Goal: Task Accomplishment & Management: Manage account settings

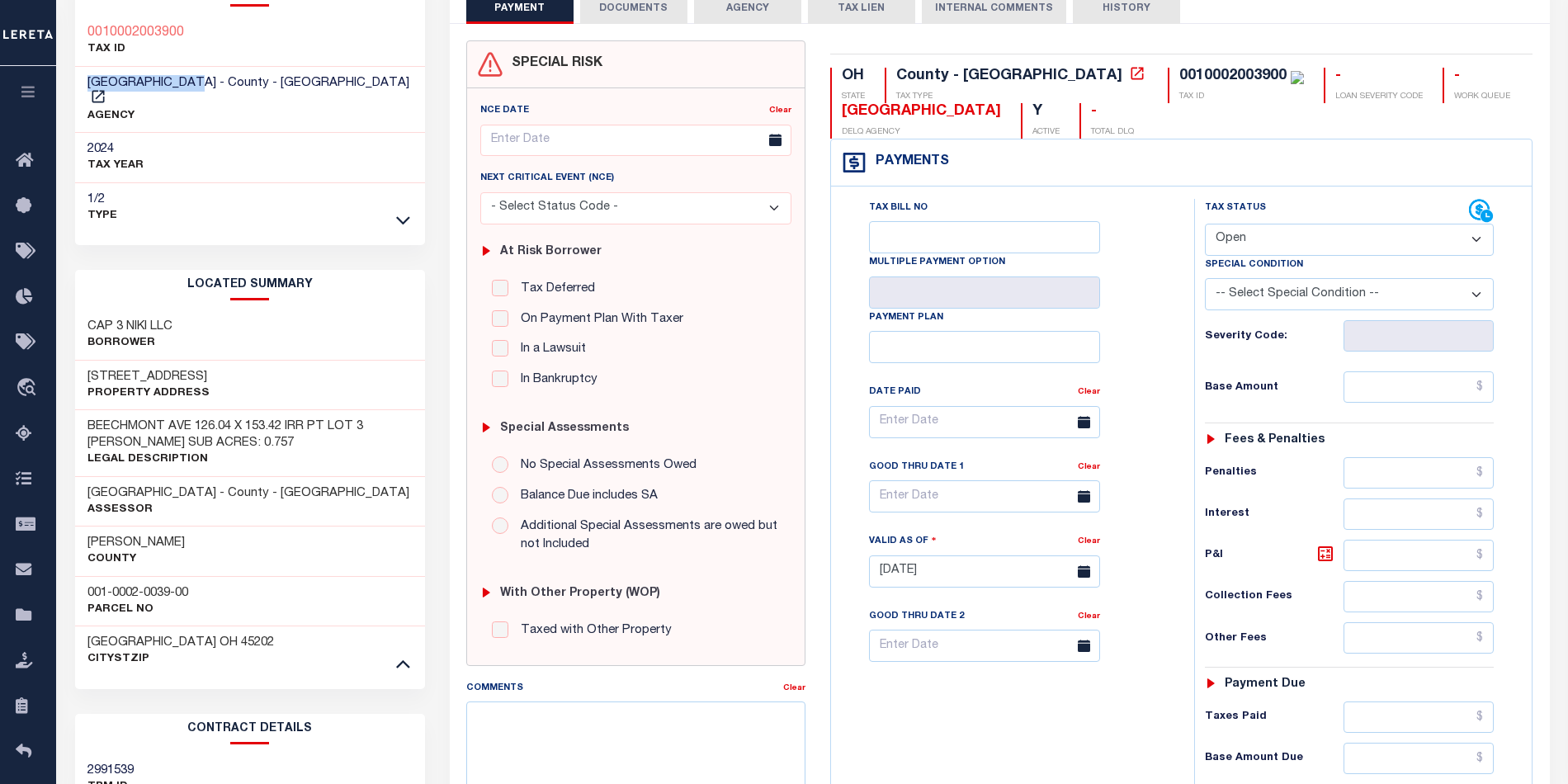
scroll to position [330, 0]
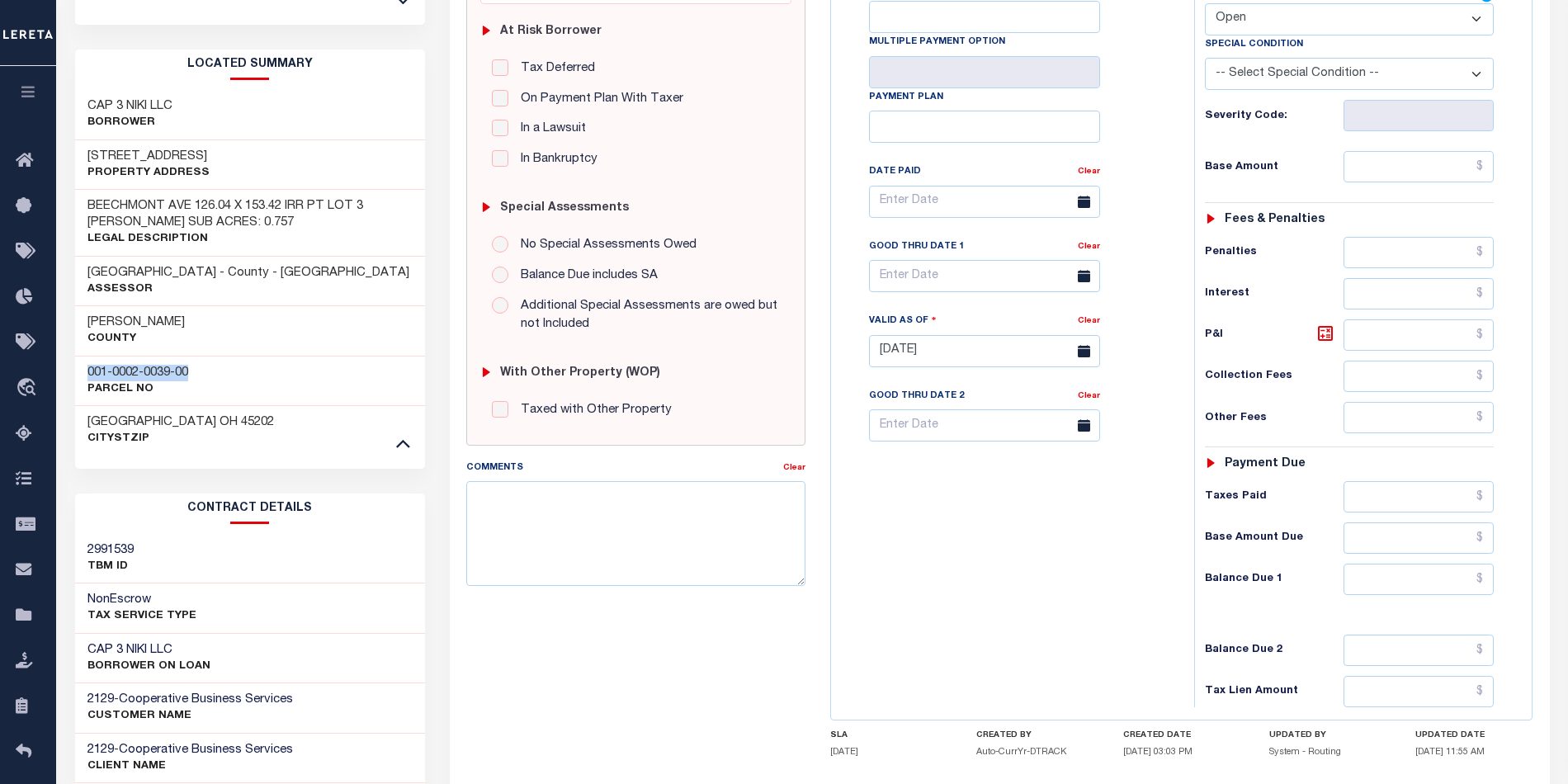
drag, startPoint x: 211, startPoint y: 355, endPoint x: 86, endPoint y: 361, distance: 125.1
click at [86, 361] on div "001-0002-0039-00 Parcel No" at bounding box center [250, 380] width 350 height 50
copy h3 "001-0002-0039-00"
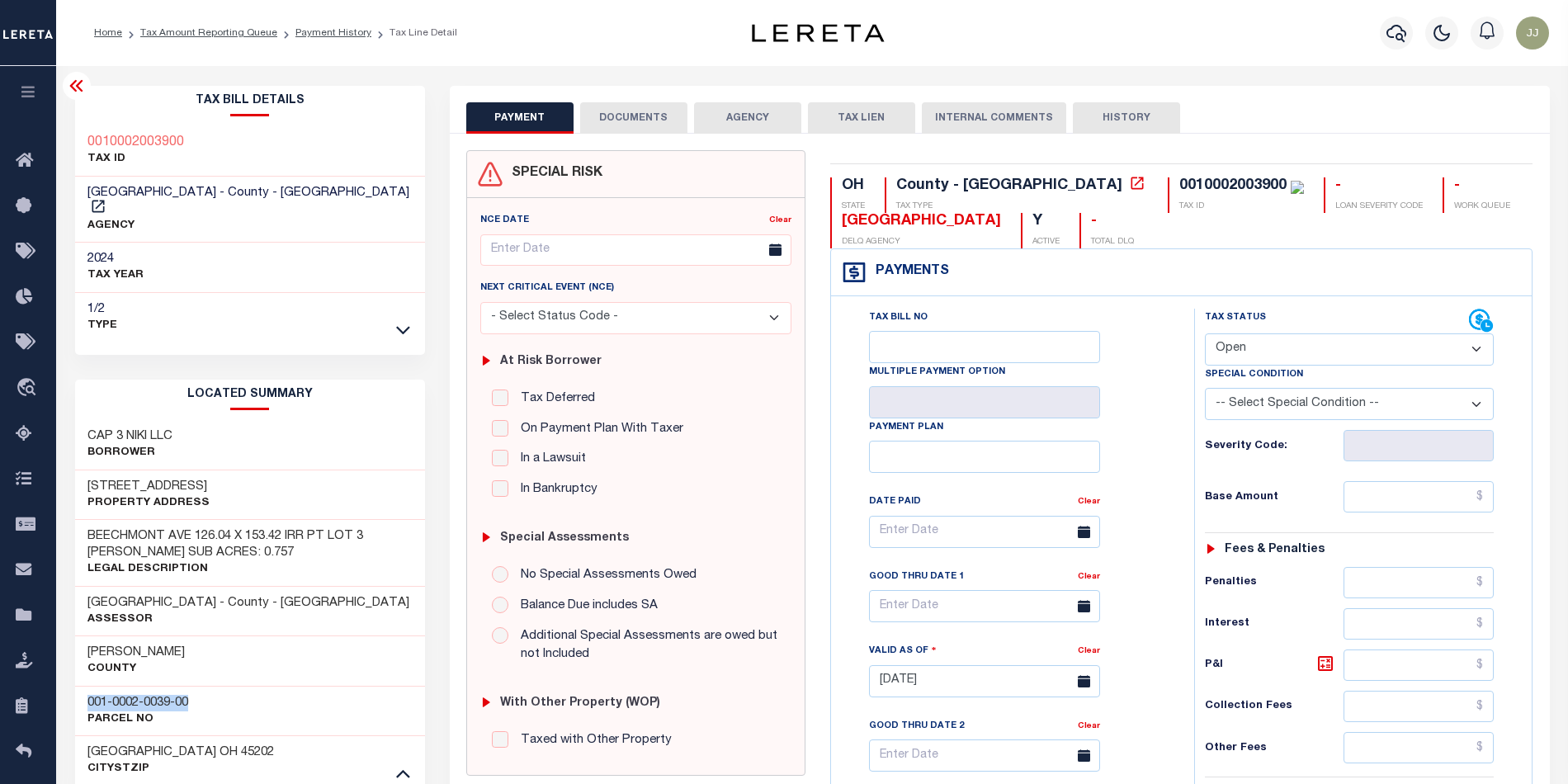
click at [1223, 348] on select "- Select Status Code - Open Due/Unpaid Paid Incomplete No Tax Due Internal Refu…" at bounding box center [1350, 349] width 290 height 32
select select "PYD"
click at [1205, 335] on select "- Select Status Code - Open Due/Unpaid Paid Incomplete No Tax Due Internal Refu…" at bounding box center [1350, 349] width 290 height 32
type input "[DATE]"
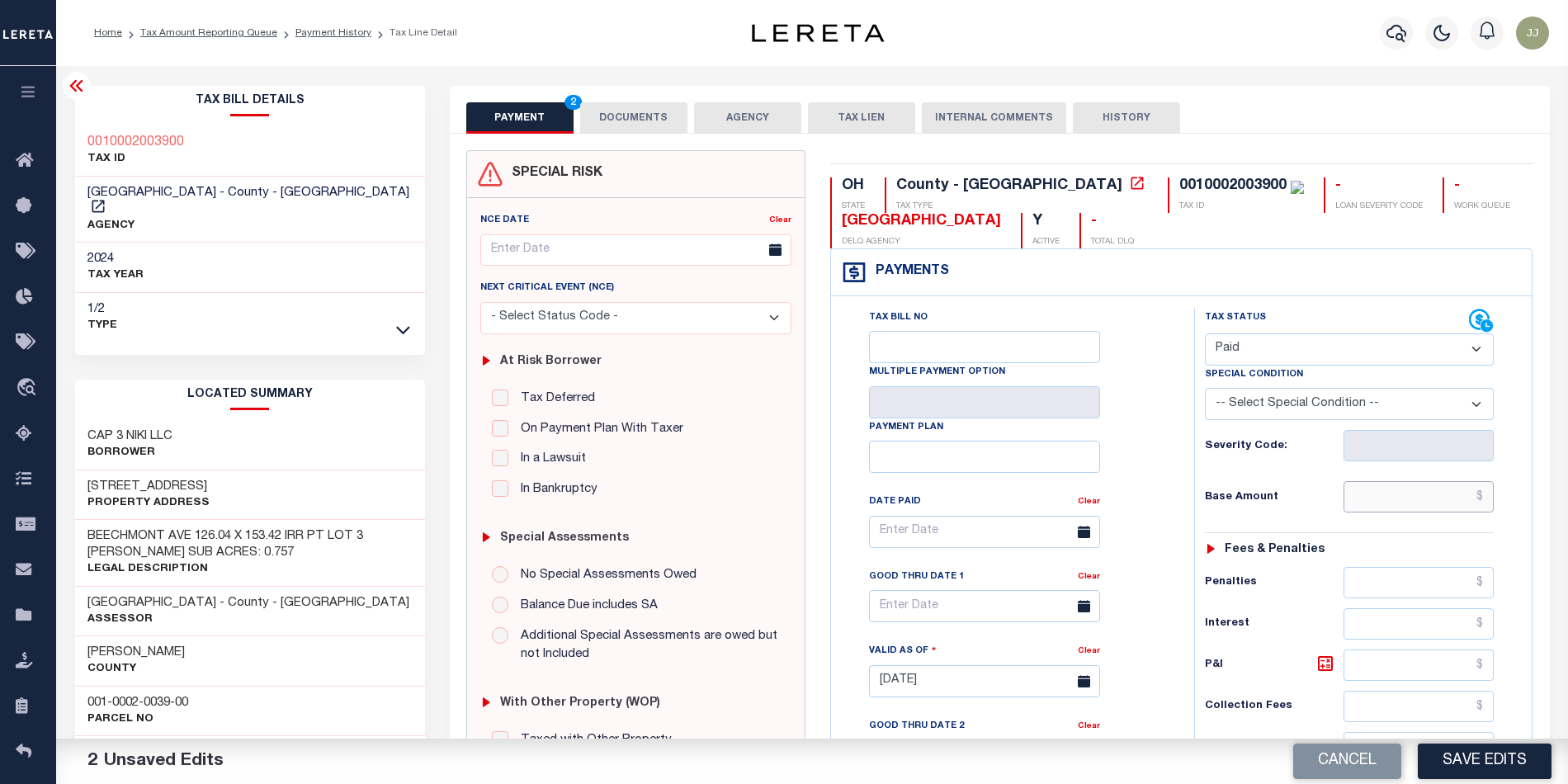
click at [1377, 504] on input "text" at bounding box center [1419, 496] width 150 height 31
type input "$0.00"
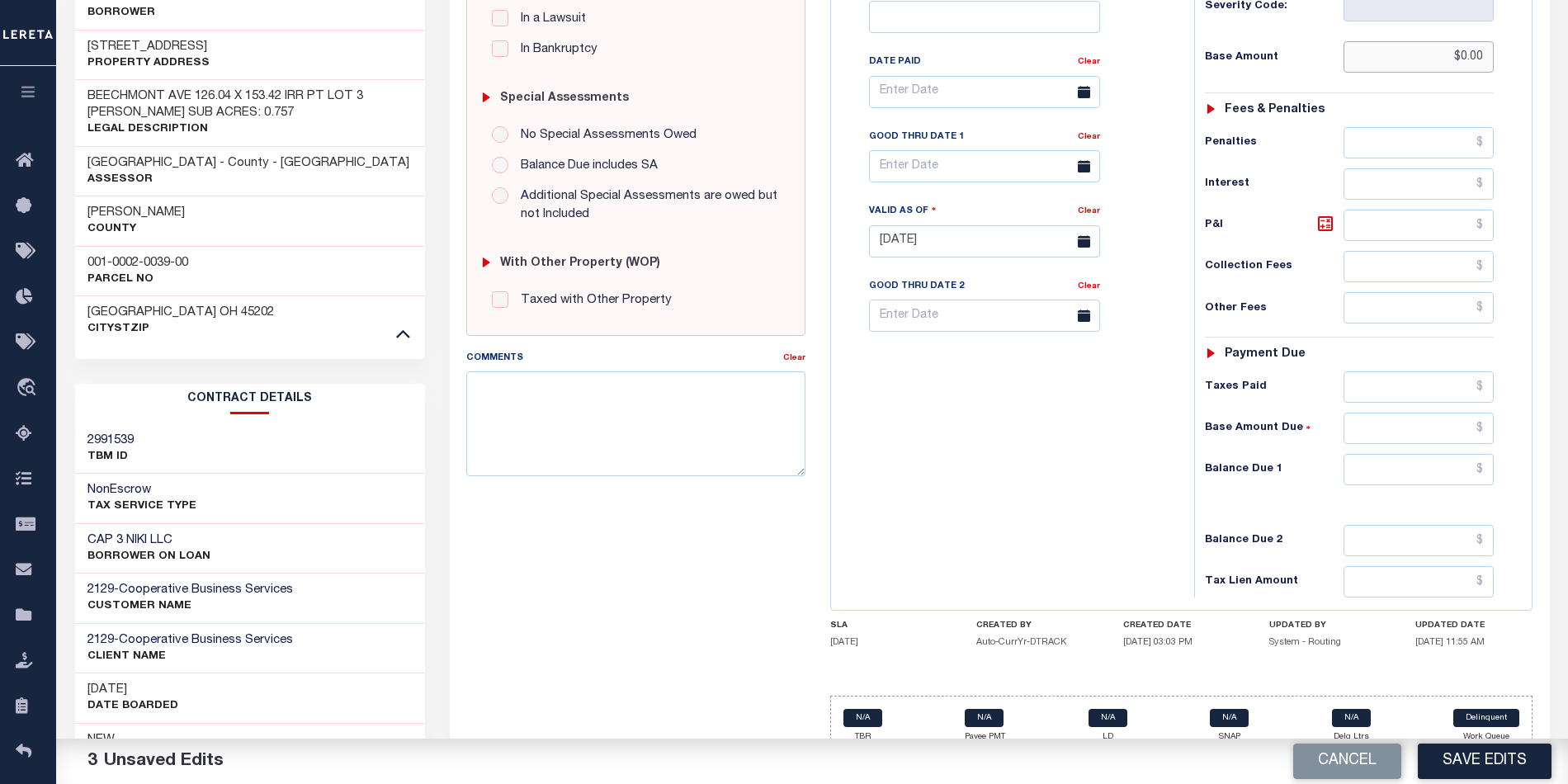
scroll to position [502, 0]
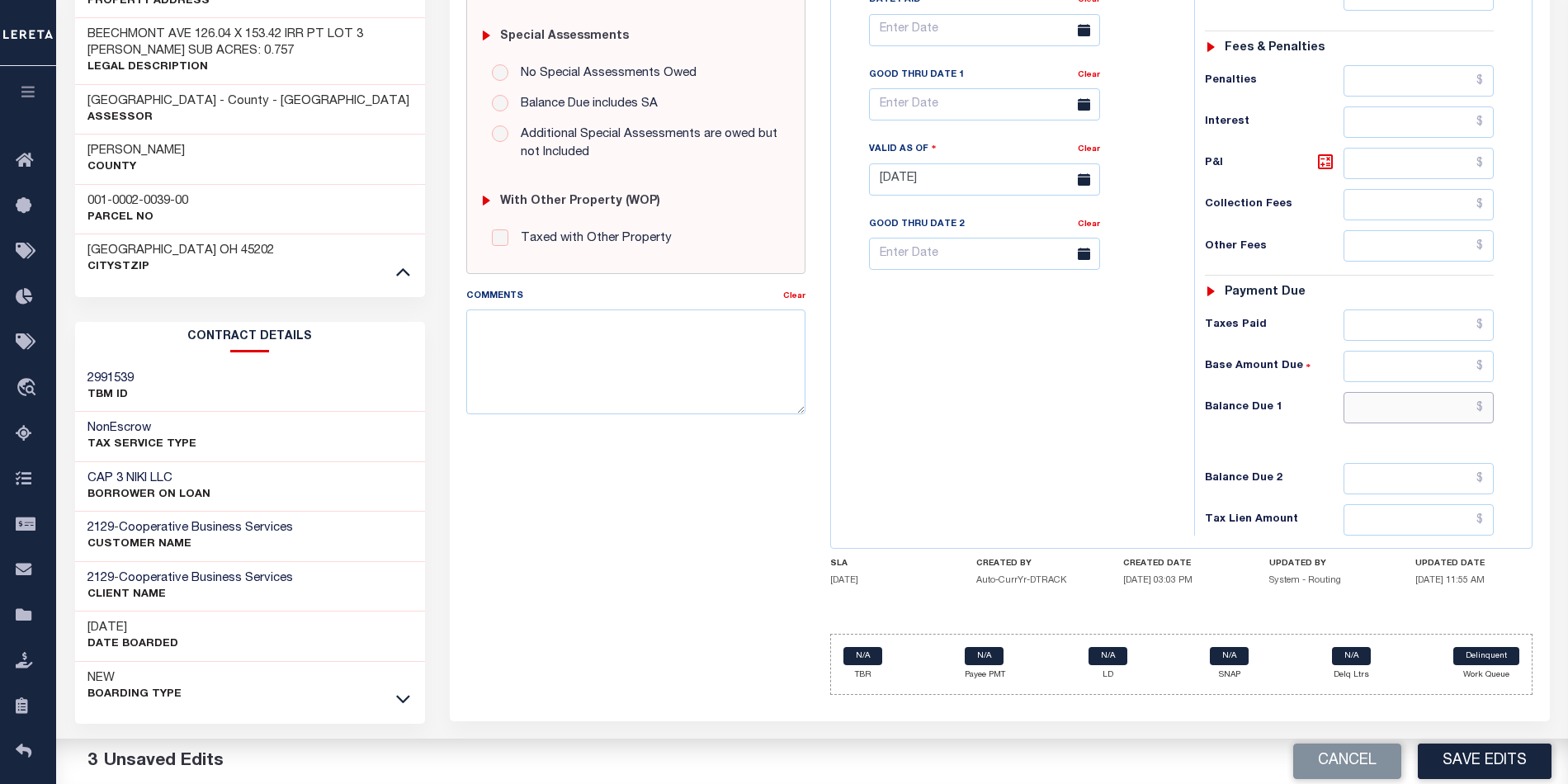
click at [1393, 419] on input "text" at bounding box center [1419, 407] width 150 height 31
type input "$0.00"
click at [982, 423] on div "Tax Bill No Multiple Payment Option Payment Plan Clear" at bounding box center [1009, 171] width 347 height 728
click at [1474, 768] on button "Save Edits" at bounding box center [1485, 760] width 134 height 36
checkbox input "false"
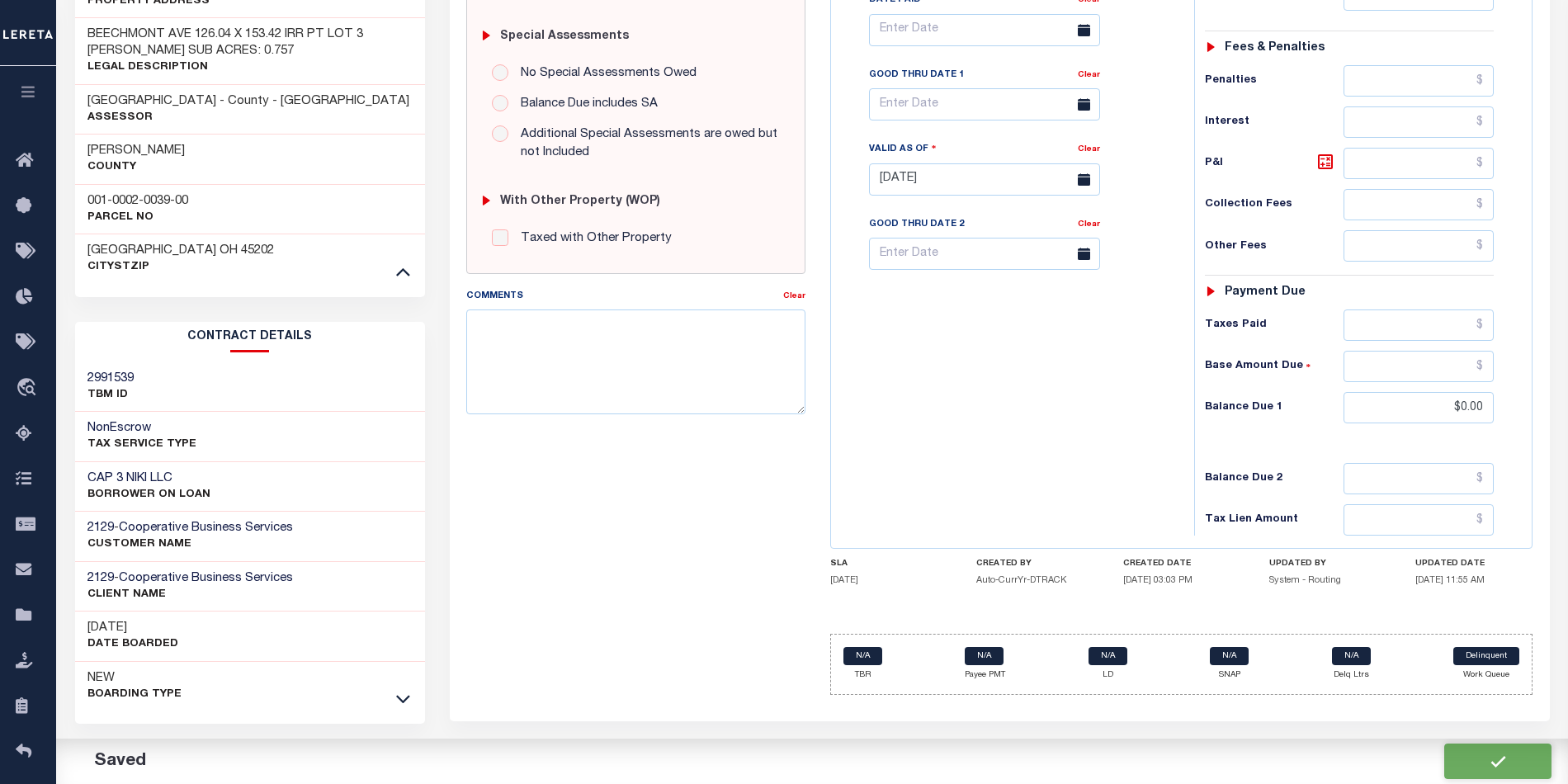
type input "$0"
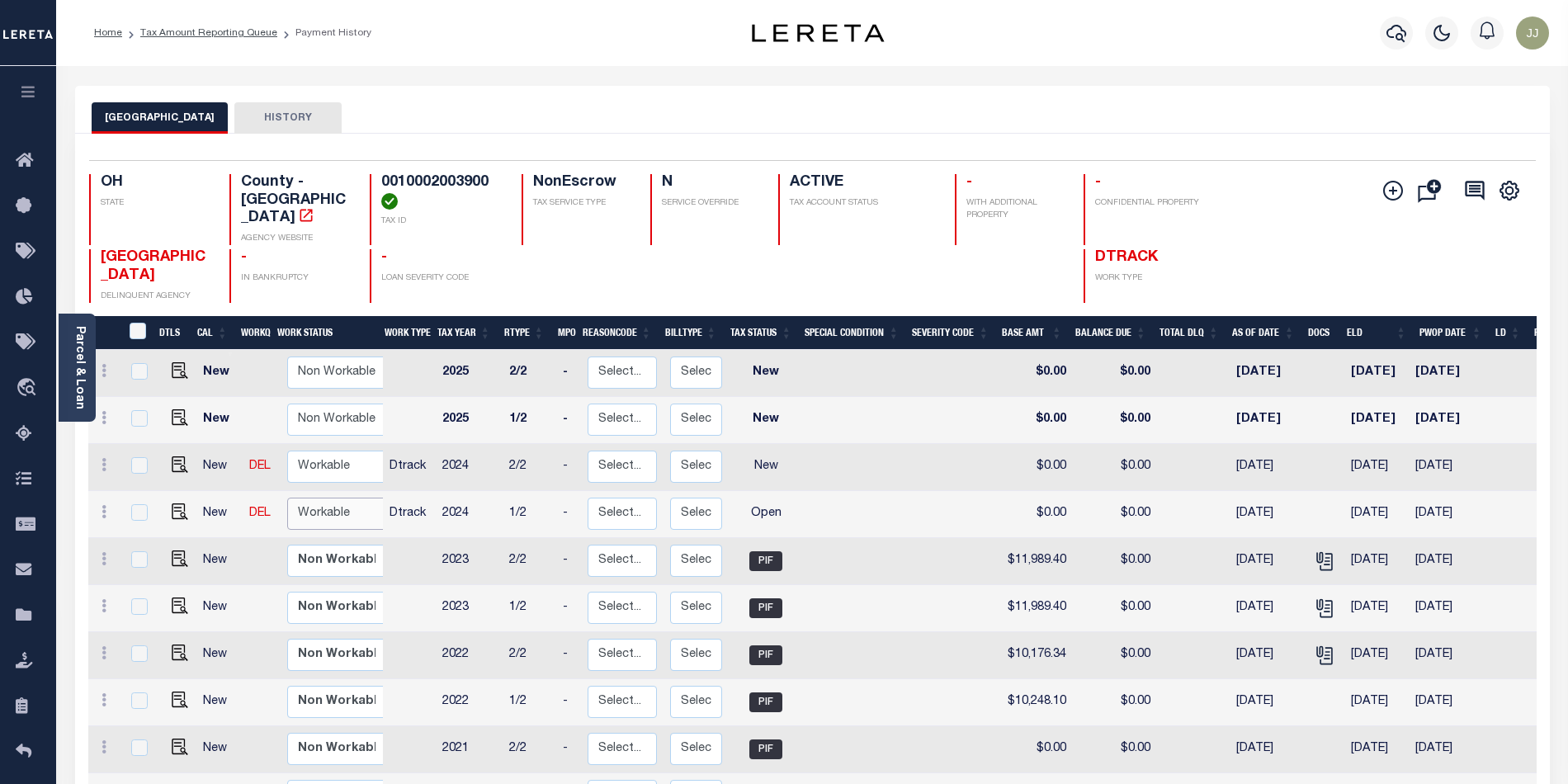
click at [332, 504] on select "Non Workable Workable" at bounding box center [336, 513] width 99 height 32
checkbox input "true"
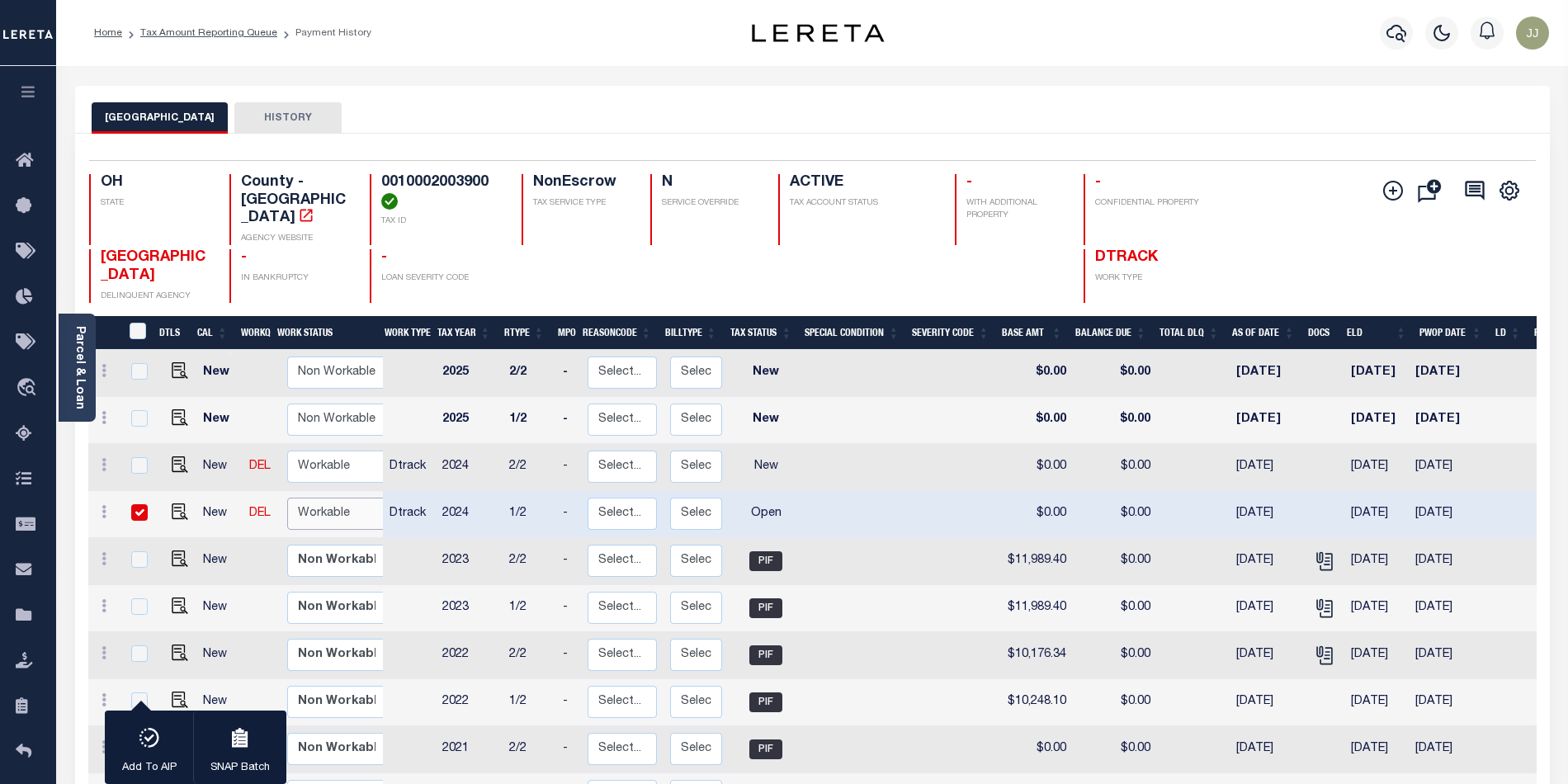
select select "true"
click at [287, 497] on select "Non Workable Workable" at bounding box center [336, 513] width 99 height 32
checkbox input "false"
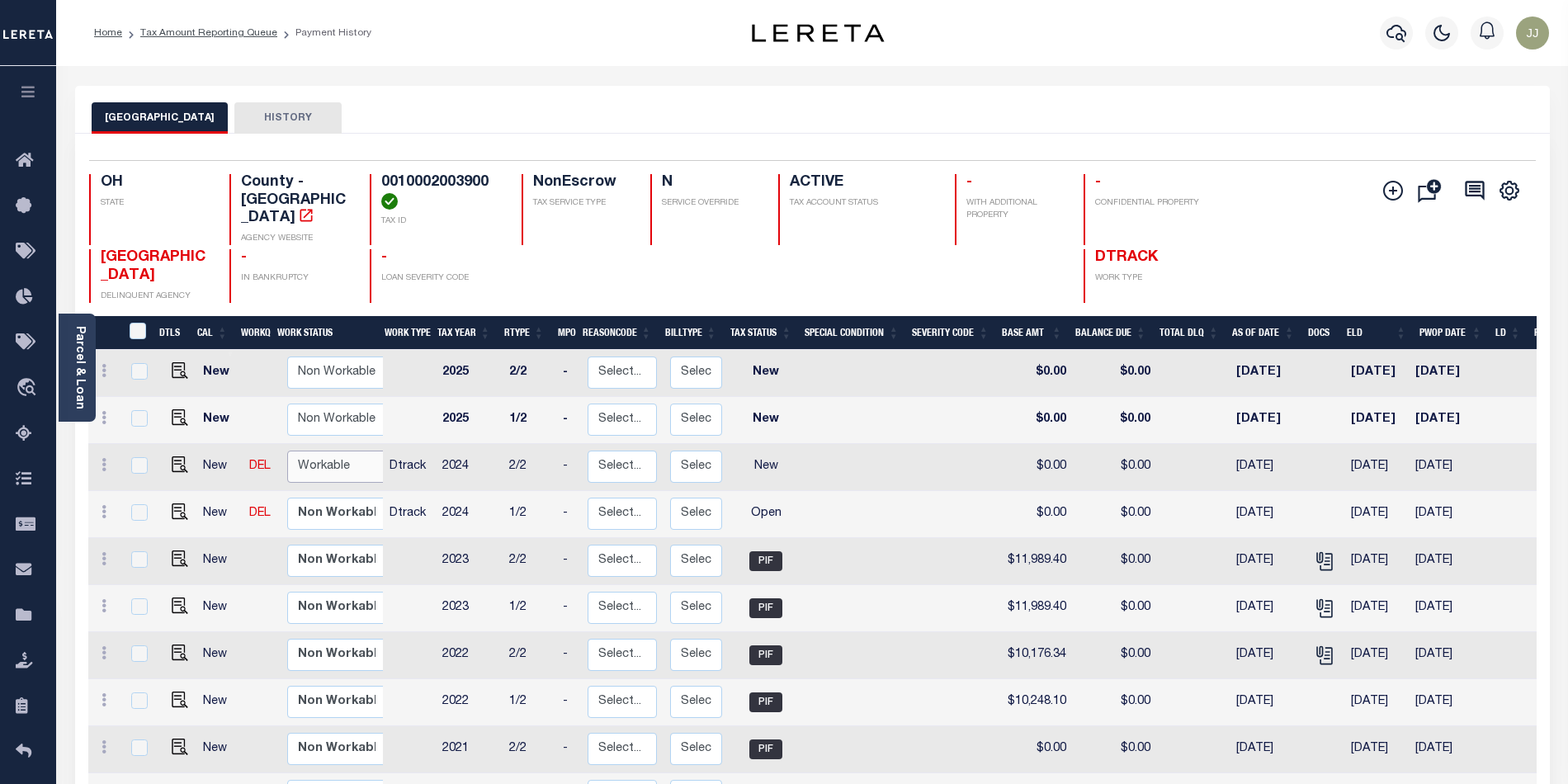
click at [309, 453] on select "Non Workable Workable" at bounding box center [336, 466] width 99 height 32
checkbox input "true"
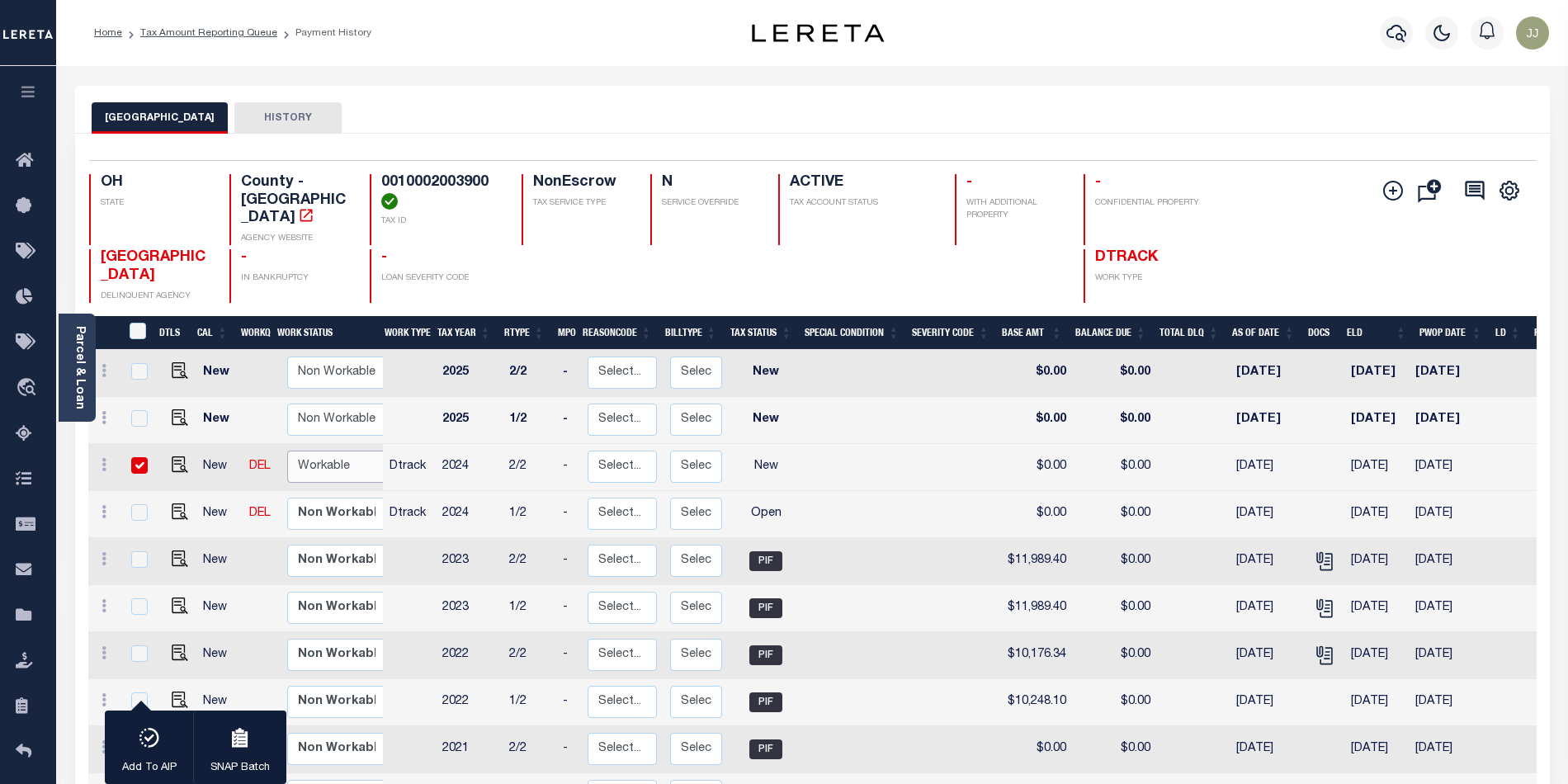
select select "true"
click at [287, 451] on select "Non Workable Workable" at bounding box center [336, 466] width 99 height 32
checkbox input "false"
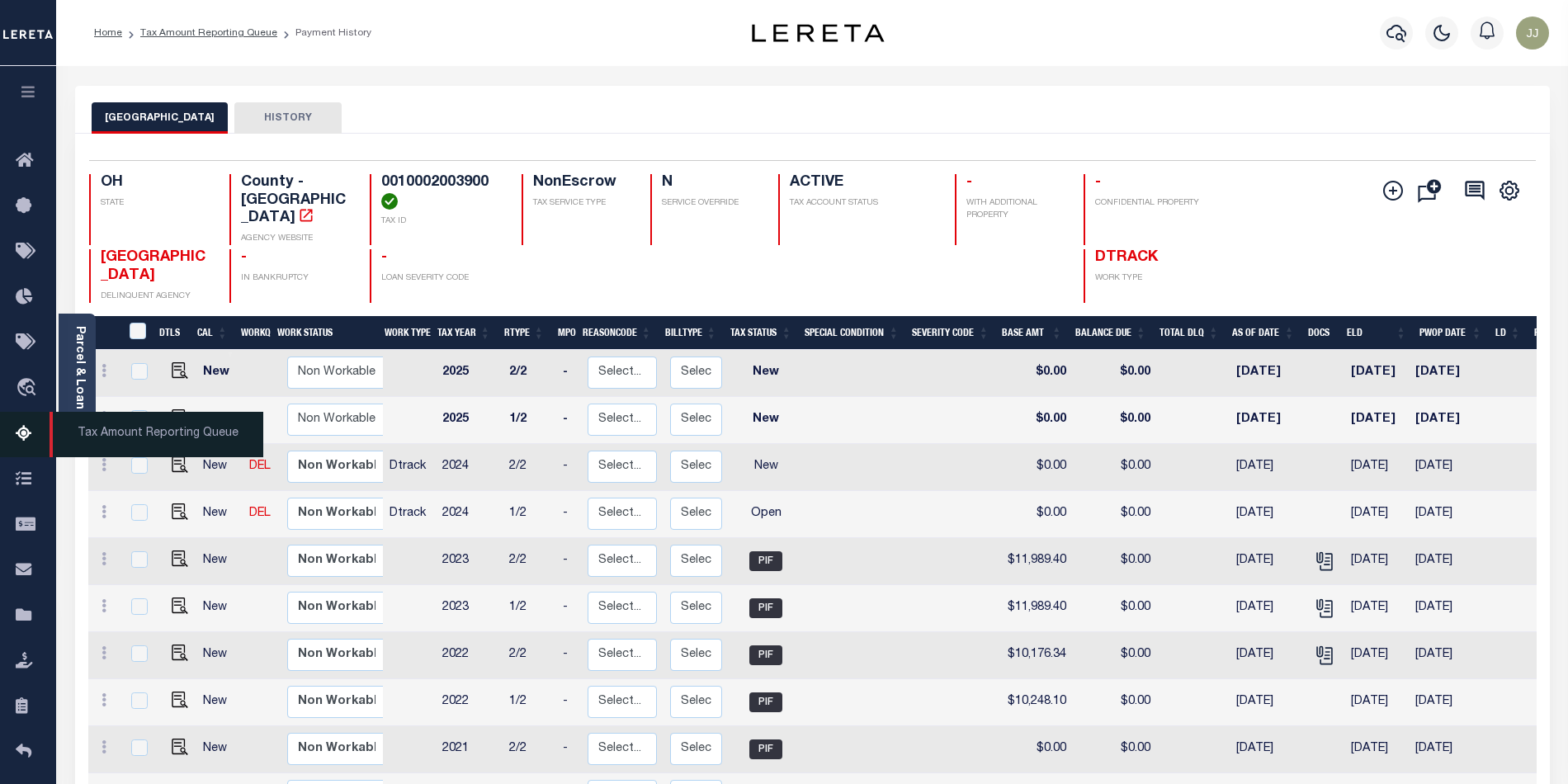
click at [27, 434] on icon at bounding box center [28, 434] width 26 height 21
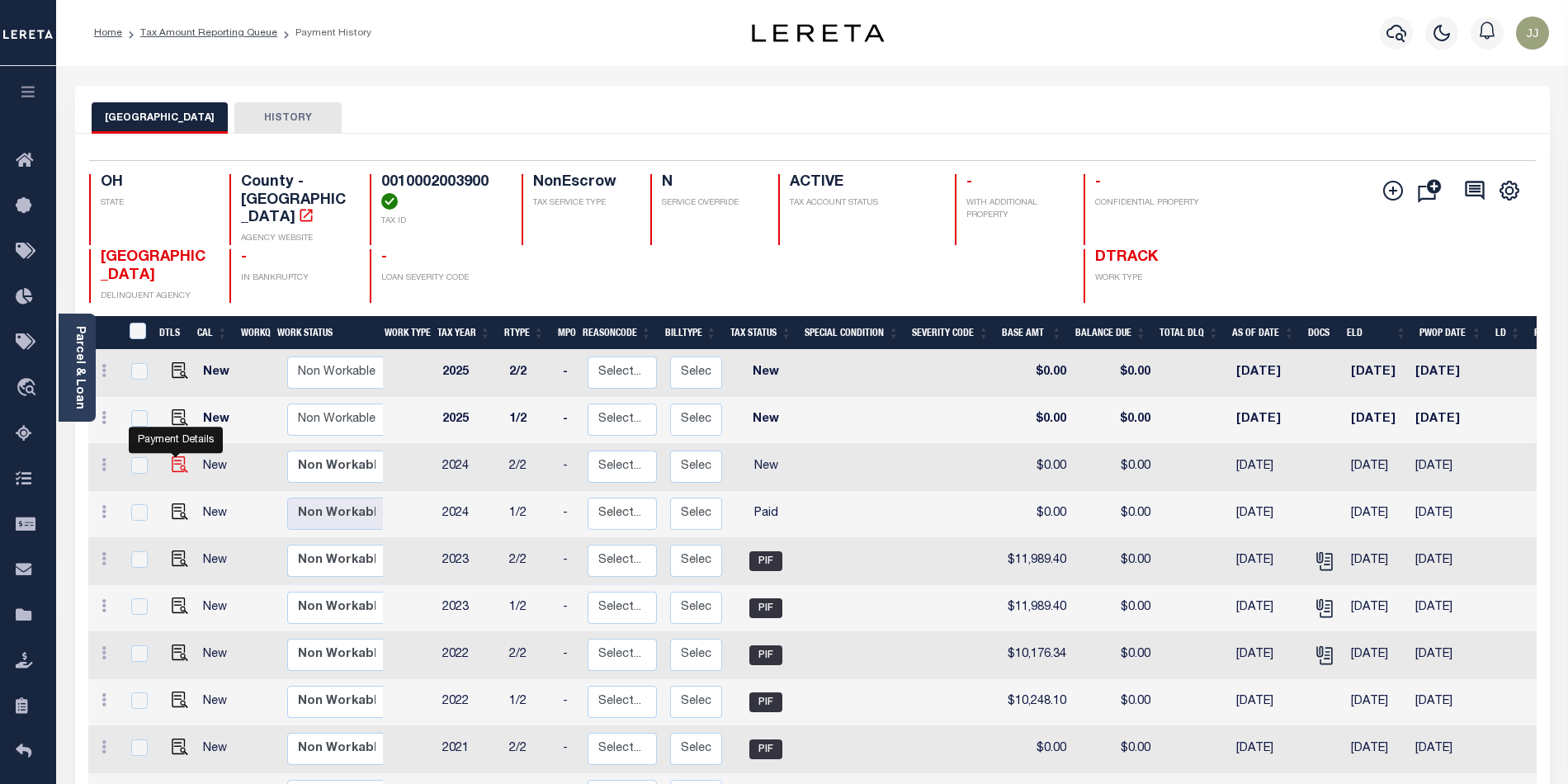
click at [176, 456] on img "" at bounding box center [179, 464] width 16 height 16
checkbox input "true"
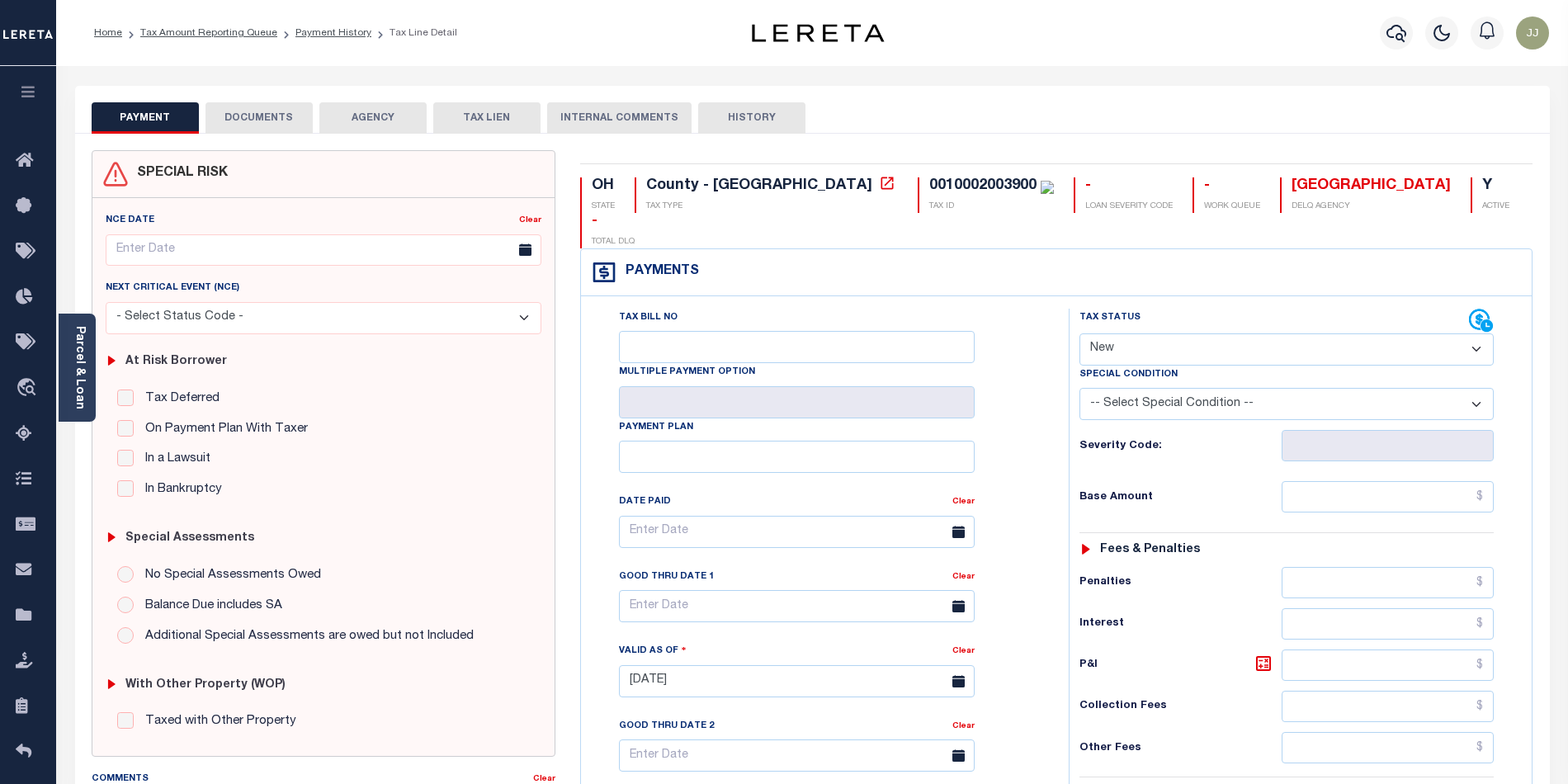
click at [1122, 333] on select "- Select Status Code - Open Due/Unpaid Paid Incomplete No Tax Due Internal Refu…" at bounding box center [1286, 349] width 415 height 32
select select "PYD"
click at [1080, 333] on select "- Select Status Code - Open Due/Unpaid Paid Incomplete No Tax Due Internal Refu…" at bounding box center [1286, 349] width 415 height 32
type input "10/07/2025"
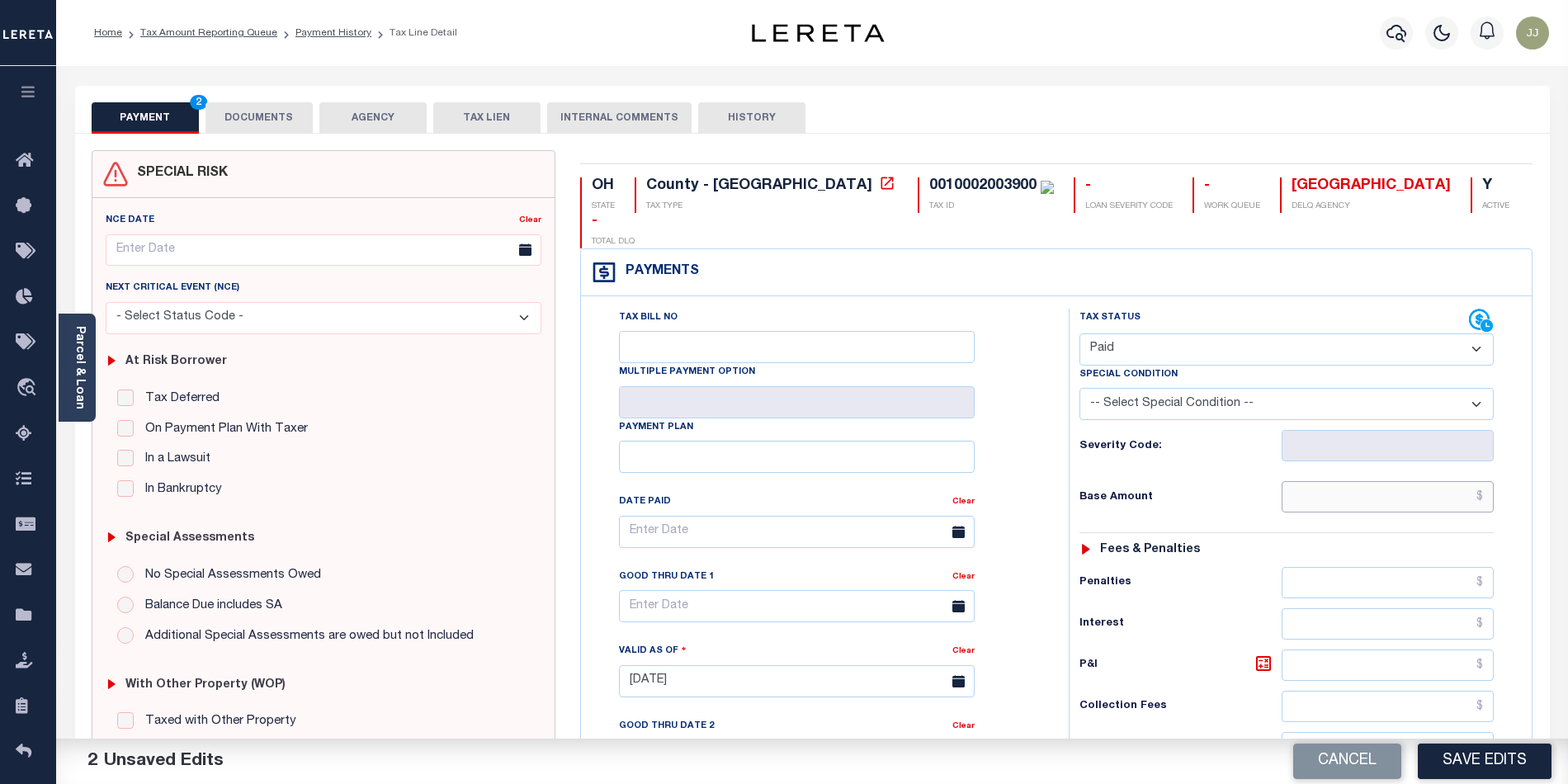
click at [1384, 481] on input "text" at bounding box center [1389, 496] width 213 height 31
type input "$0.00"
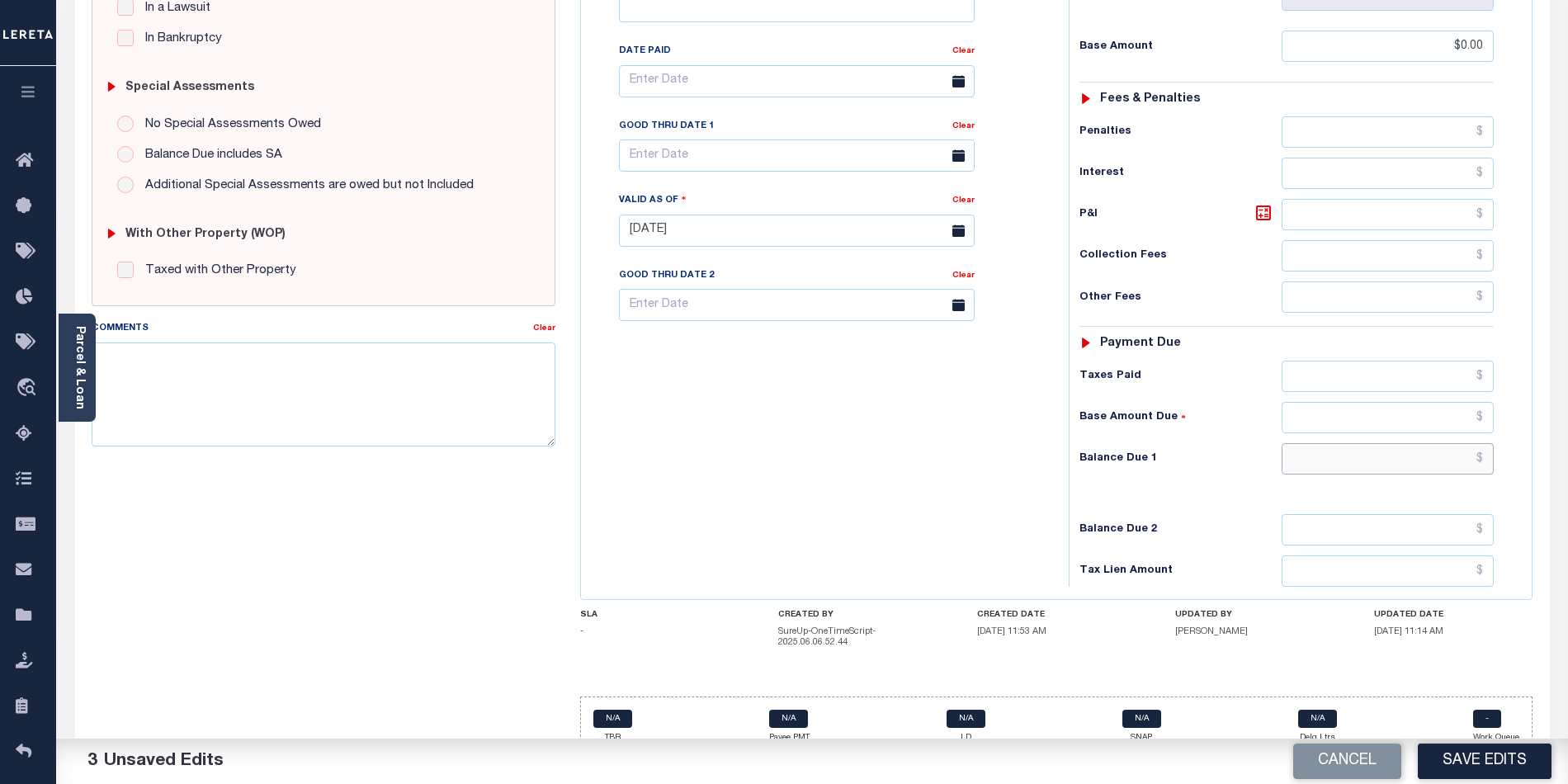
click at [1331, 443] on input "text" at bounding box center [1389, 459] width 213 height 31
type input "$0.00"
click at [724, 461] on div "Tax Bill No Multiple Payment Option Payment Plan Clear" at bounding box center [820, 222] width 471 height 728
click at [87, 408] on div "Parcel & Loan" at bounding box center [77, 367] width 37 height 108
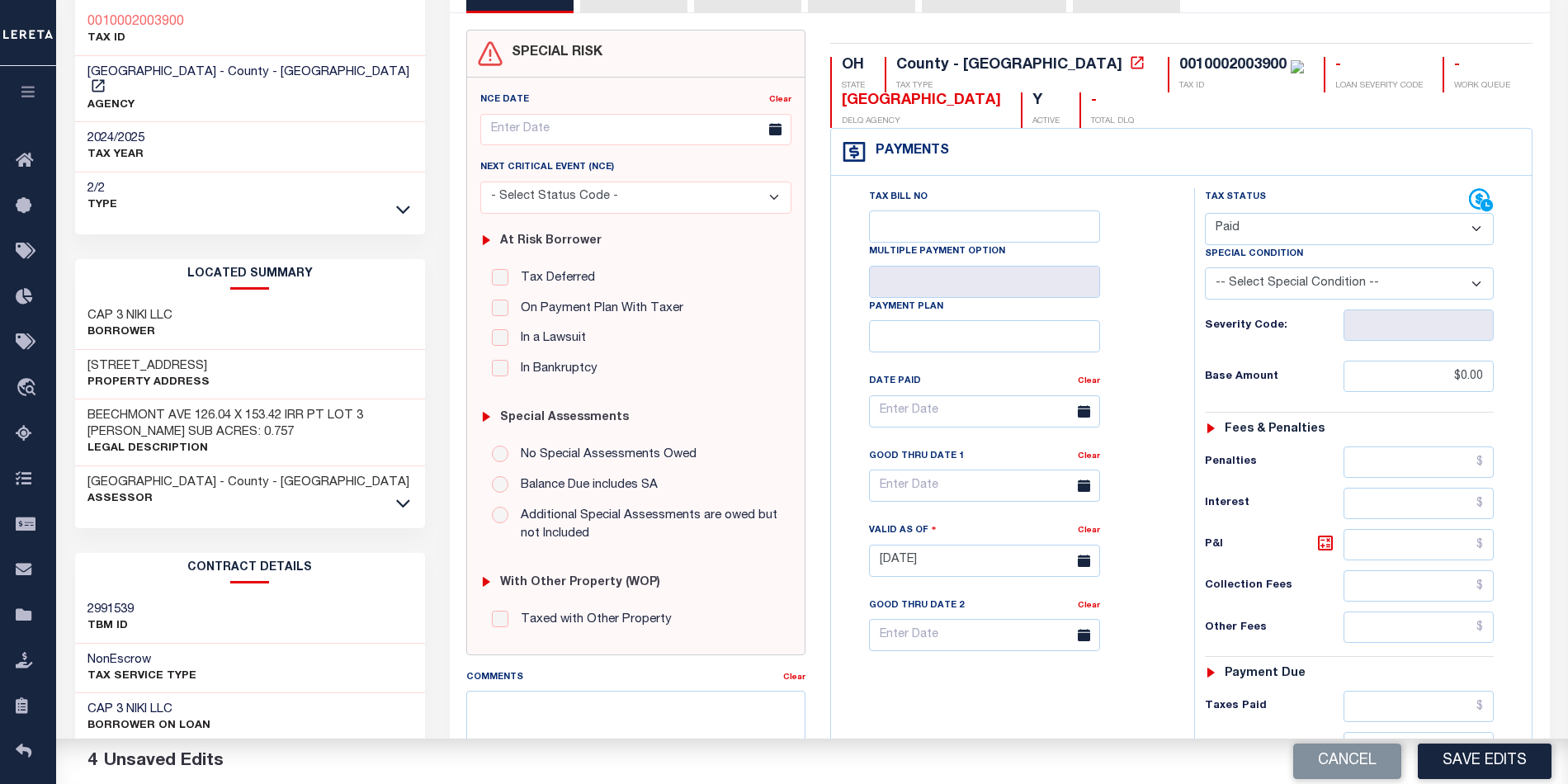
scroll to position [0, 0]
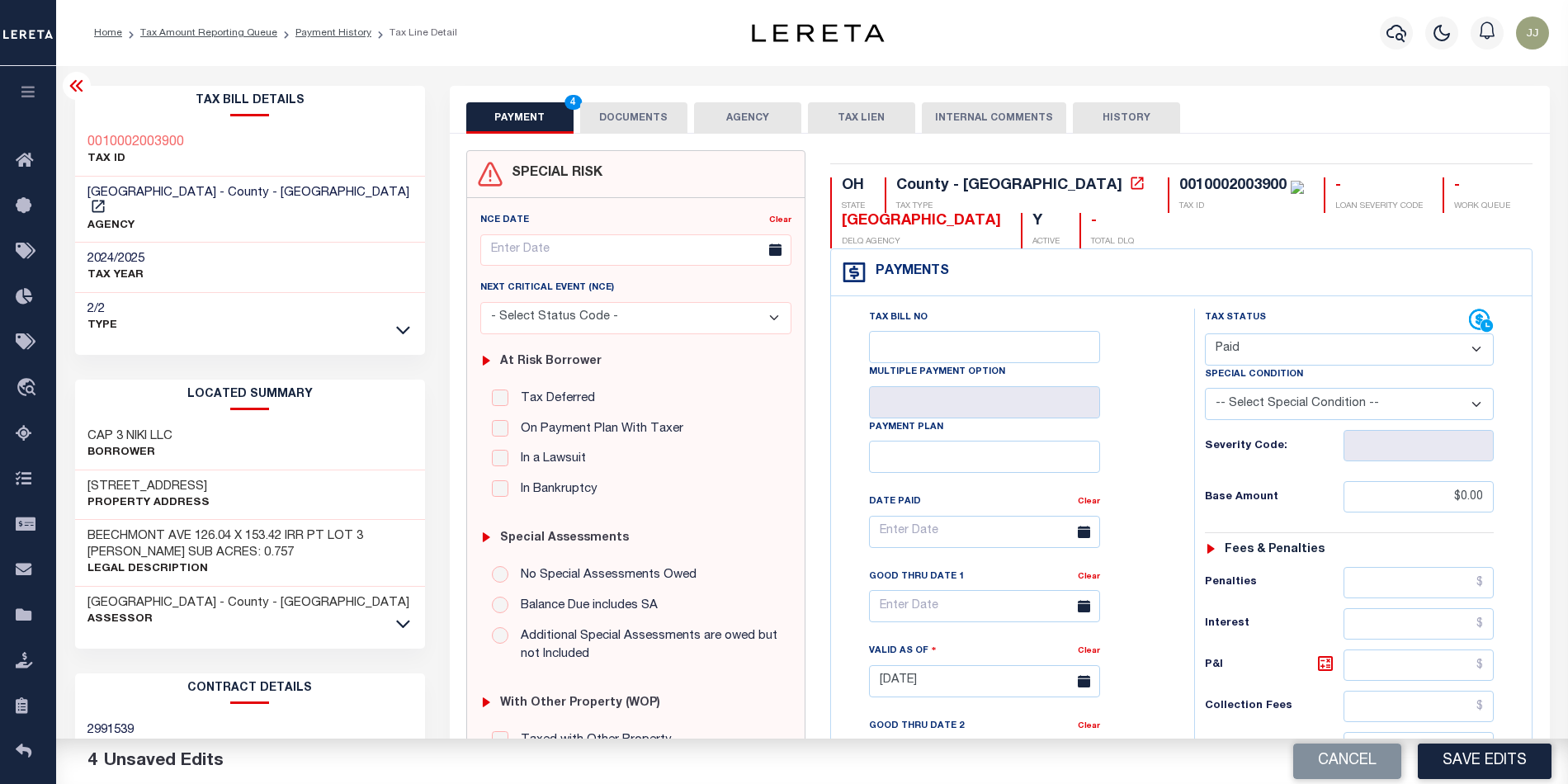
click at [651, 123] on button "DOCUMENTS" at bounding box center [634, 117] width 108 height 31
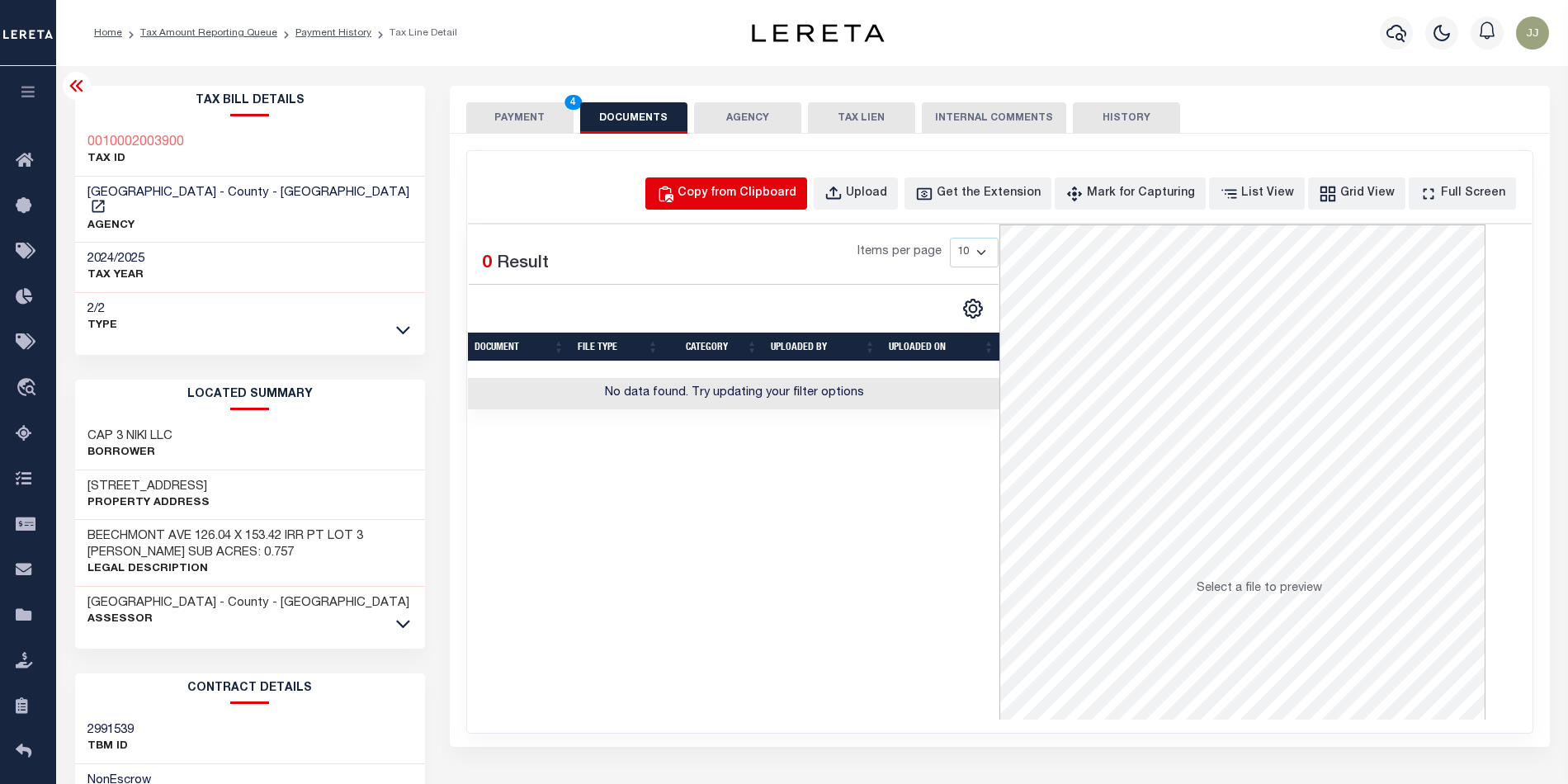
click at [721, 191] on div "Copy from Clipboard" at bounding box center [737, 194] width 118 height 18
select select "POP"
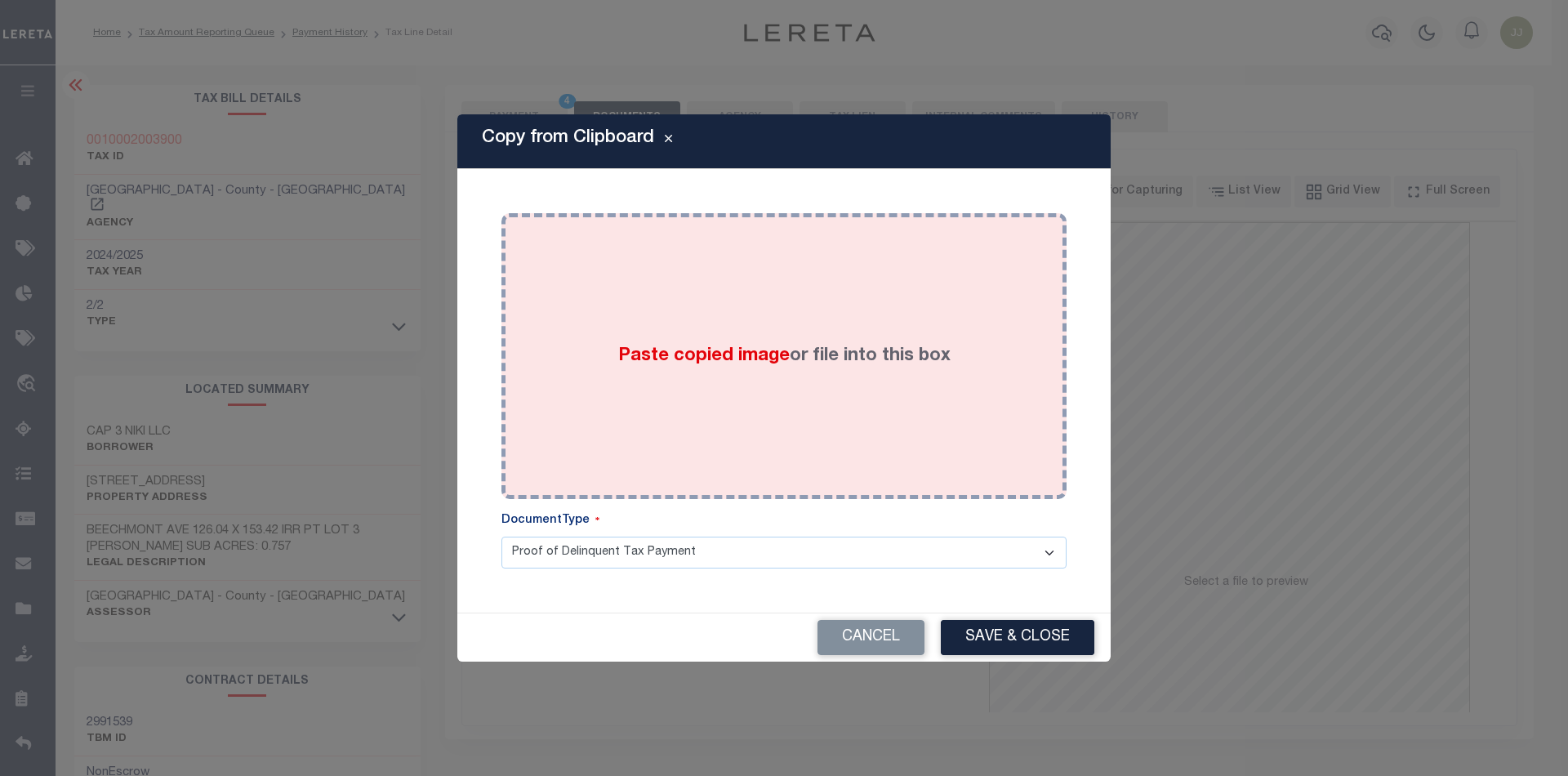
click at [748, 348] on span "Paste copied image" at bounding box center [704, 356] width 171 height 18
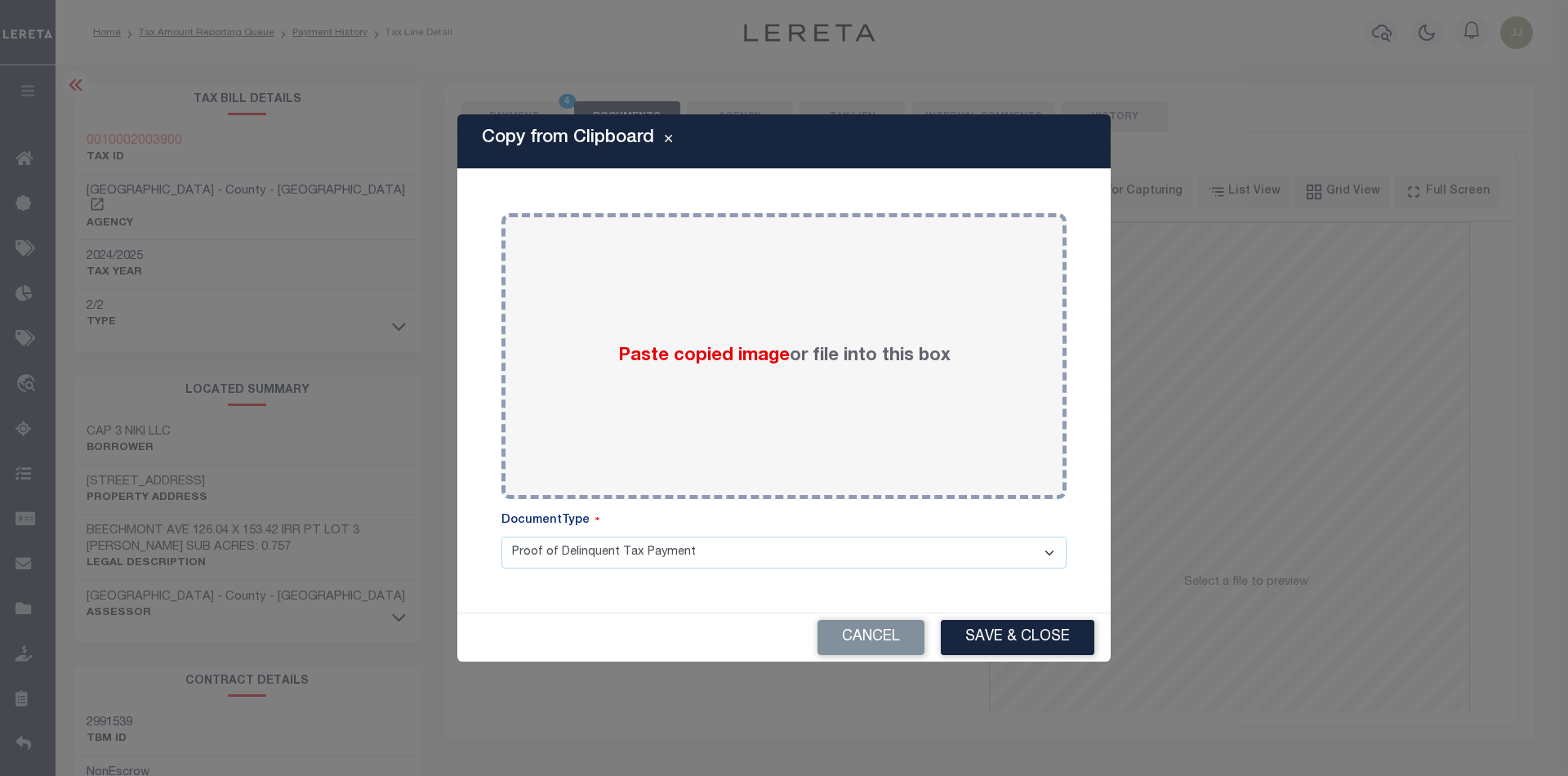
click at [991, 635] on div "Cancel Save & Close" at bounding box center [783, 636] width 653 height 48
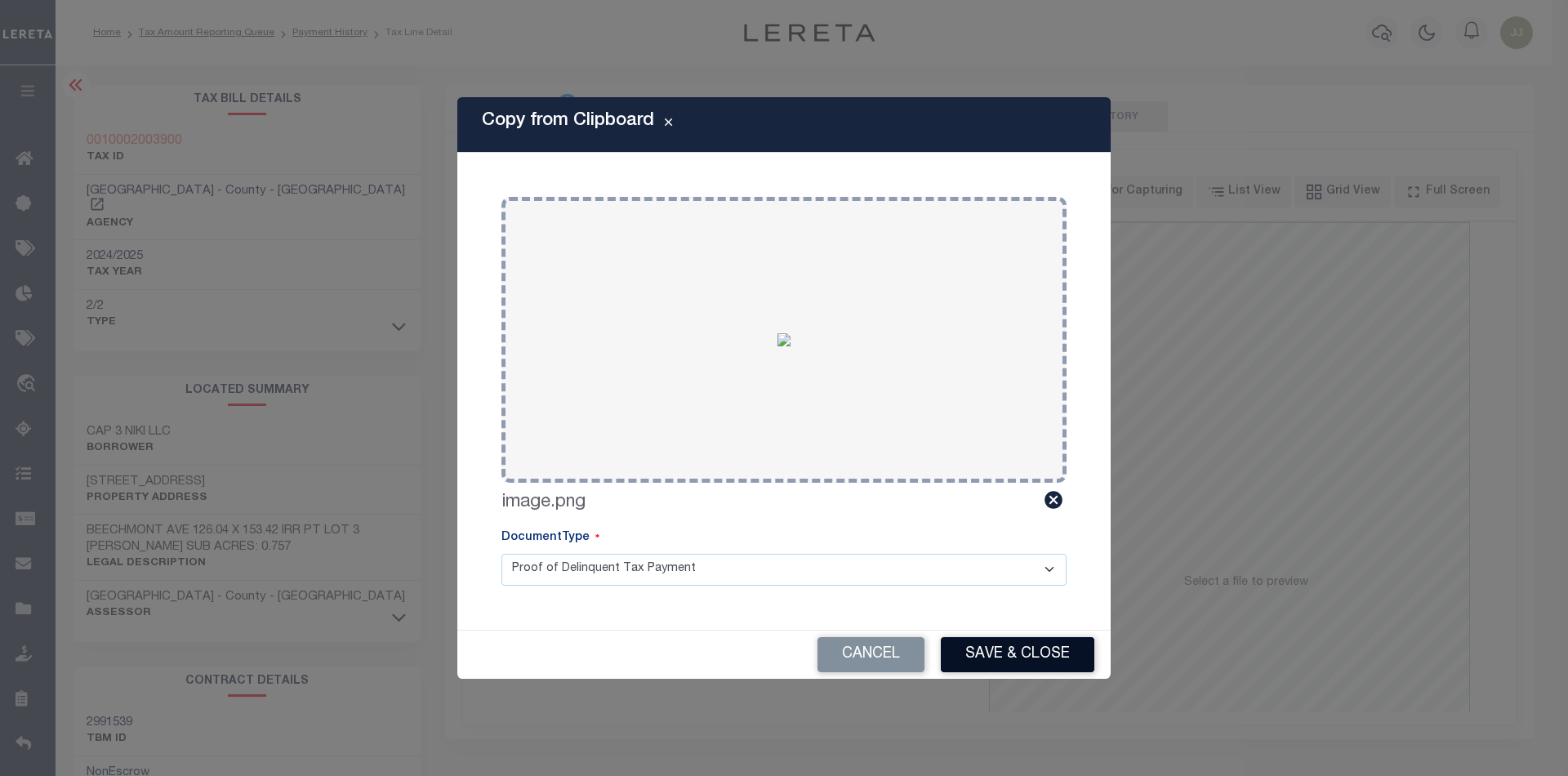
click at [1014, 650] on button "Save & Close" at bounding box center [1017, 654] width 153 height 35
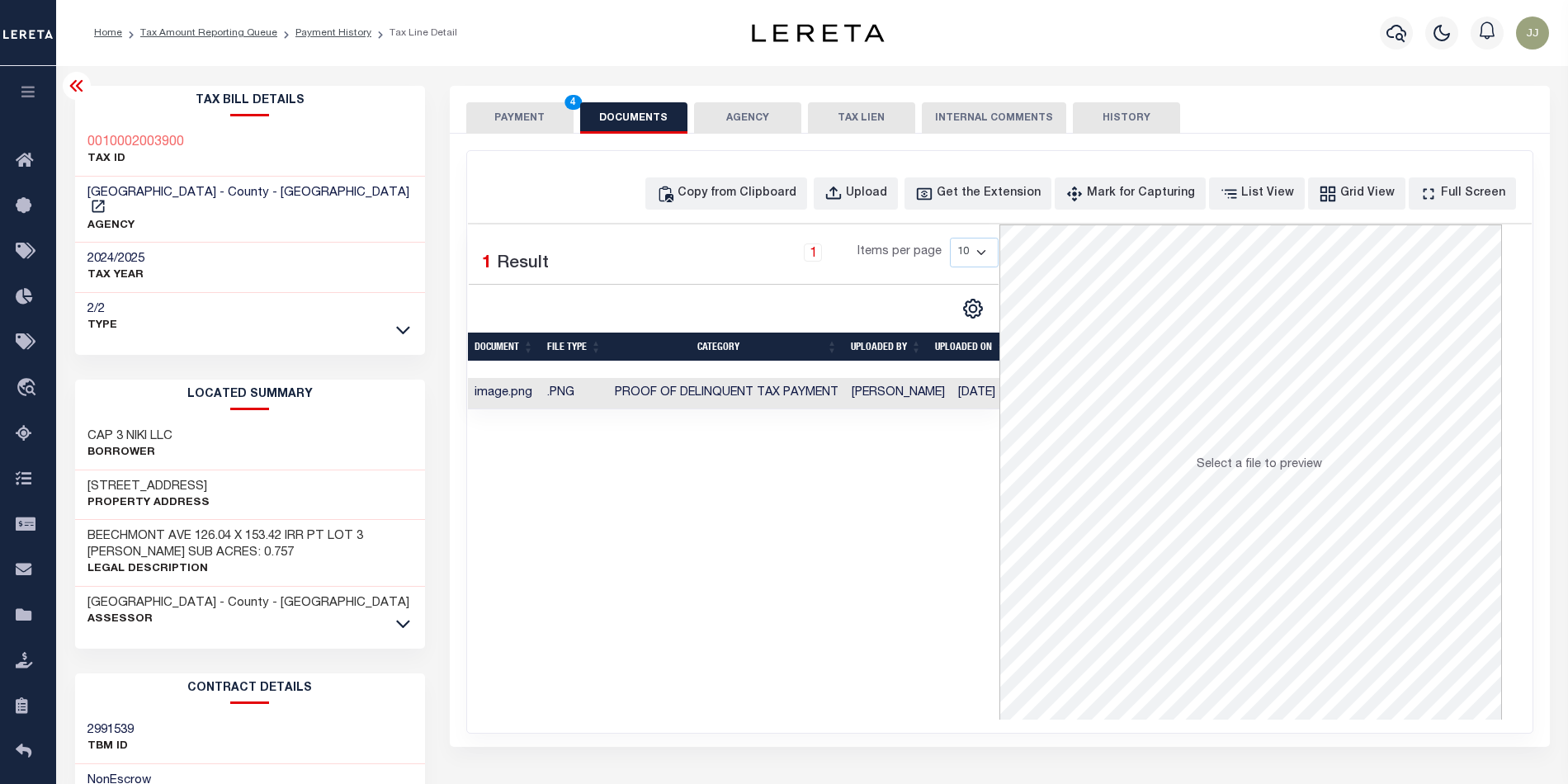
click at [493, 109] on button "PAYMENT 4" at bounding box center [520, 117] width 108 height 31
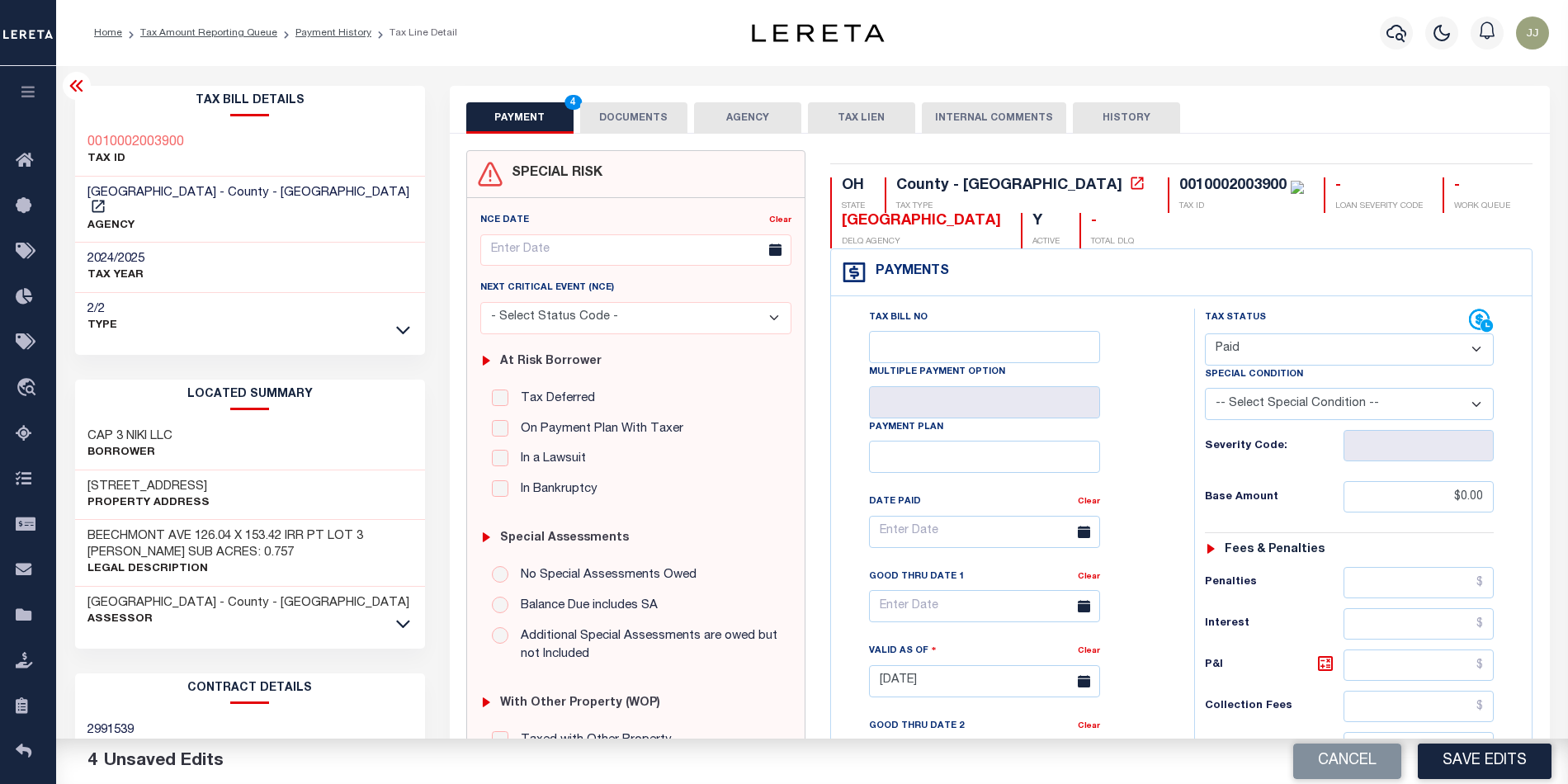
scroll to position [482, 0]
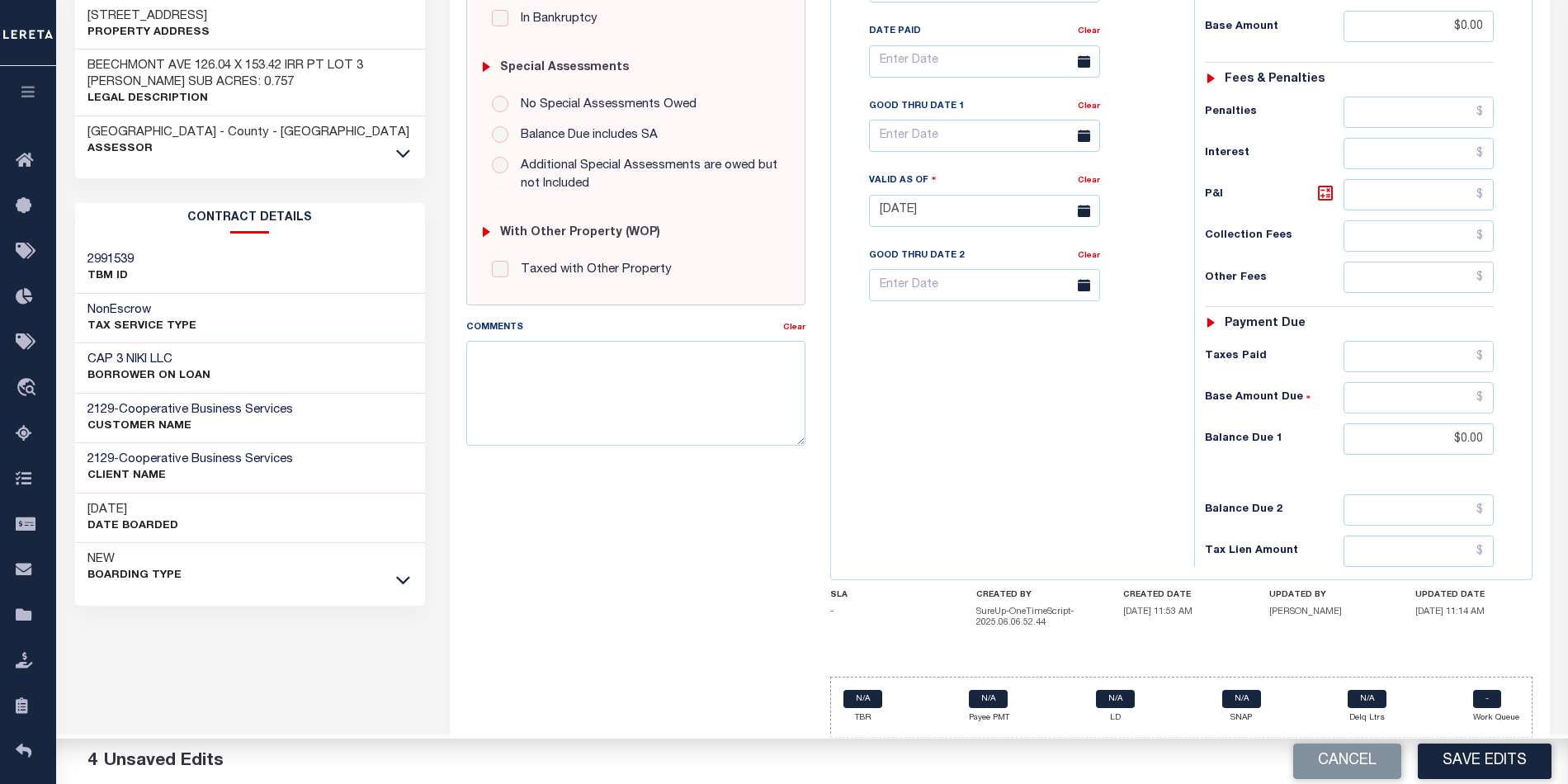
click at [989, 463] on div "Tax Bill No Multiple Payment Option Payment Plan Clear" at bounding box center [1009, 202] width 347 height 728
click at [1471, 760] on button "Save Edits" at bounding box center [1485, 760] width 134 height 36
checkbox input "false"
type input "$0"
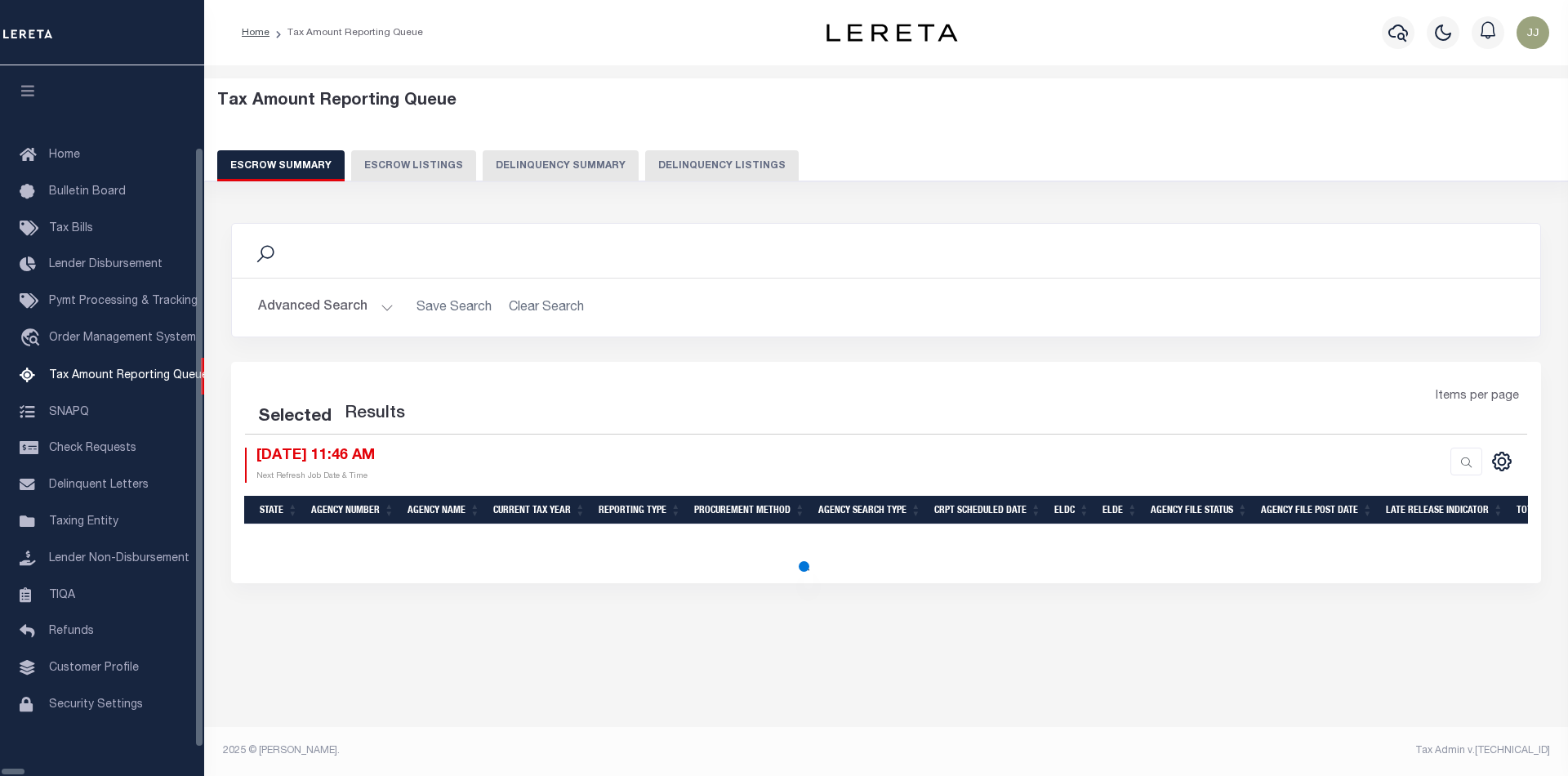
select select "100"
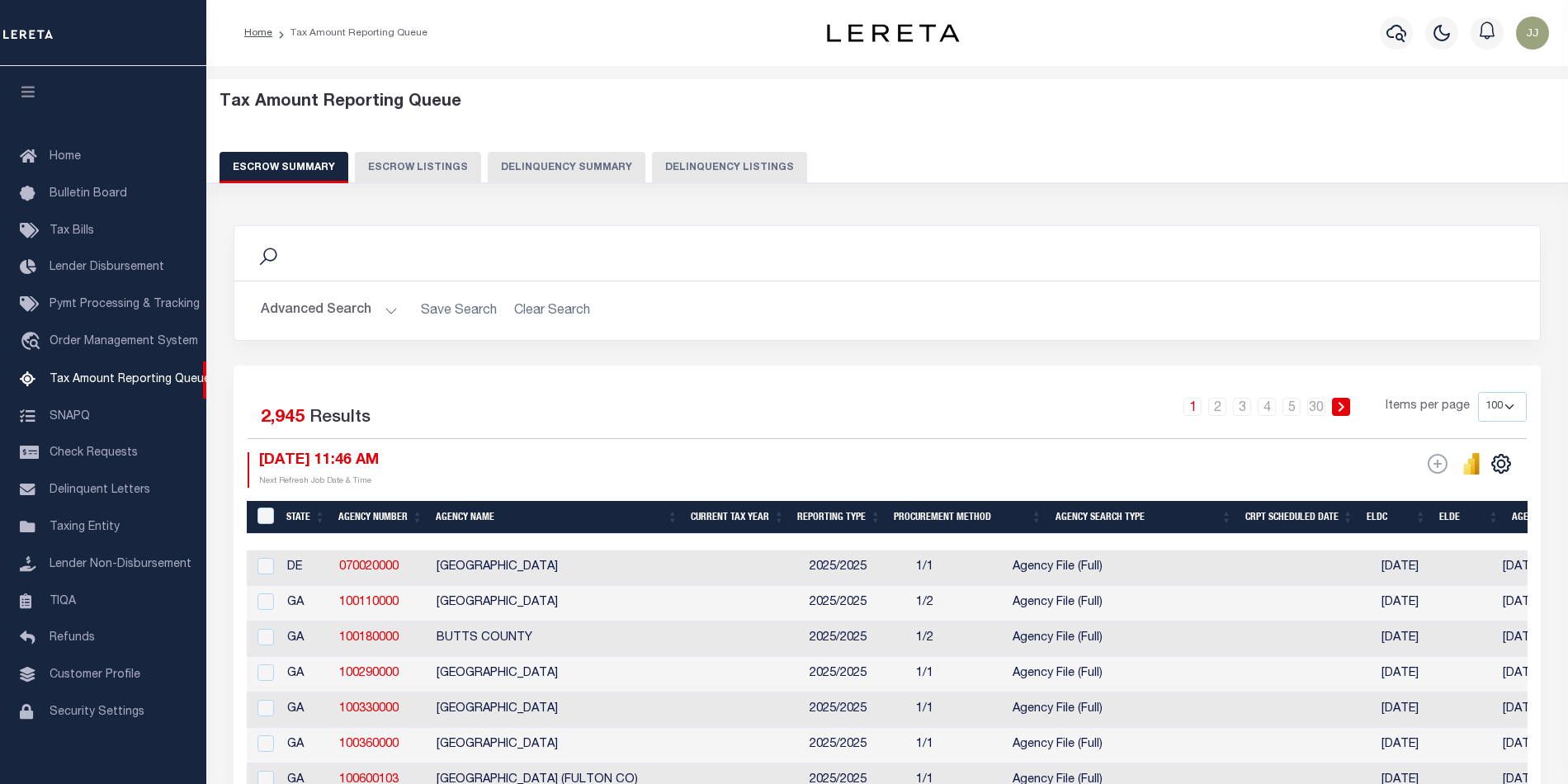
click at [714, 173] on button "Delinquency Listings" at bounding box center [730, 168] width 155 height 31
select select "100"
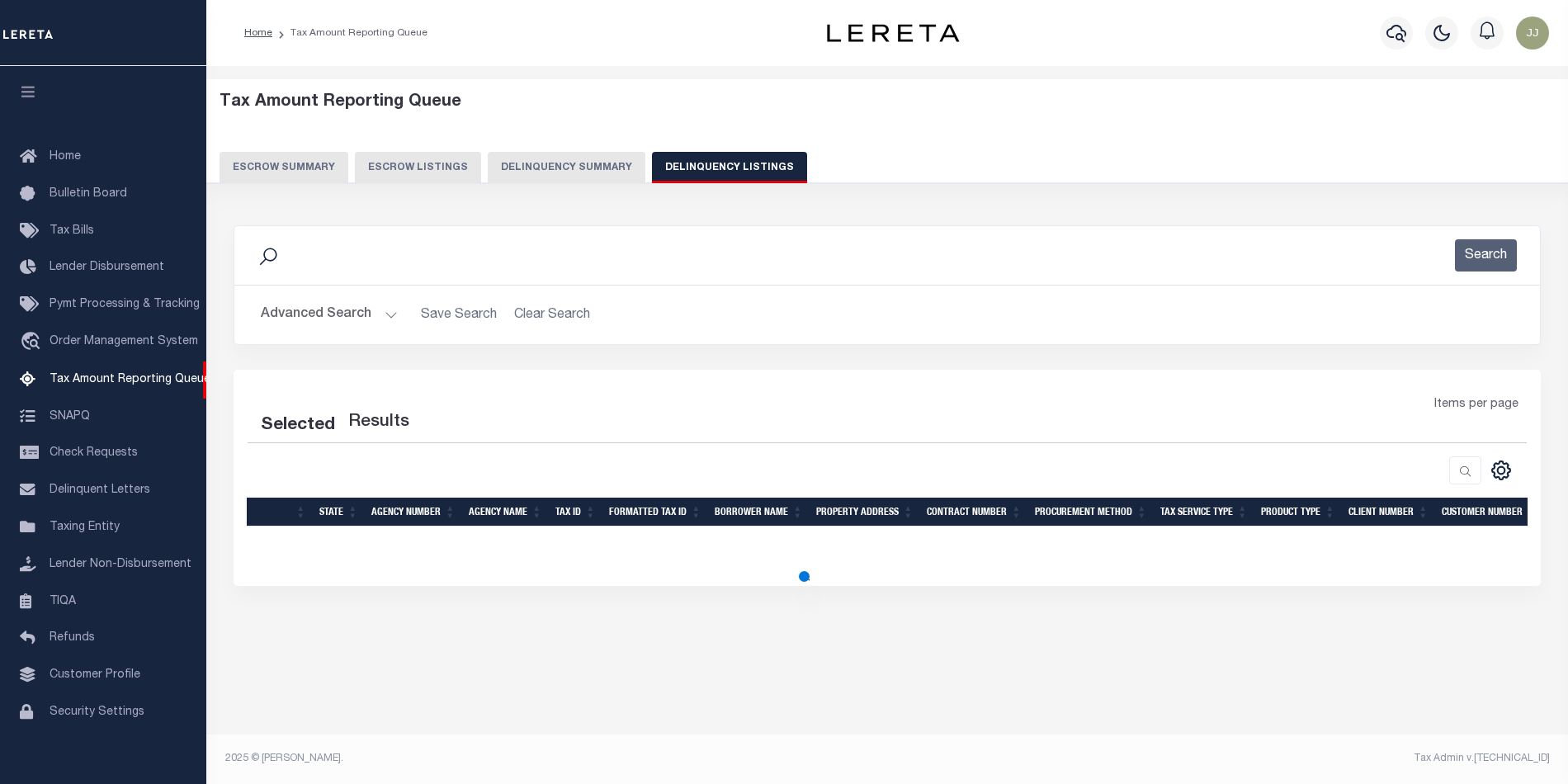
select select "100"
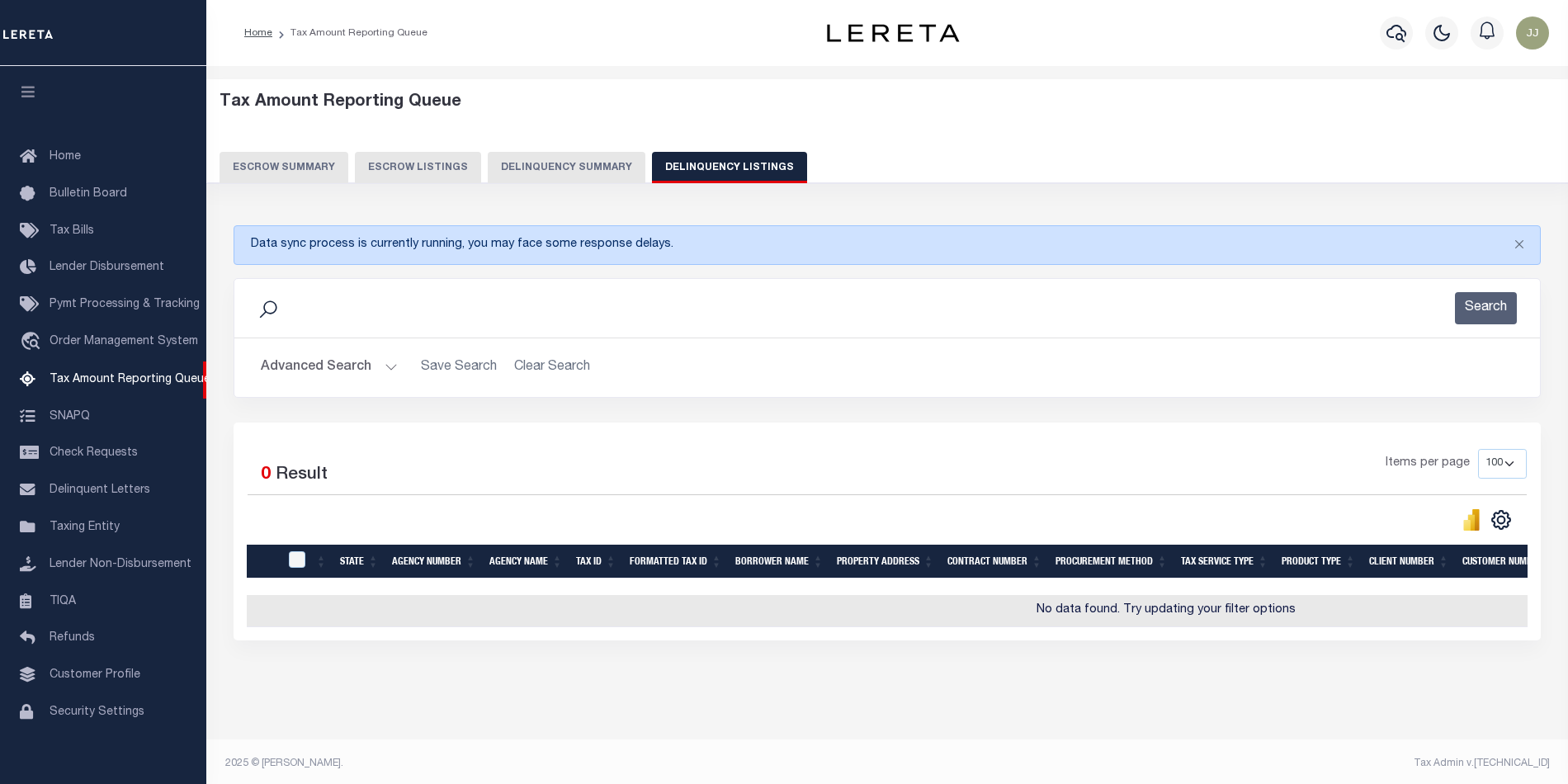
click at [367, 376] on button "Advanced Search" at bounding box center [329, 367] width 137 height 32
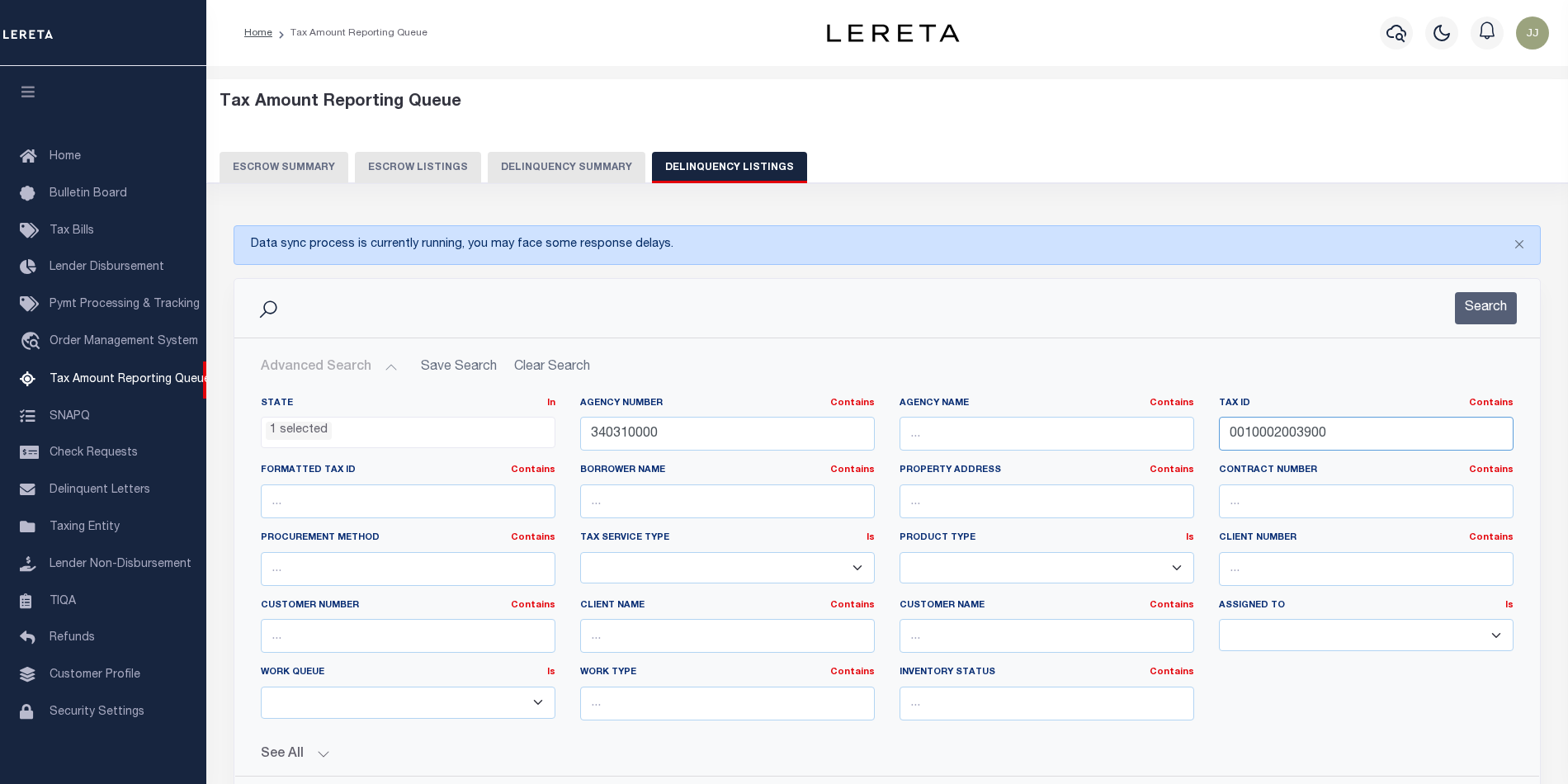
click at [1155, 441] on div "State In In AK AL AR AZ CA CO CT DC DE FL GA GU HI IA ID IL IN KS KY LA MA MD M…" at bounding box center [887, 565] width 1278 height 337
paste input "5100020263"
type input "0510002026300"
click at [1474, 321] on button "Search" at bounding box center [1486, 308] width 62 height 32
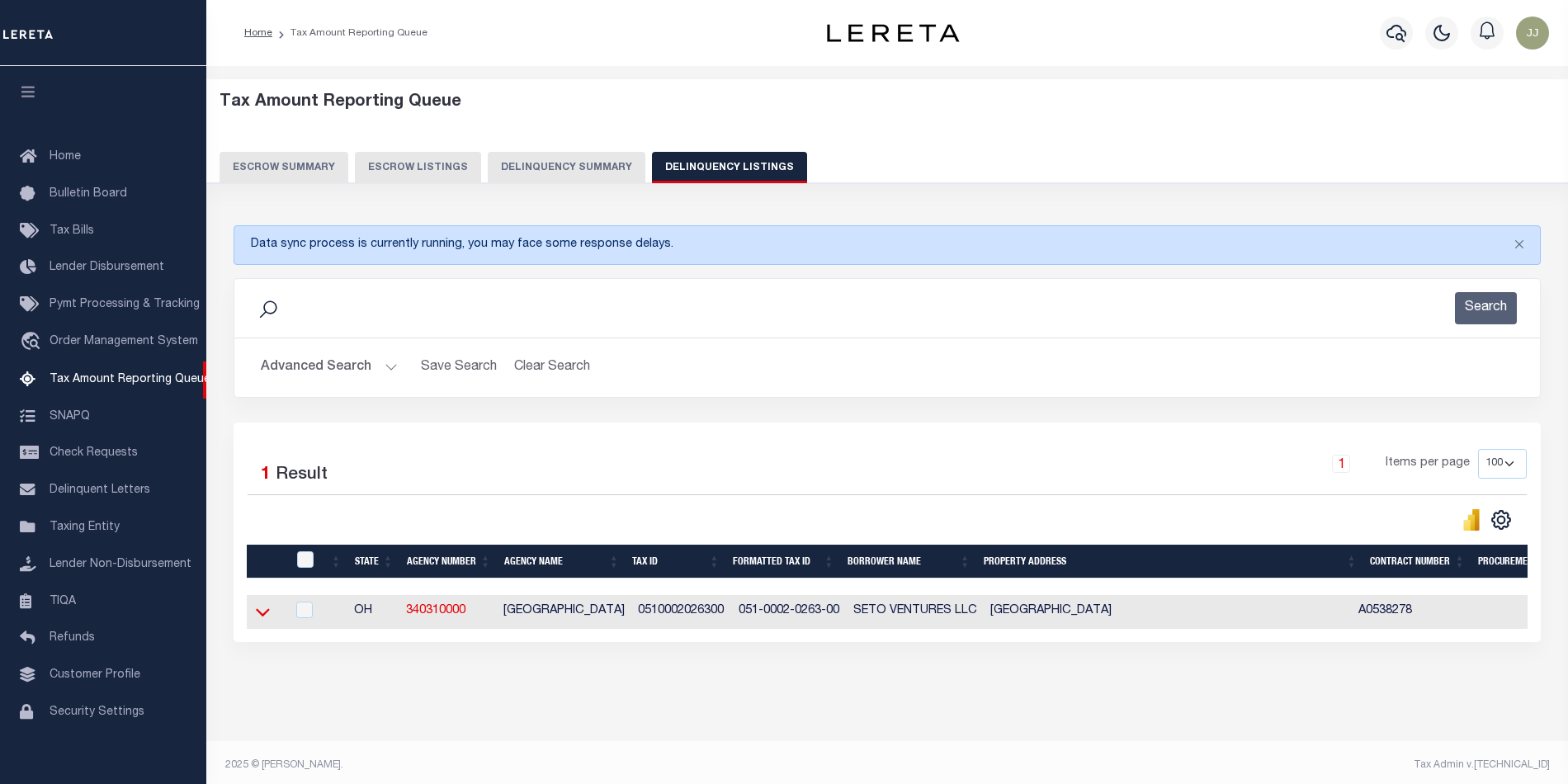
click at [266, 616] on icon at bounding box center [262, 612] width 14 height 8
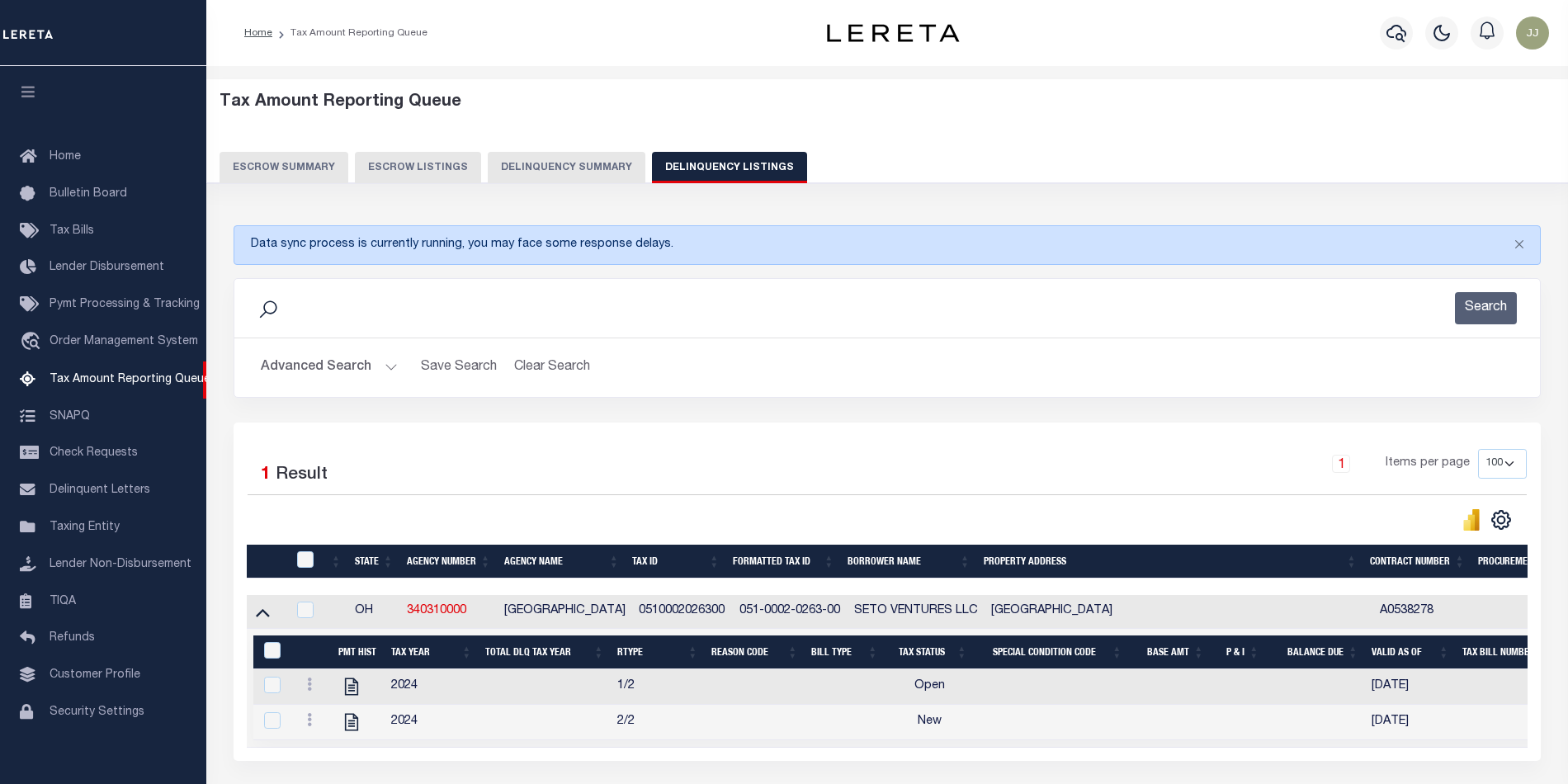
scroll to position [144, 0]
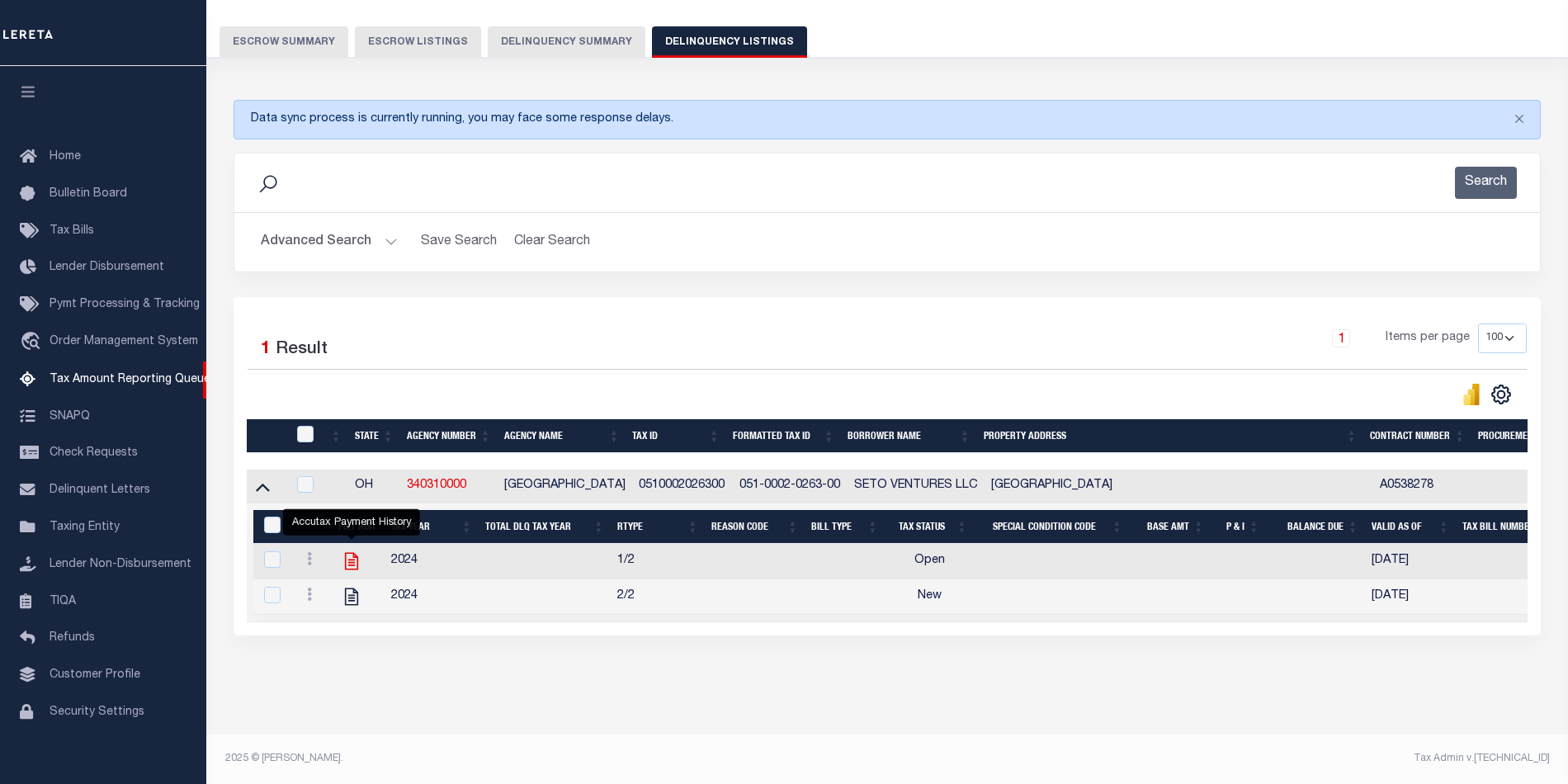
click at [351, 550] on icon "" at bounding box center [352, 561] width 22 height 22
checkbox input "true"
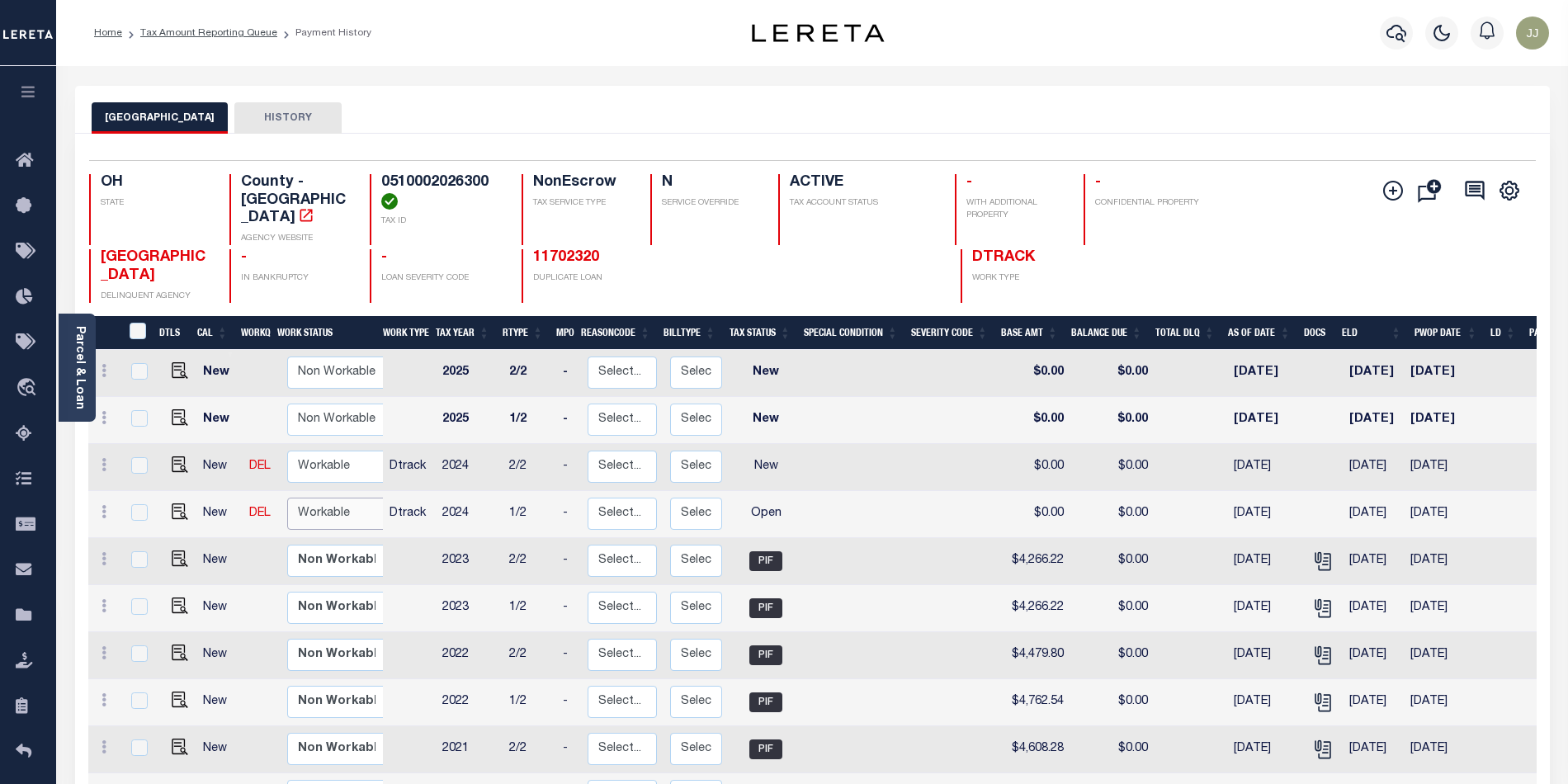
click at [345, 504] on select "Non Workable Workable" at bounding box center [336, 513] width 99 height 32
checkbox input "true"
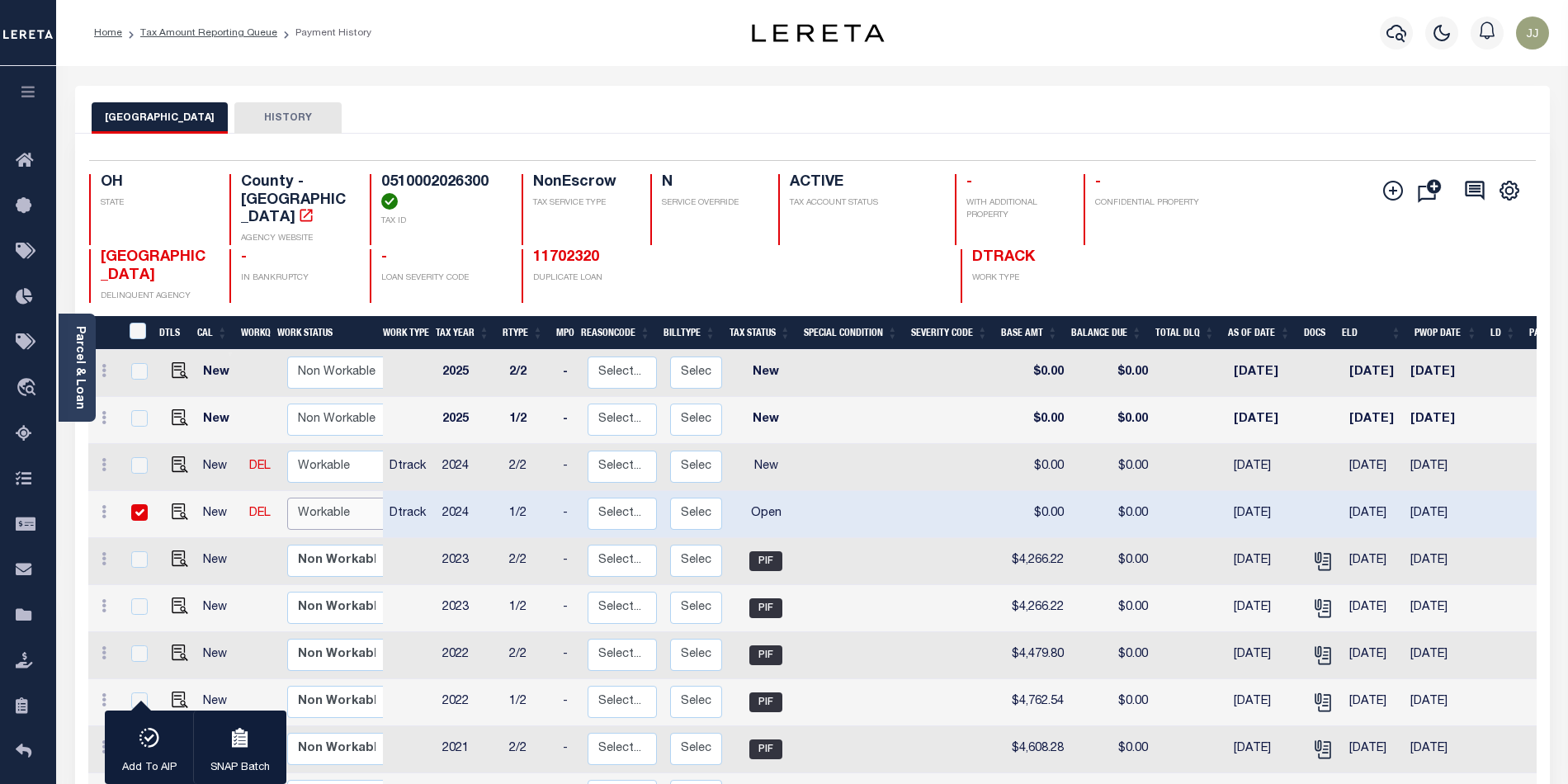
select select "true"
click at [287, 497] on select "Non Workable Workable" at bounding box center [336, 513] width 99 height 32
checkbox input "false"
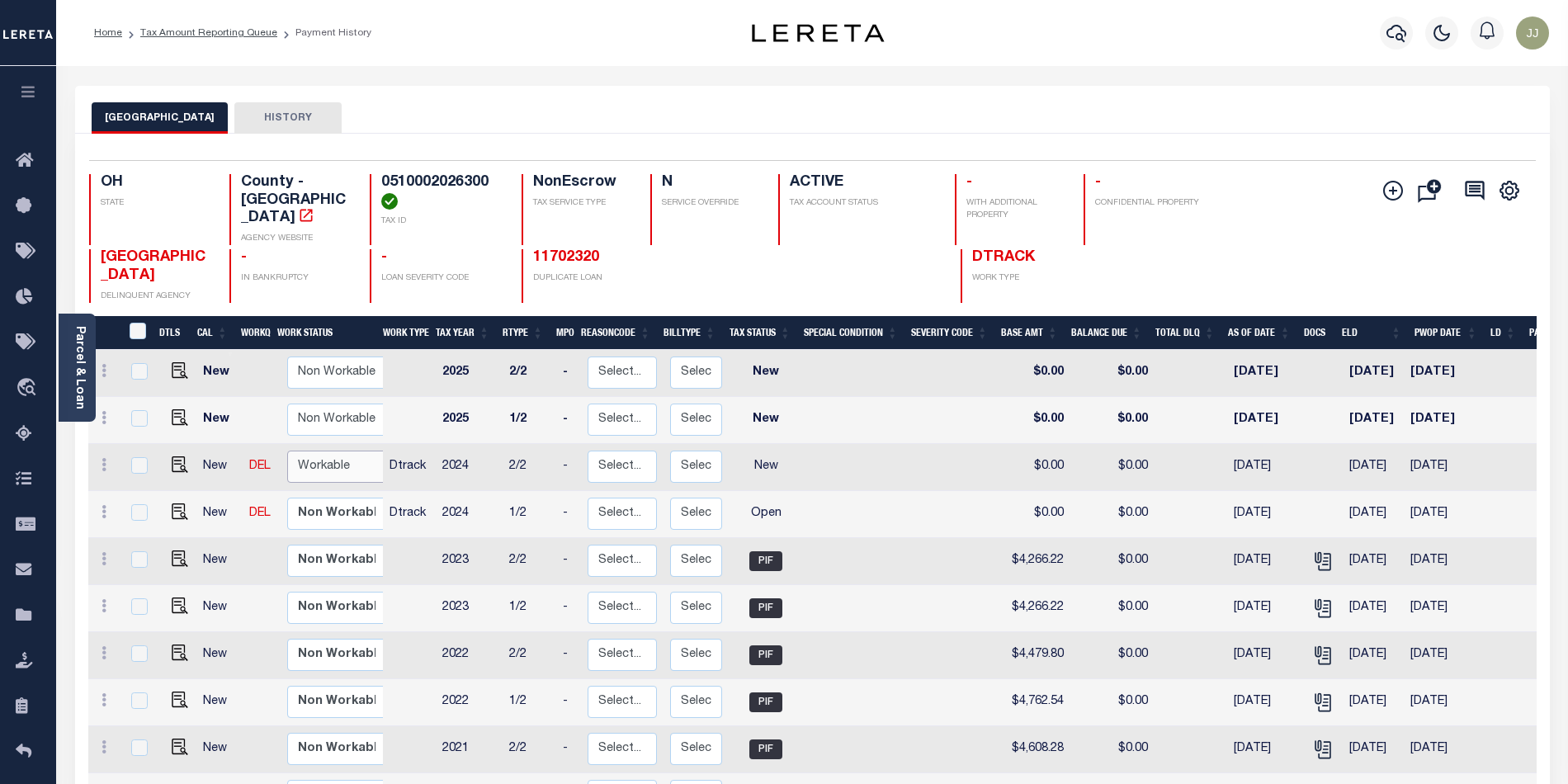
click at [325, 451] on select "Non Workable Workable" at bounding box center [336, 466] width 99 height 32
checkbox input "true"
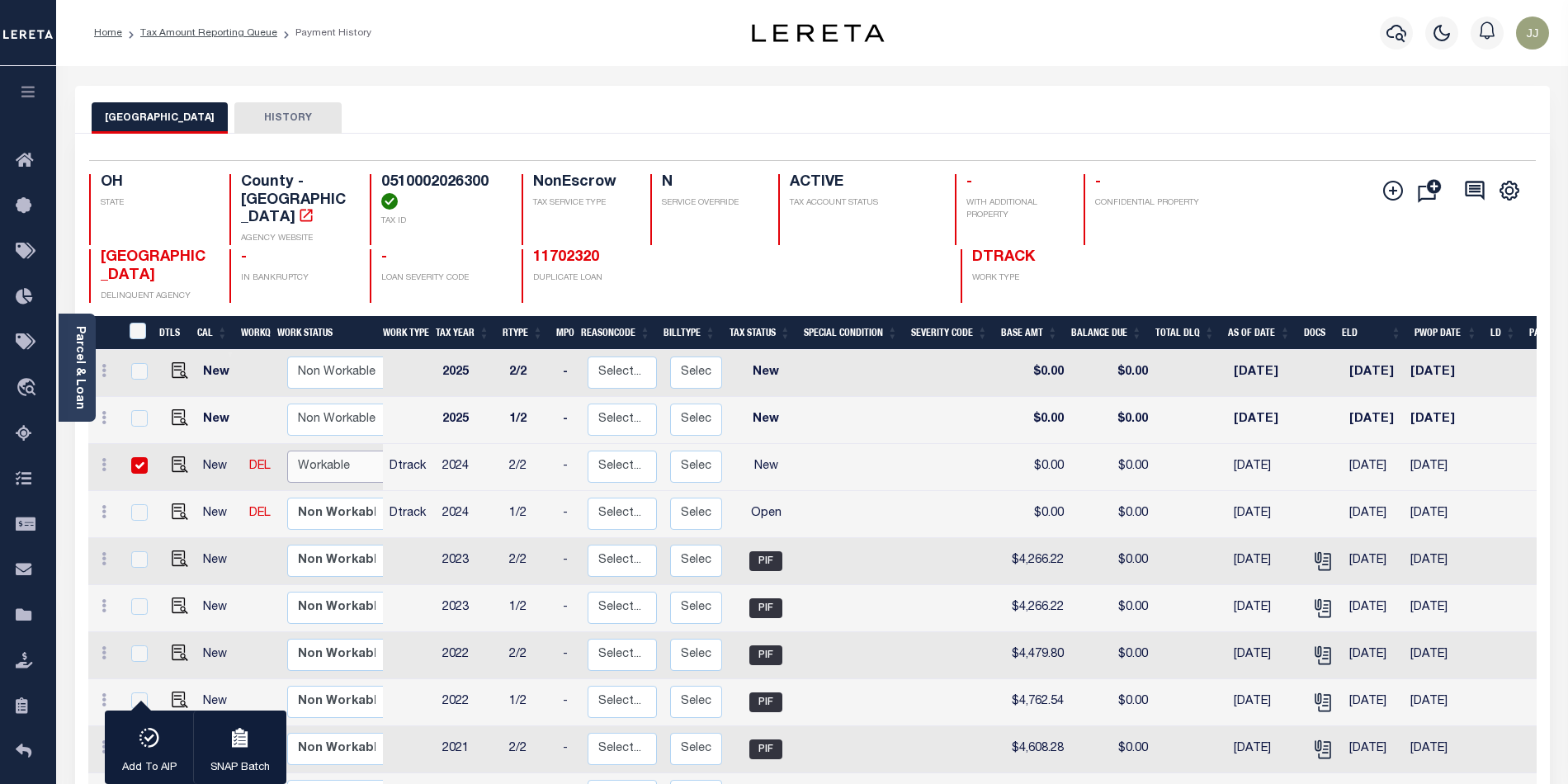
select select "true"
click at [287, 451] on select "Non Workable Workable" at bounding box center [336, 466] width 99 height 32
checkbox input "false"
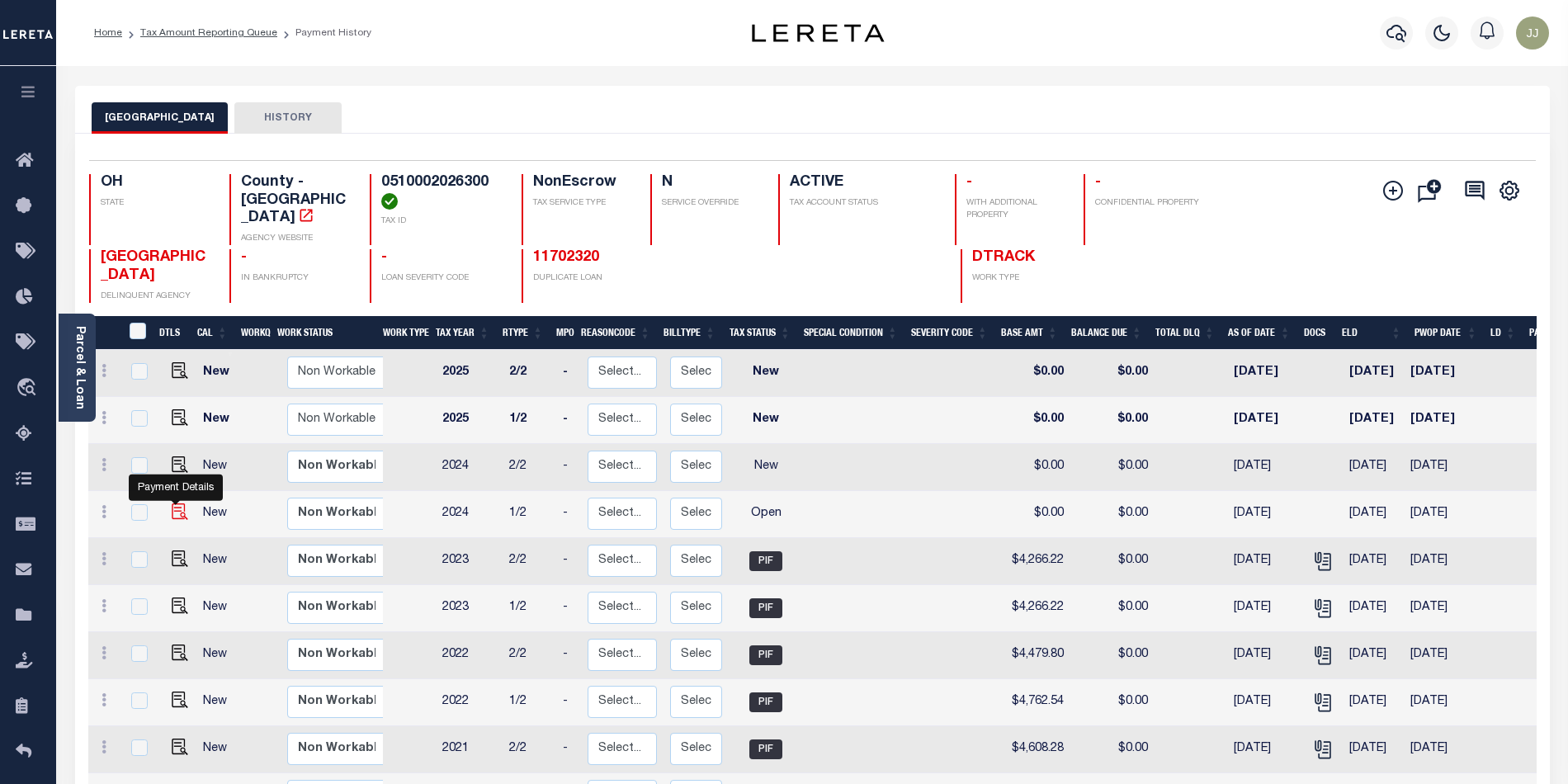
click at [172, 504] on img "" at bounding box center [179, 512] width 16 height 16
checkbox input "true"
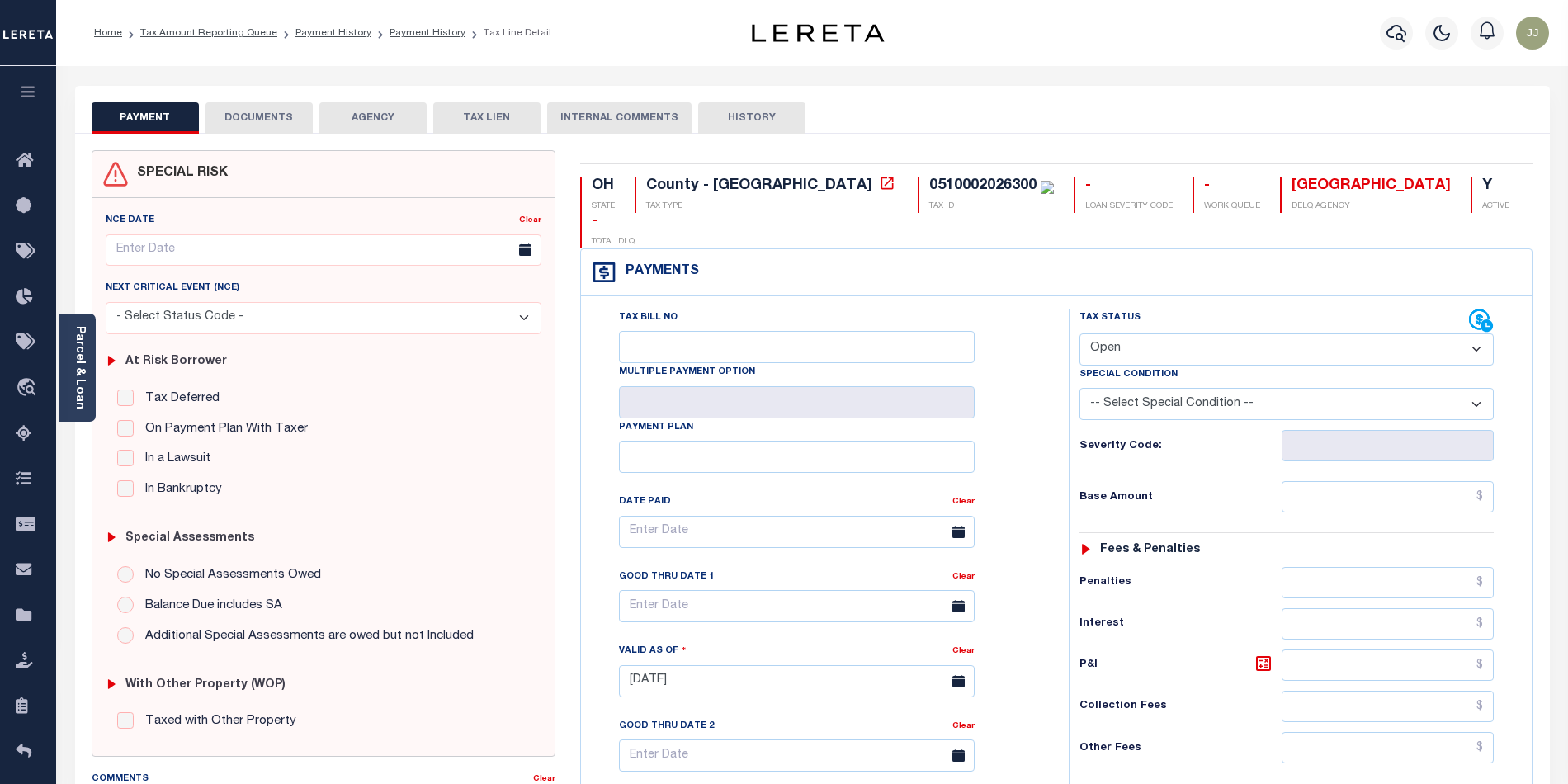
click at [1159, 333] on select "- Select Status Code - Open Due/Unpaid Paid Incomplete No Tax Due Internal Refu…" at bounding box center [1286, 349] width 415 height 32
select select "PYD"
click at [1080, 333] on select "- Select Status Code - Open Due/Unpaid Paid Incomplete No Tax Due Internal Refu…" at bounding box center [1286, 349] width 415 height 32
type input "[DATE]"
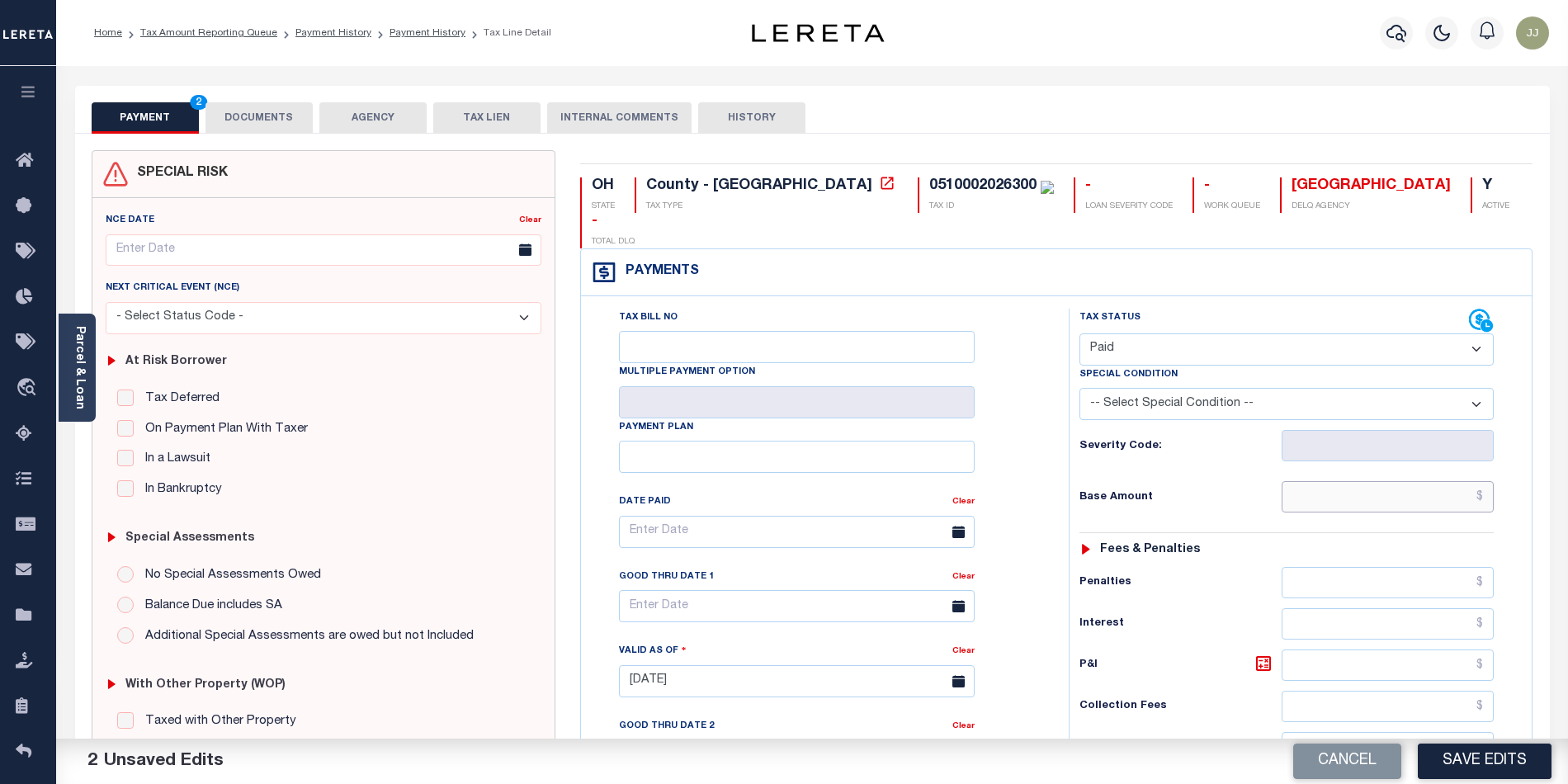
click at [1337, 481] on input "text" at bounding box center [1389, 496] width 213 height 31
type input "$0.00"
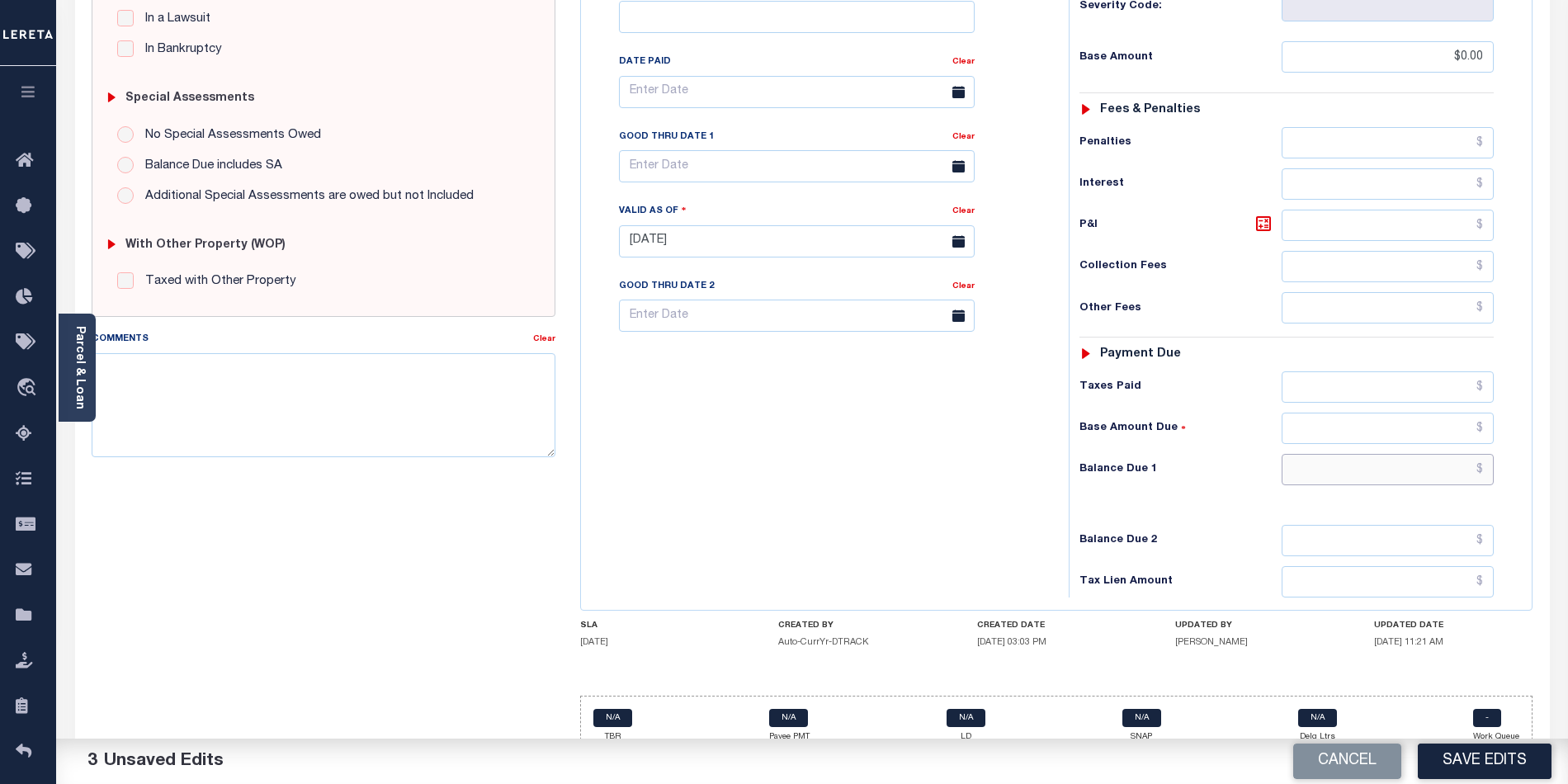
click at [1374, 453] on input "text" at bounding box center [1389, 469] width 213 height 31
type input "$0.00"
click at [858, 486] on div "Tax Bill No Multiple Payment Option Payment Plan Clear" at bounding box center [820, 233] width 471 height 728
click at [1462, 766] on button "Save Edits" at bounding box center [1485, 760] width 134 height 36
checkbox input "false"
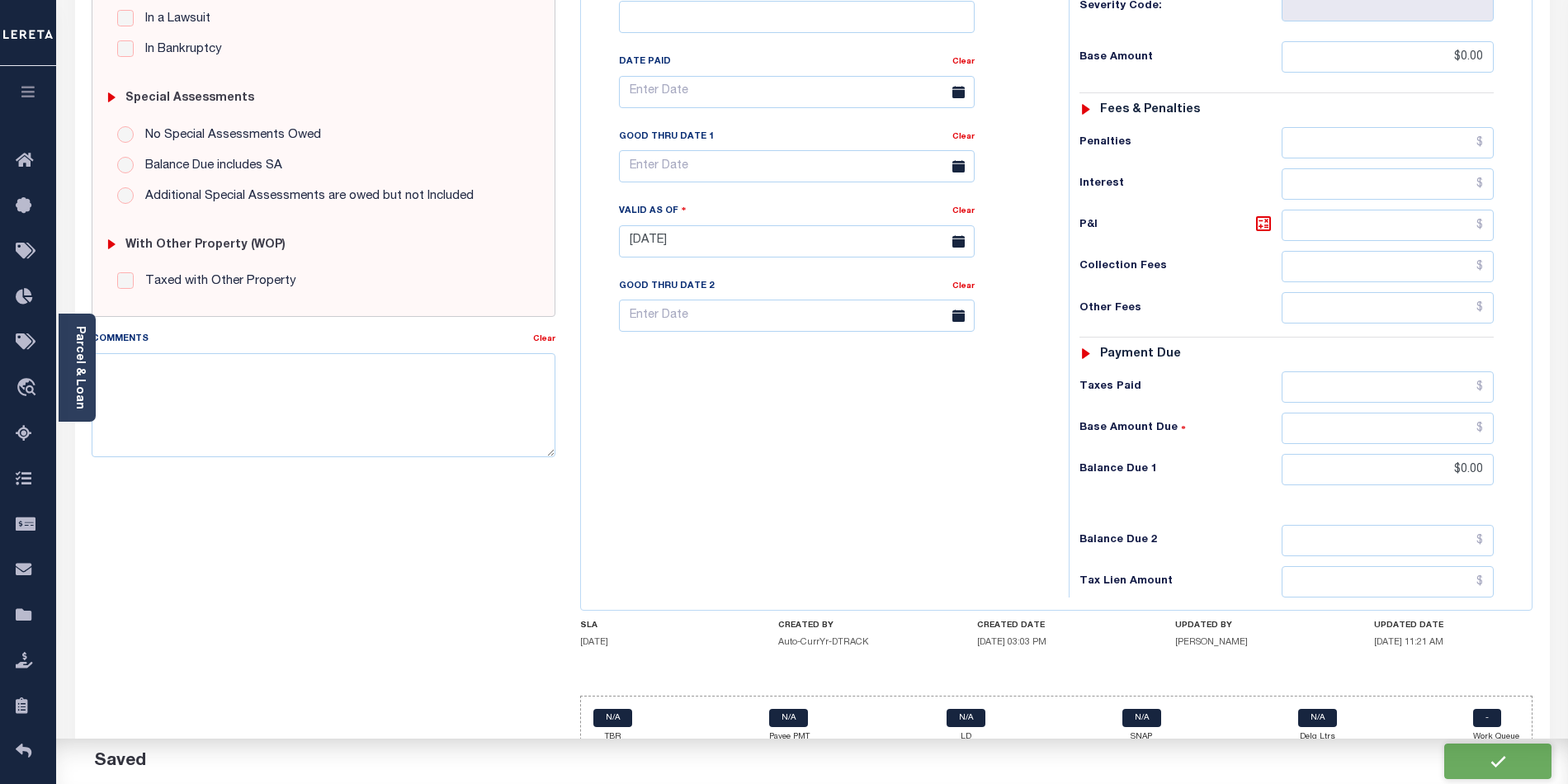
type input "$0"
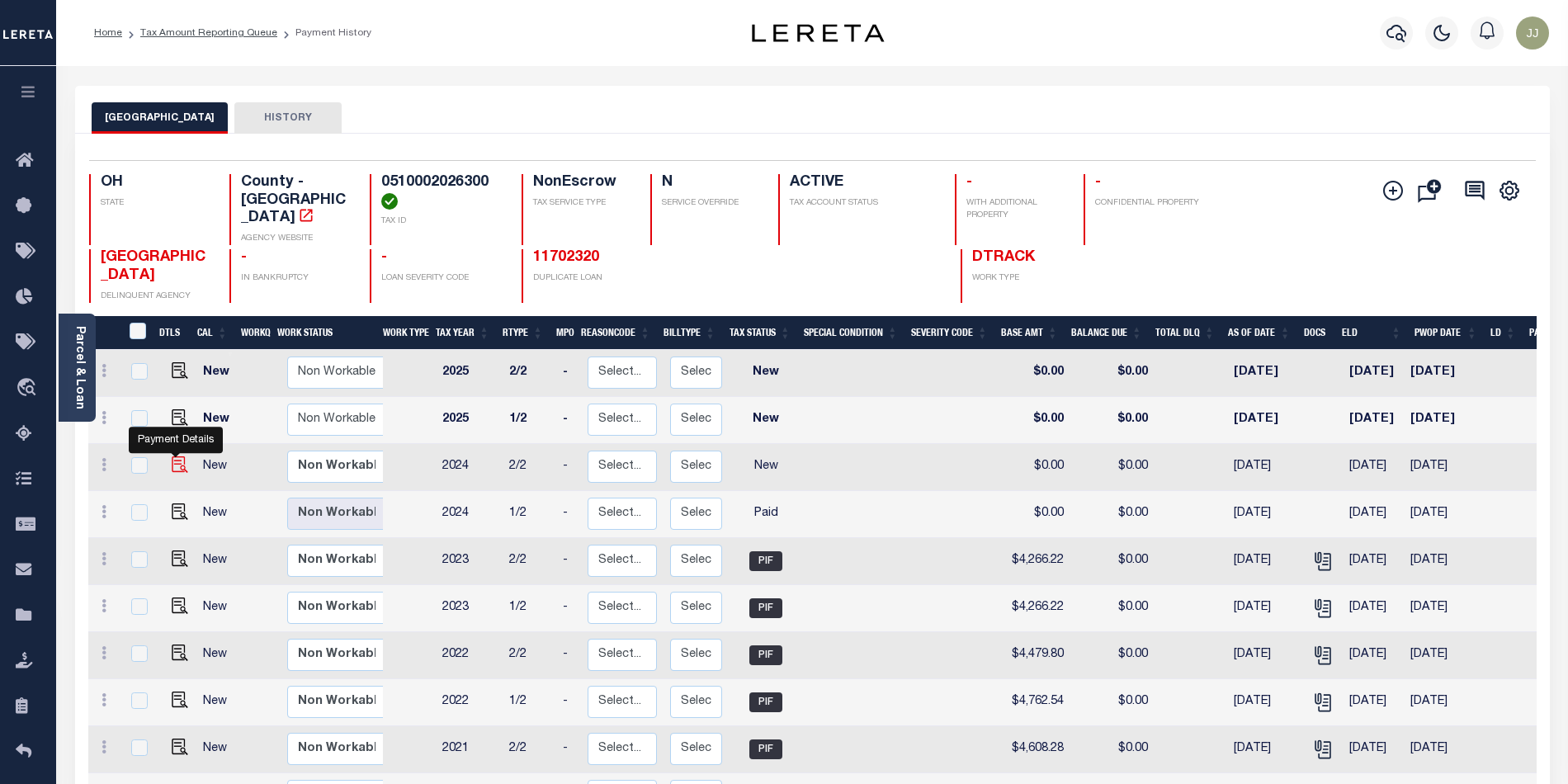
click at [172, 456] on img "" at bounding box center [179, 464] width 16 height 16
checkbox input "true"
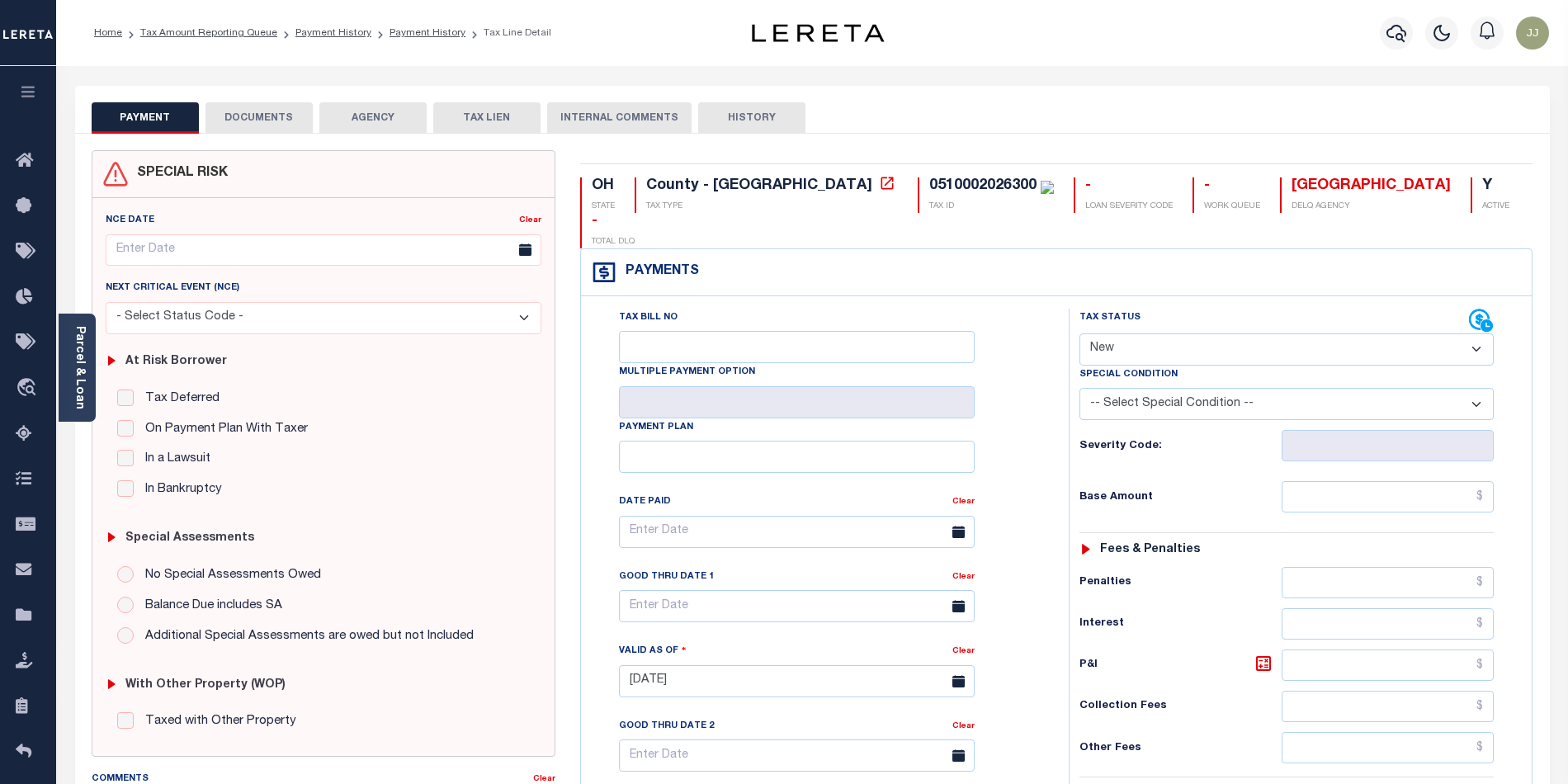
click at [1130, 333] on select "- Select Status Code - Open Due/Unpaid Paid Incomplete No Tax Due Internal Refu…" at bounding box center [1286, 349] width 415 height 32
select select "PYD"
click at [1080, 333] on select "- Select Status Code - Open Due/Unpaid Paid Incomplete No Tax Due Internal Refu…" at bounding box center [1286, 349] width 415 height 32
type input "[DATE]"
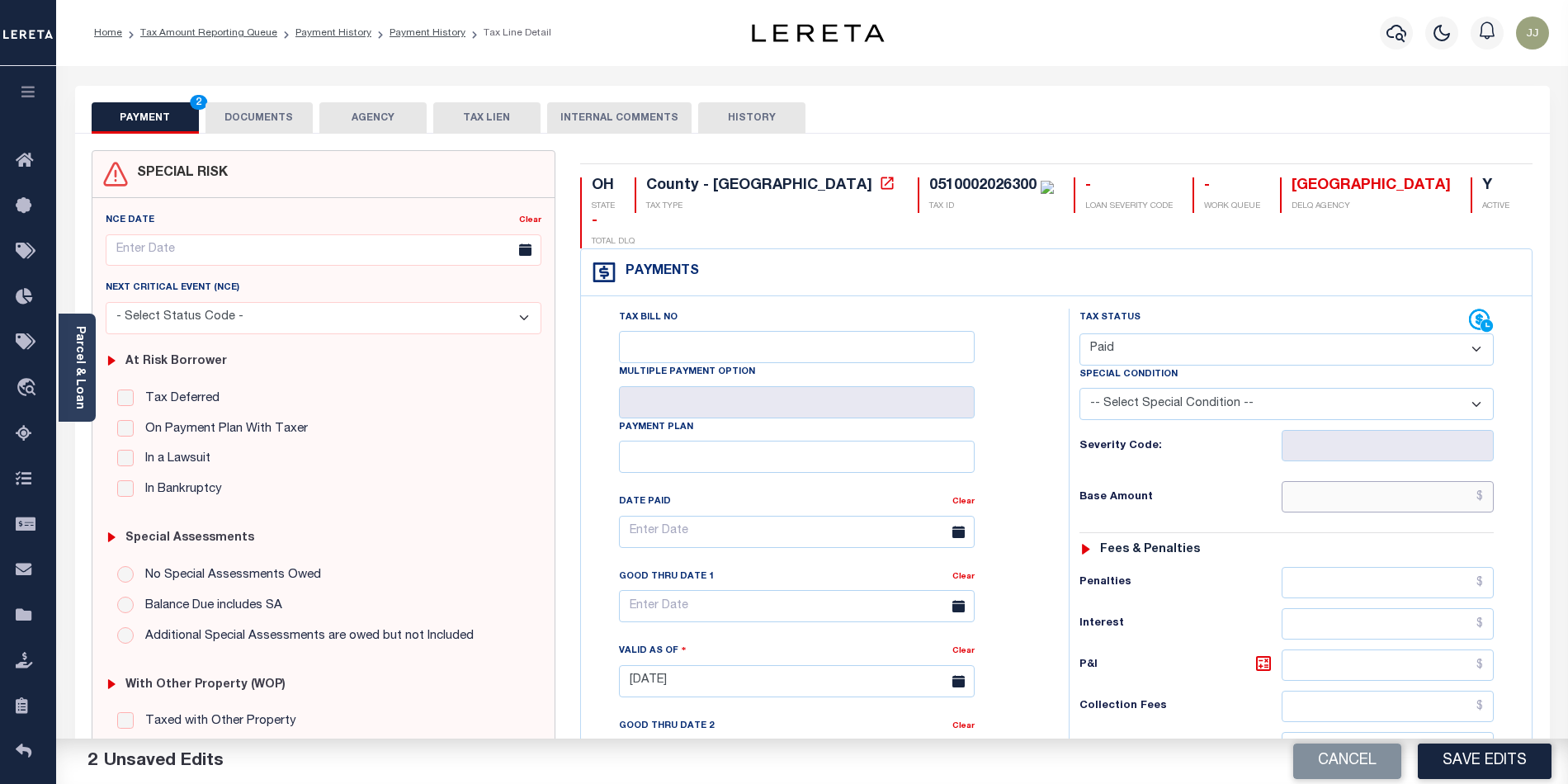
click at [1352, 481] on input "text" at bounding box center [1389, 496] width 213 height 31
type input "$0.00"
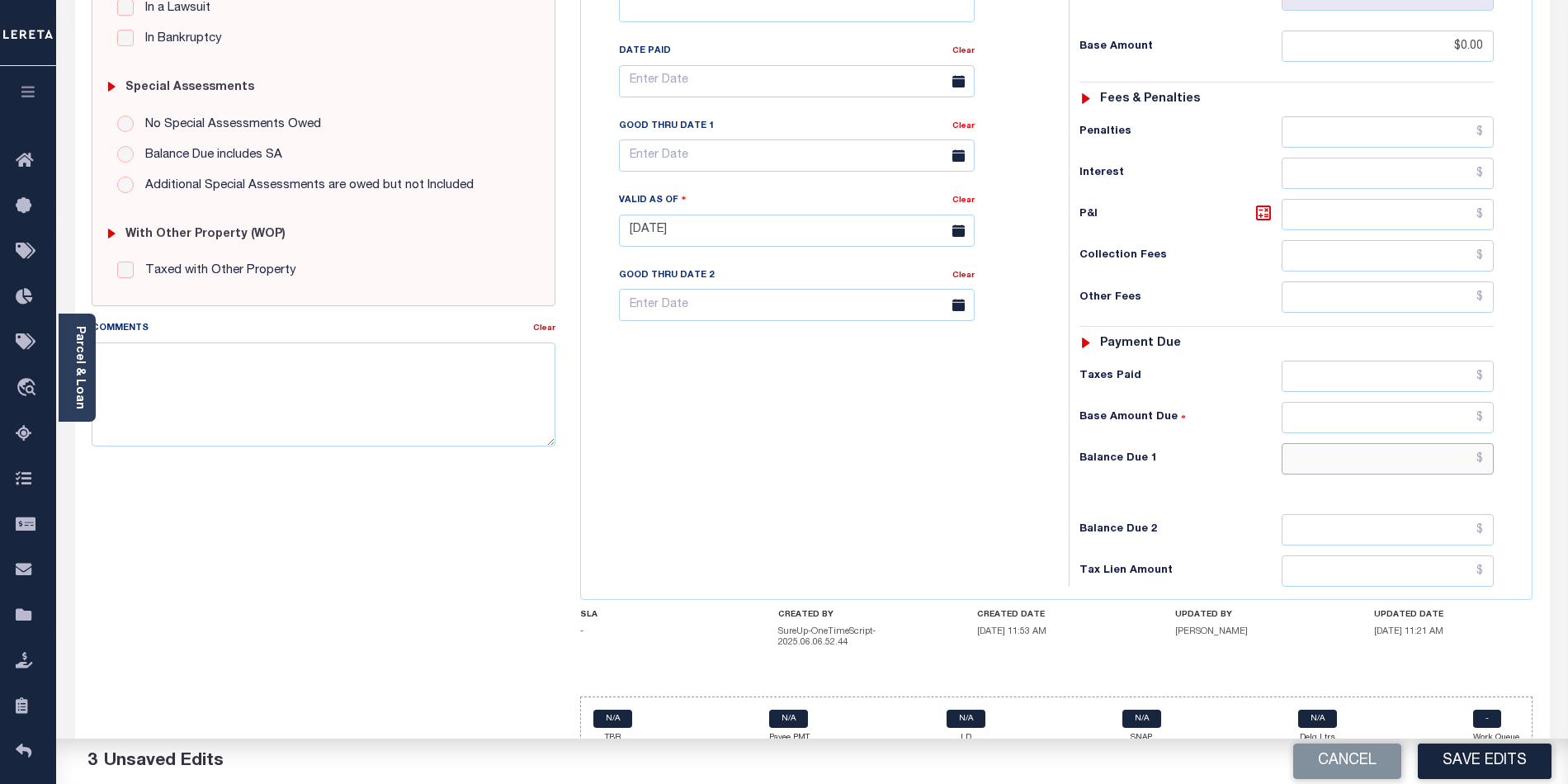
click at [1368, 443] on input "text" at bounding box center [1389, 459] width 213 height 31
type input "$0.00"
drag, startPoint x: 908, startPoint y: 460, endPoint x: 1132, endPoint y: 116, distance: 410.5
click at [956, 440] on div "Tax Bill No Multiple Payment Option Payment Plan Clear" at bounding box center [820, 222] width 471 height 728
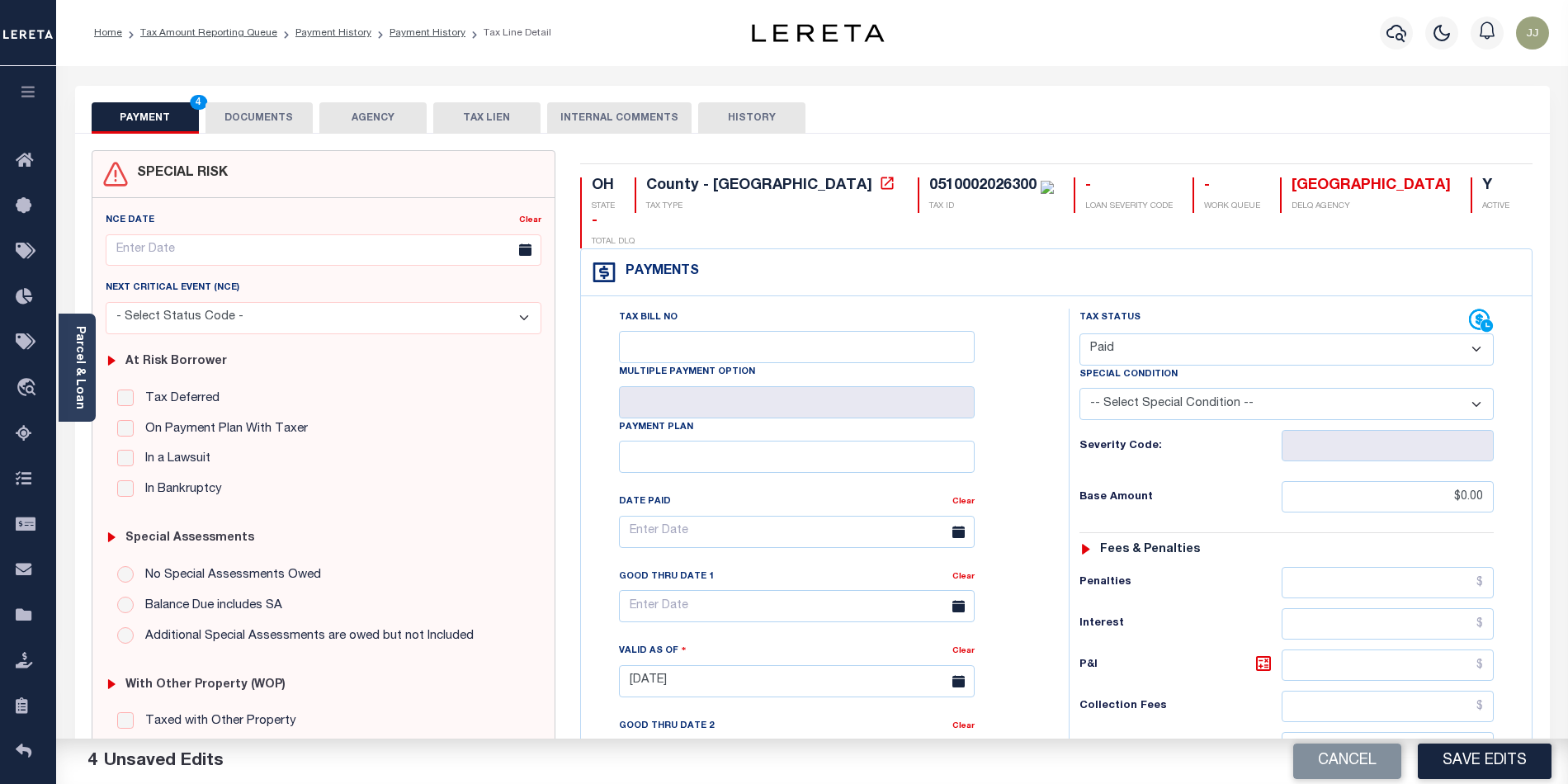
click at [305, 130] on button "DOCUMENTS" at bounding box center [260, 117] width 108 height 31
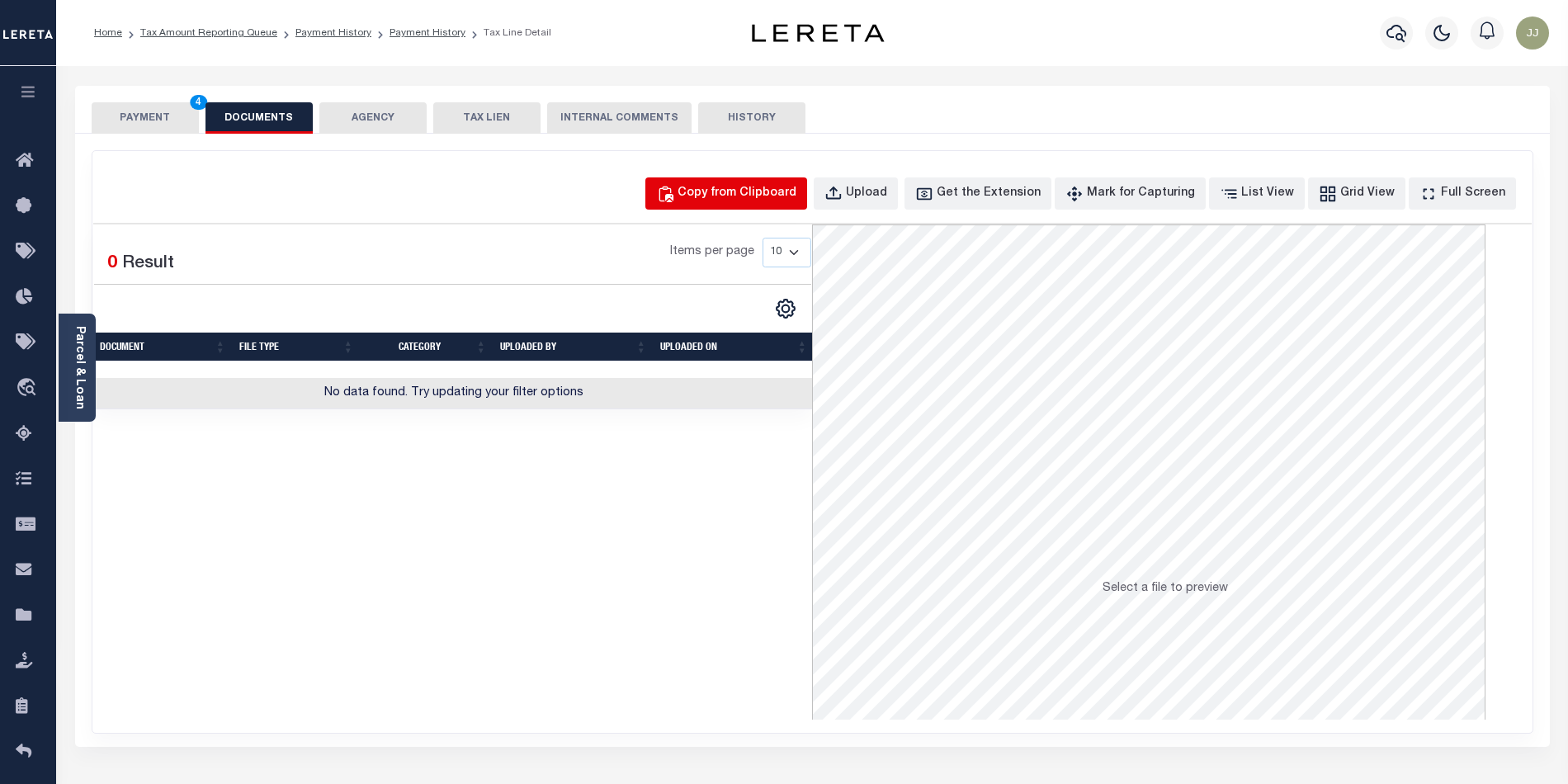
click at [761, 198] on div "Copy from Clipboard" at bounding box center [737, 194] width 118 height 18
select select "POP"
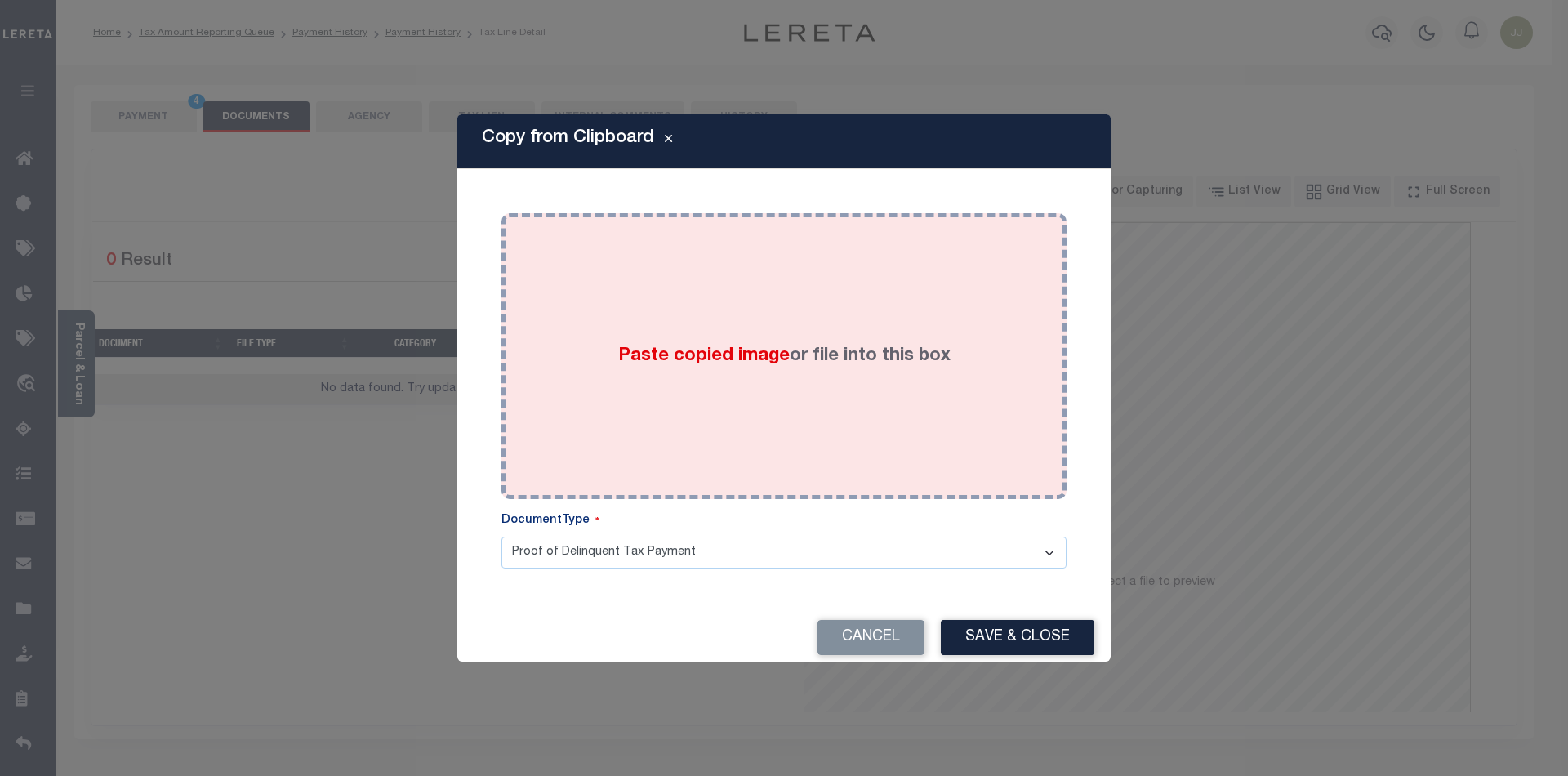
click at [775, 398] on div "Paste copied image or file into this box" at bounding box center [784, 356] width 541 height 261
click at [1030, 634] on div "Cancel Save & Close" at bounding box center [783, 636] width 653 height 48
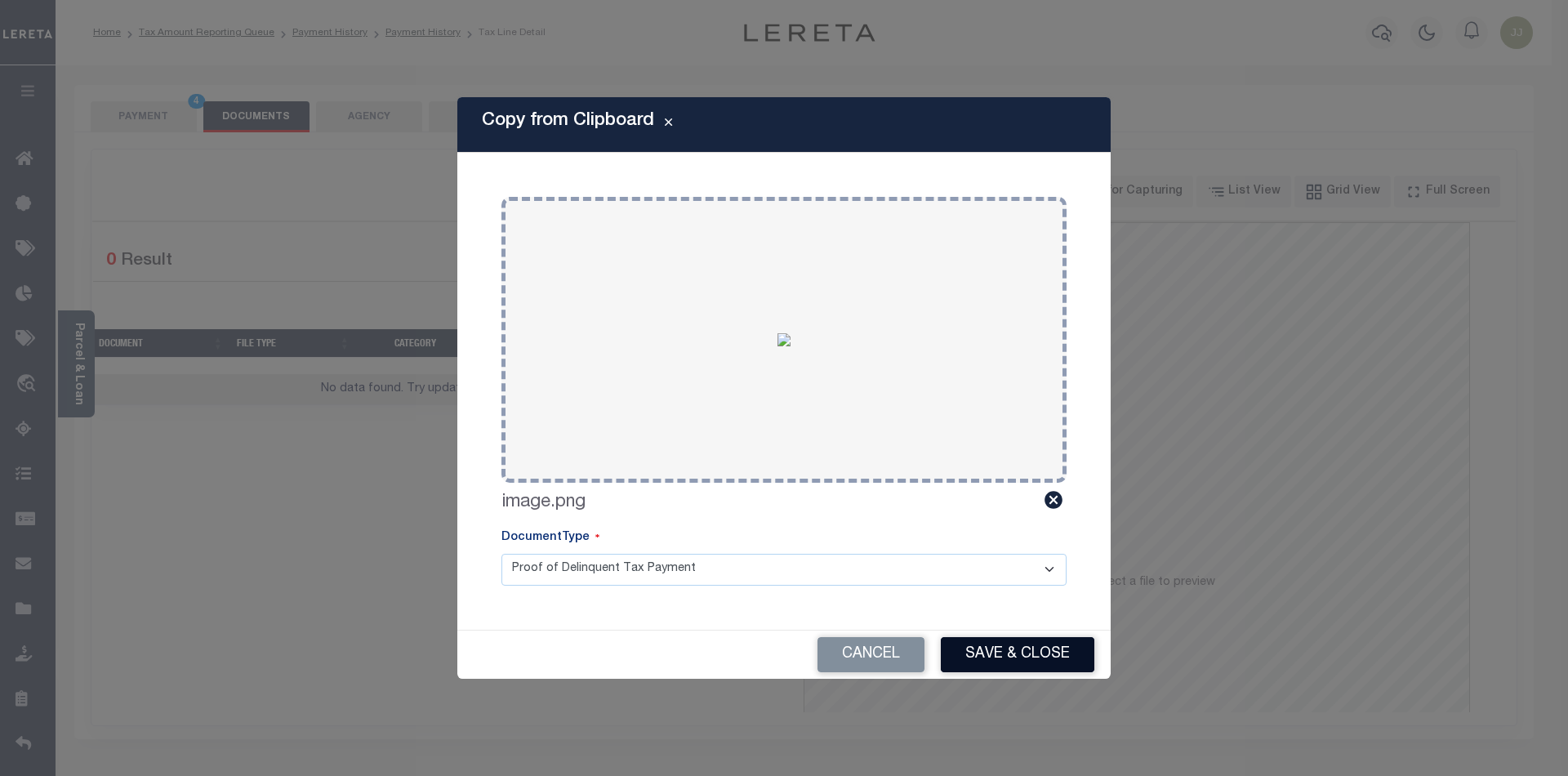
click at [1006, 654] on button "Save & Close" at bounding box center [1017, 654] width 153 height 35
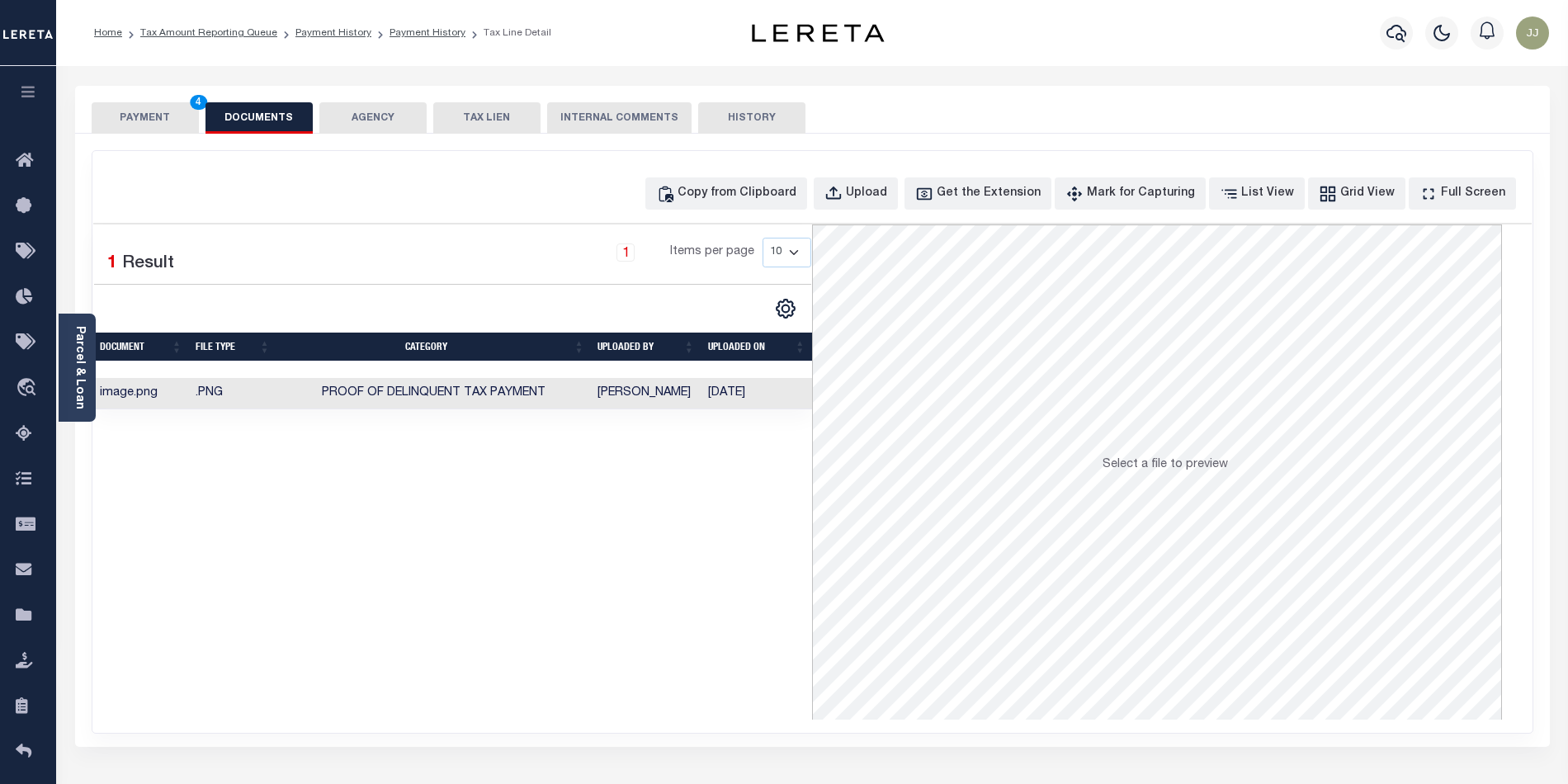
click at [150, 117] on button "PAYMENT 4" at bounding box center [146, 117] width 108 height 31
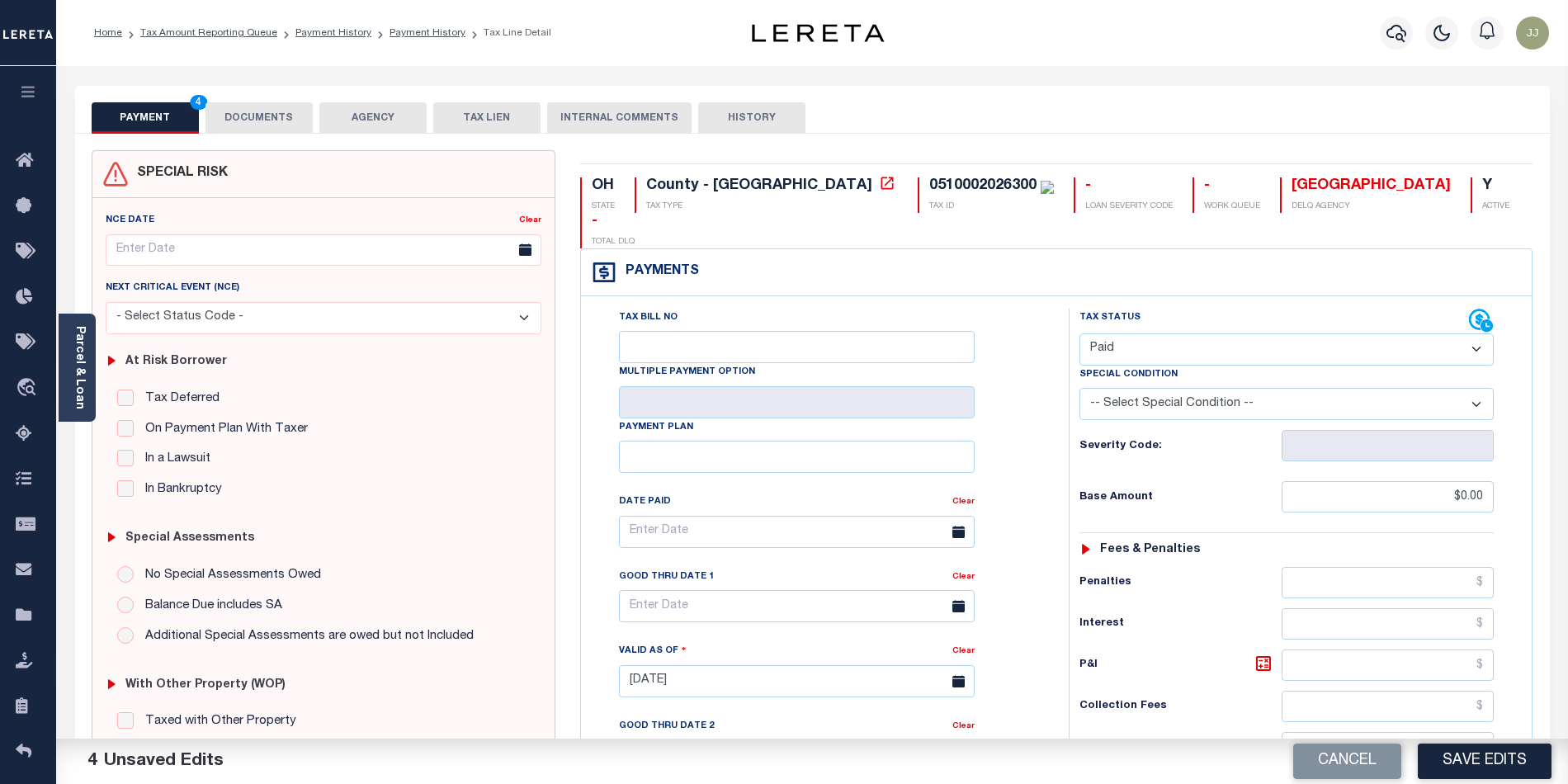
scroll to position [446, 0]
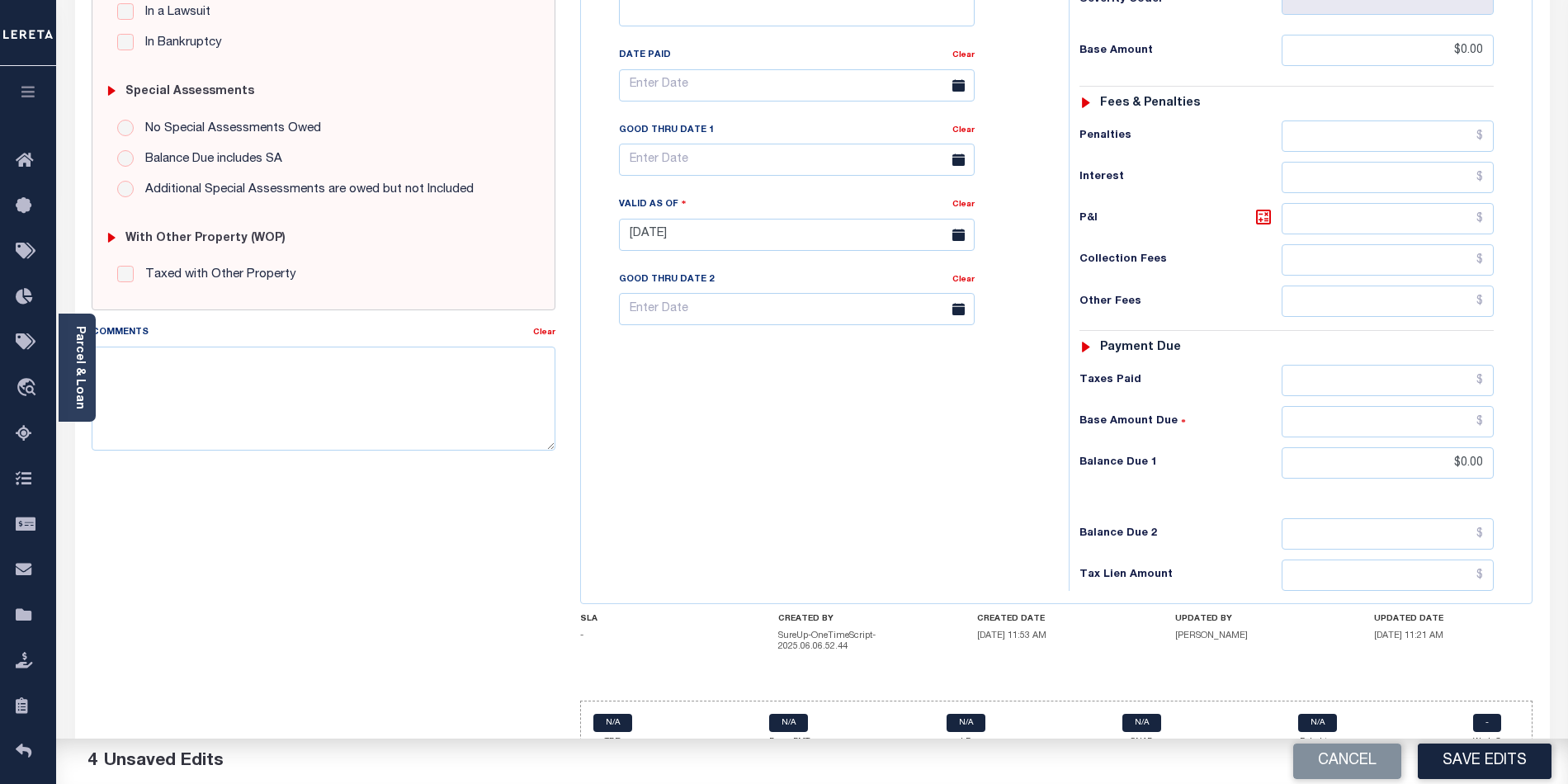
click at [898, 416] on div "Tax Bill No Multiple Payment Option Payment Plan Clear" at bounding box center [820, 227] width 471 height 728
click at [1484, 759] on button "Save Edits" at bounding box center [1485, 760] width 134 height 36
checkbox input "false"
type input "$0"
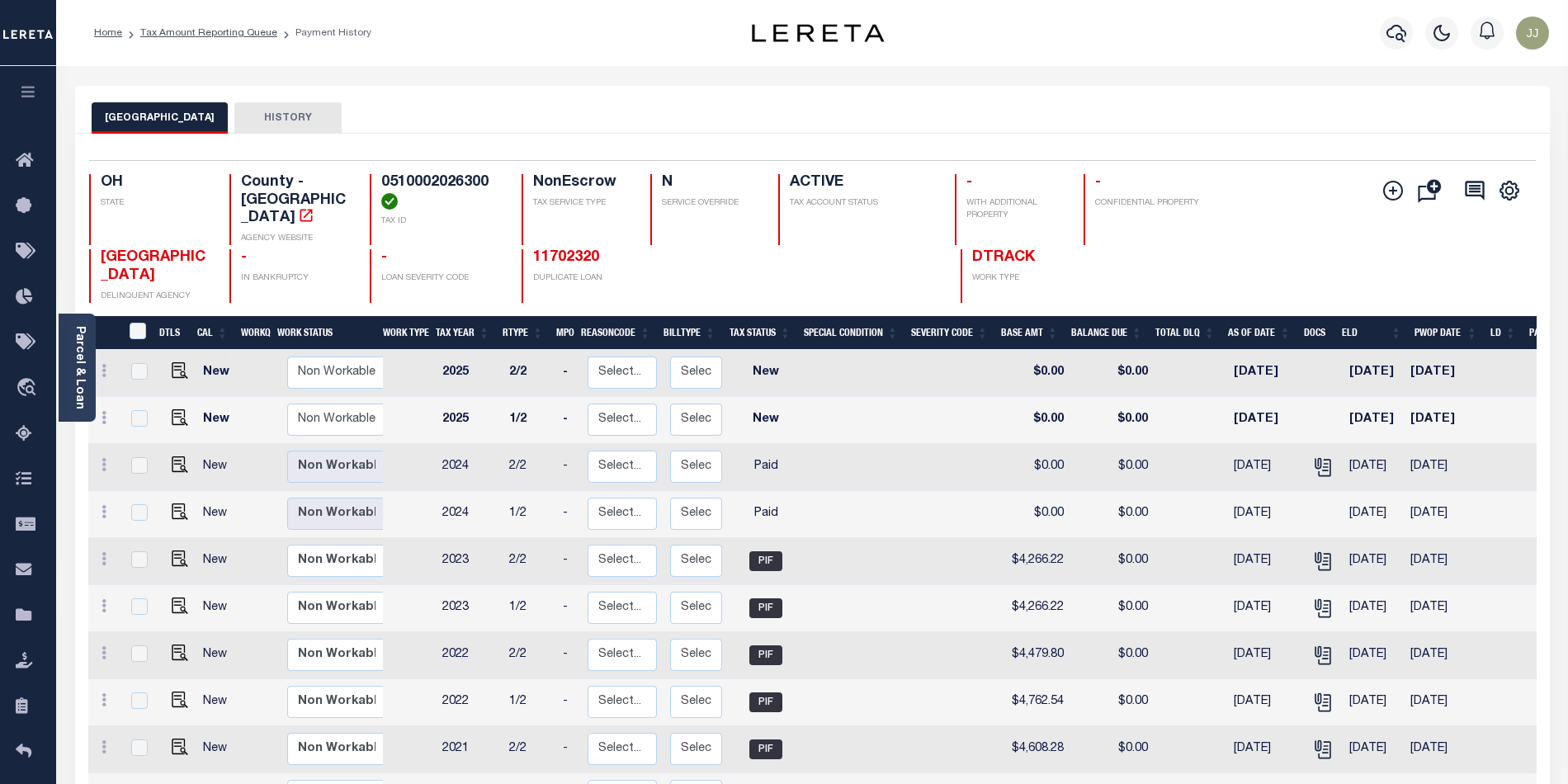
click at [1246, 266] on div "HAMILTON COUNTY DELINQUENT AGENCY - IN BANKRUPTCY - LOAN SEVERITY CODE 11702320…" at bounding box center [692, 276] width 1206 height 54
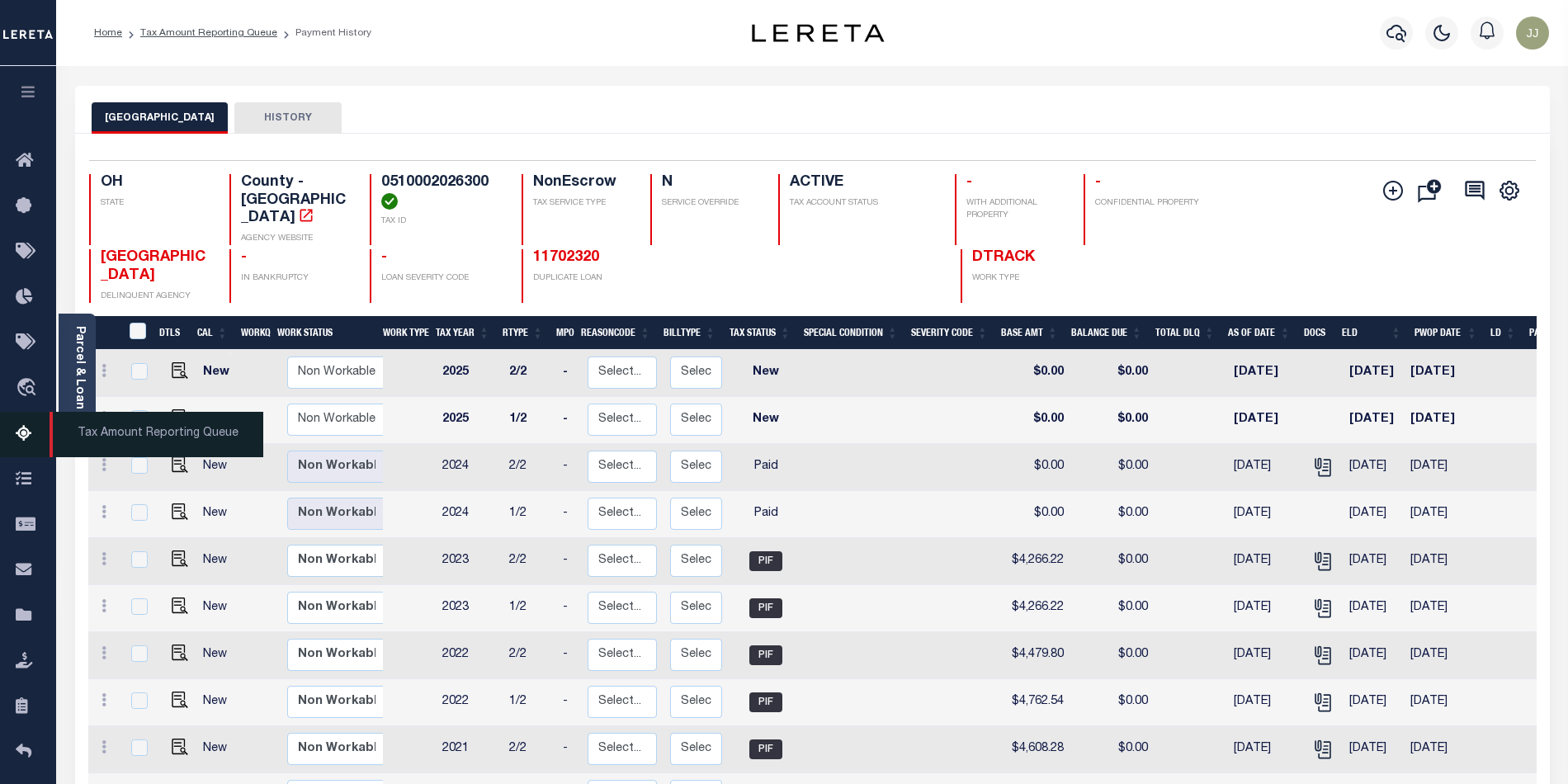
click at [14, 439] on link "Tax Amount Reporting Queue" at bounding box center [28, 434] width 56 height 46
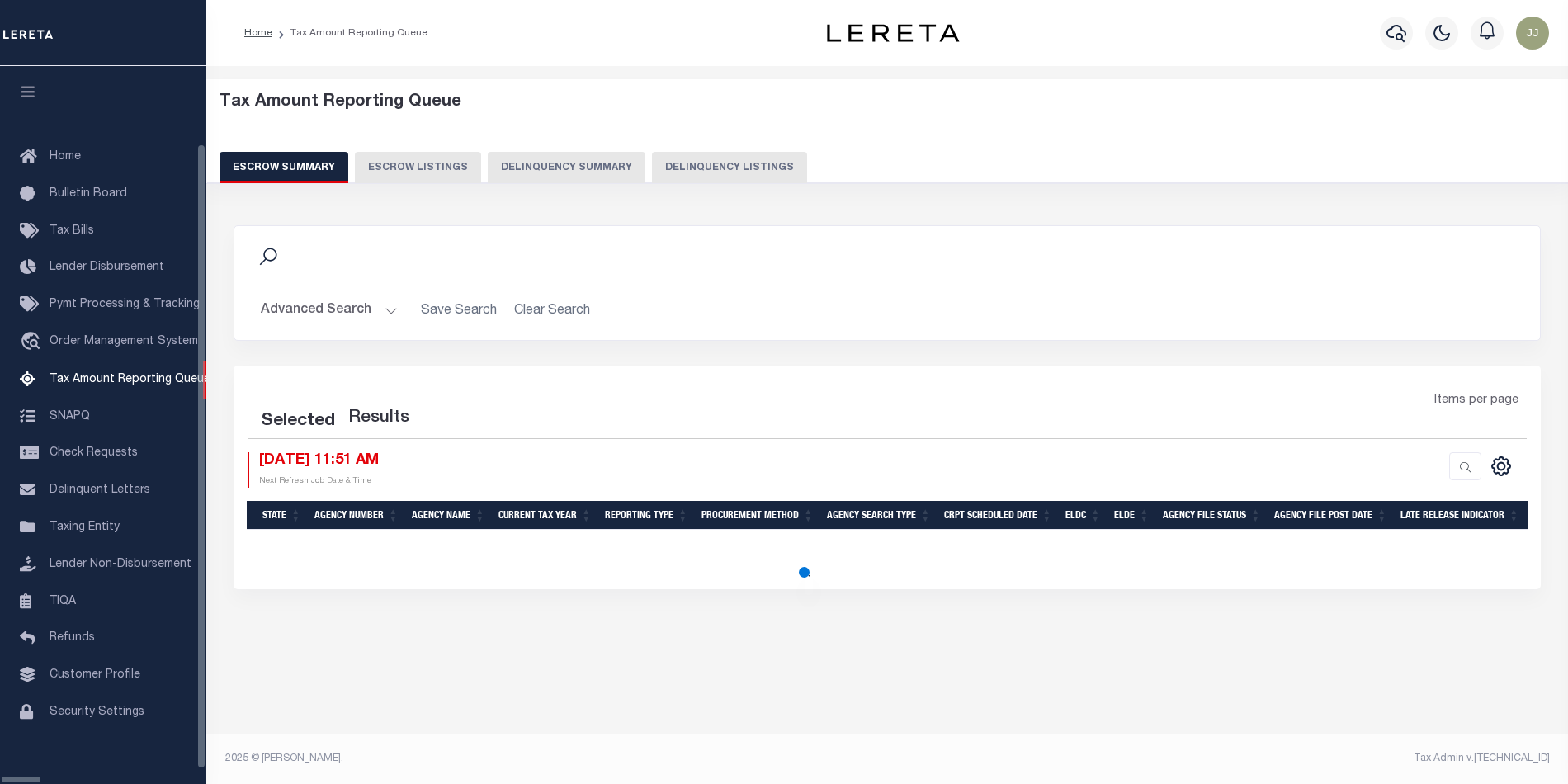
select select "100"
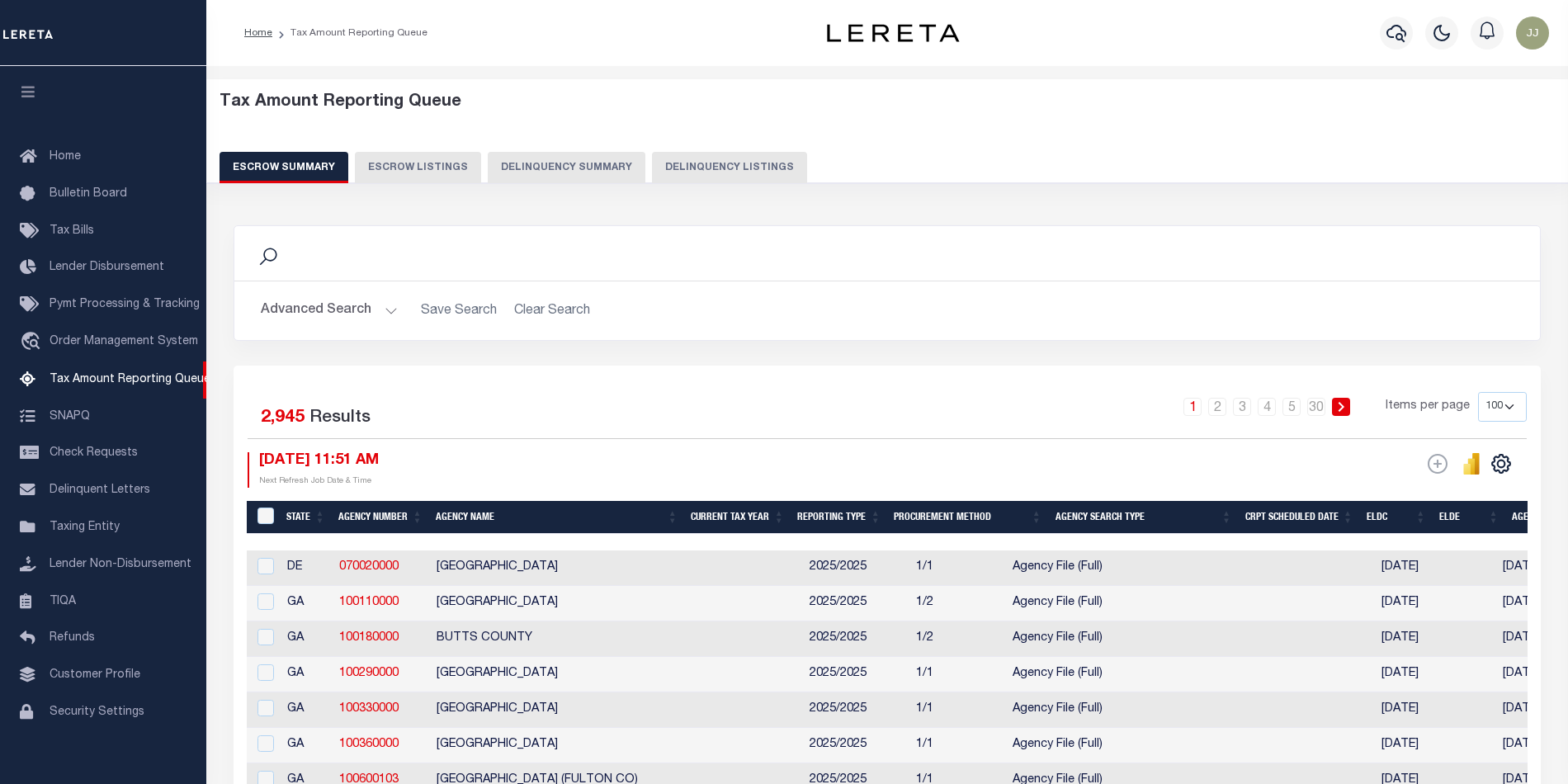
click at [712, 159] on button "Delinquency Listings" at bounding box center [730, 168] width 155 height 31
select select "OH"
select select "100"
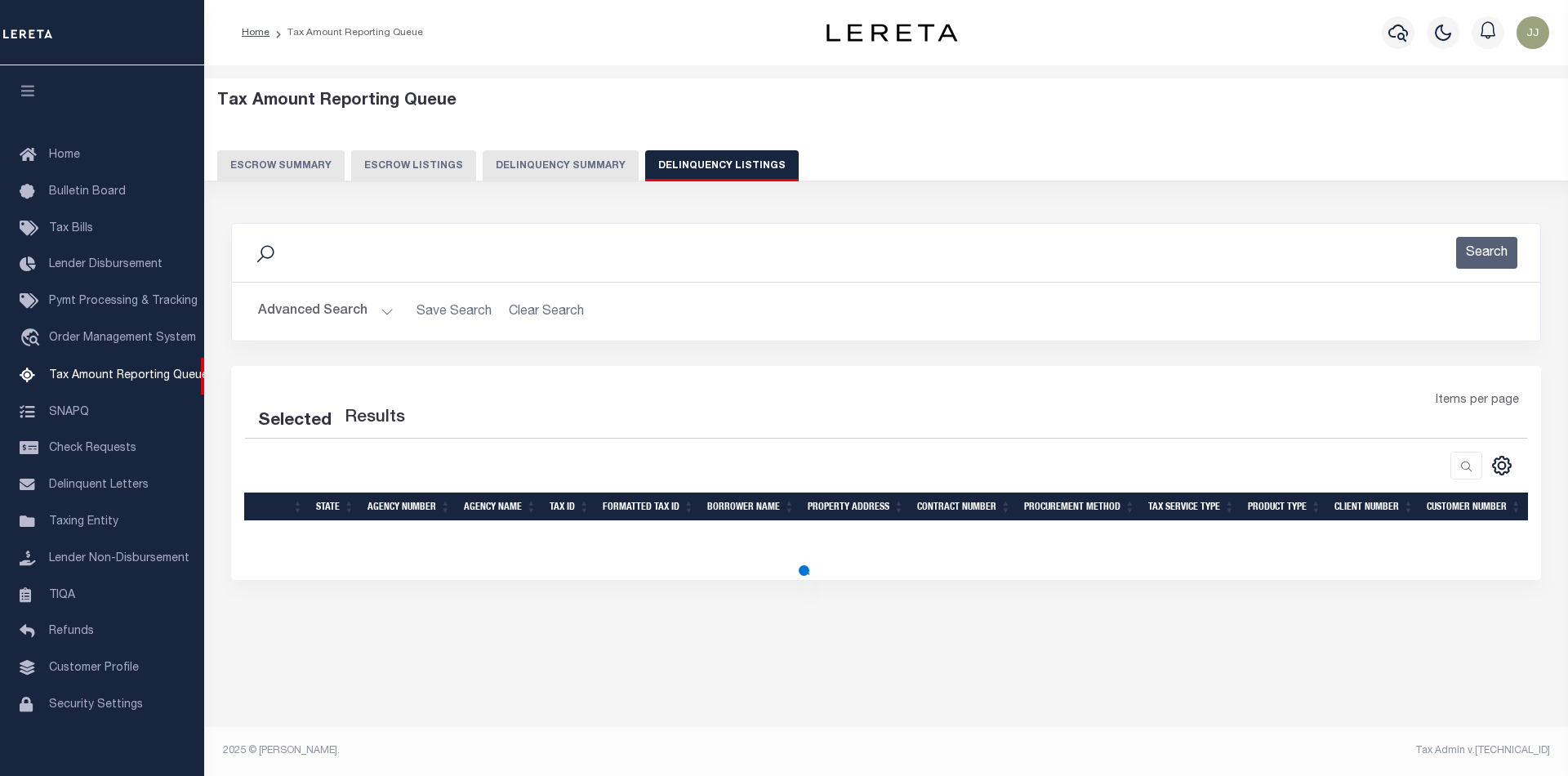
select select "100"
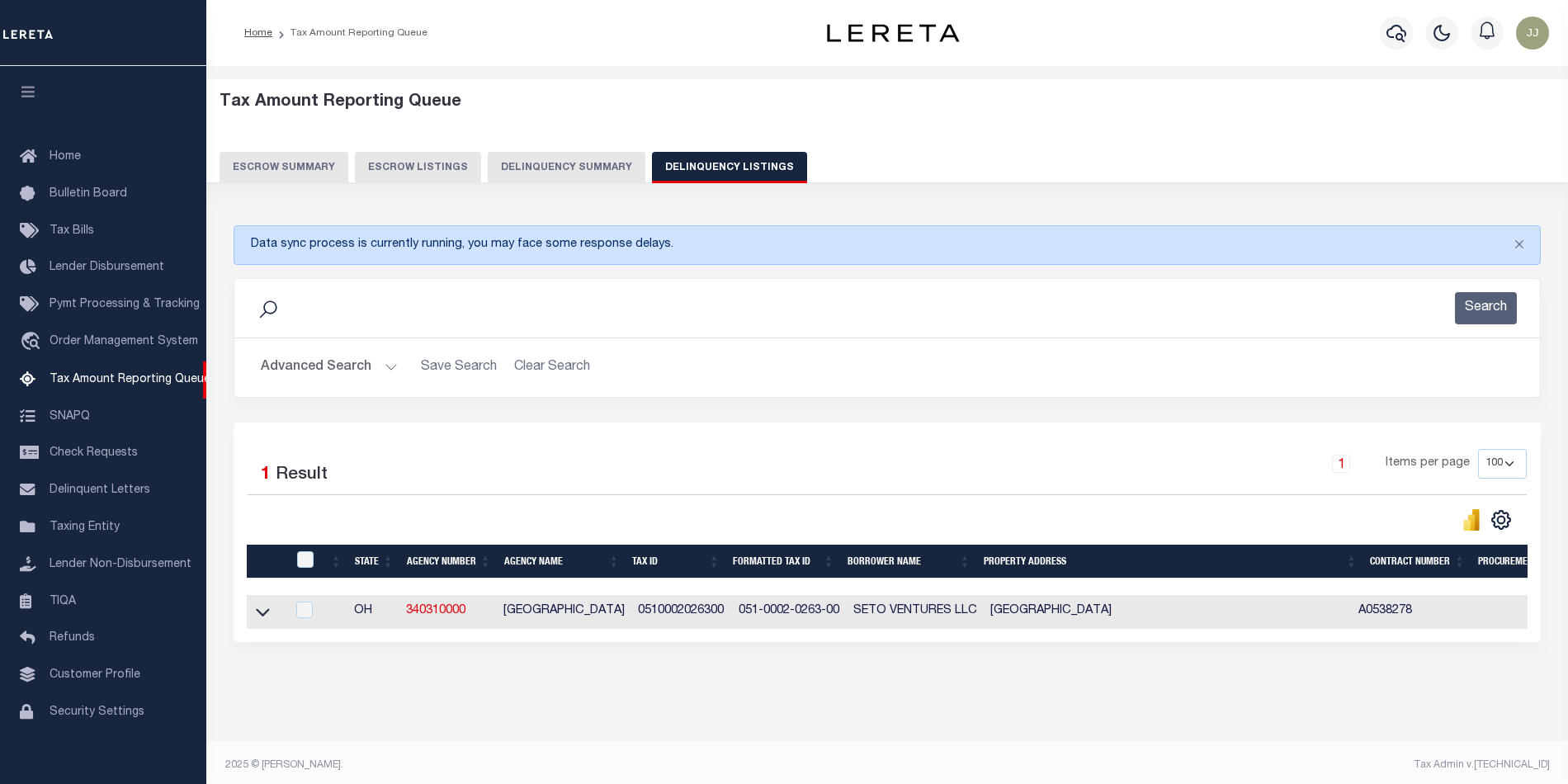
click at [355, 383] on button "Advanced Search" at bounding box center [329, 367] width 137 height 32
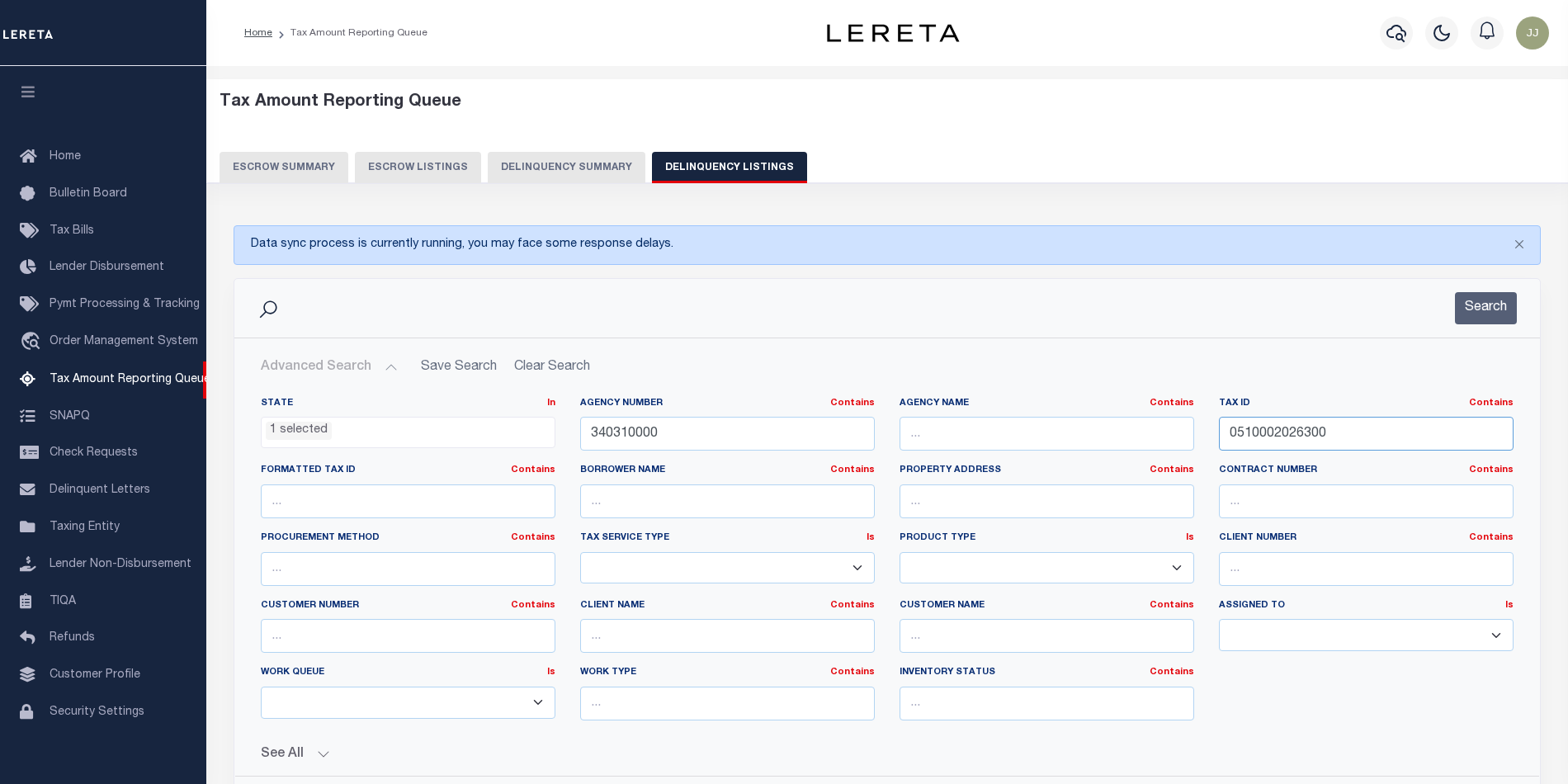
drag, startPoint x: 1199, startPoint y: 437, endPoint x: 1175, endPoint y: 437, distance: 24.0
click at [1175, 437] on div "State In In AK AL AR AZ CA CO CT DC DE FL GA GU HI IA ID IL IN KS KY LA MA MD M…" at bounding box center [887, 565] width 1278 height 337
paste input "301"
type input "0510002030100"
click at [1486, 309] on button "Search" at bounding box center [1486, 308] width 62 height 32
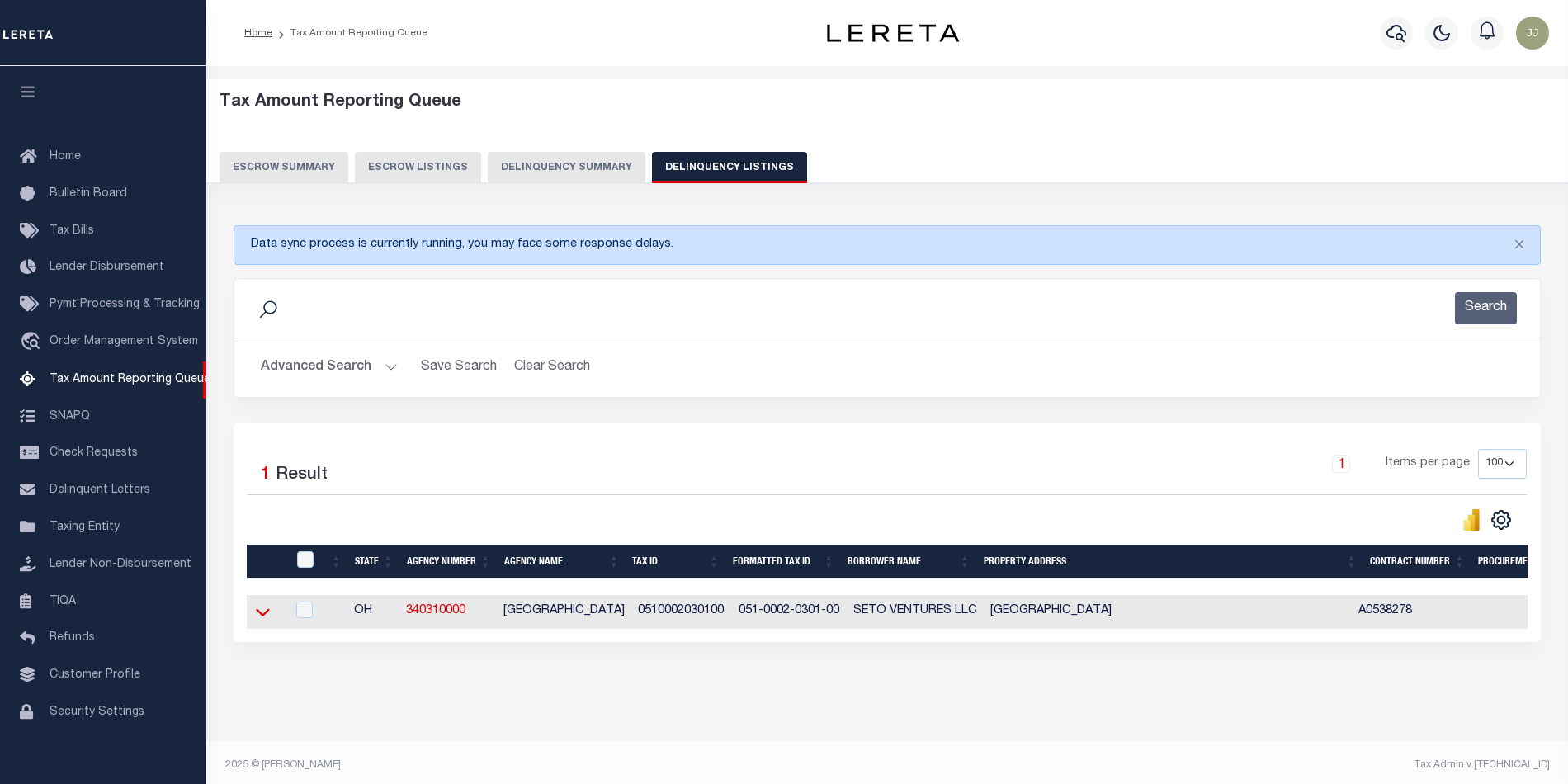
click at [262, 615] on icon at bounding box center [262, 611] width 14 height 17
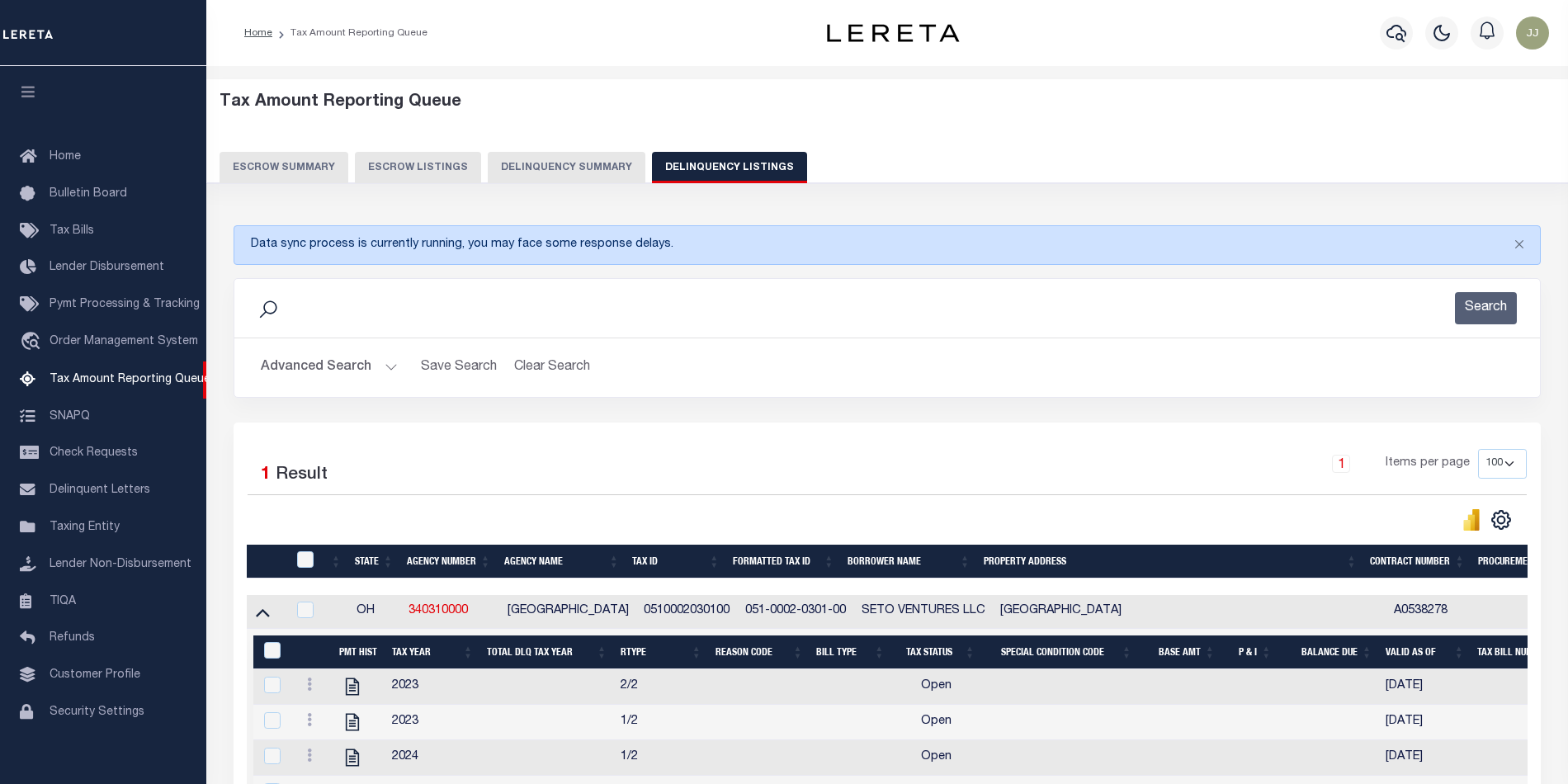
scroll to position [216, 0]
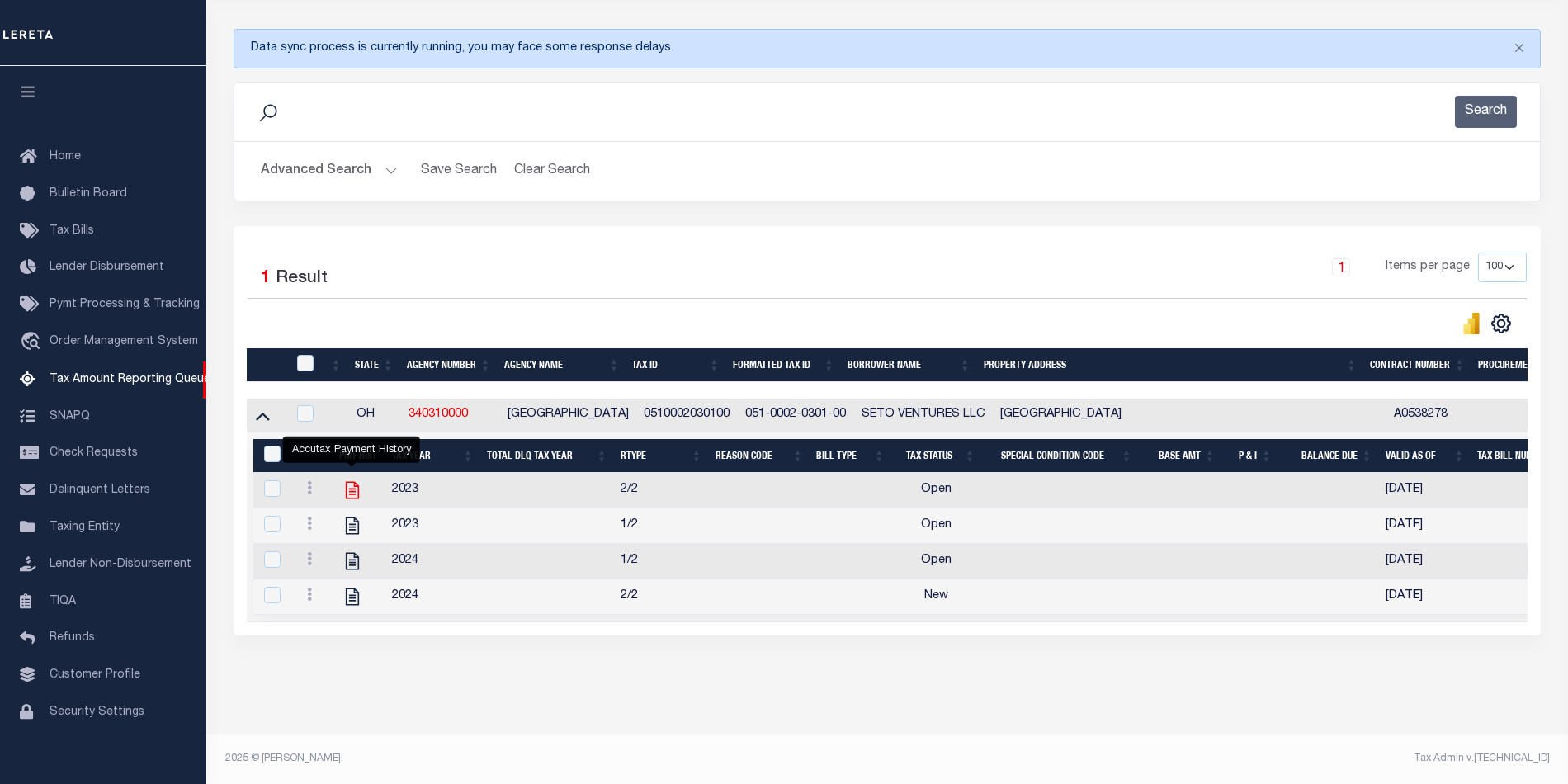
click at [347, 480] on icon "" at bounding box center [353, 490] width 22 height 22
checkbox input "true"
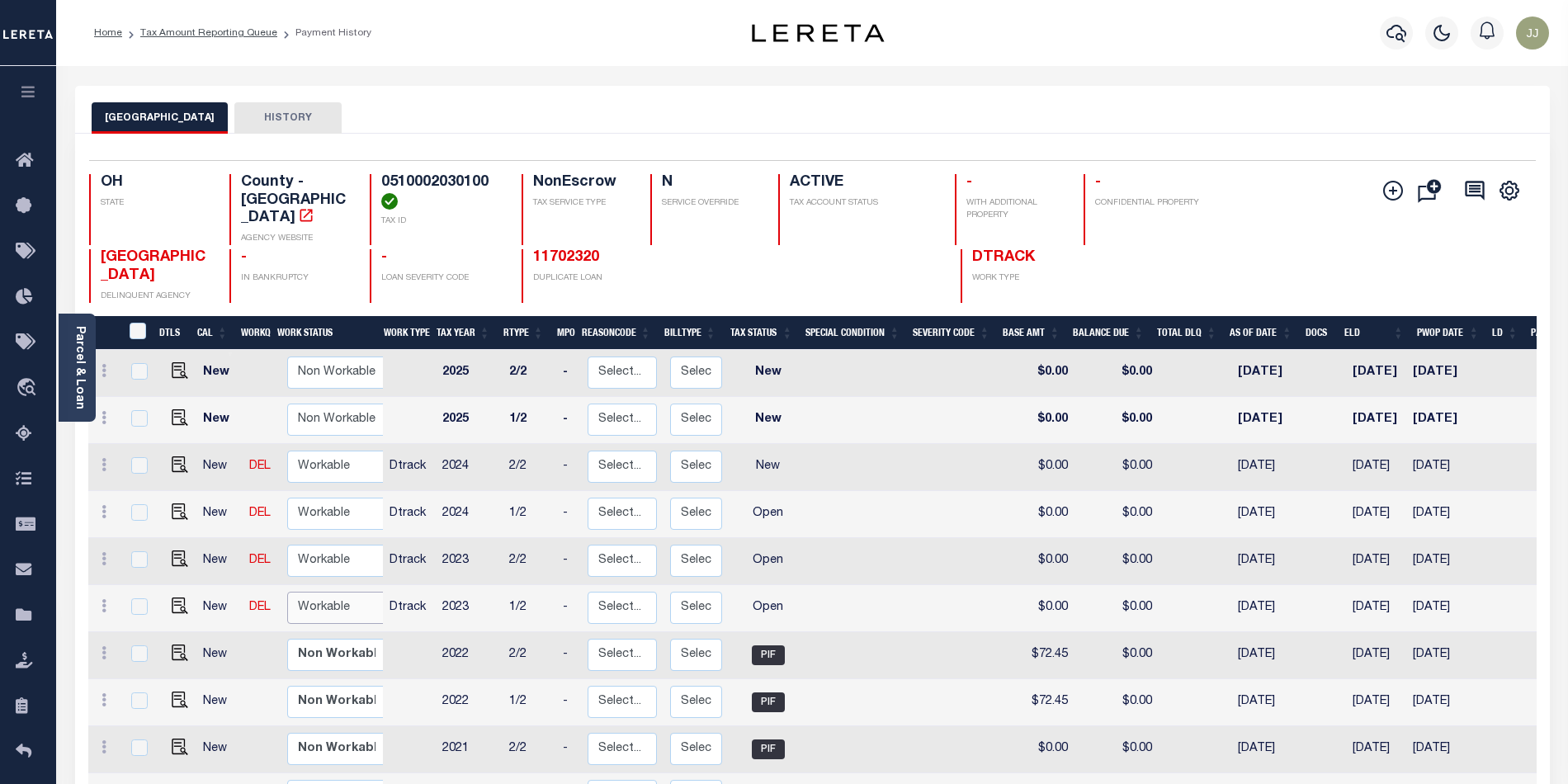
click at [304, 595] on select "Non Workable Workable" at bounding box center [336, 607] width 99 height 32
checkbox input "true"
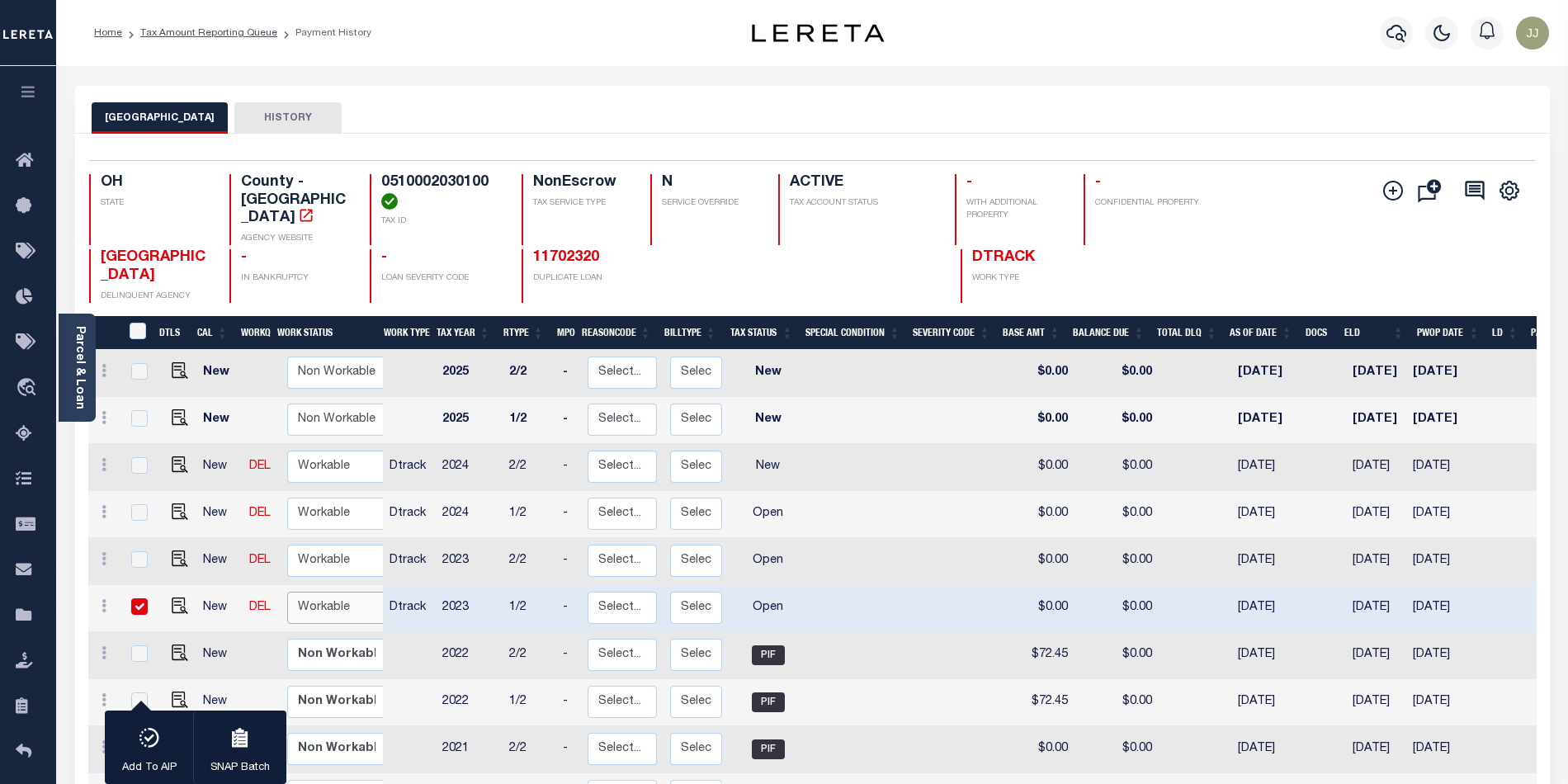
select select "true"
click at [287, 592] on select "Non Workable Workable" at bounding box center [336, 607] width 99 height 32
checkbox input "false"
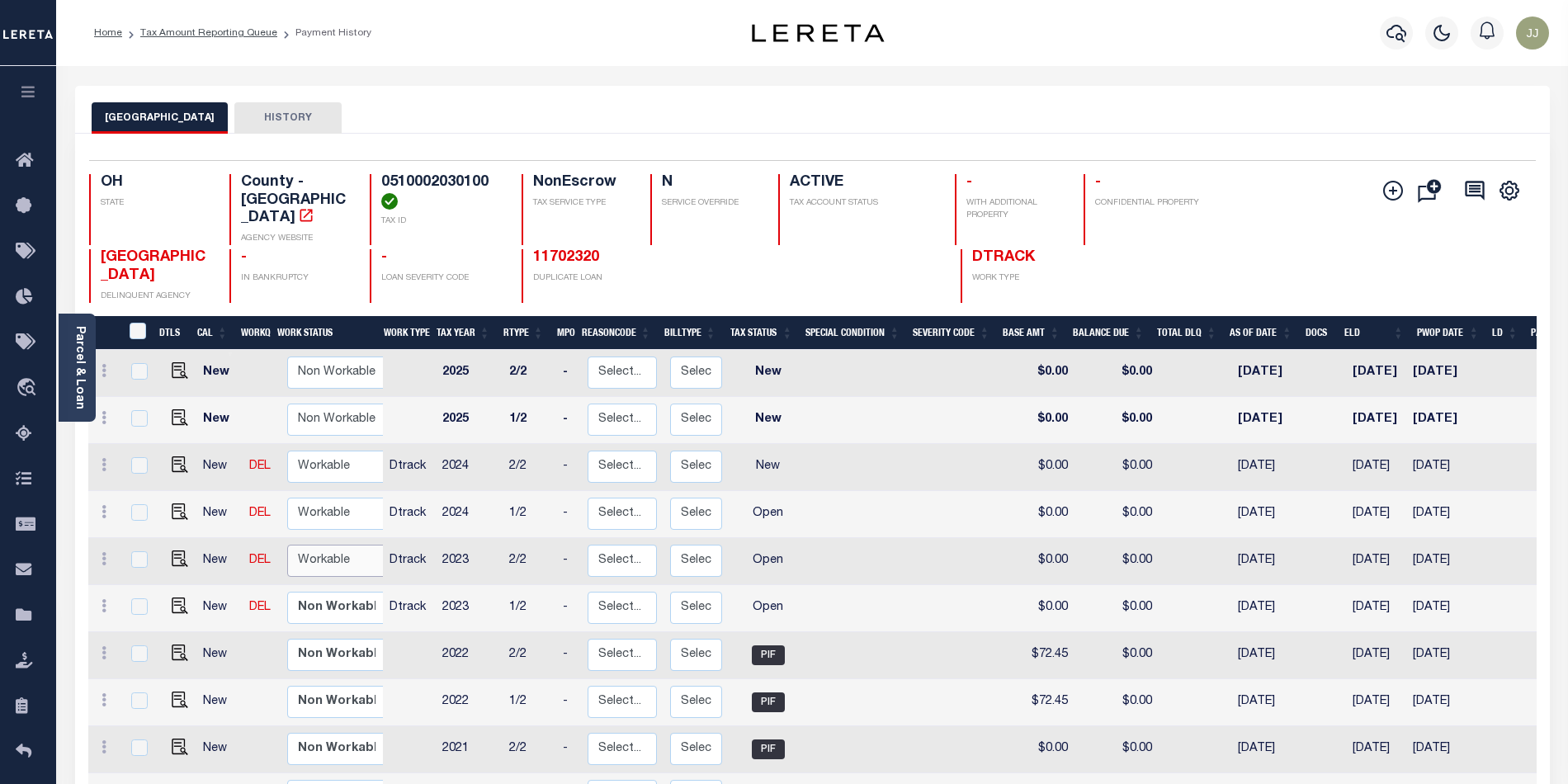
click at [321, 545] on select "Non Workable Workable" at bounding box center [336, 560] width 99 height 32
checkbox input "true"
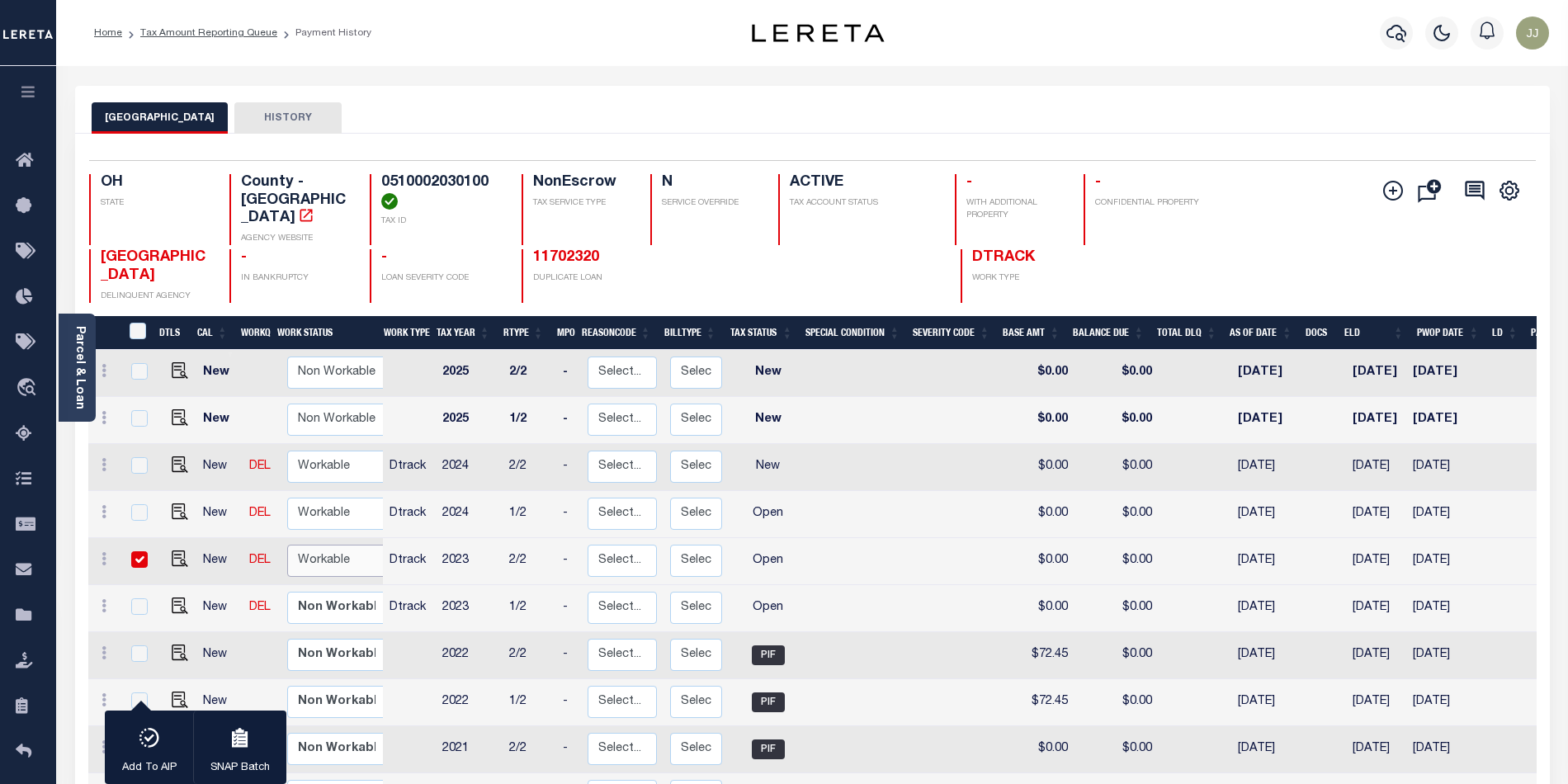
select select "true"
click at [287, 545] on select "Non Workable Workable" at bounding box center [336, 560] width 99 height 32
checkbox input "false"
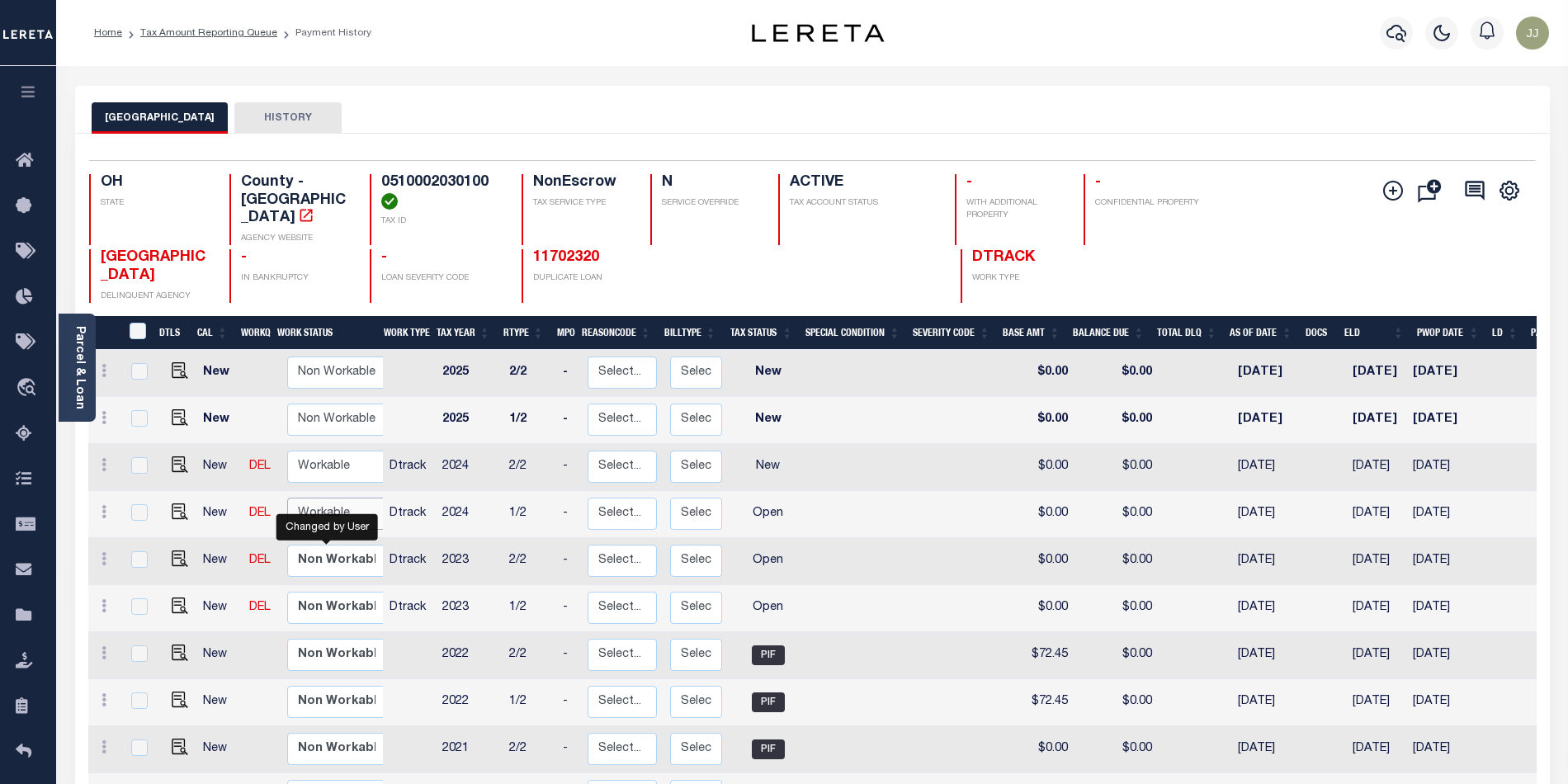
click at [324, 497] on select "Non Workable Workable" at bounding box center [336, 513] width 99 height 32
checkbox input "true"
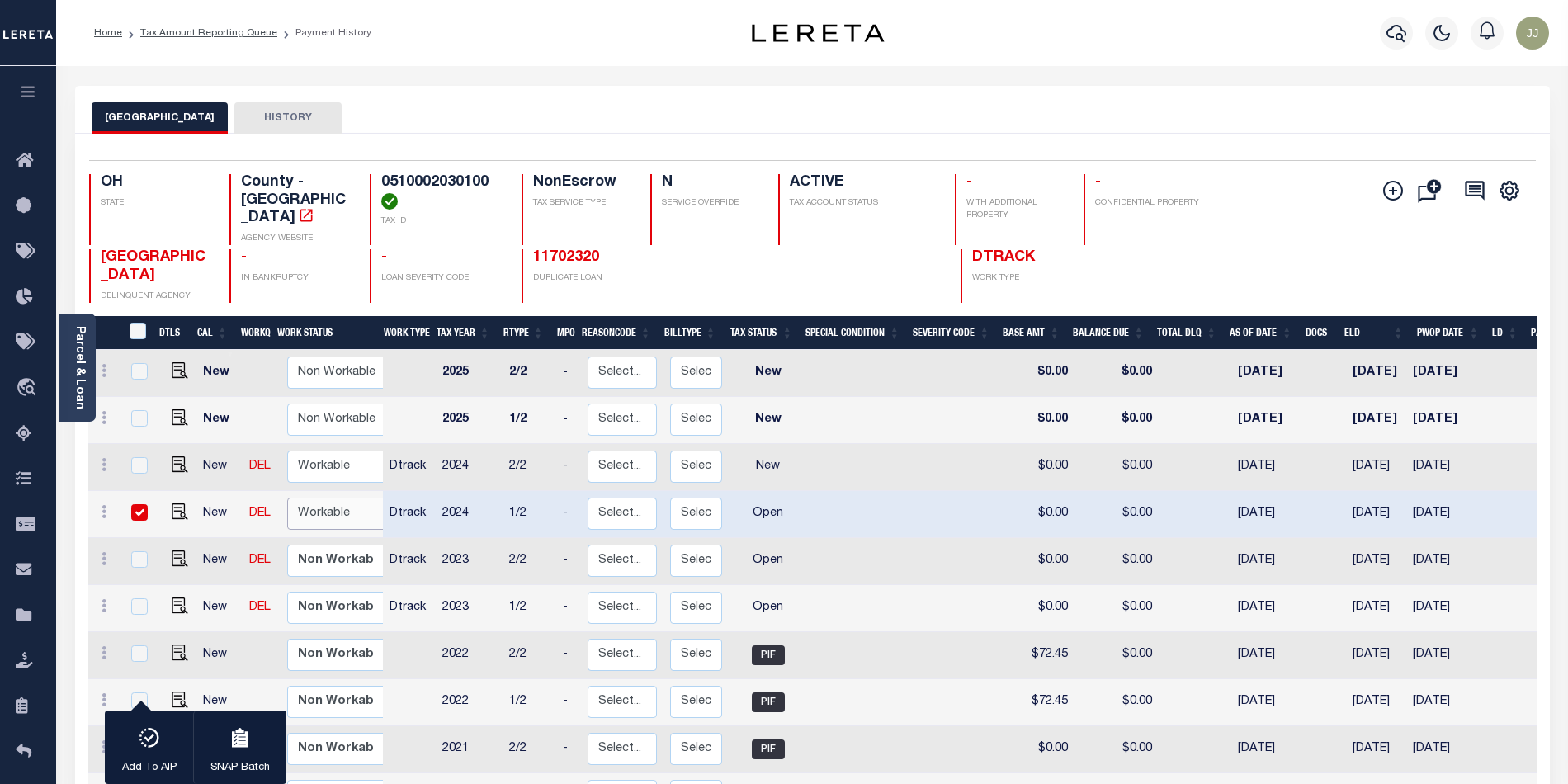
select select "true"
click at [287, 497] on select "Non Workable Workable" at bounding box center [336, 513] width 99 height 32
checkbox input "false"
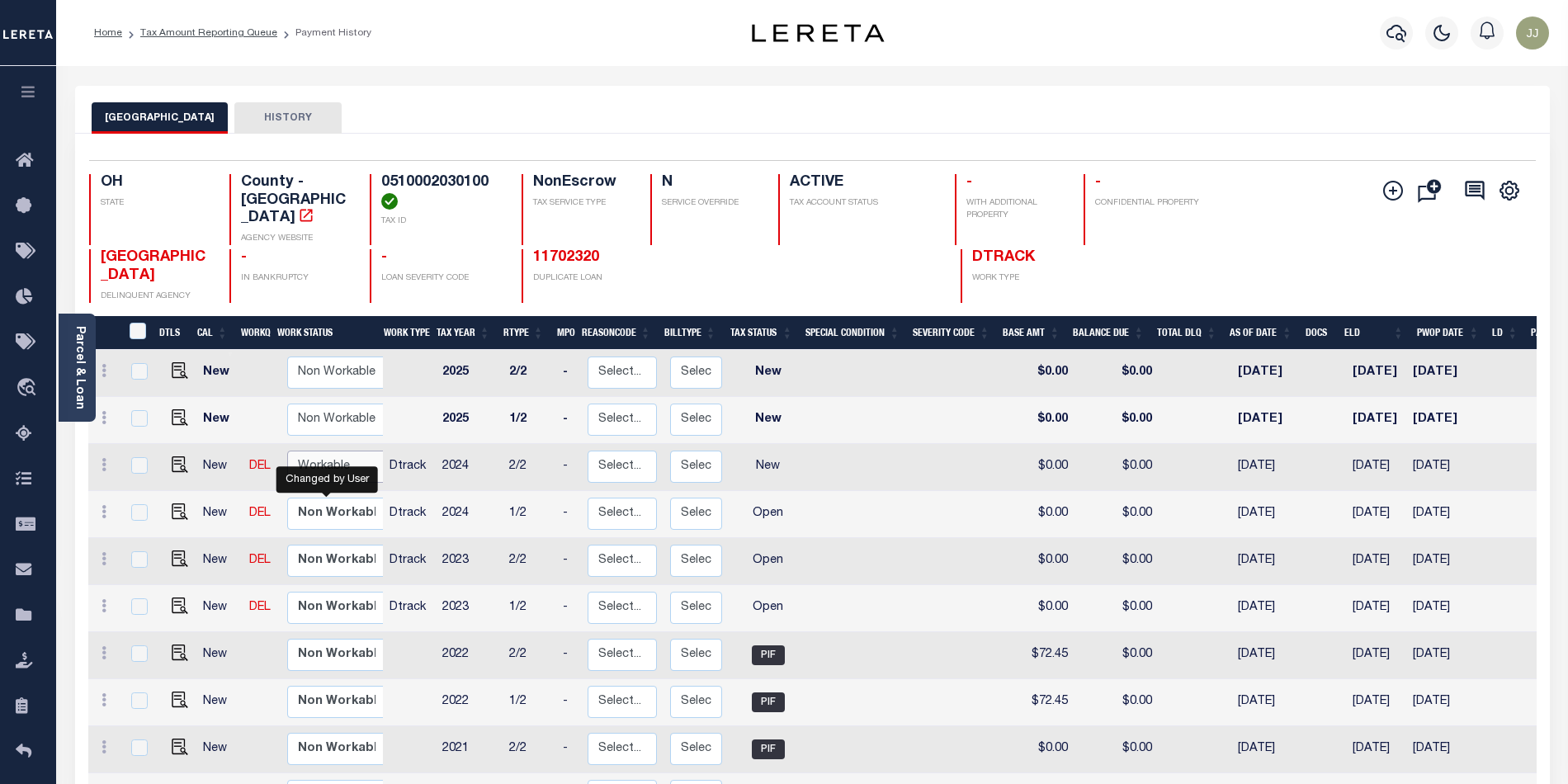
click at [321, 451] on select "Non Workable Workable" at bounding box center [336, 466] width 99 height 32
checkbox input "true"
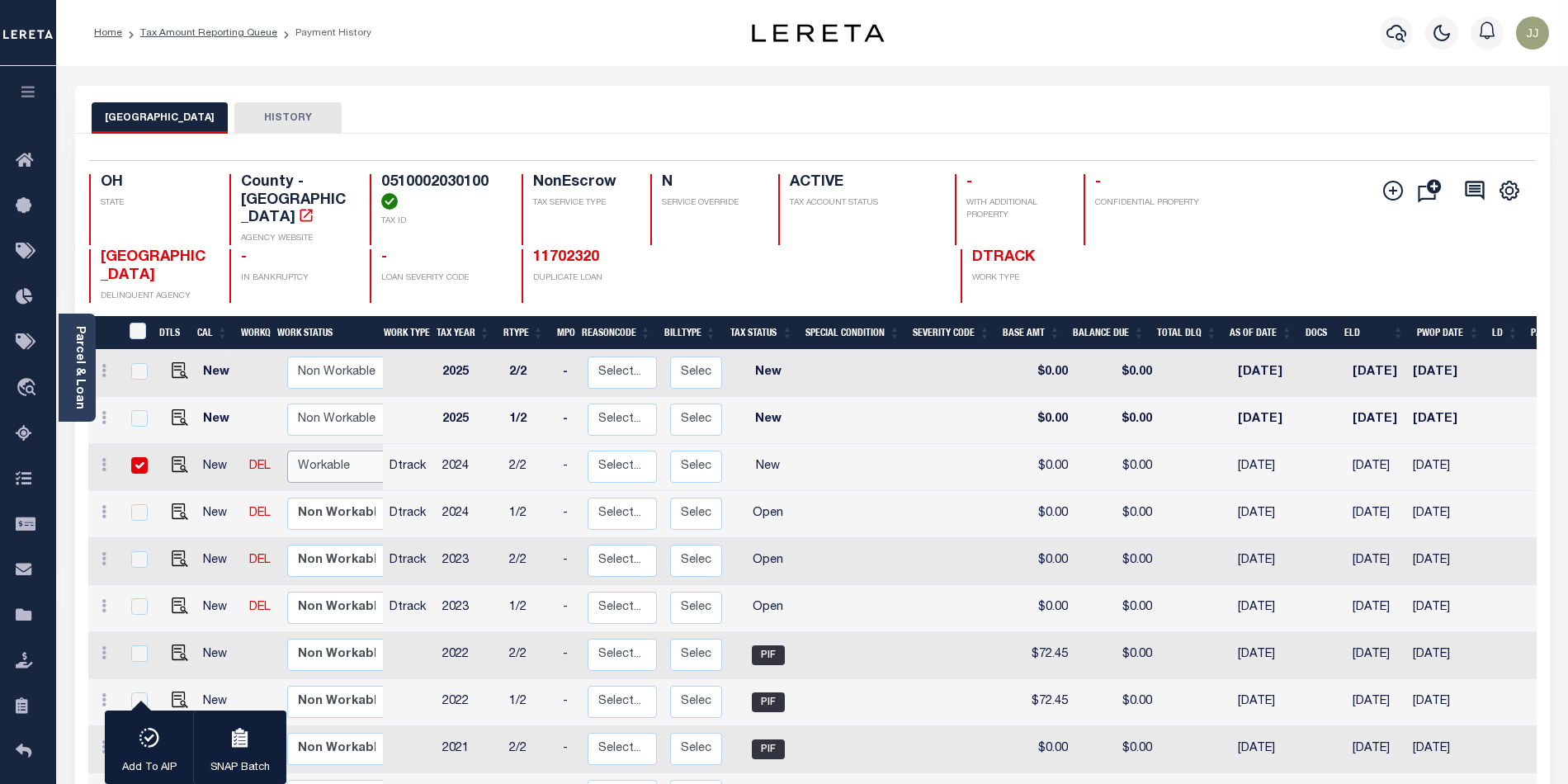
select select "true"
click at [287, 451] on select "Non Workable Workable" at bounding box center [336, 466] width 99 height 32
checkbox input "false"
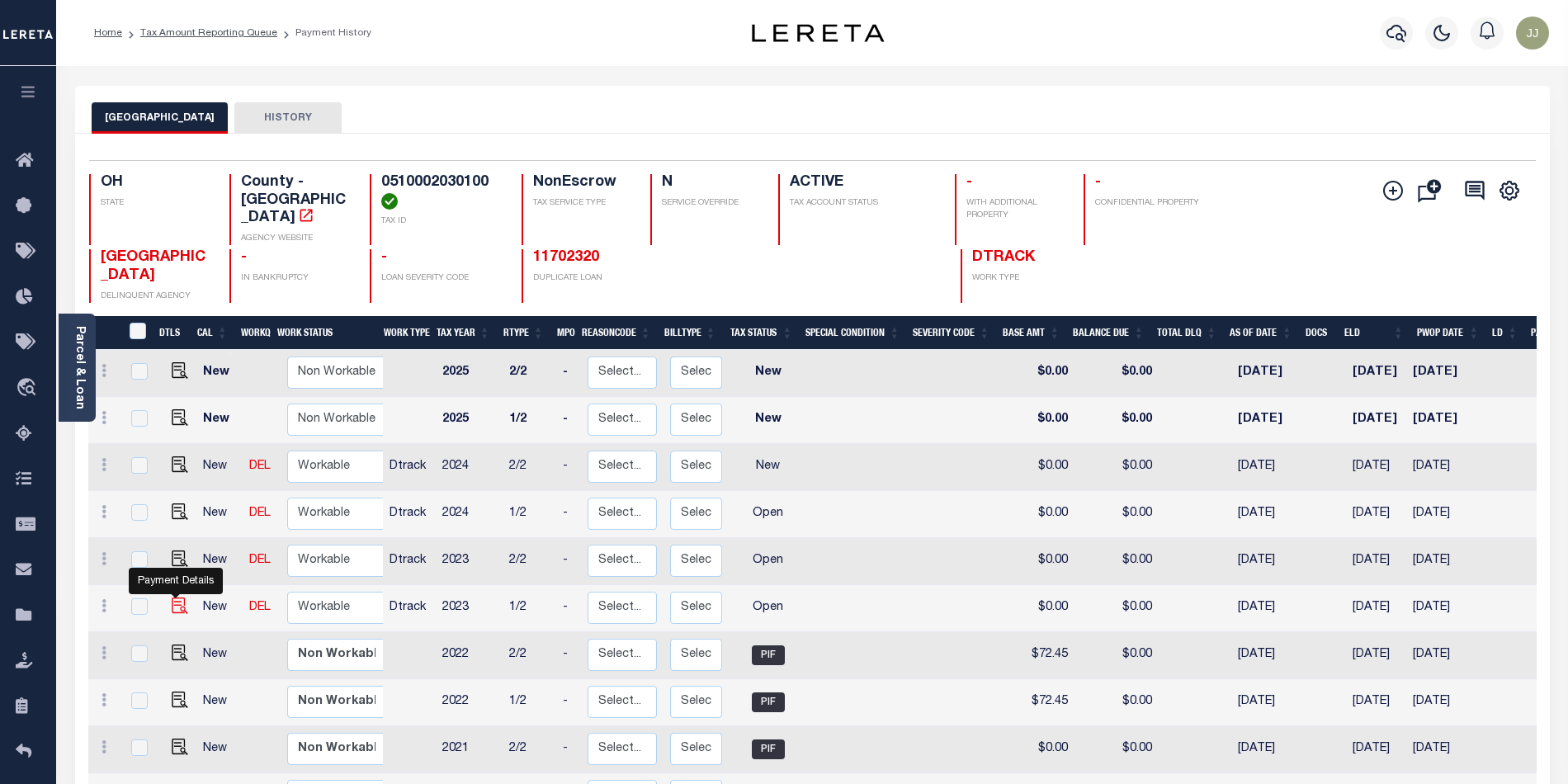
click at [175, 597] on img "" at bounding box center [179, 606] width 16 height 16
checkbox input "true"
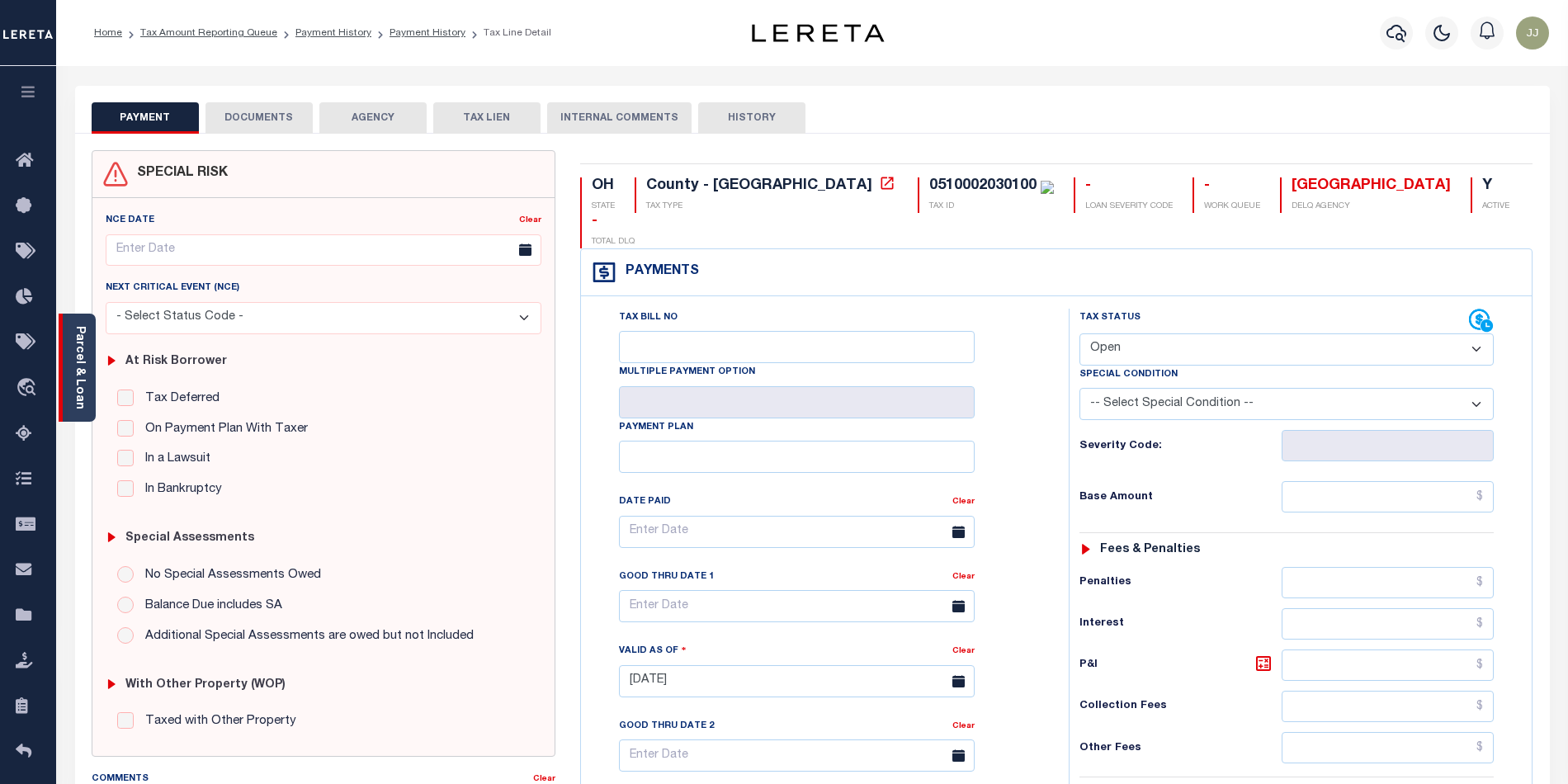
click at [83, 398] on link "Parcel & Loan" at bounding box center [79, 368] width 12 height 84
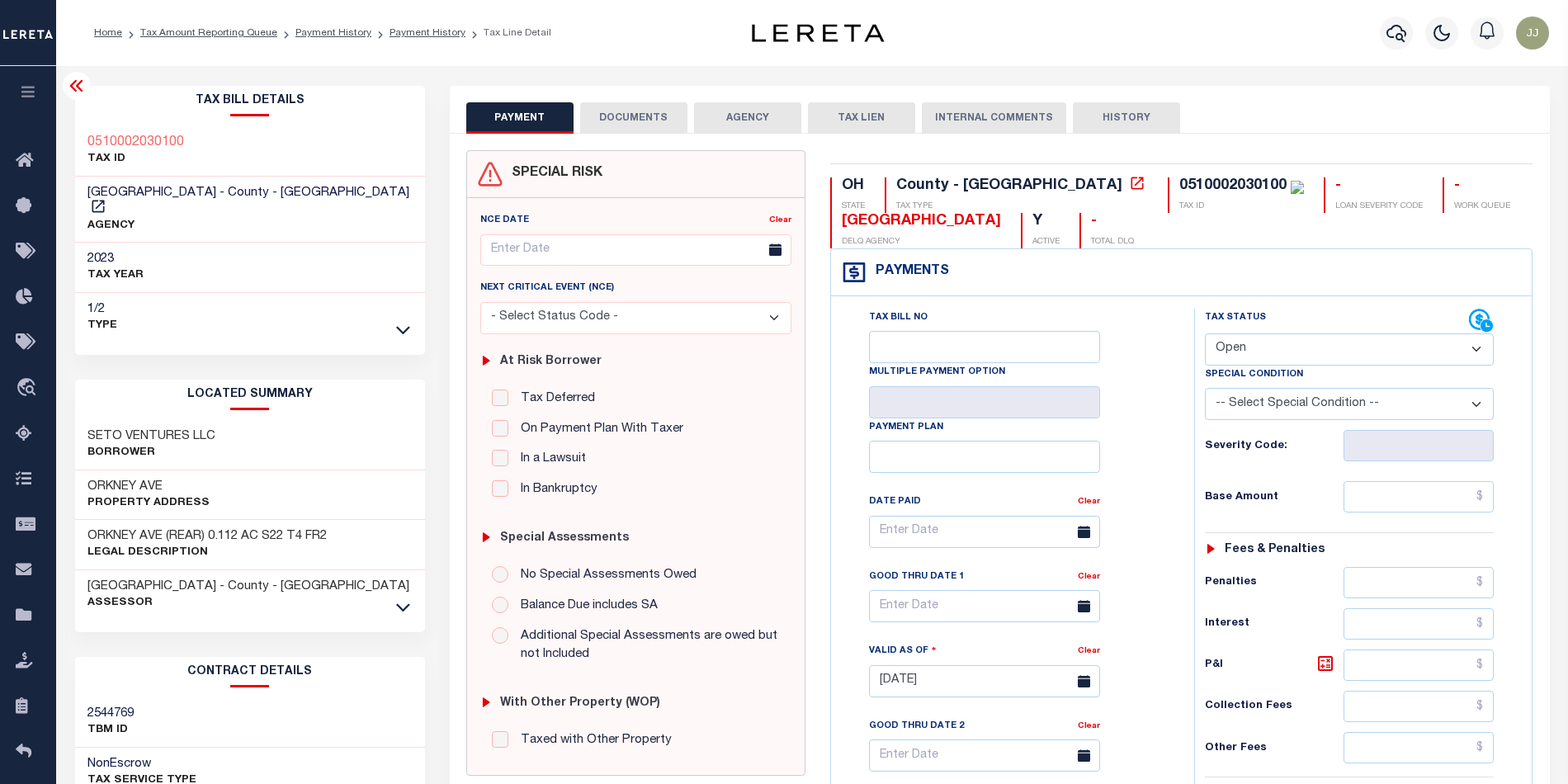
click at [1268, 350] on select "- Select Status Code - Open Due/Unpaid Paid Incomplete No Tax Due Internal Refu…" at bounding box center [1350, 349] width 290 height 32
select select "PYD"
click at [1205, 335] on select "- Select Status Code - Open Due/Unpaid Paid Incomplete No Tax Due Internal Refu…" at bounding box center [1350, 349] width 290 height 32
type input "[DATE]"
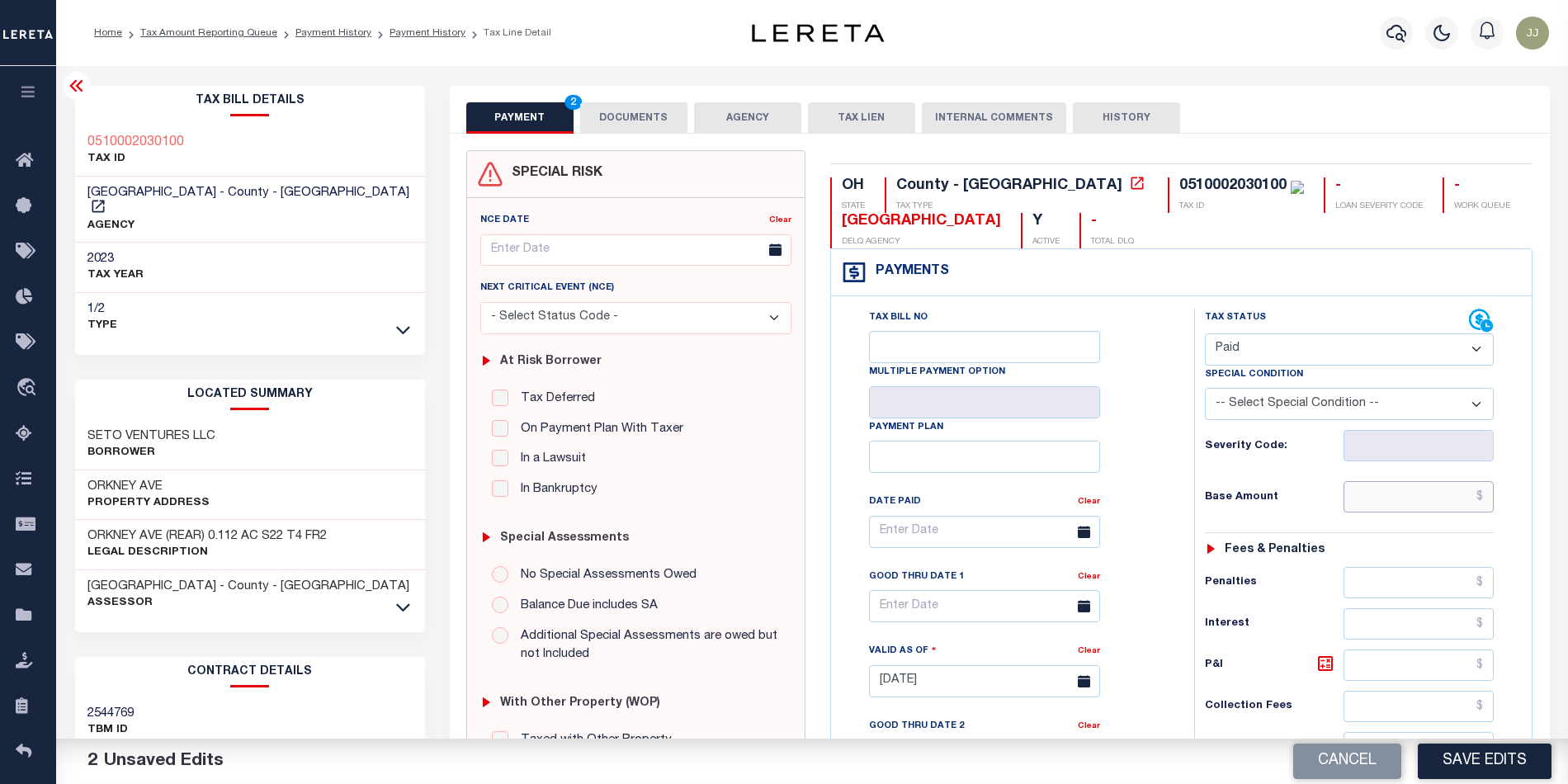
click at [1424, 510] on input "text" at bounding box center [1419, 496] width 150 height 31
type input "$0.00"
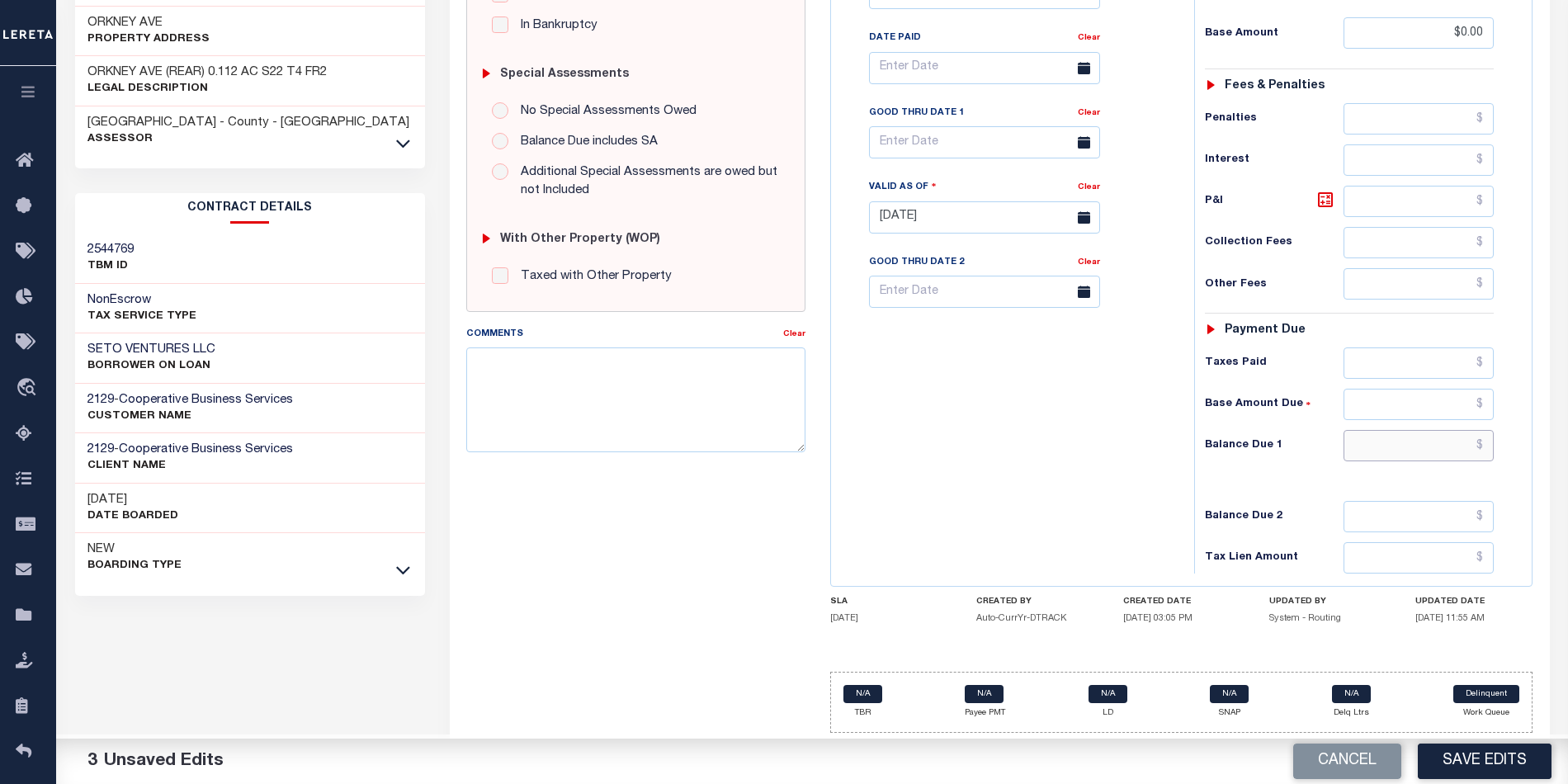
click at [1408, 450] on input "text" at bounding box center [1419, 445] width 150 height 31
type input "$0.00"
click at [1501, 764] on button "Save Edits" at bounding box center [1485, 760] width 134 height 36
checkbox input "false"
type input "$0"
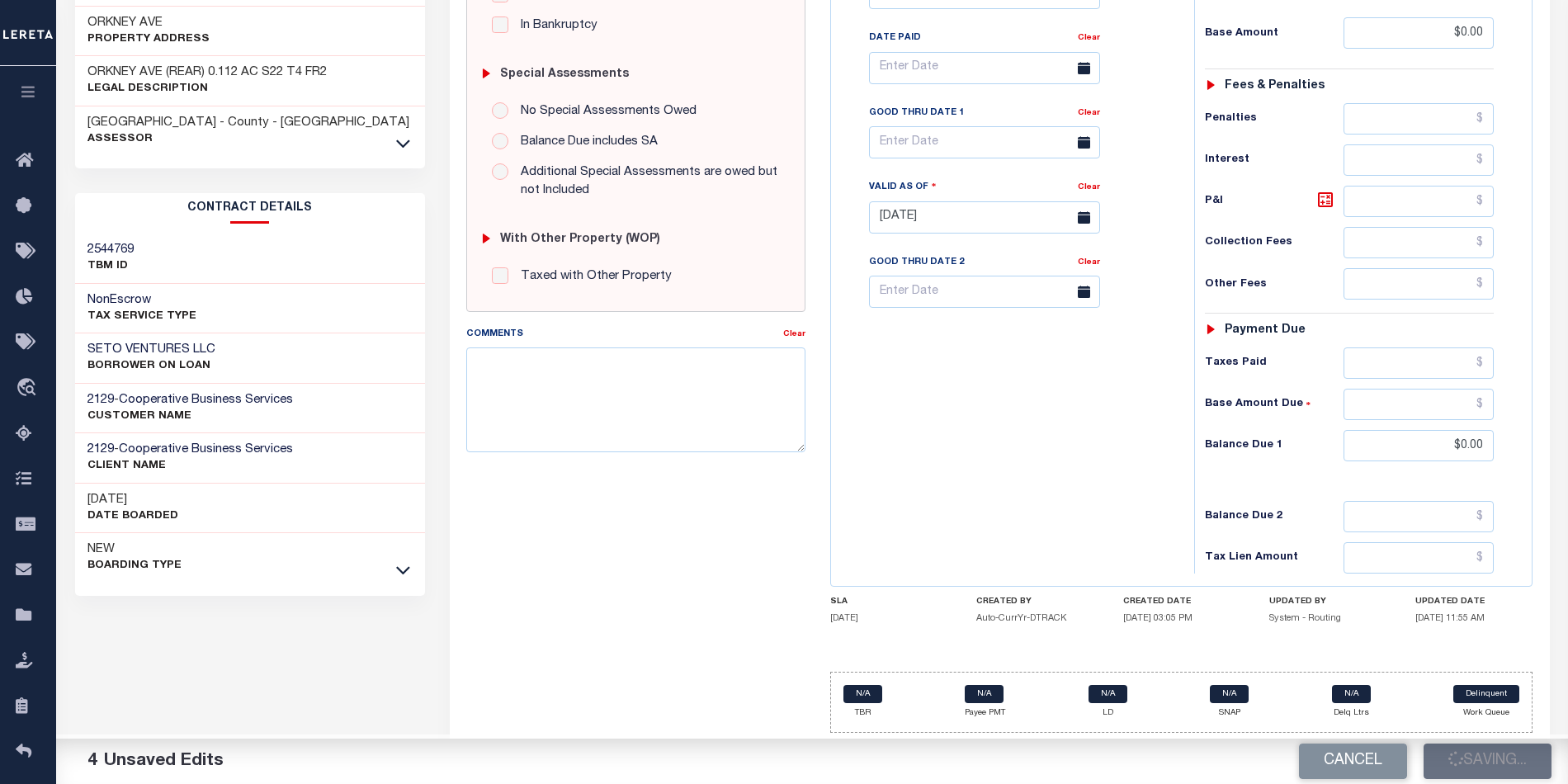
type input "$0"
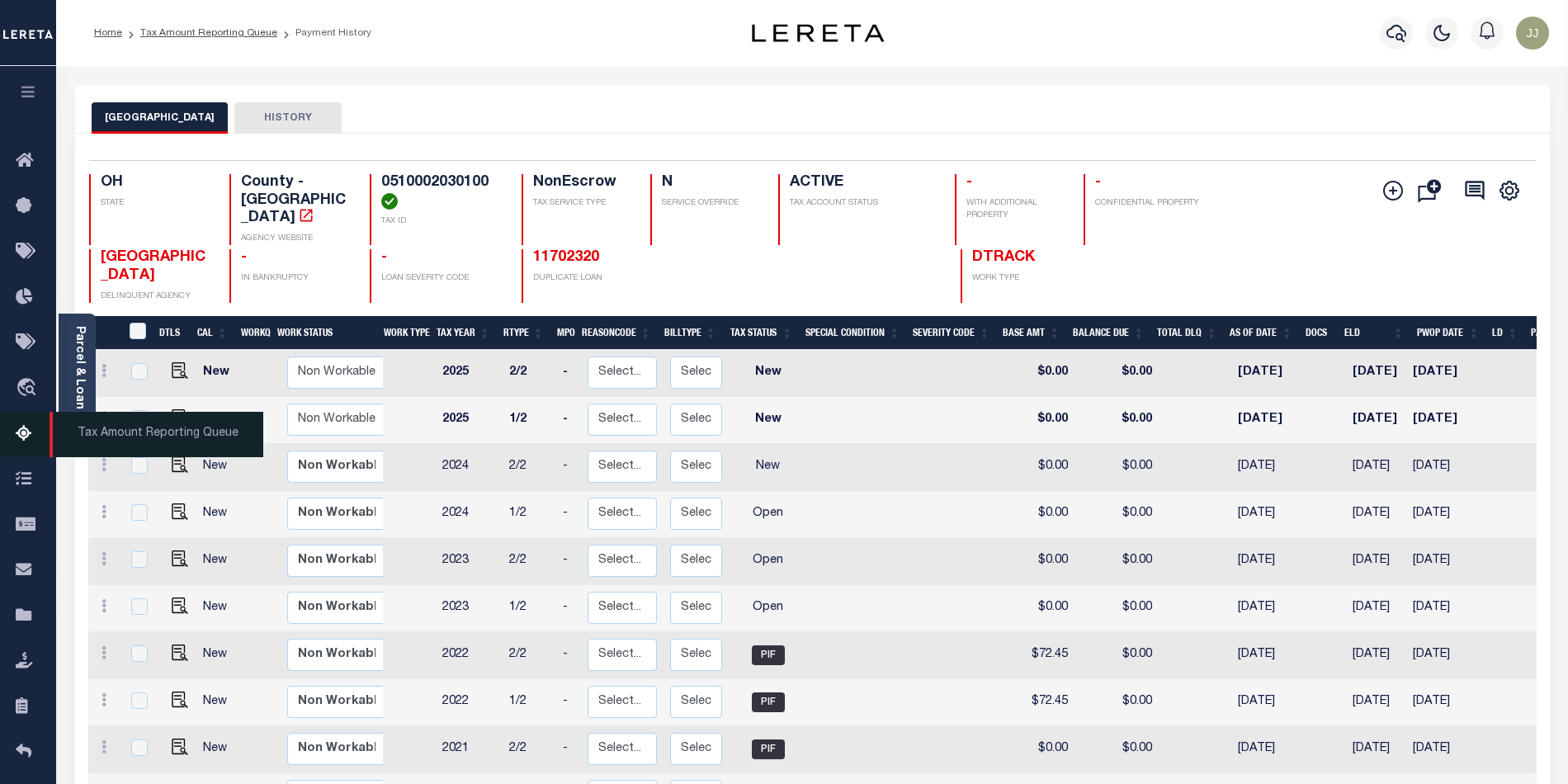
click at [22, 433] on icon at bounding box center [28, 434] width 26 height 21
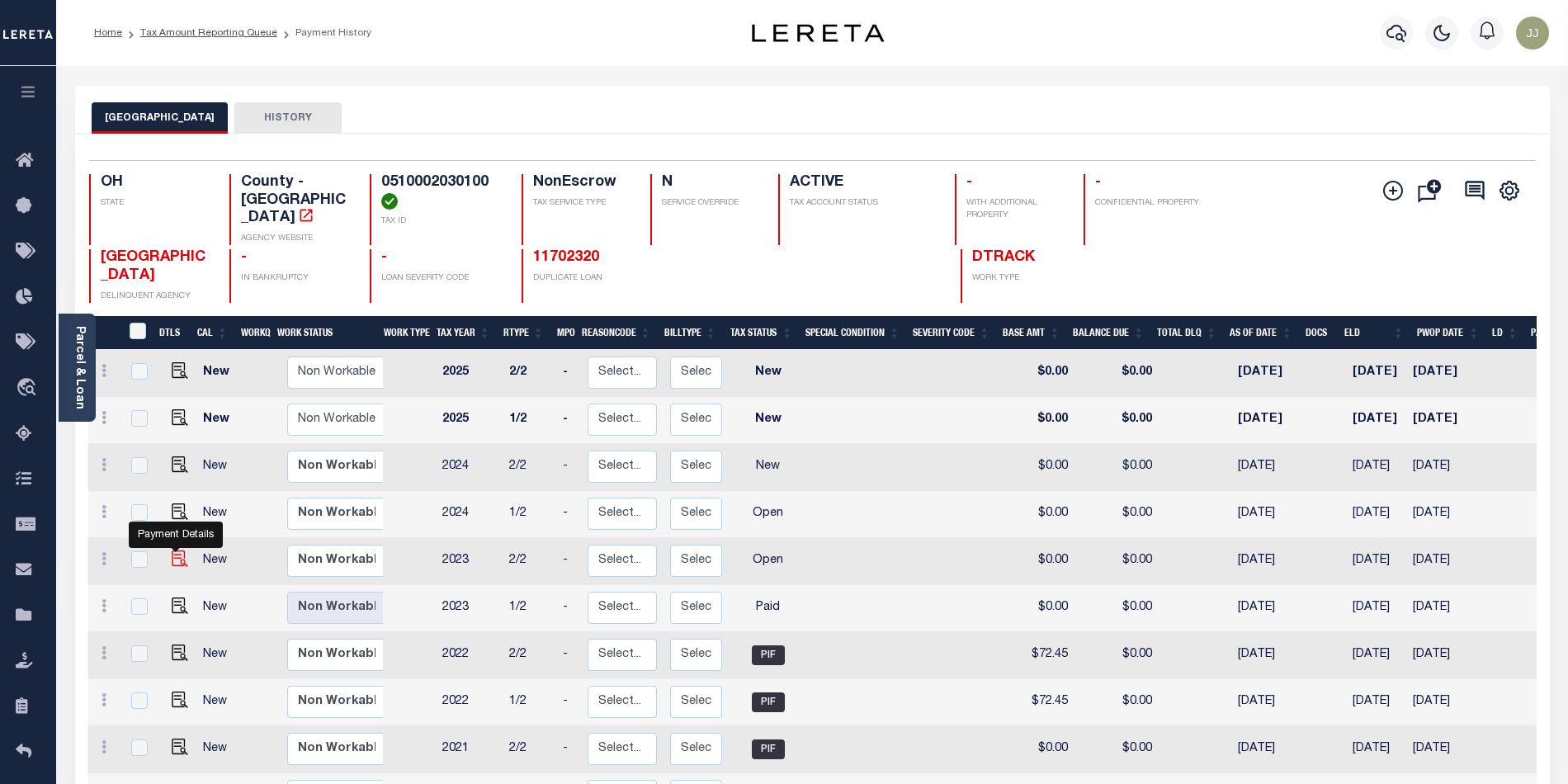
click at [176, 550] on img "" at bounding box center [179, 558] width 16 height 16
checkbox input "true"
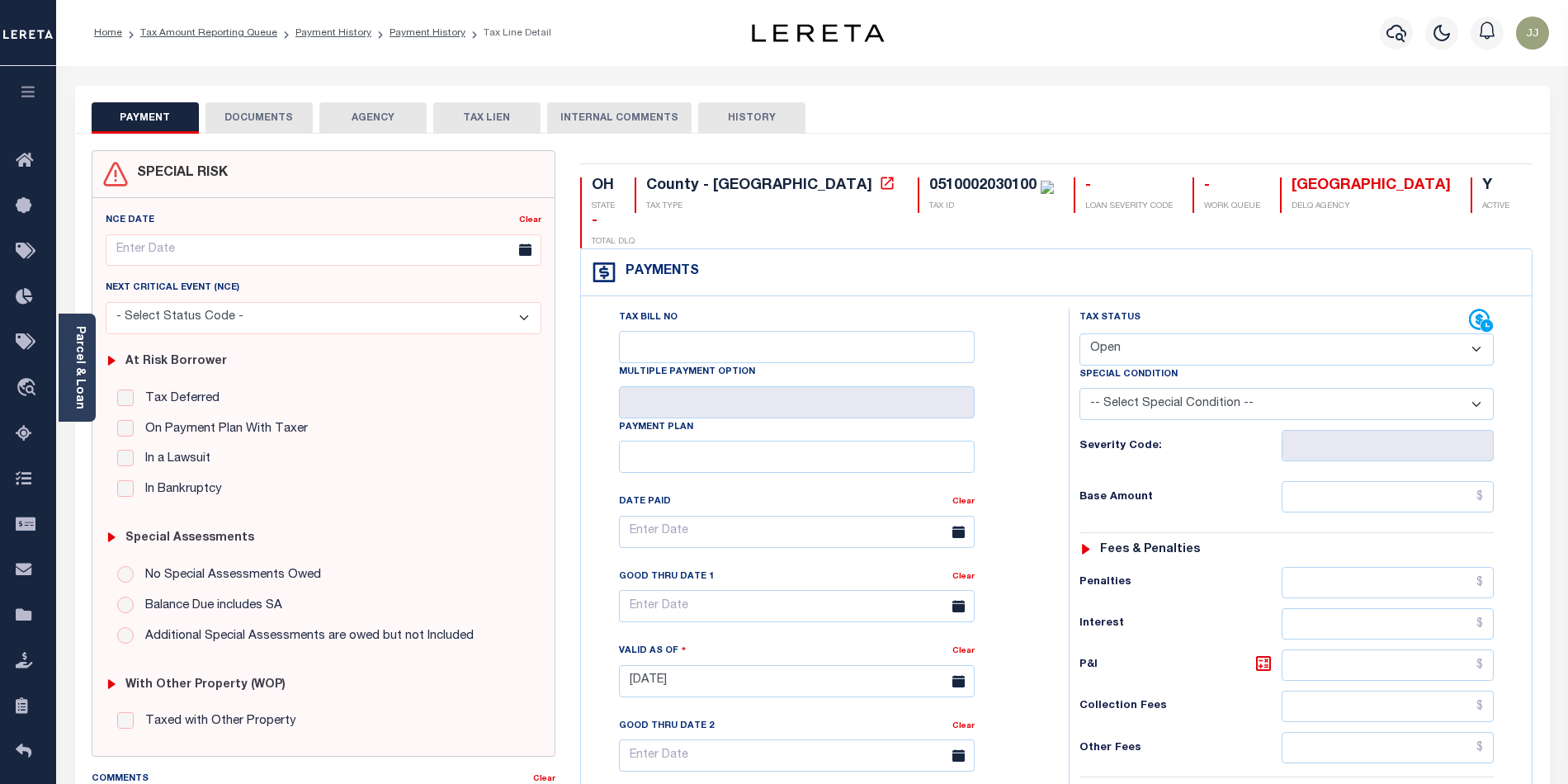
click at [1143, 333] on select "- Select Status Code - Open Due/Unpaid Paid Incomplete No Tax Due Internal Refu…" at bounding box center [1286, 349] width 415 height 32
select select "PYD"
click at [1080, 333] on select "- Select Status Code - Open Due/Unpaid Paid Incomplete No Tax Due Internal Refu…" at bounding box center [1286, 349] width 415 height 32
type input "[DATE]"
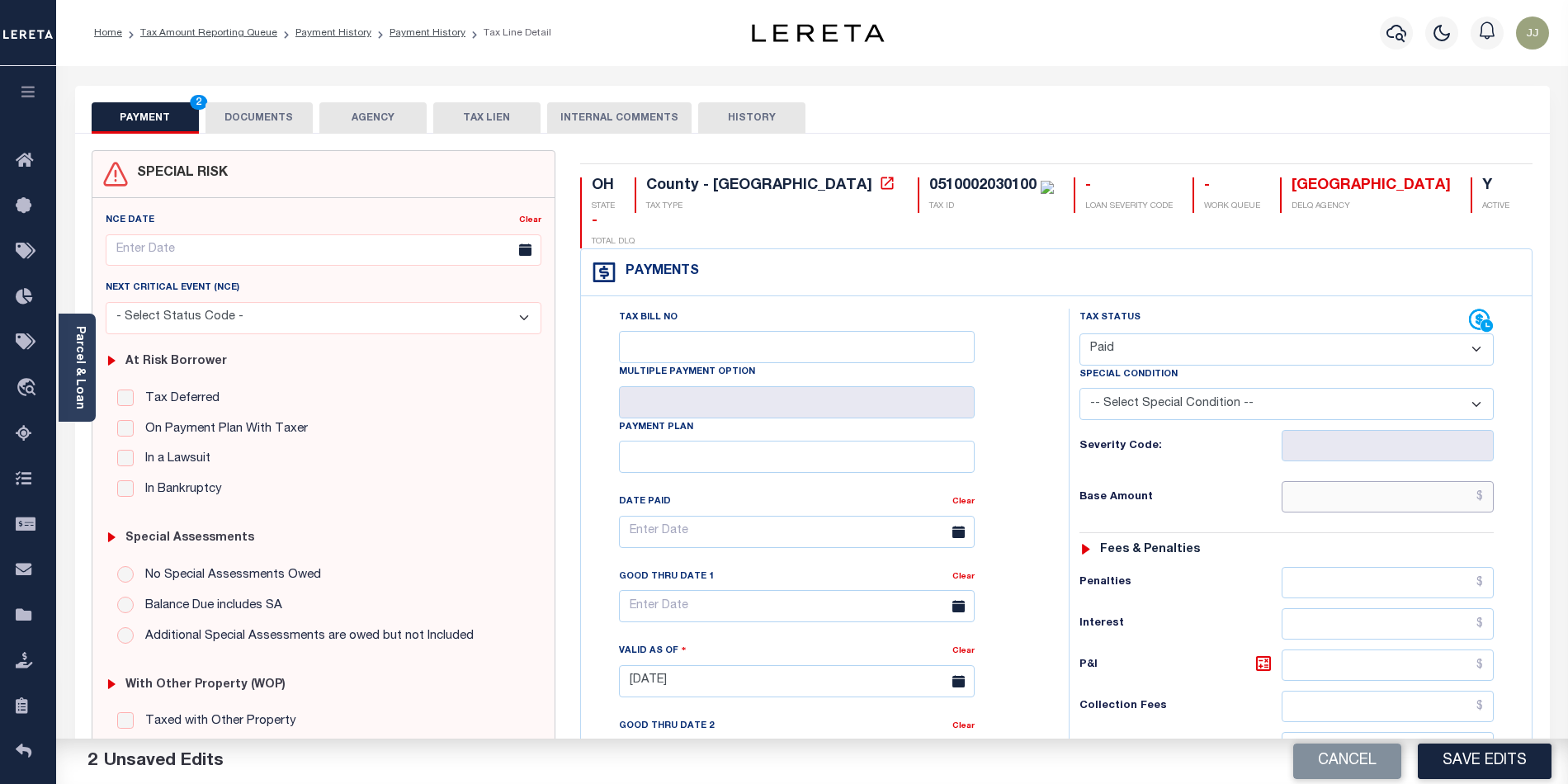
click at [1370, 481] on input "text" at bounding box center [1389, 496] width 213 height 31
type input "$0.00"
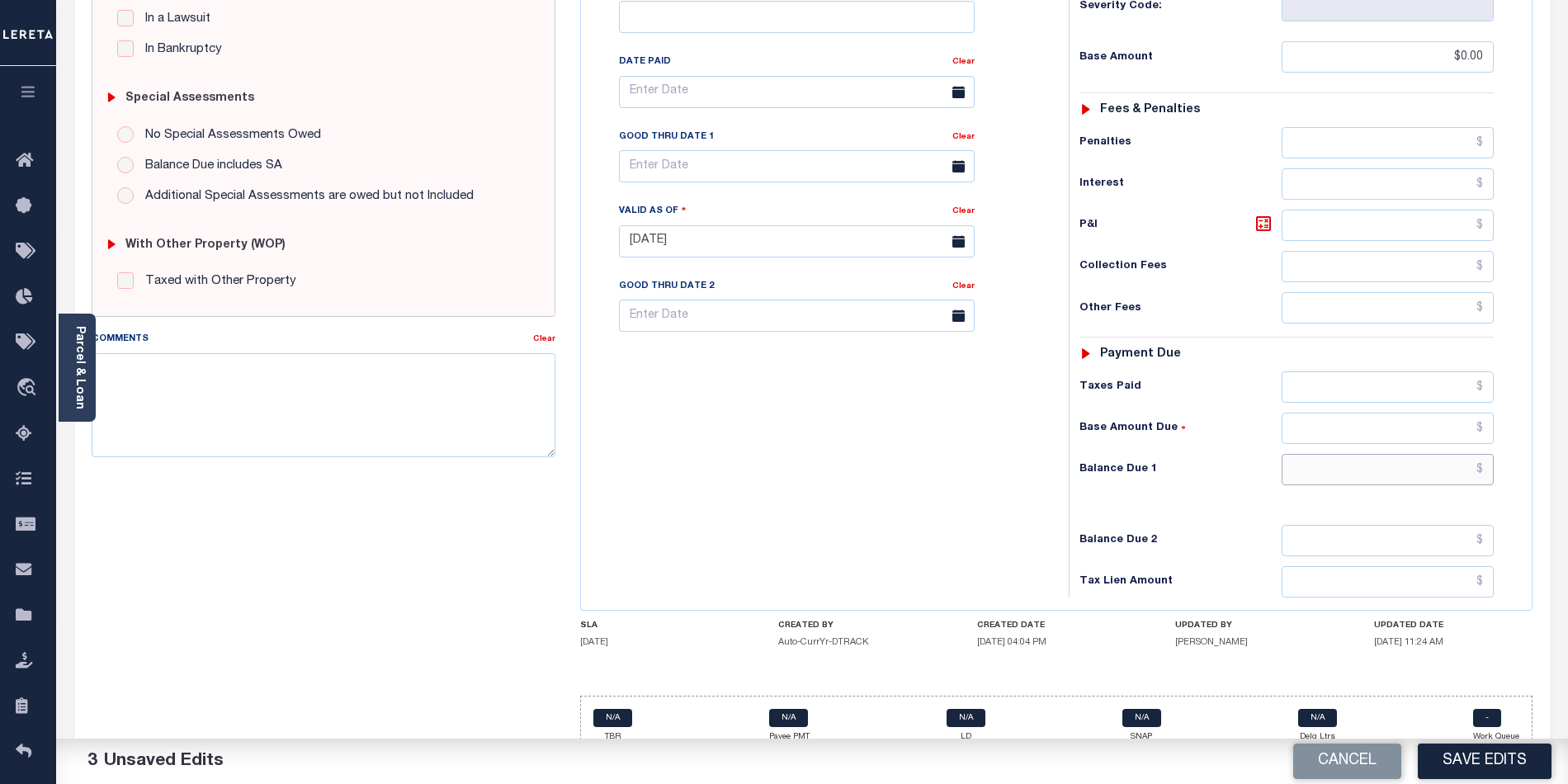
click at [1331, 453] on input "text" at bounding box center [1389, 469] width 213 height 31
type input "$0.00"
click at [813, 462] on div "Tax Bill No Multiple Payment Option Payment Plan Clear" at bounding box center [820, 233] width 471 height 728
click at [1456, 756] on button "Save Edits" at bounding box center [1485, 760] width 134 height 36
checkbox input "false"
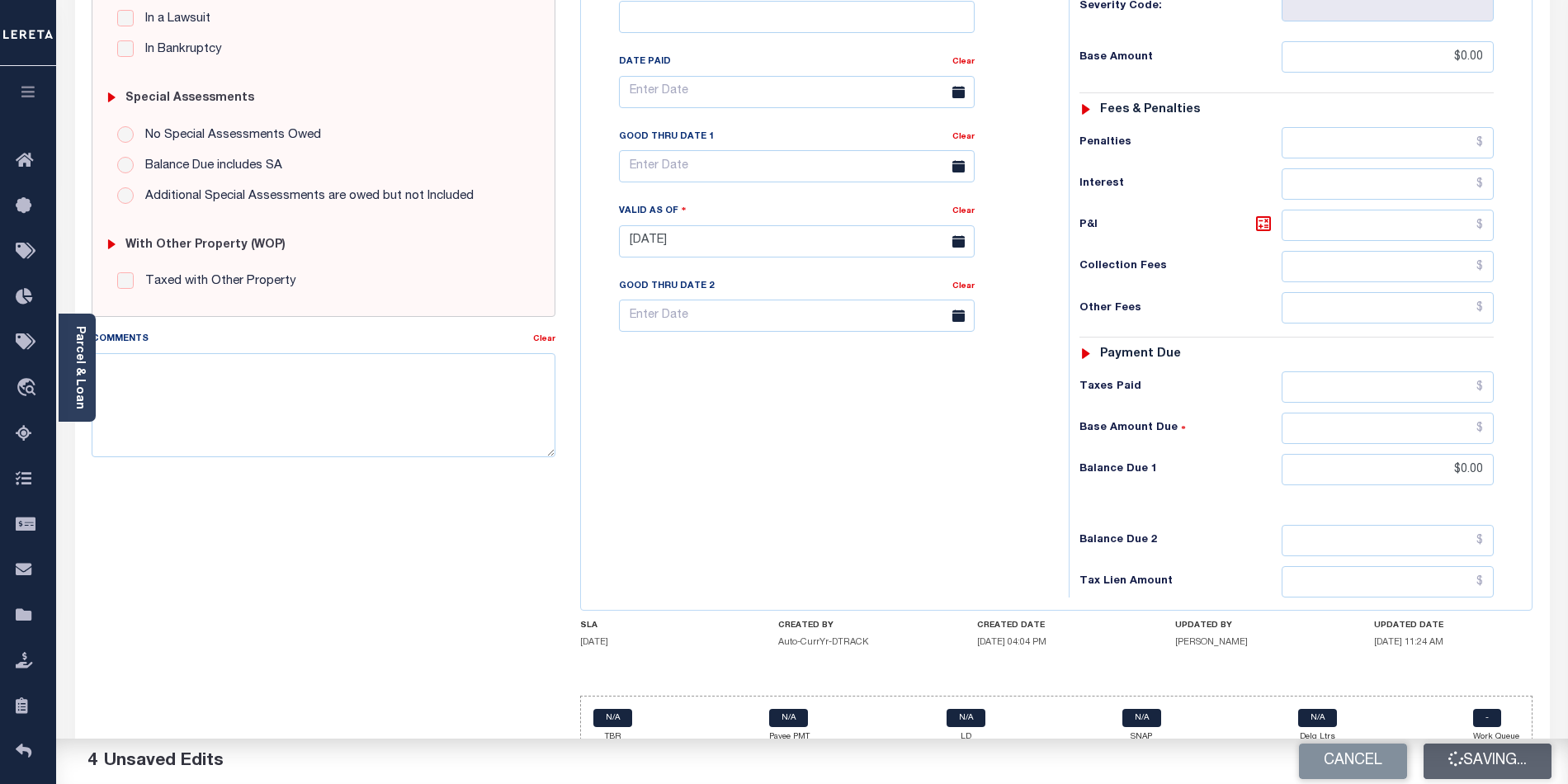
type input "$0"
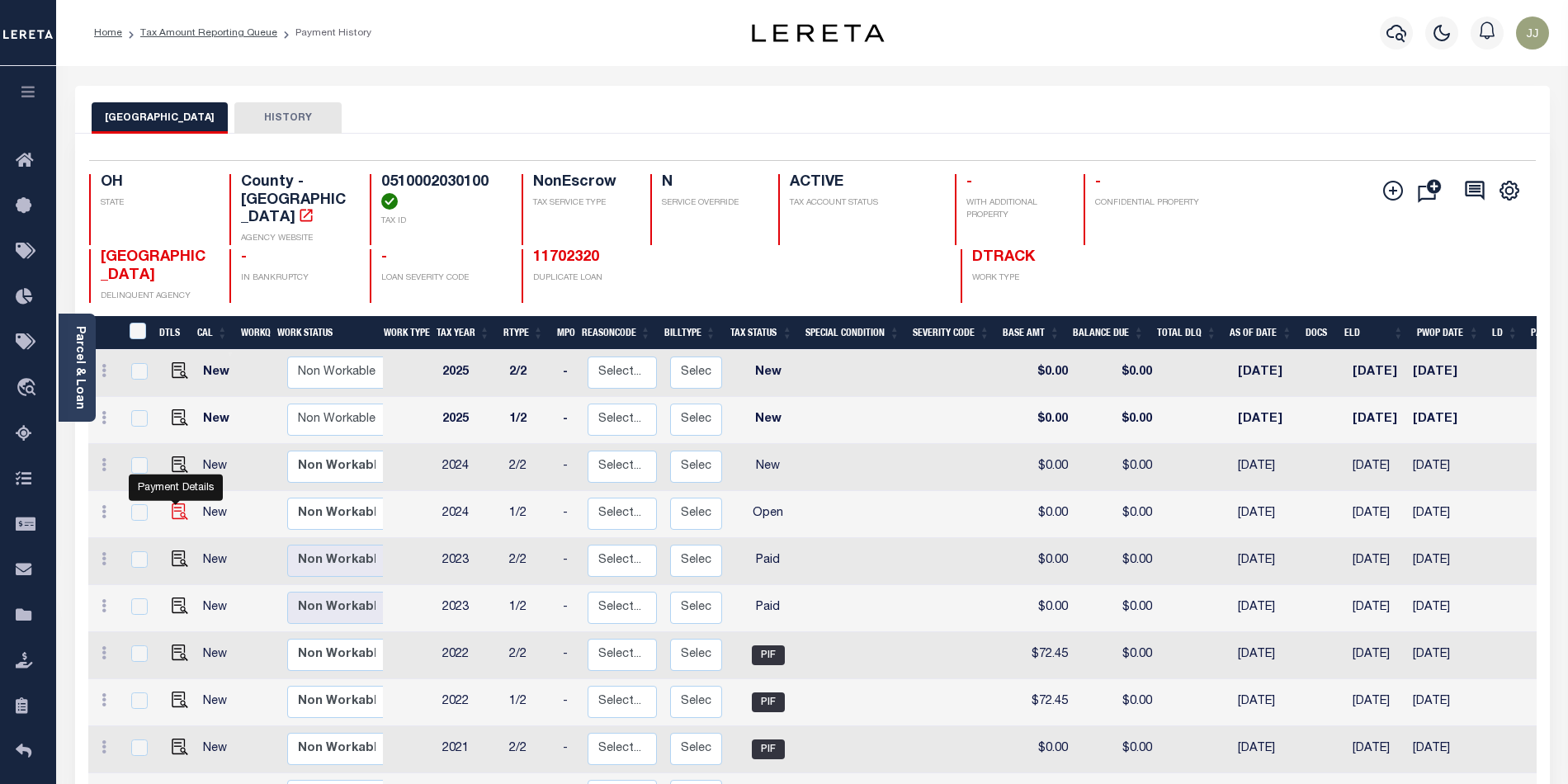
click at [176, 504] on img "" at bounding box center [179, 512] width 16 height 16
checkbox input "true"
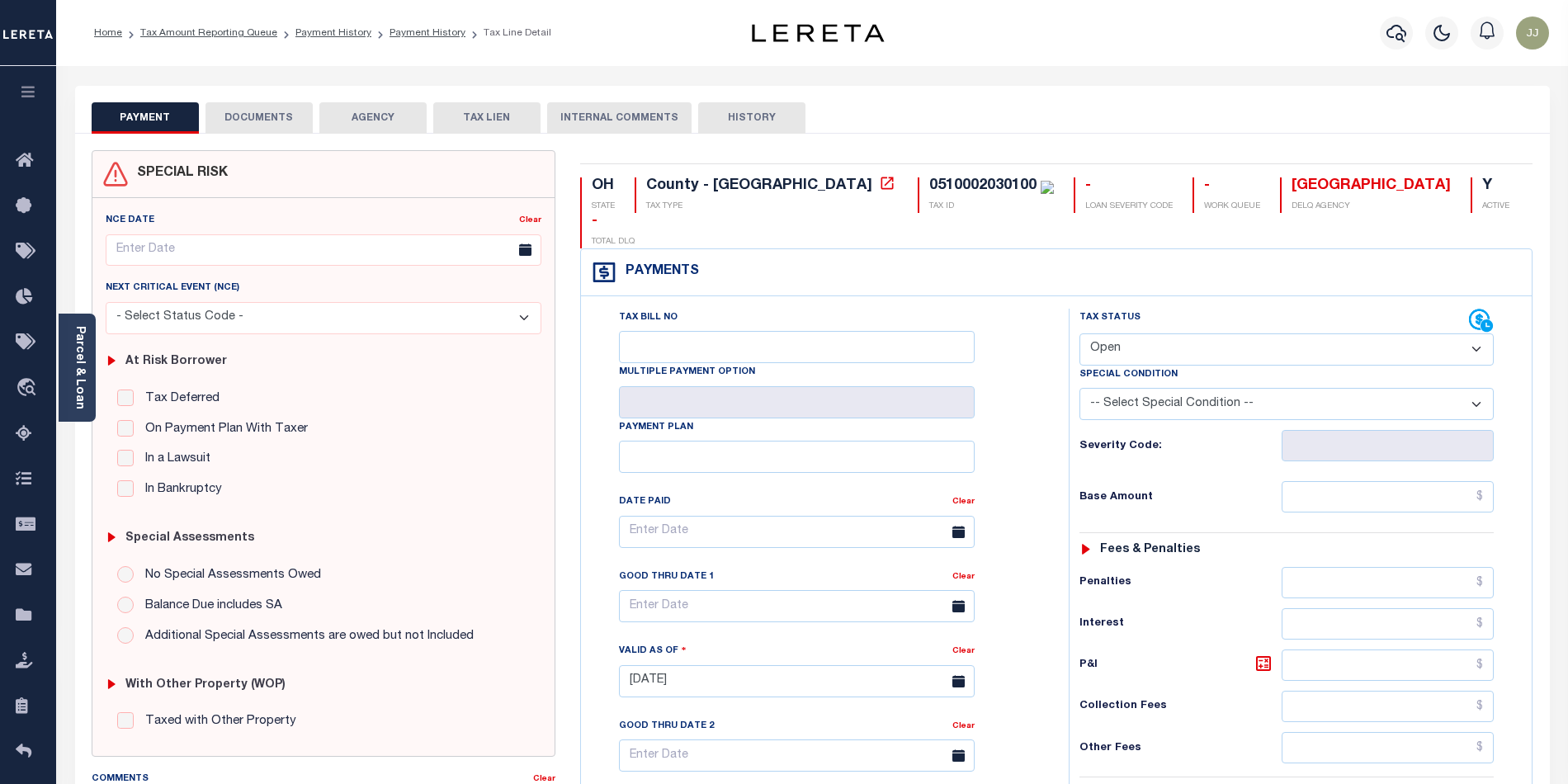
click at [1149, 333] on select "- Select Status Code - Open Due/Unpaid Paid Incomplete No Tax Due Internal Refu…" at bounding box center [1286, 349] width 415 height 32
select select "PYD"
click at [1080, 333] on select "- Select Status Code - Open Due/Unpaid Paid Incomplete No Tax Due Internal Refu…" at bounding box center [1286, 349] width 415 height 32
type input "[DATE]"
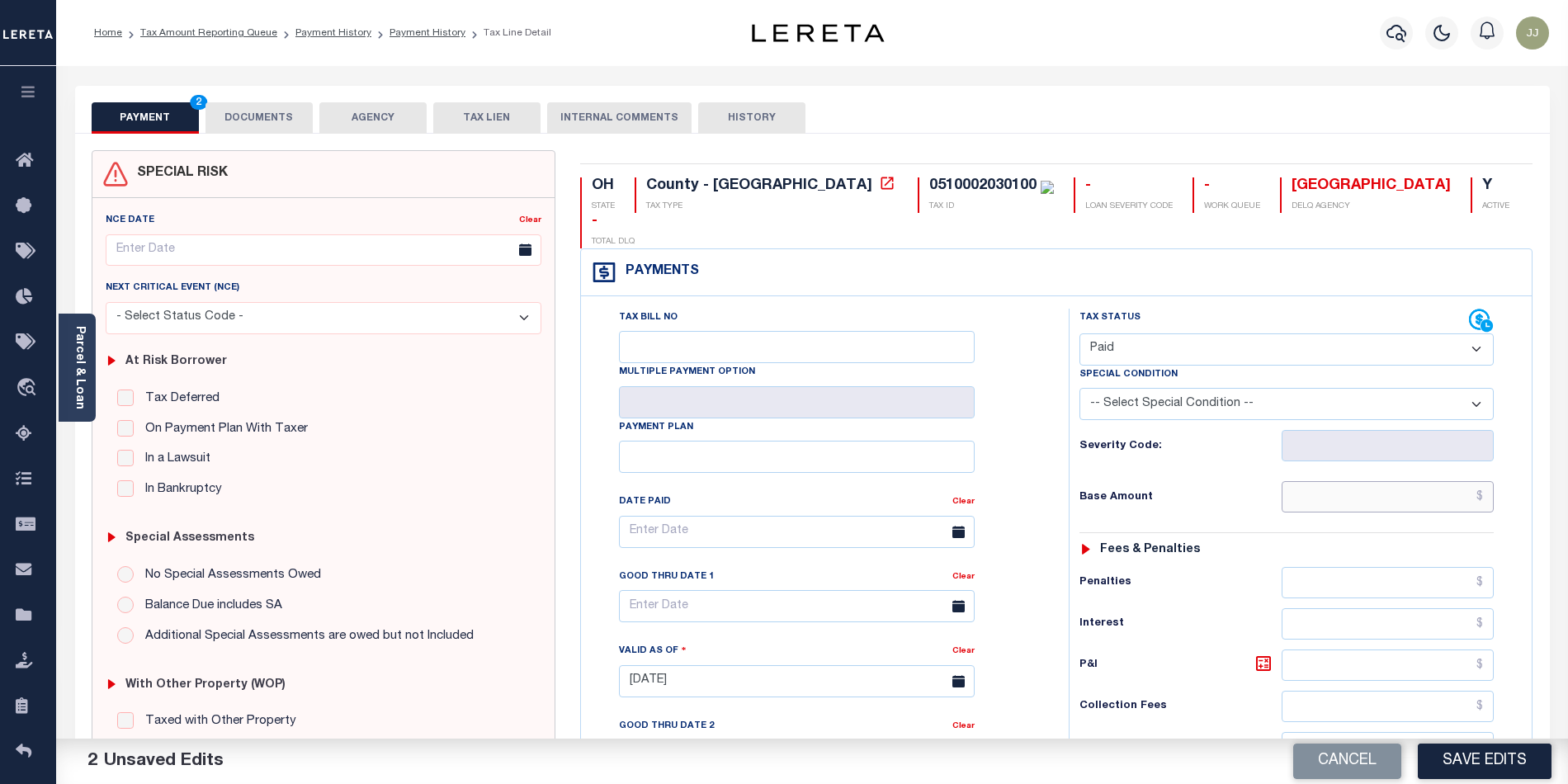
click at [1354, 481] on input "text" at bounding box center [1389, 496] width 213 height 31
type input "$0.00"
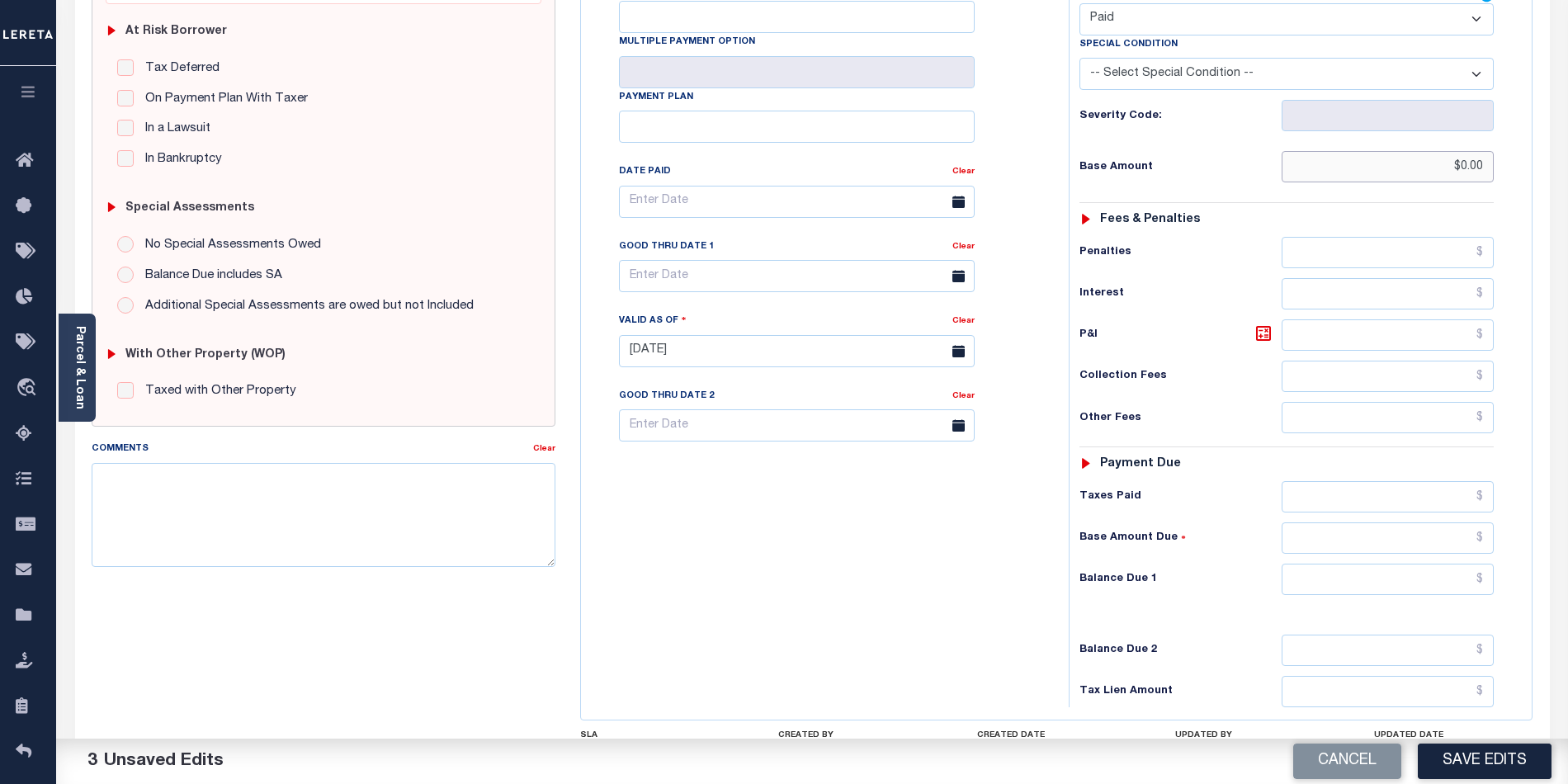
scroll to position [440, 0]
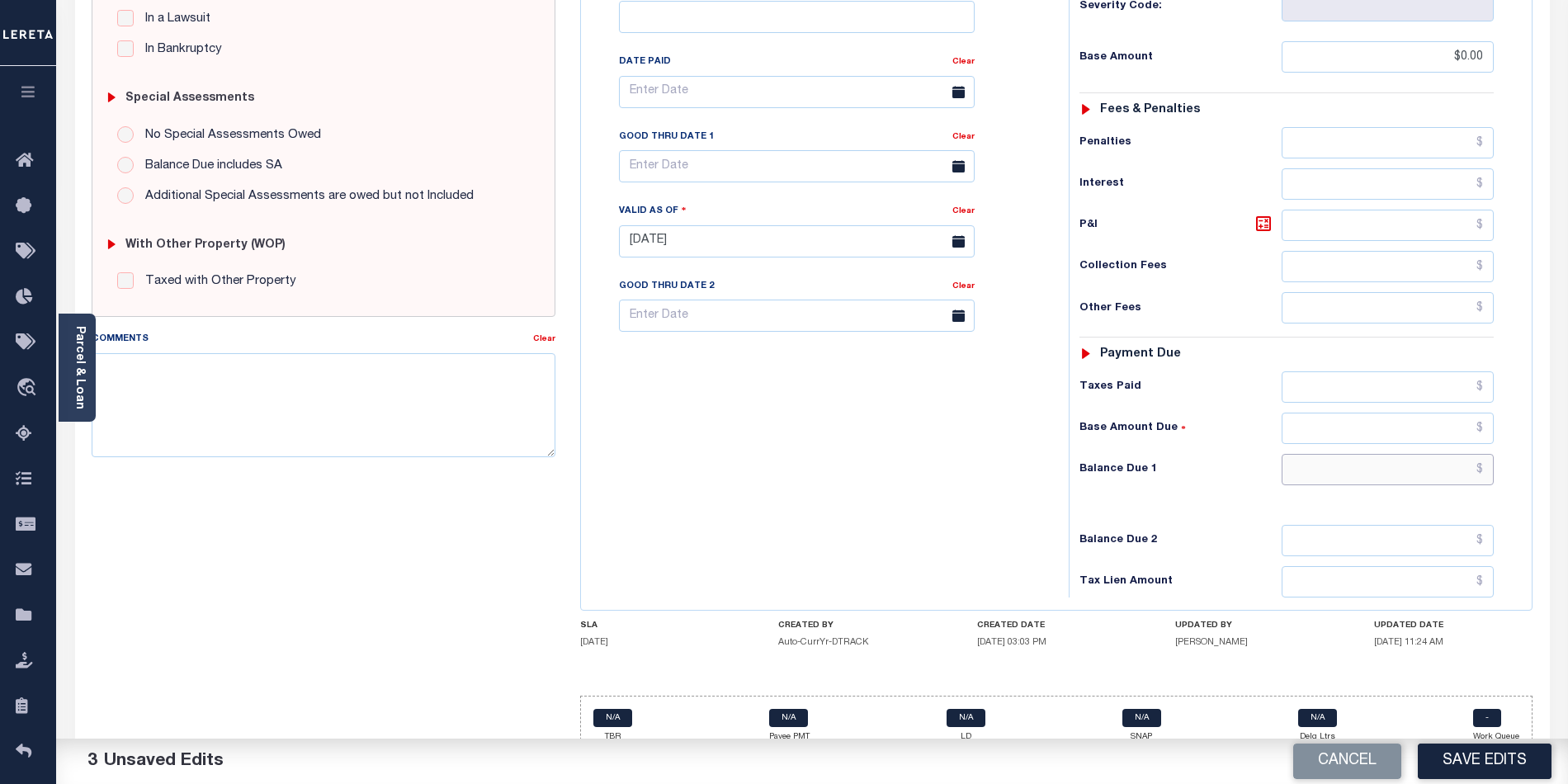
click at [1400, 453] on input "text" at bounding box center [1389, 469] width 213 height 31
type input "$0.00"
click at [1486, 762] on button "Save Edits" at bounding box center [1485, 760] width 134 height 36
checkbox input "false"
type input "$0"
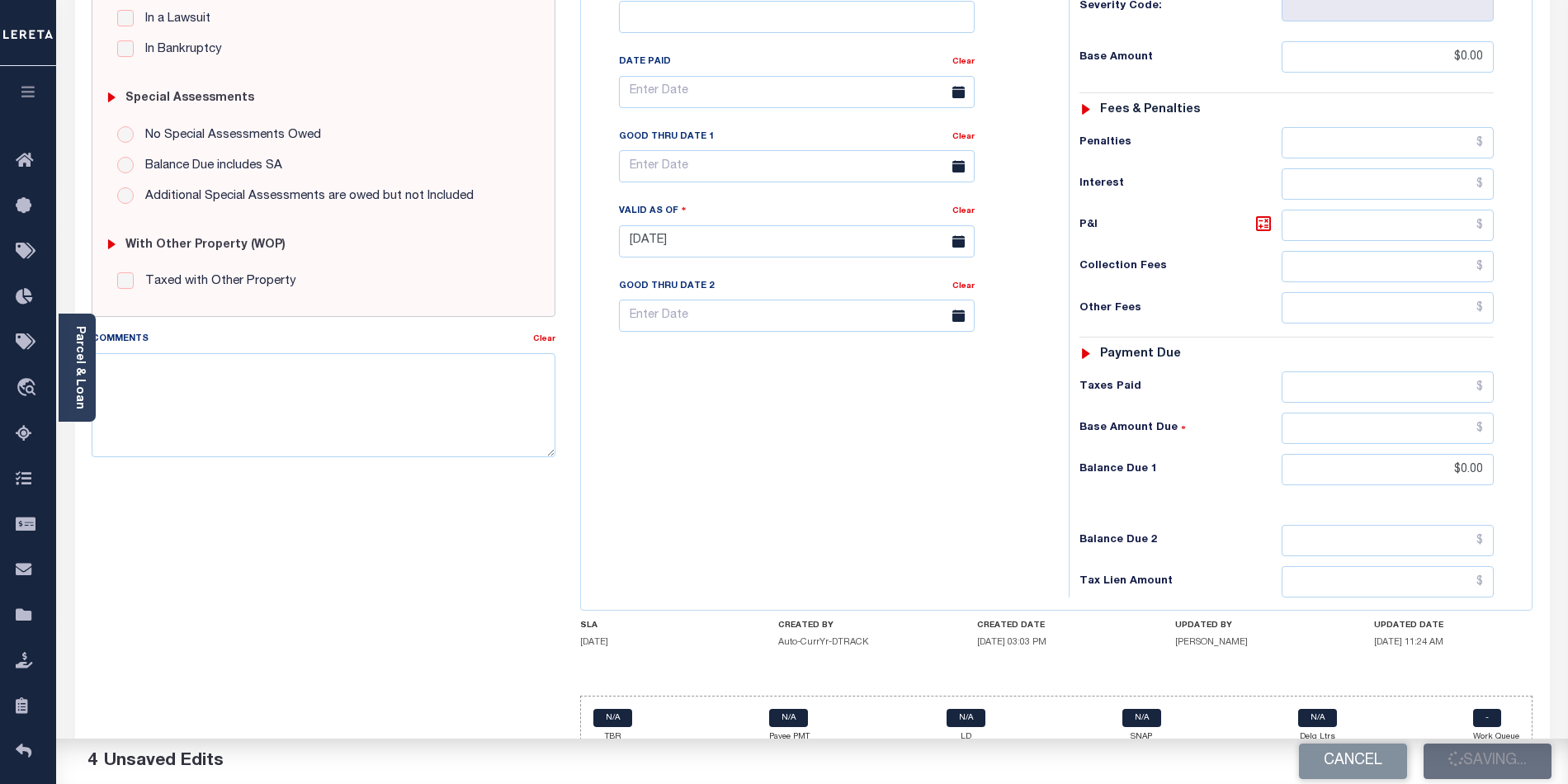
type input "$0"
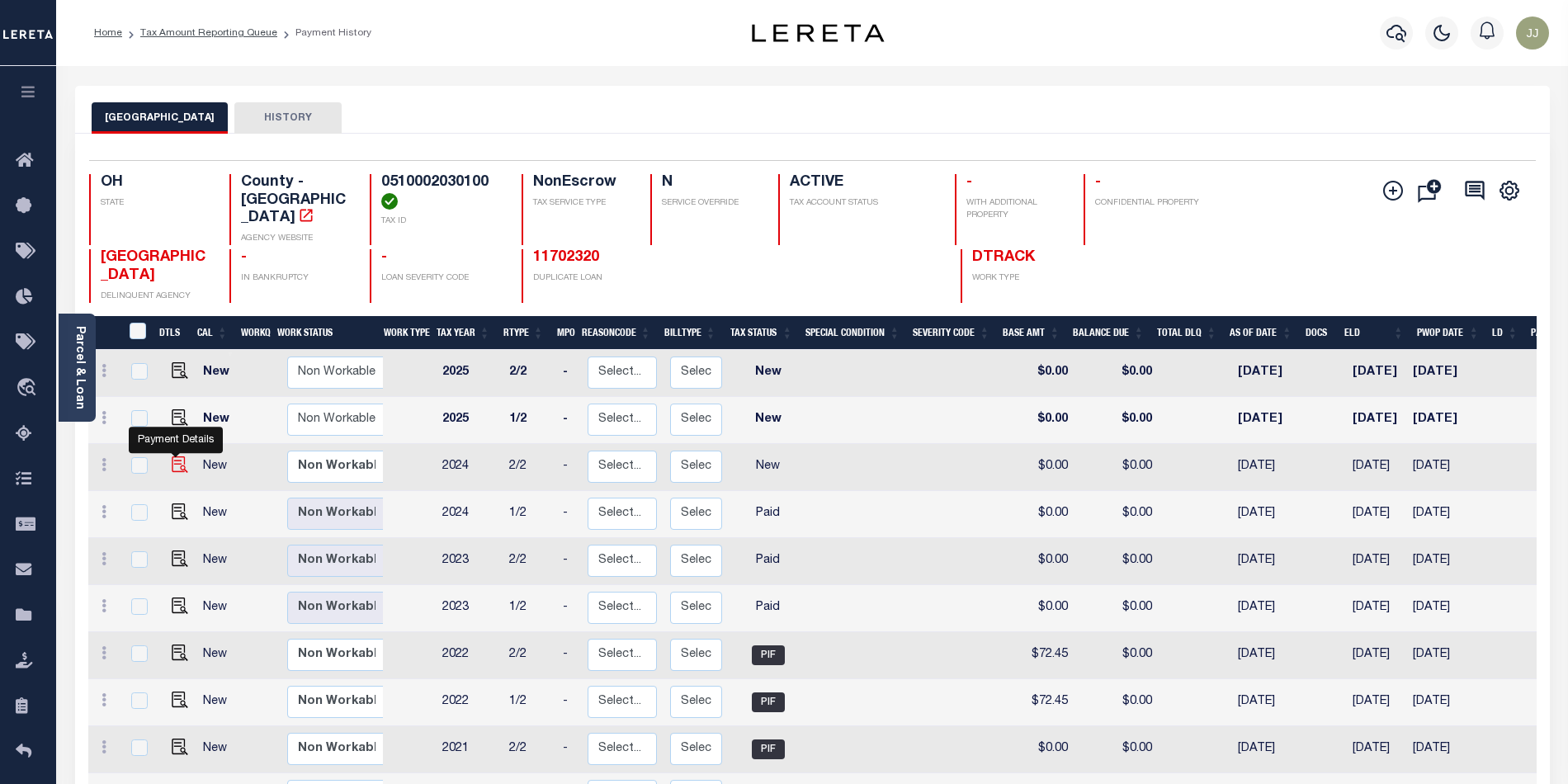
click at [179, 456] on img "" at bounding box center [179, 464] width 16 height 16
checkbox input "true"
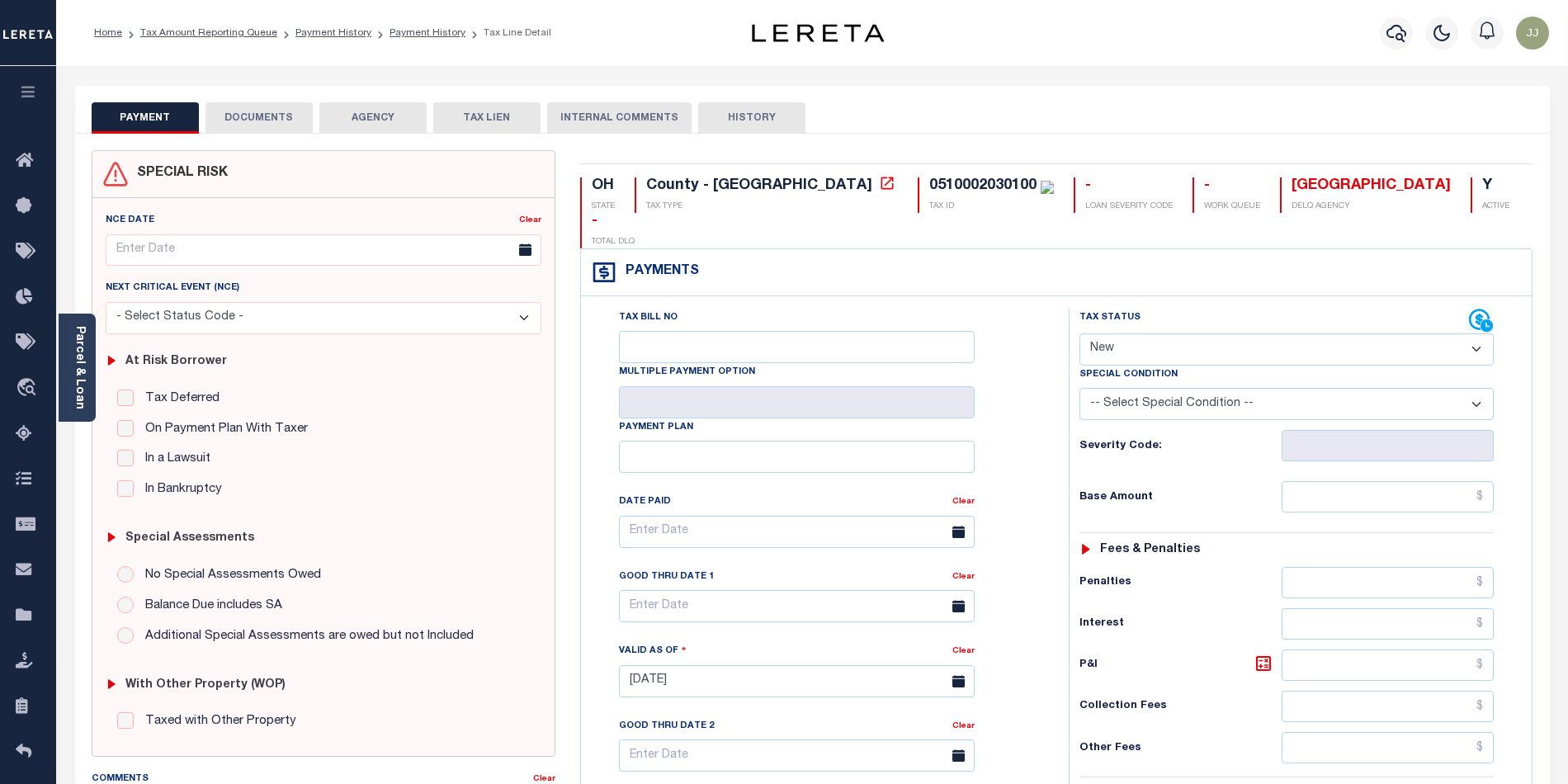
click at [1190, 333] on select "- Select Status Code - Open Due/Unpaid Paid Incomplete No Tax Due Internal Refu…" at bounding box center [1286, 349] width 415 height 32
select select "PYD"
click at [1080, 333] on select "- Select Status Code - Open Due/Unpaid Paid Incomplete No Tax Due Internal Refu…" at bounding box center [1286, 349] width 415 height 32
type input "[DATE]"
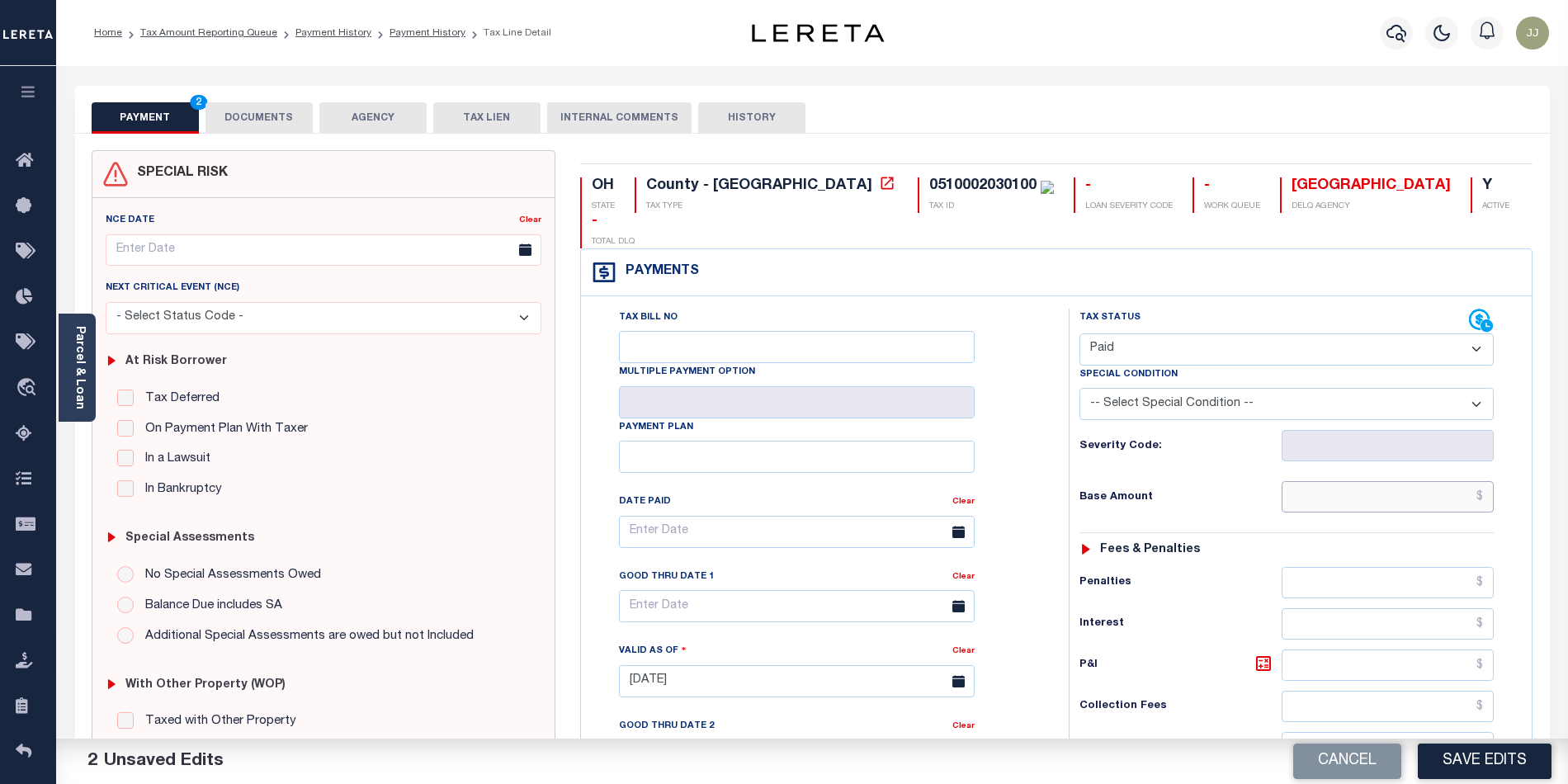
click at [1329, 481] on input "text" at bounding box center [1389, 496] width 213 height 31
type input "$0.00"
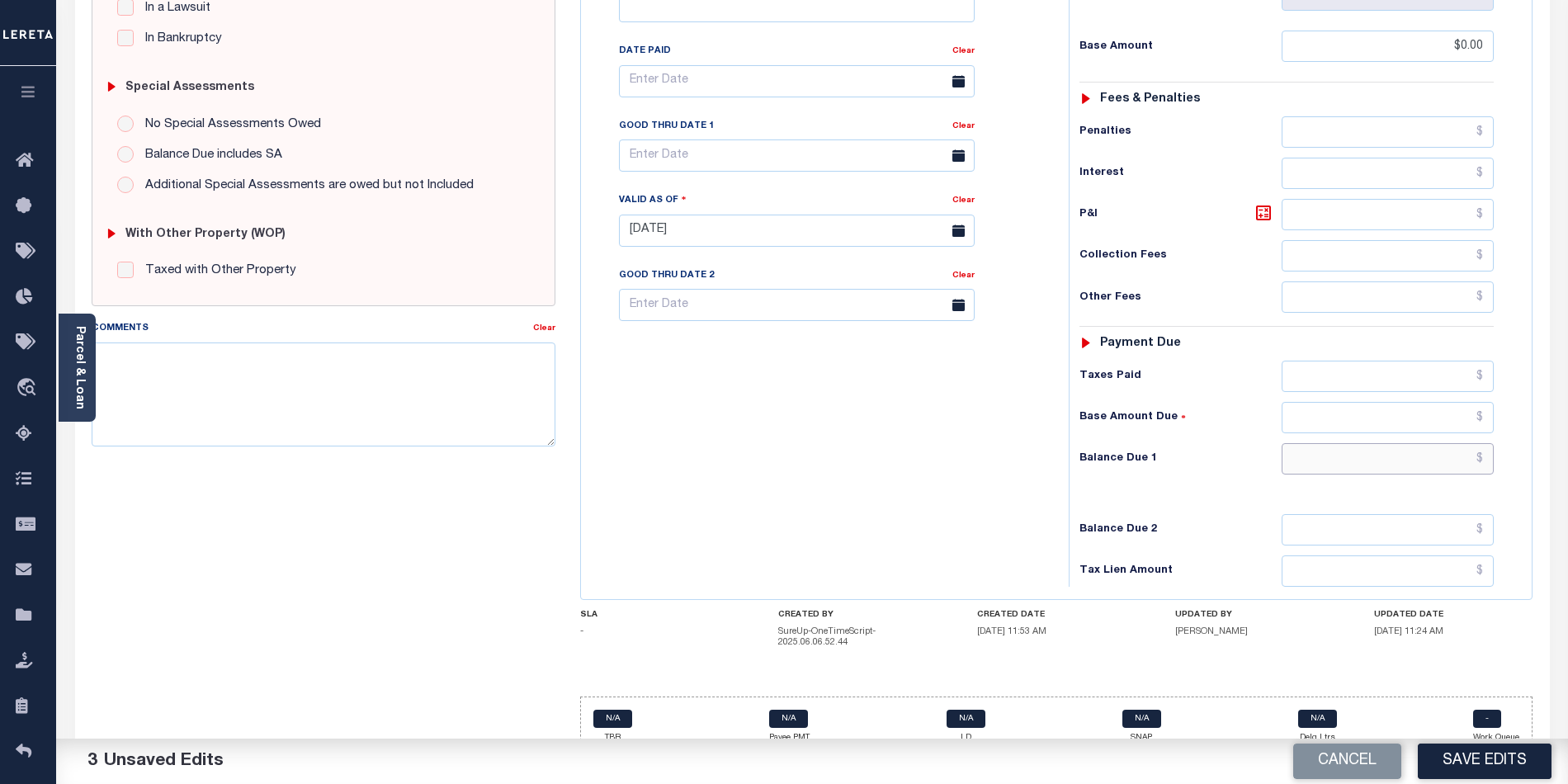
click at [1375, 443] on input "text" at bounding box center [1389, 459] width 213 height 31
type input "$0.00"
click at [892, 467] on div "Tax Bill No Multiple Payment Option Payment Plan Clear" at bounding box center [820, 222] width 471 height 728
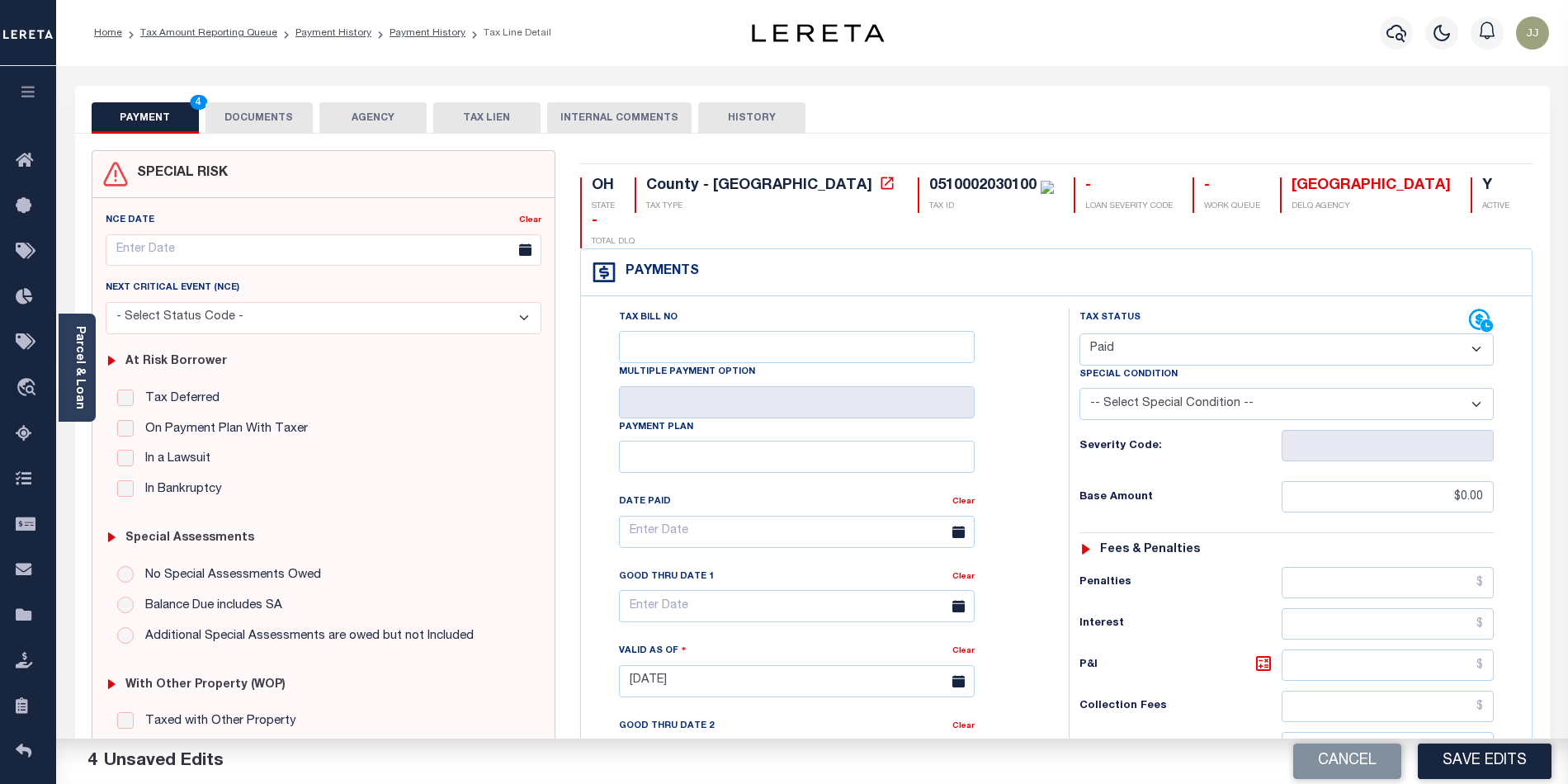
click at [275, 122] on button "DOCUMENTS" at bounding box center [260, 117] width 108 height 31
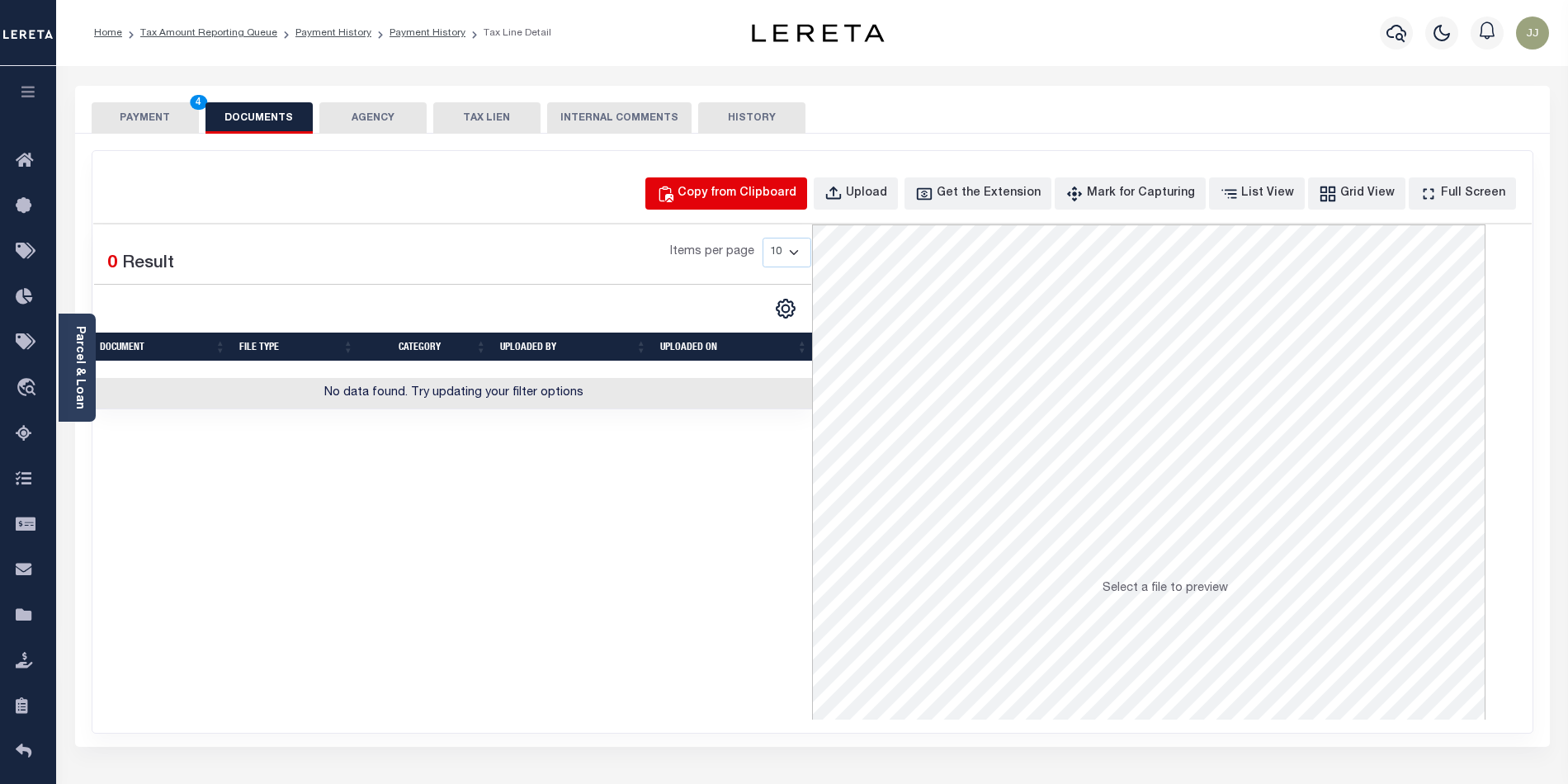
click at [741, 189] on div "Copy from Clipboard" at bounding box center [737, 194] width 118 height 18
select select "POP"
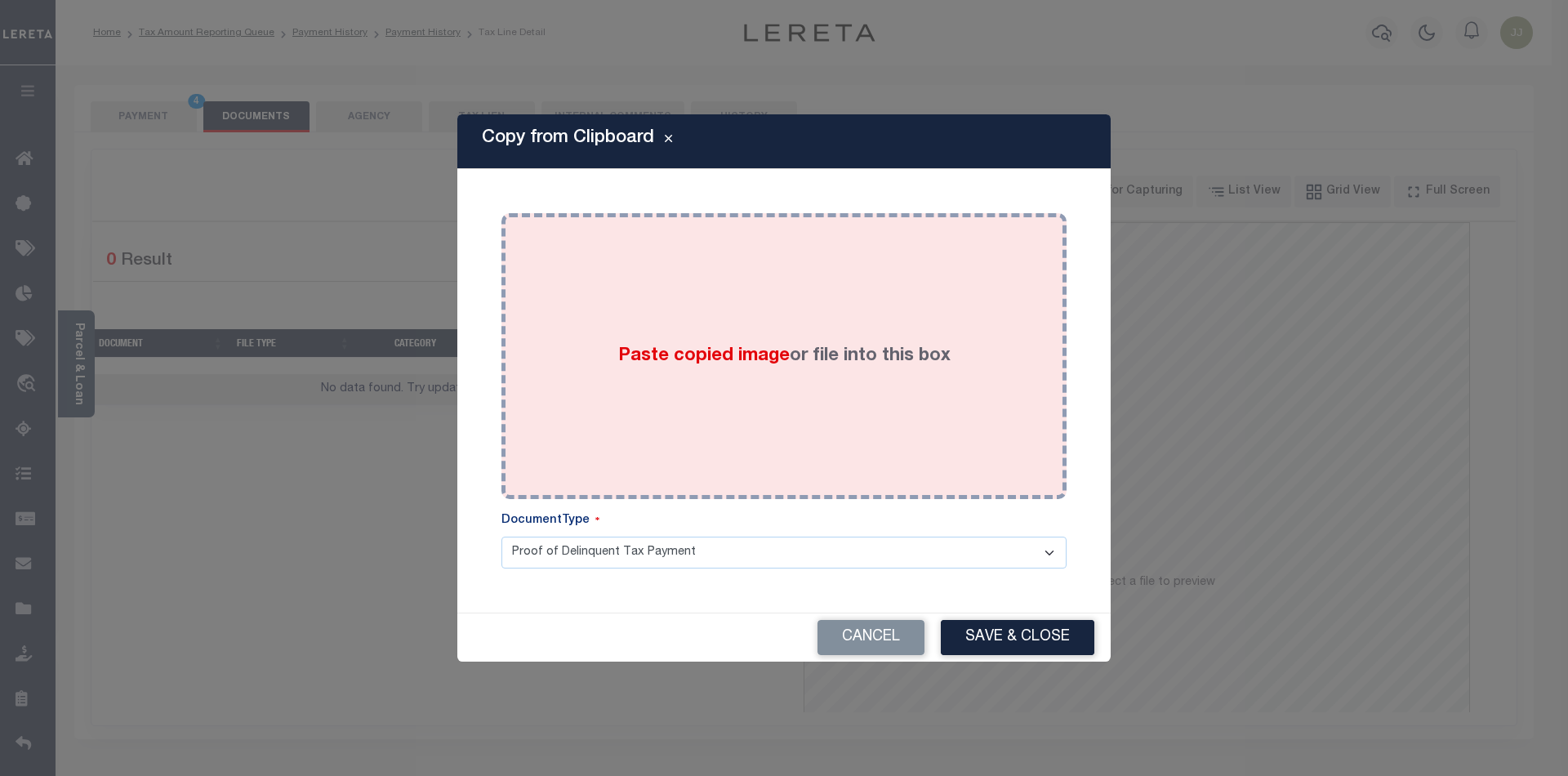
click at [752, 327] on div "Paste copied image or file into this box" at bounding box center [784, 356] width 541 height 261
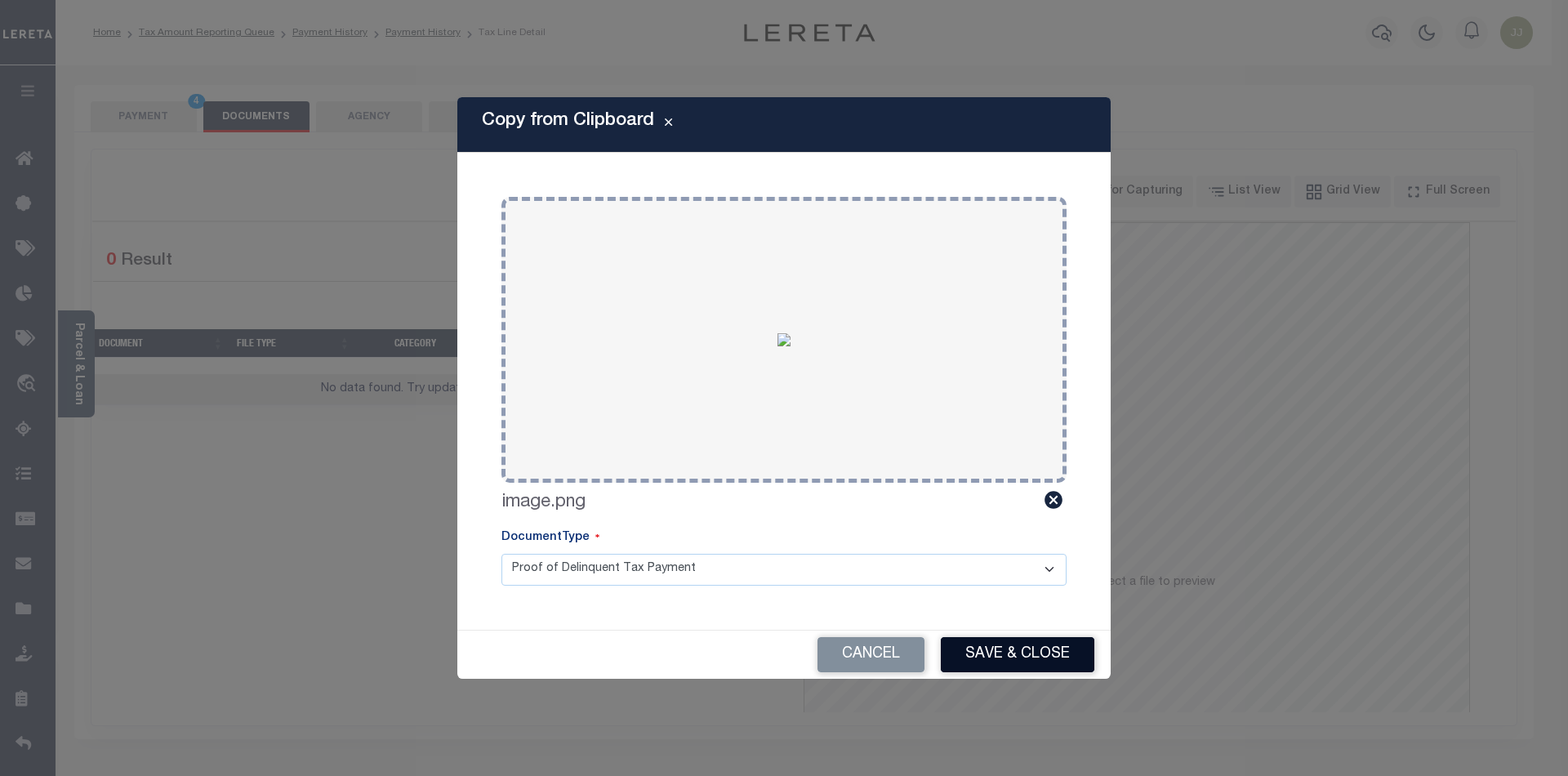
click at [1040, 666] on button "Save & Close" at bounding box center [1017, 654] width 153 height 35
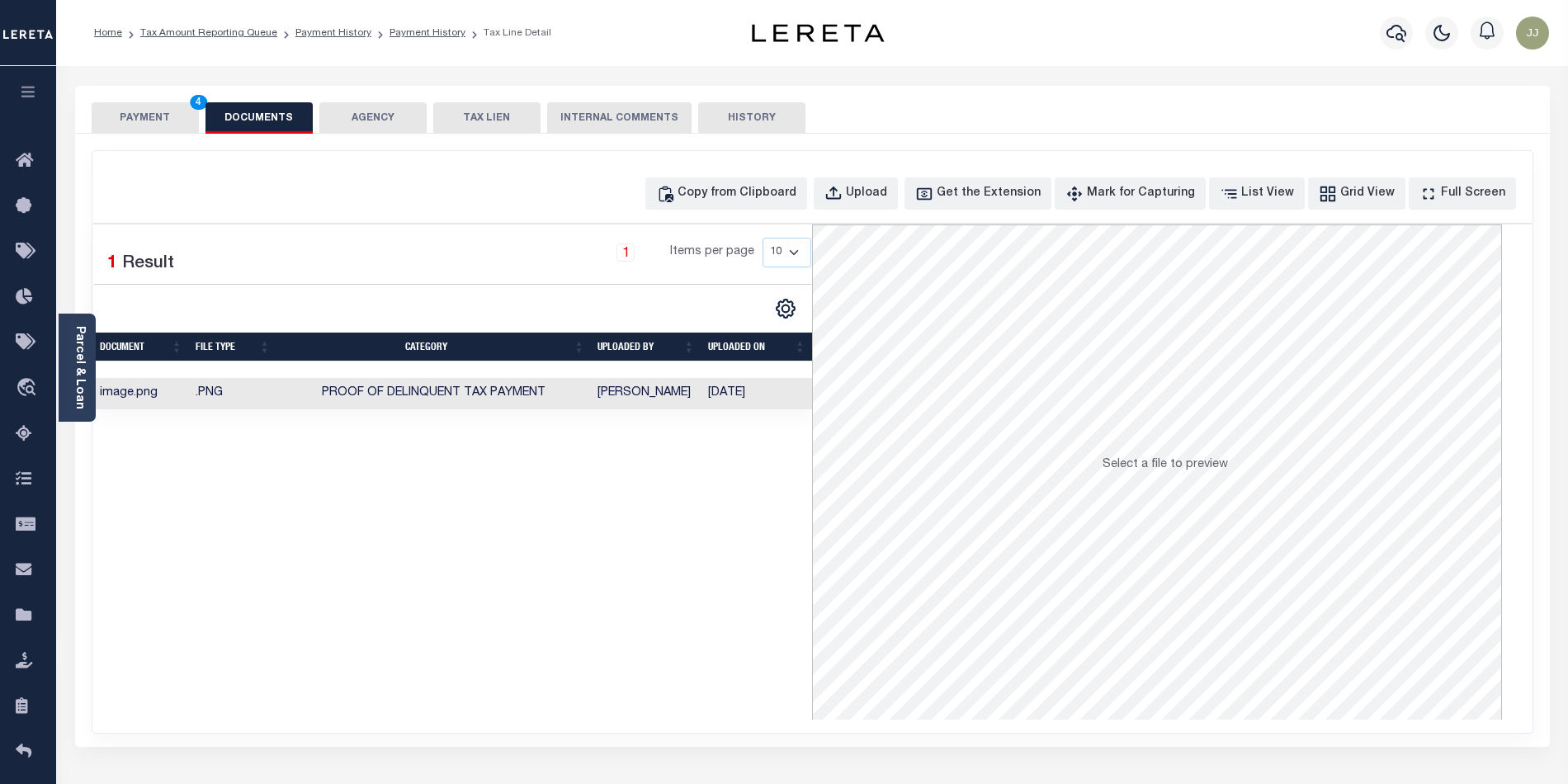
click at [143, 128] on button "PAYMENT 4" at bounding box center [146, 117] width 108 height 31
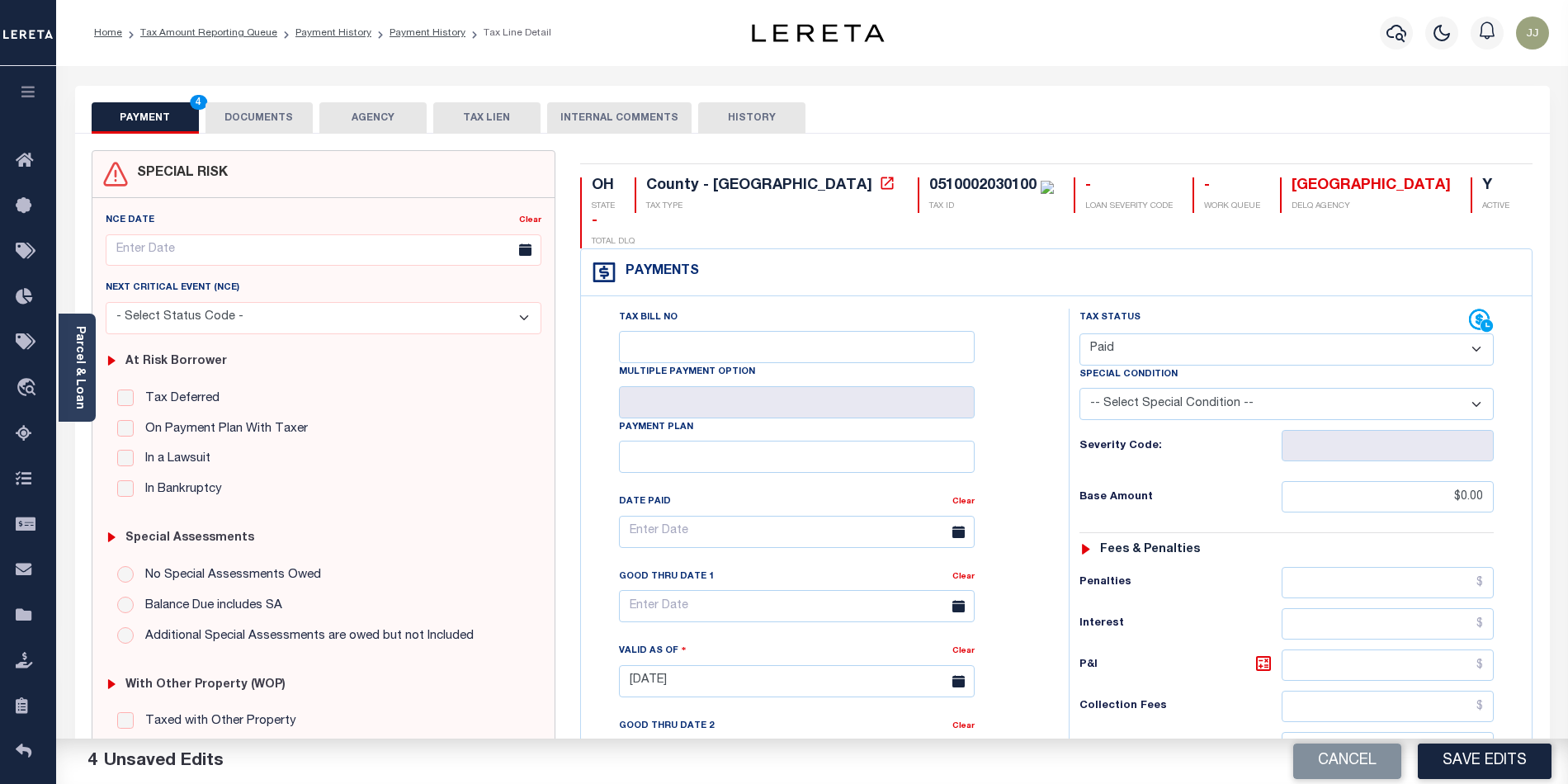
scroll to position [446, 0]
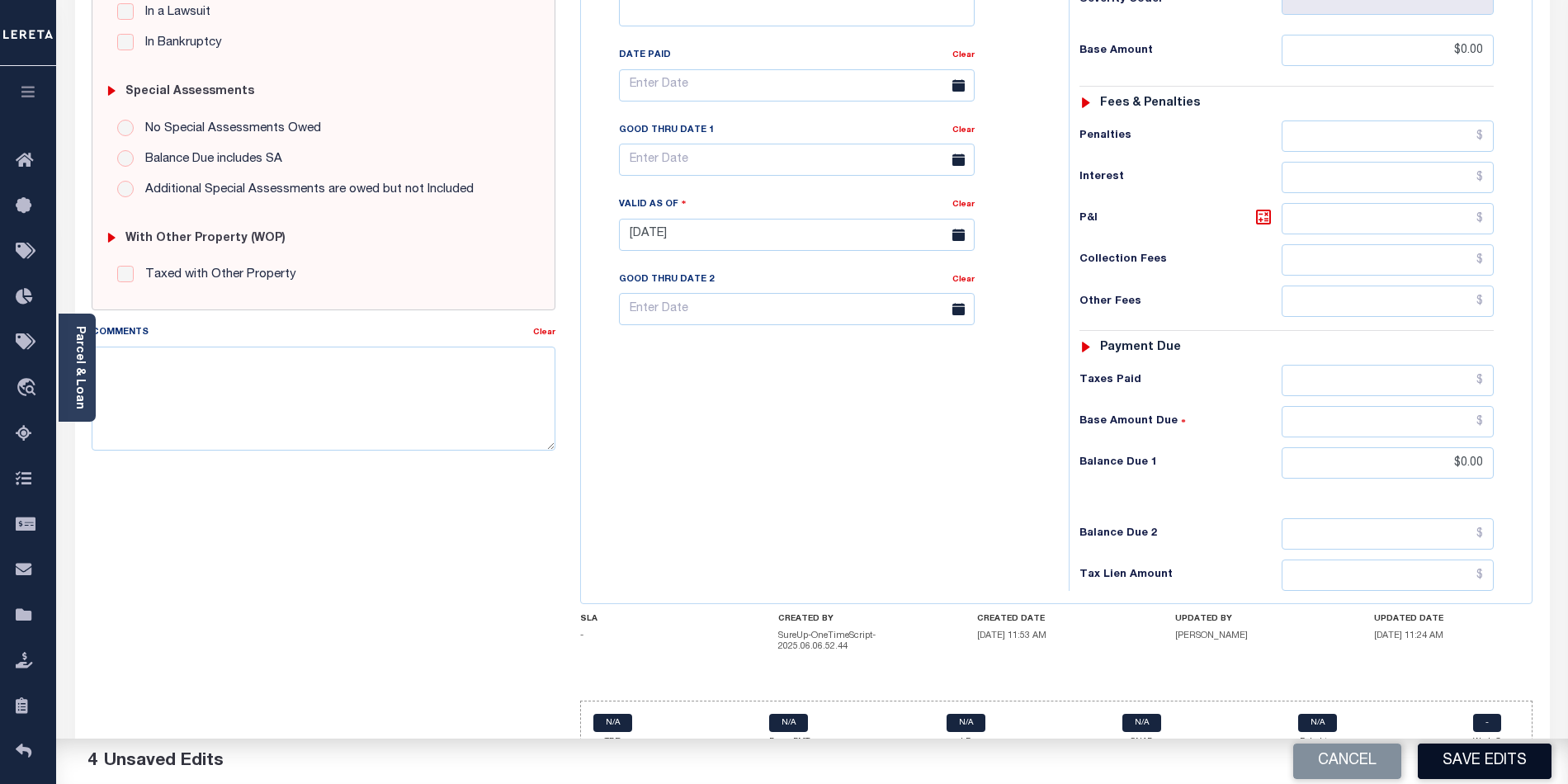
click at [1460, 762] on button "Save Edits" at bounding box center [1485, 760] width 134 height 36
checkbox input "false"
type input "$0"
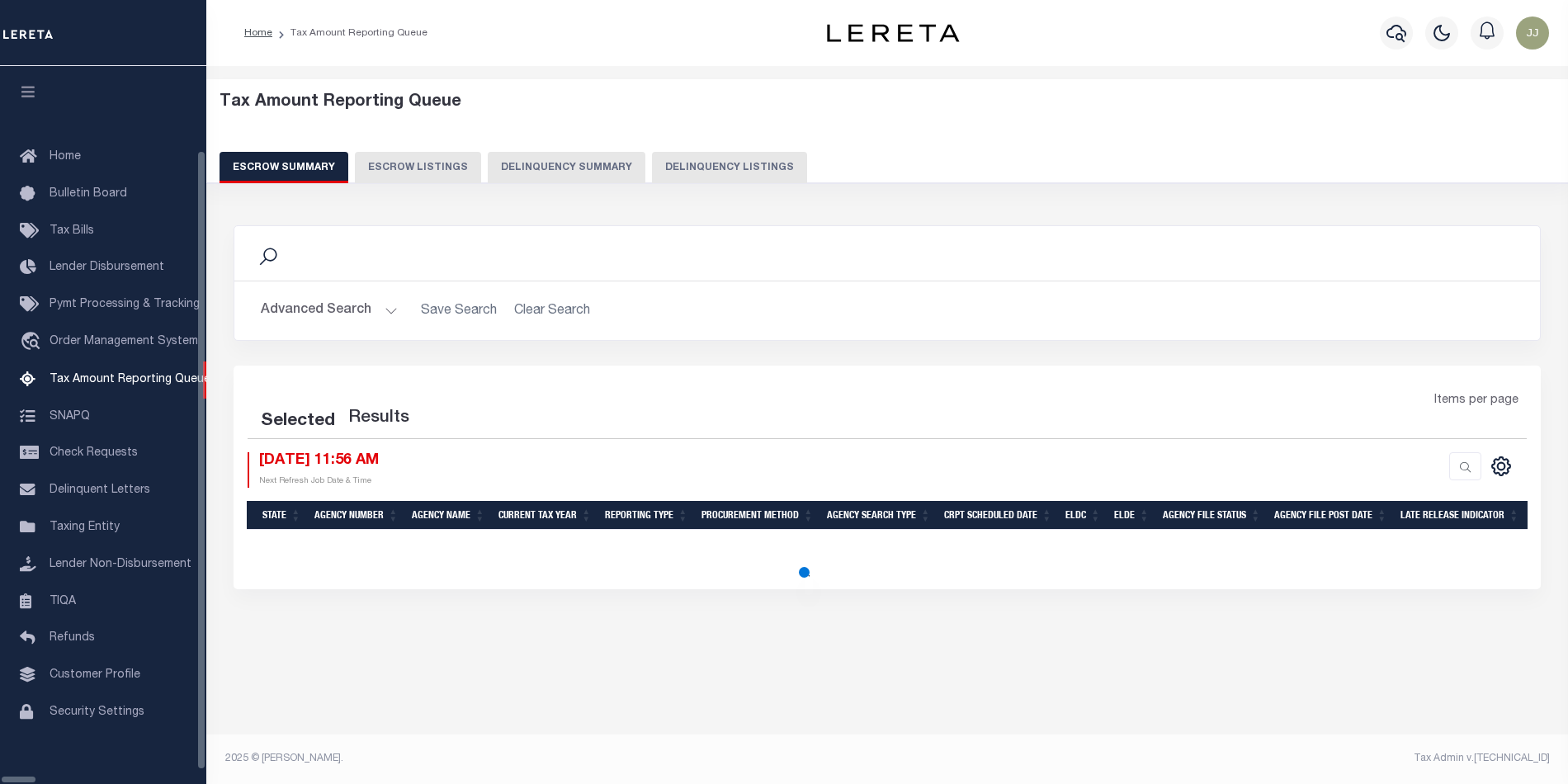
click at [652, 166] on button "Delinquency Listings" at bounding box center [730, 168] width 155 height 31
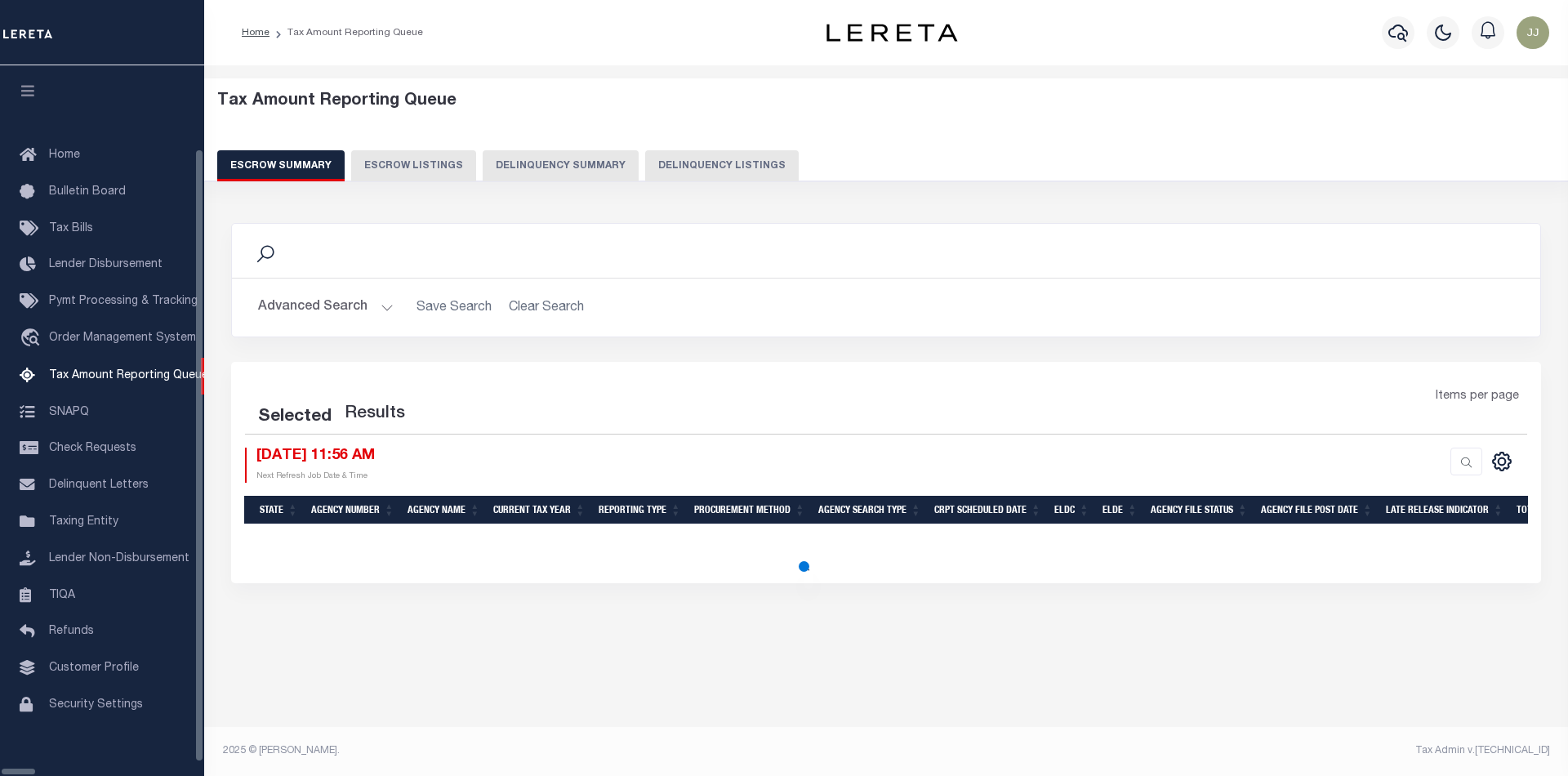
select select "OH"
select select "100"
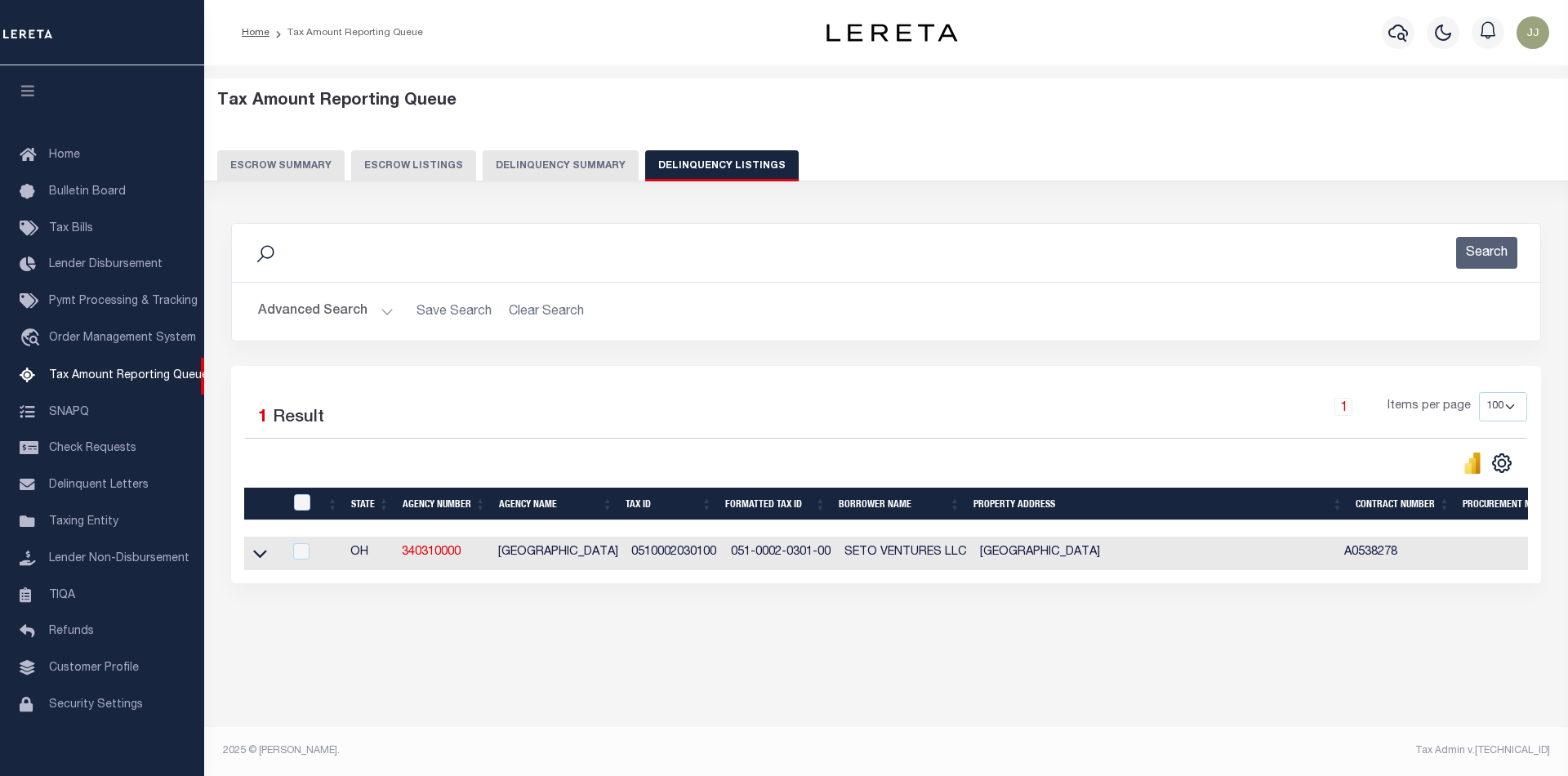
click at [351, 322] on button "Advanced Search" at bounding box center [325, 311] width 135 height 32
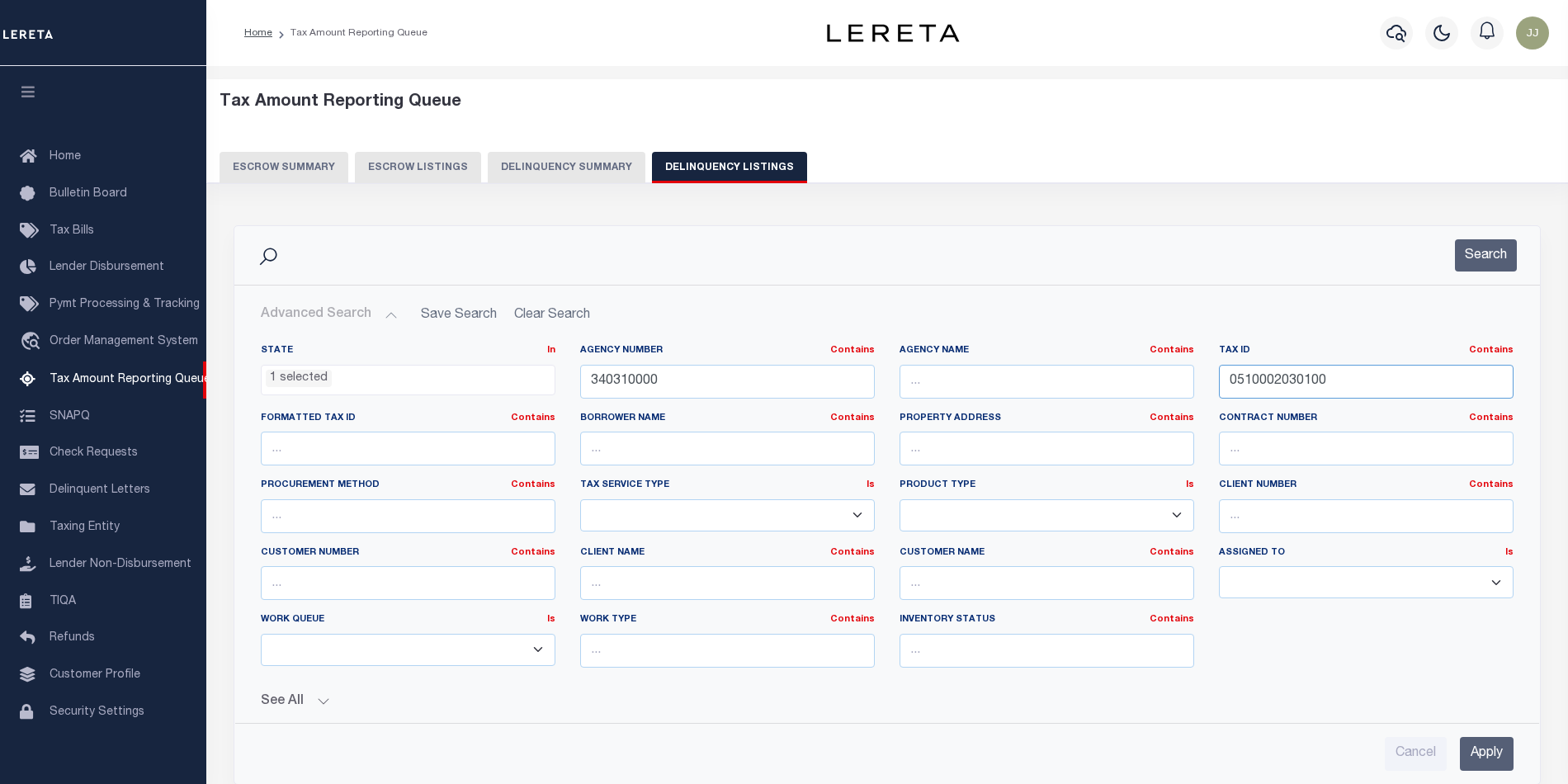
click at [1228, 377] on input "0510002030100" at bounding box center [1366, 381] width 294 height 34
paste input "10092152"
type input "01009215200"
drag, startPoint x: 704, startPoint y: 382, endPoint x: 520, endPoint y: 378, distance: 184.0
click at [520, 378] on div "State In In AK AL AR AZ CA CO CT DC DE FL GA GU HI IA ID IL IN KS KY LA MA MD M…" at bounding box center [887, 513] width 1278 height 337
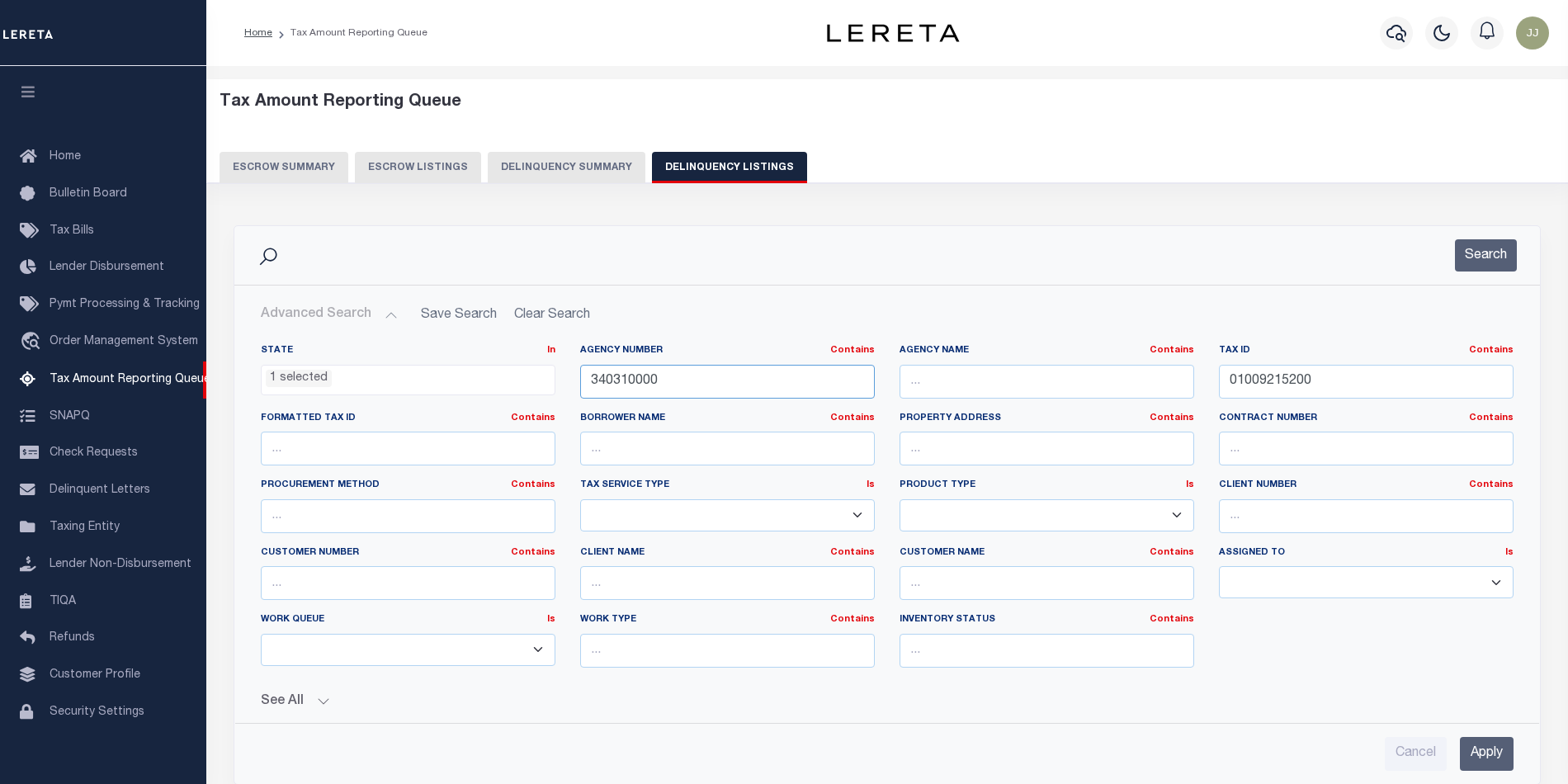
paste input "25"
type input "340250000"
click at [1486, 249] on button "Search" at bounding box center [1486, 255] width 62 height 32
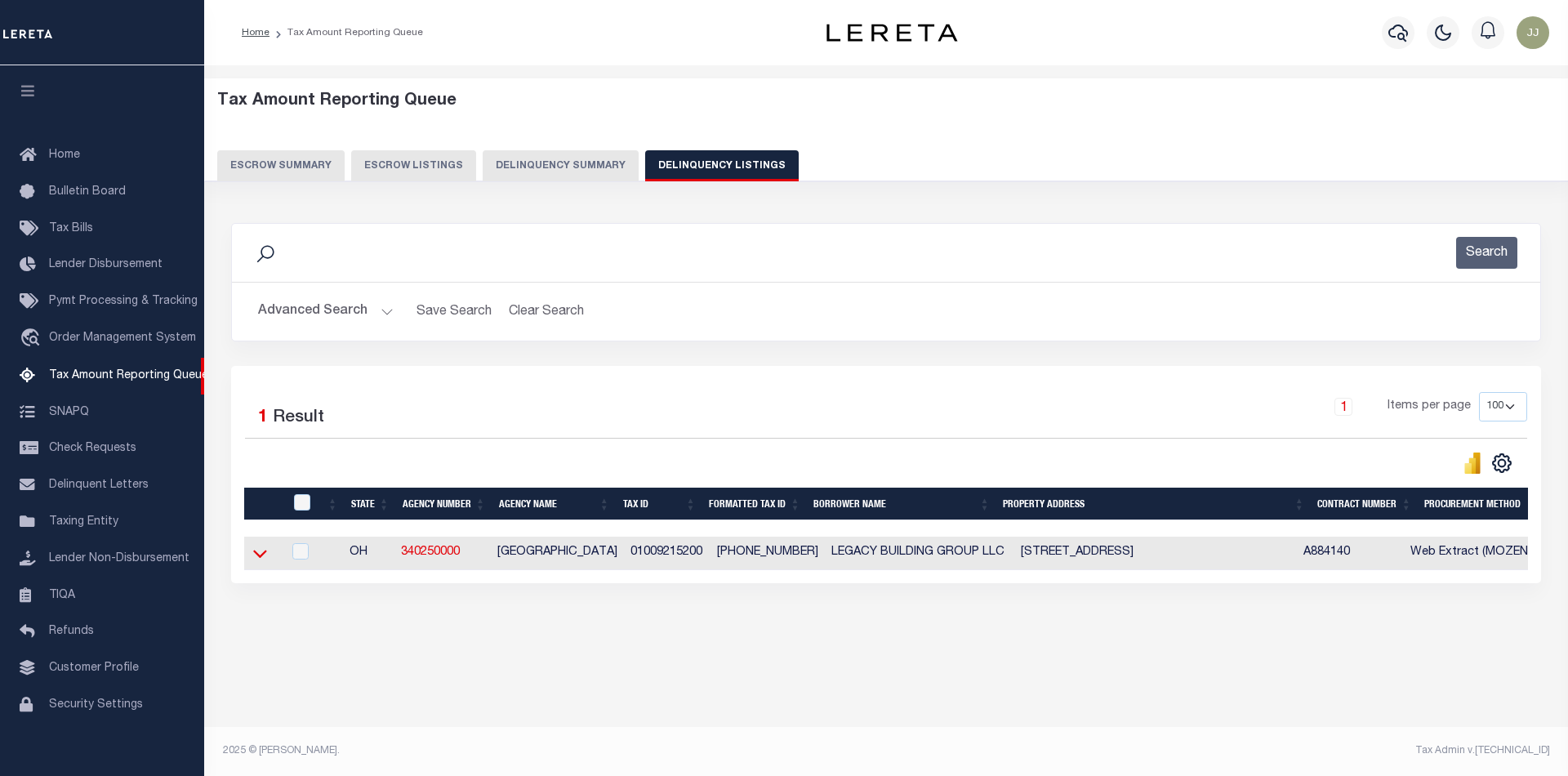
click at [255, 561] on icon at bounding box center [260, 552] width 14 height 17
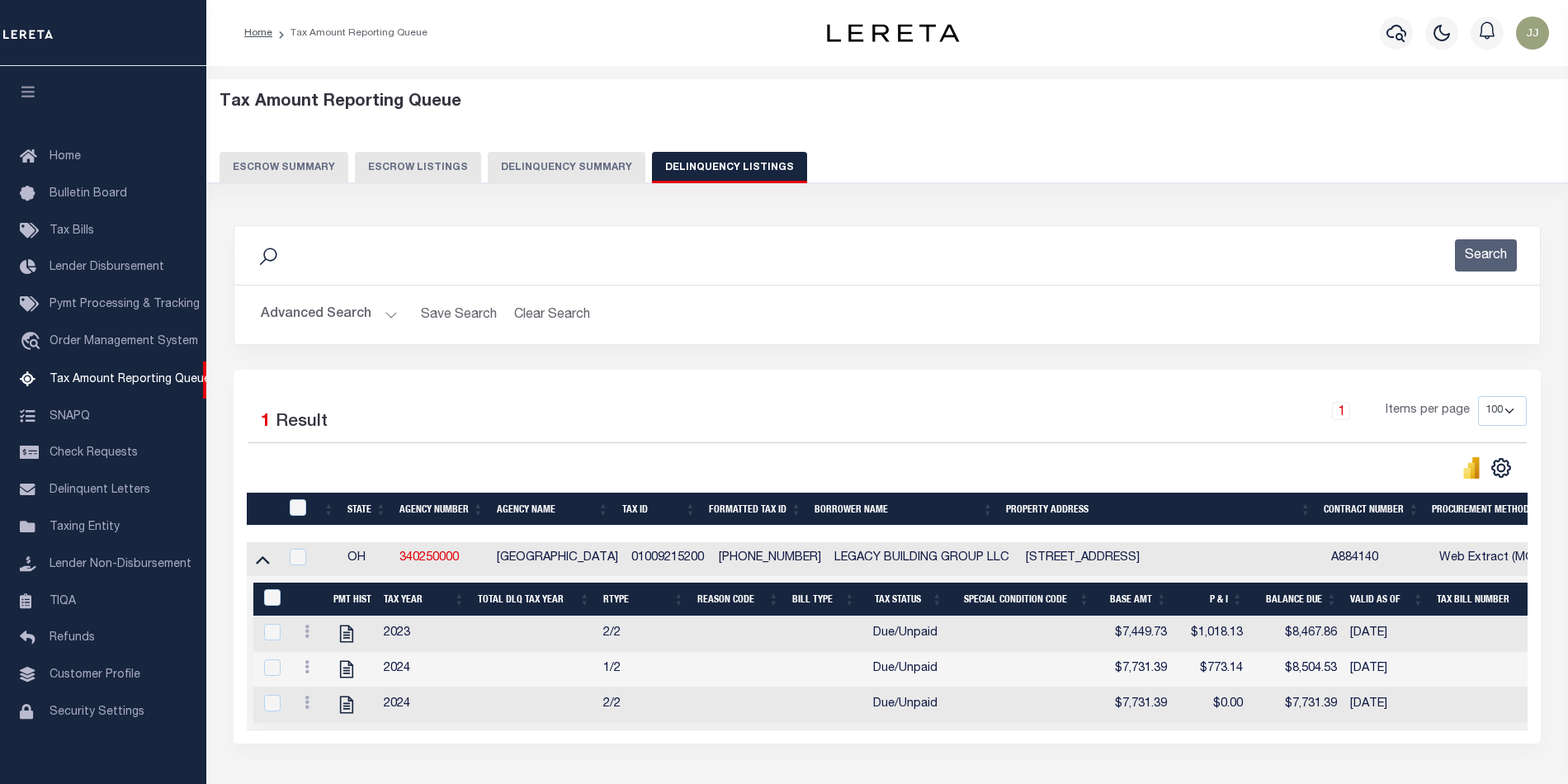
scroll to position [127, 0]
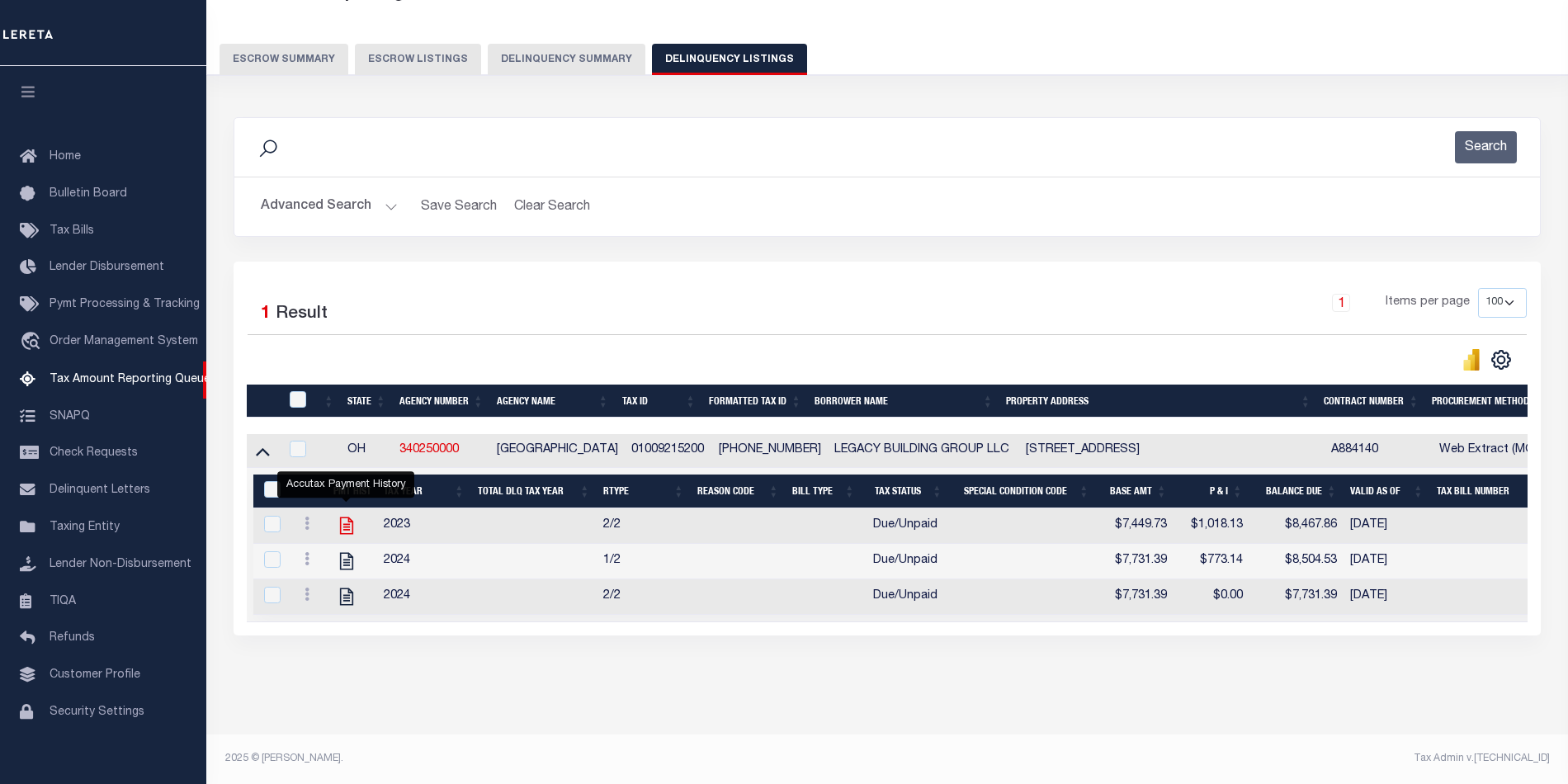
click at [352, 522] on icon "" at bounding box center [346, 525] width 13 height 17
checkbox input "true"
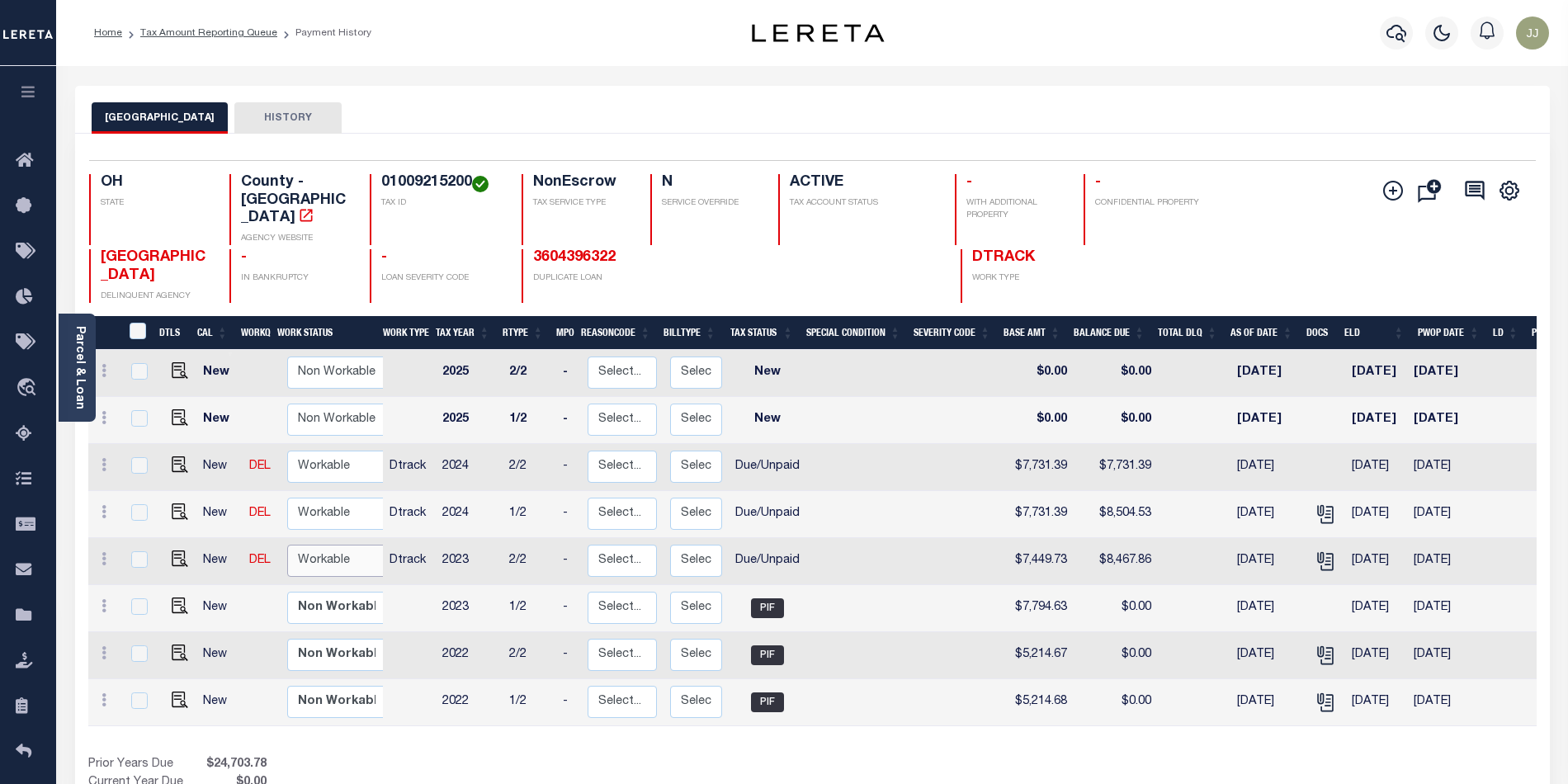
click at [317, 545] on select "Non Workable Workable" at bounding box center [336, 560] width 99 height 32
checkbox input "true"
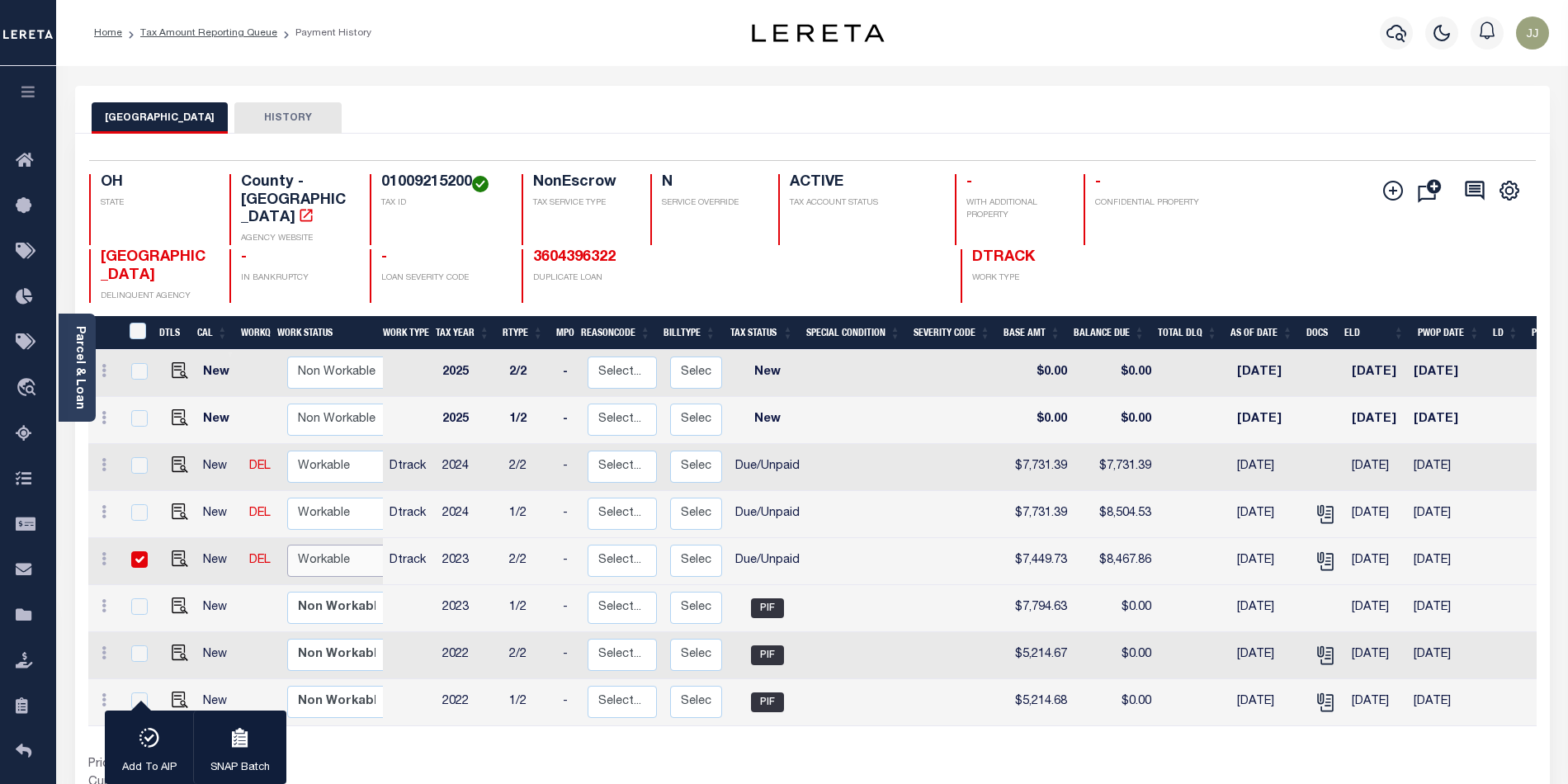
select select "true"
click at [287, 545] on select "Non Workable Workable" at bounding box center [336, 560] width 99 height 32
checkbox input "false"
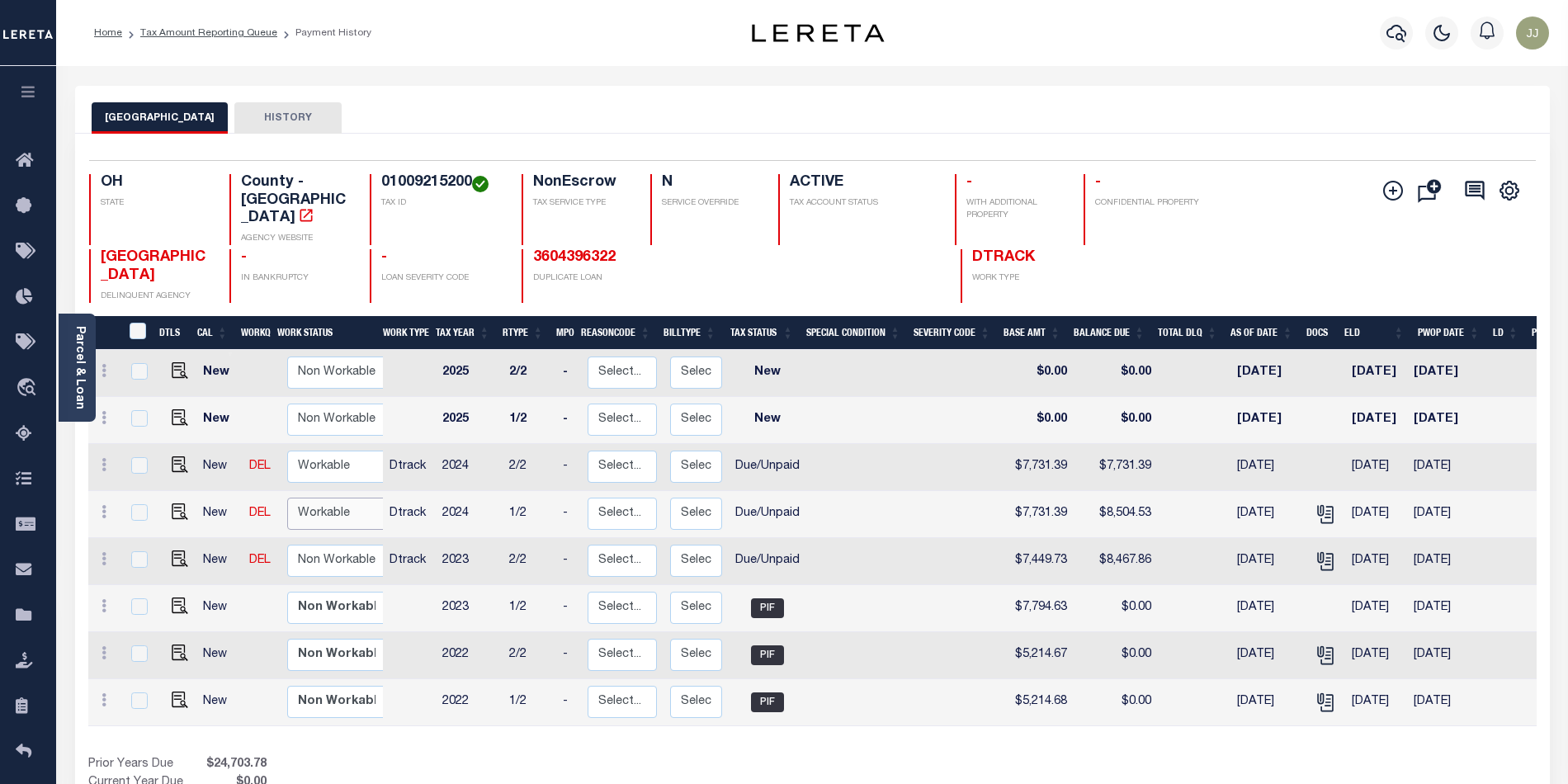
click at [307, 497] on select "Non Workable Workable" at bounding box center [336, 513] width 99 height 32
checkbox input "true"
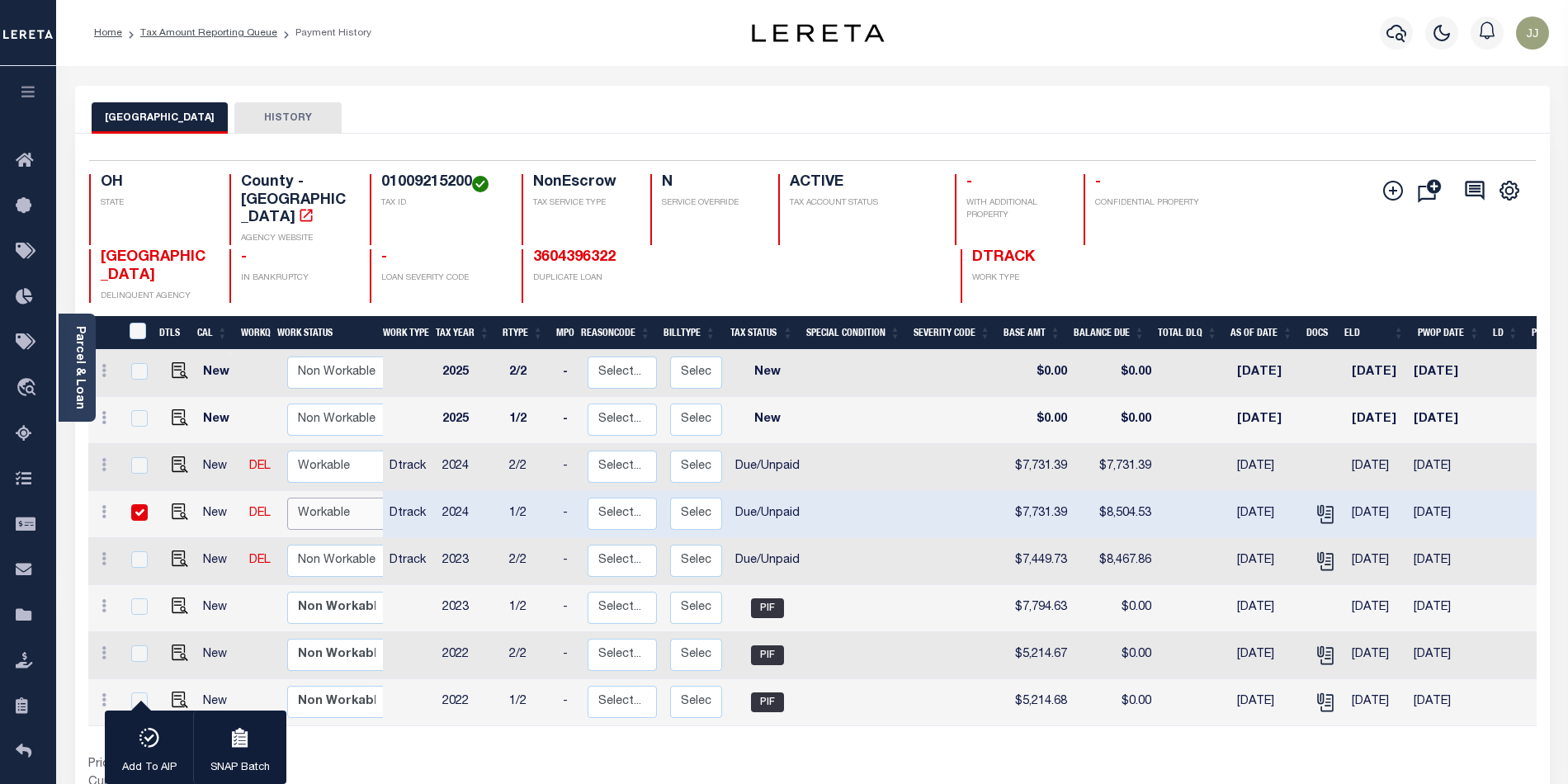
select select "true"
click at [287, 497] on select "Non Workable Workable" at bounding box center [336, 513] width 99 height 32
checkbox input "false"
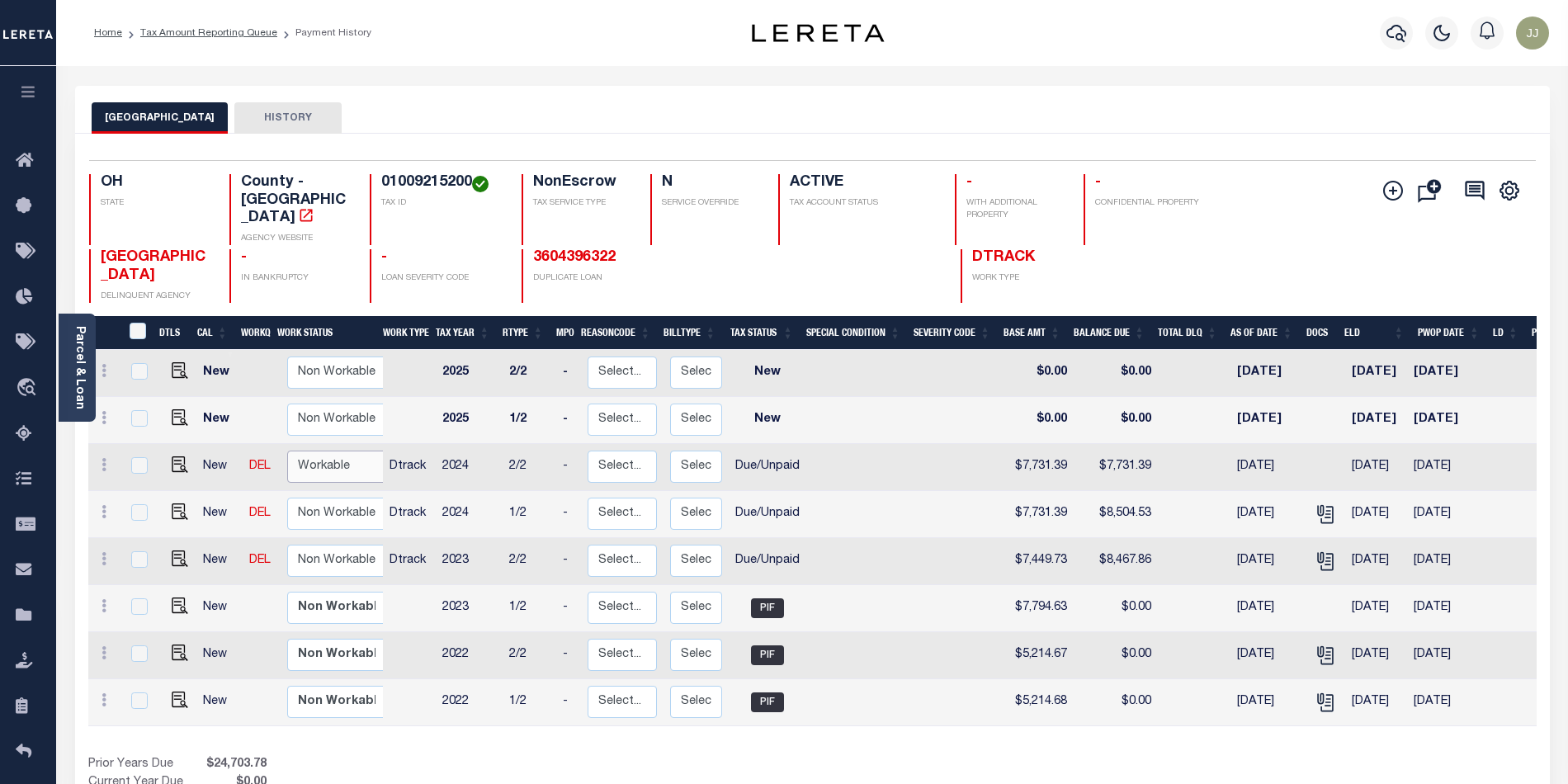
drag, startPoint x: 333, startPoint y: 435, endPoint x: 335, endPoint y: 459, distance: 24.1
click at [335, 451] on select "Non Workable Workable" at bounding box center [336, 466] width 99 height 32
checkbox input "true"
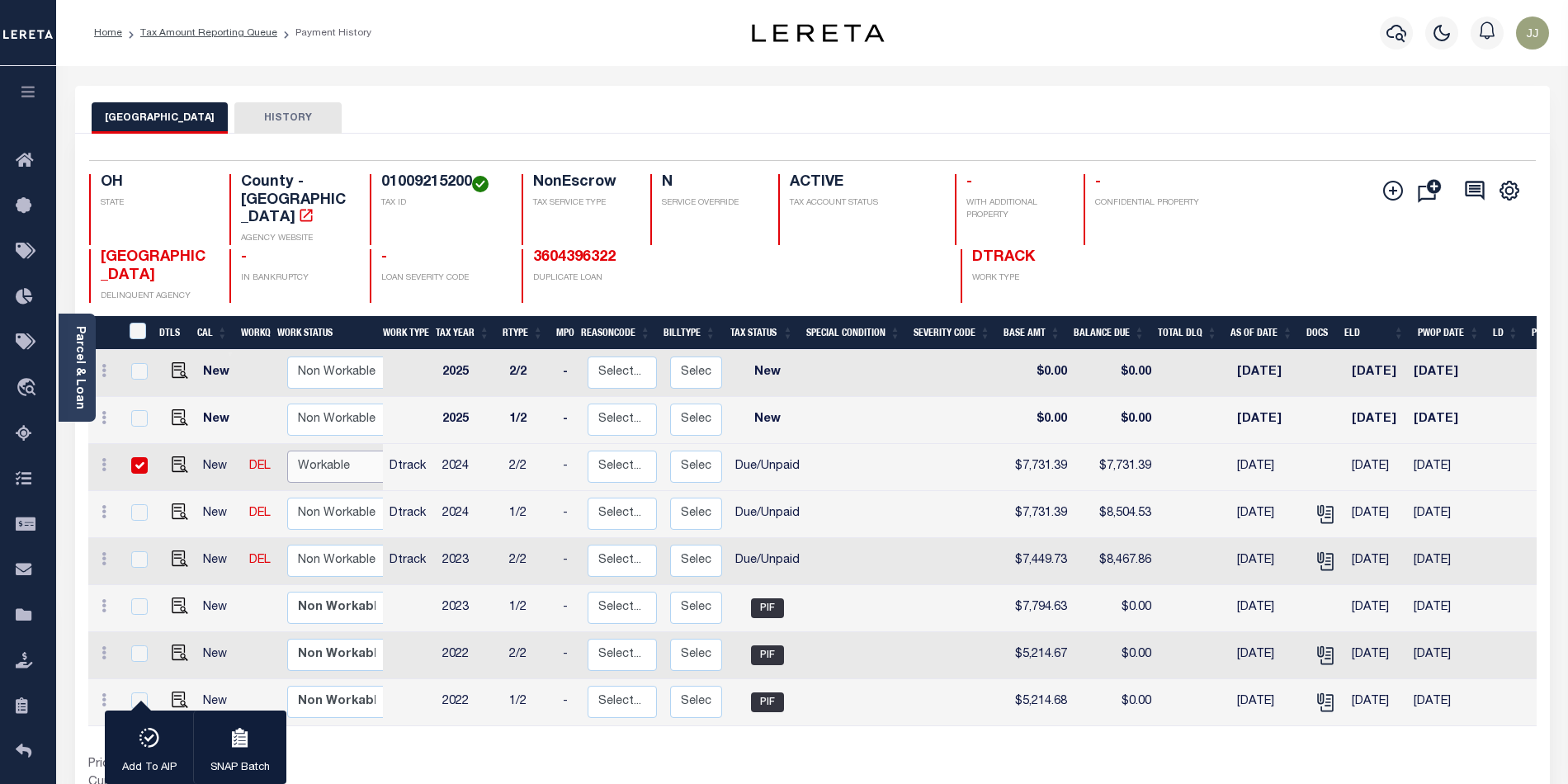
select select "true"
click at [287, 451] on select "Non Workable Workable" at bounding box center [336, 466] width 99 height 32
checkbox input "false"
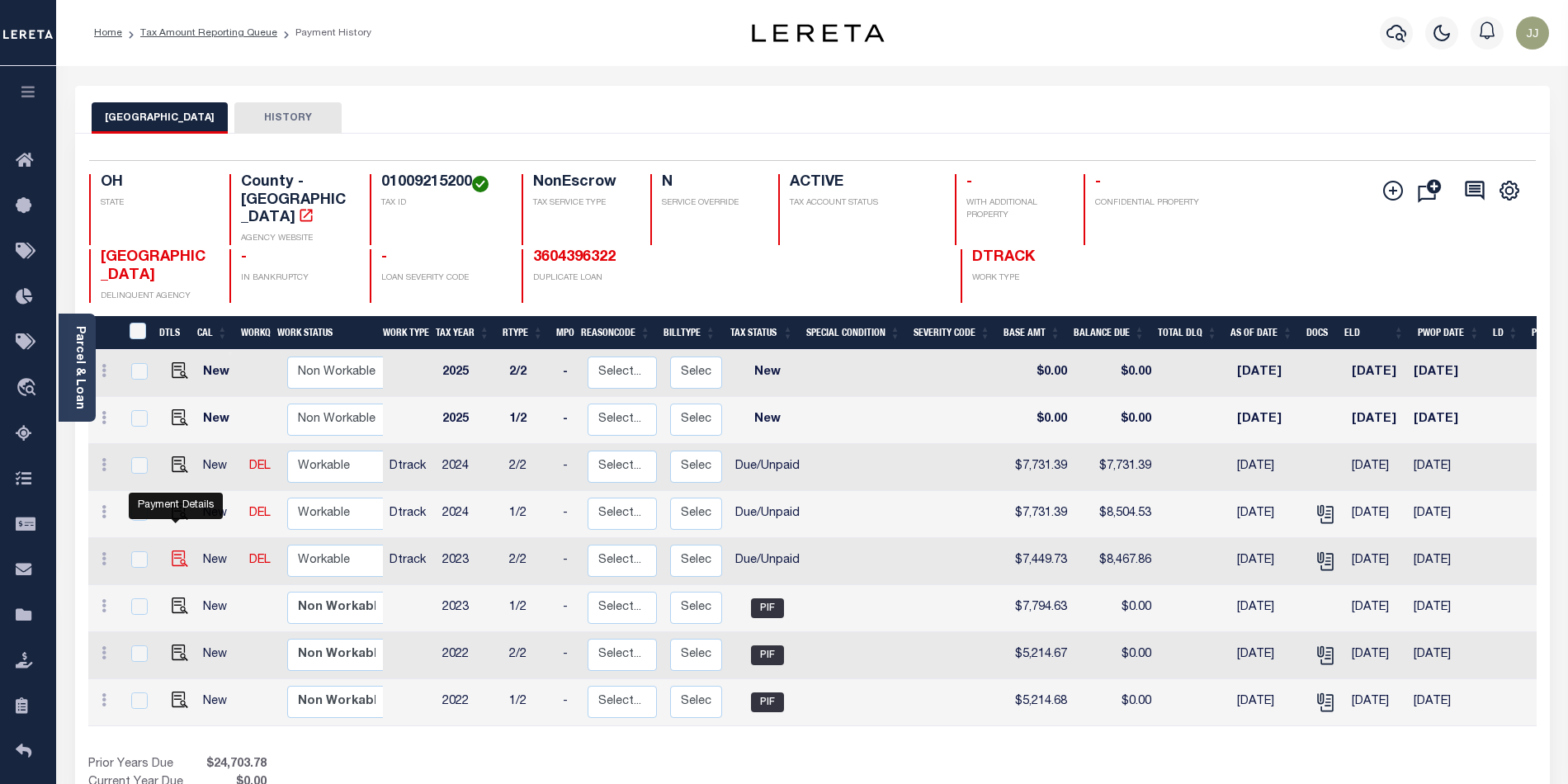
click at [171, 550] on img "" at bounding box center [179, 558] width 16 height 16
checkbox input "true"
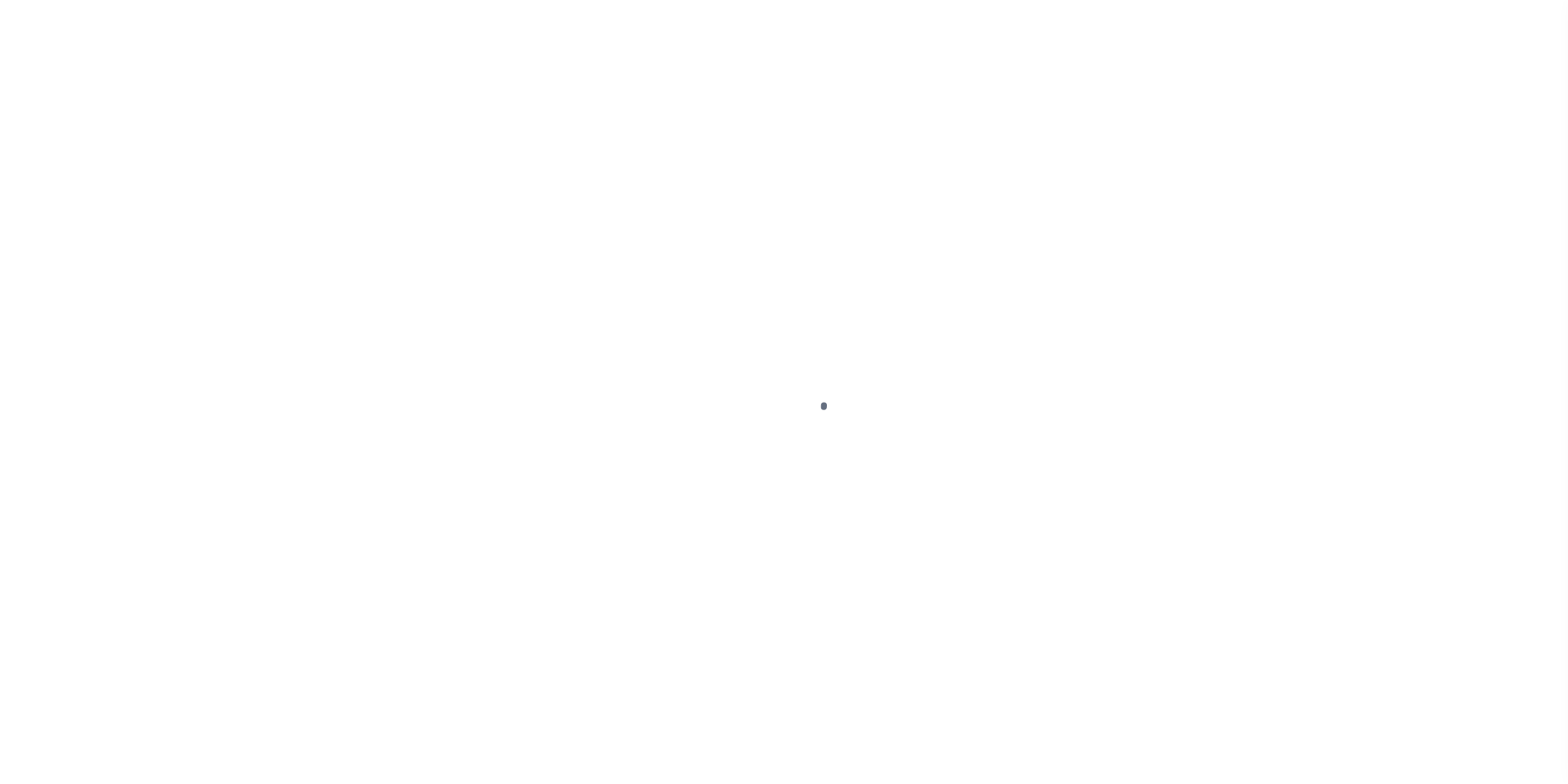
select select "DUE"
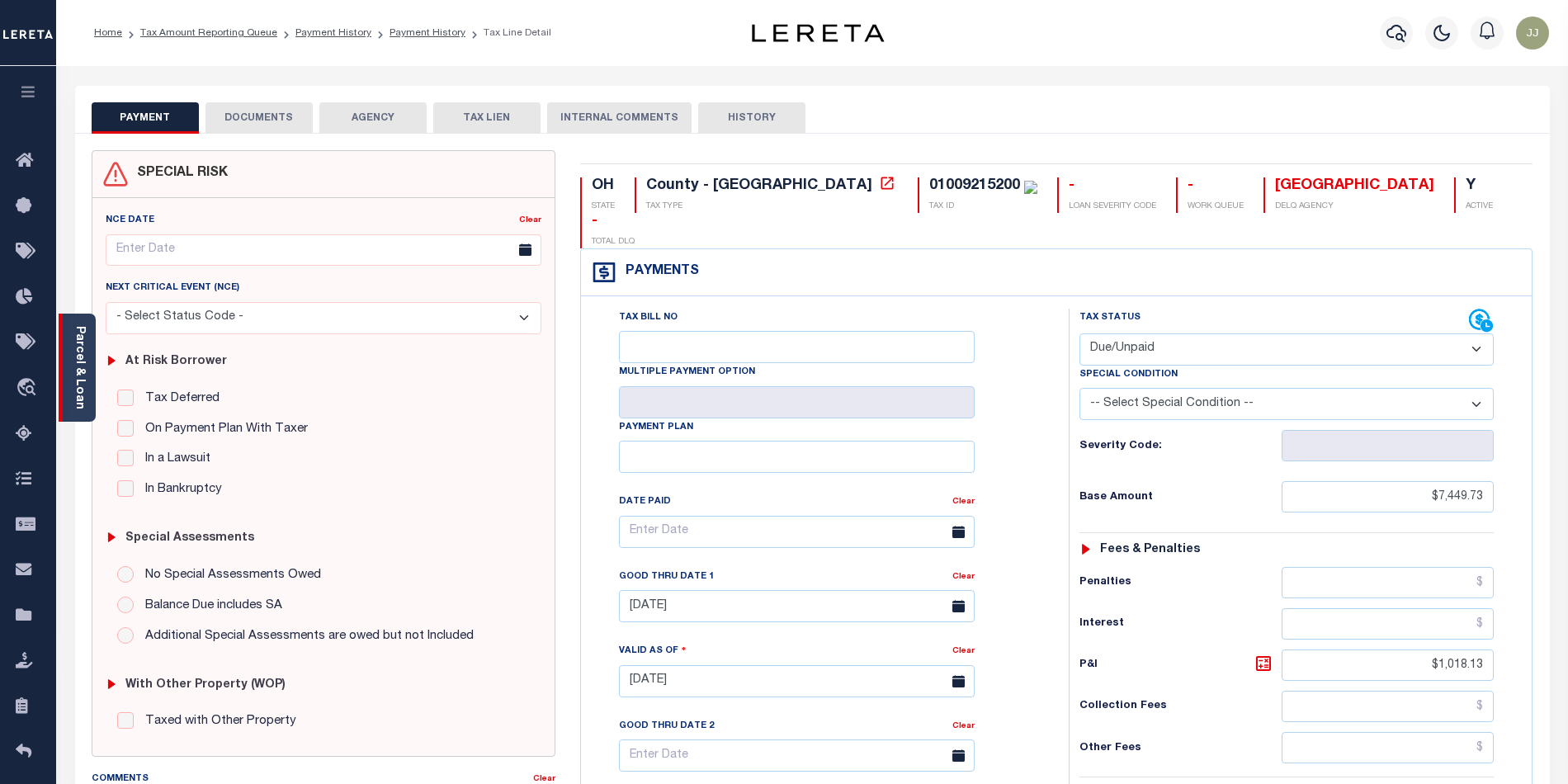
click at [77, 397] on link "Parcel & Loan" at bounding box center [79, 368] width 12 height 84
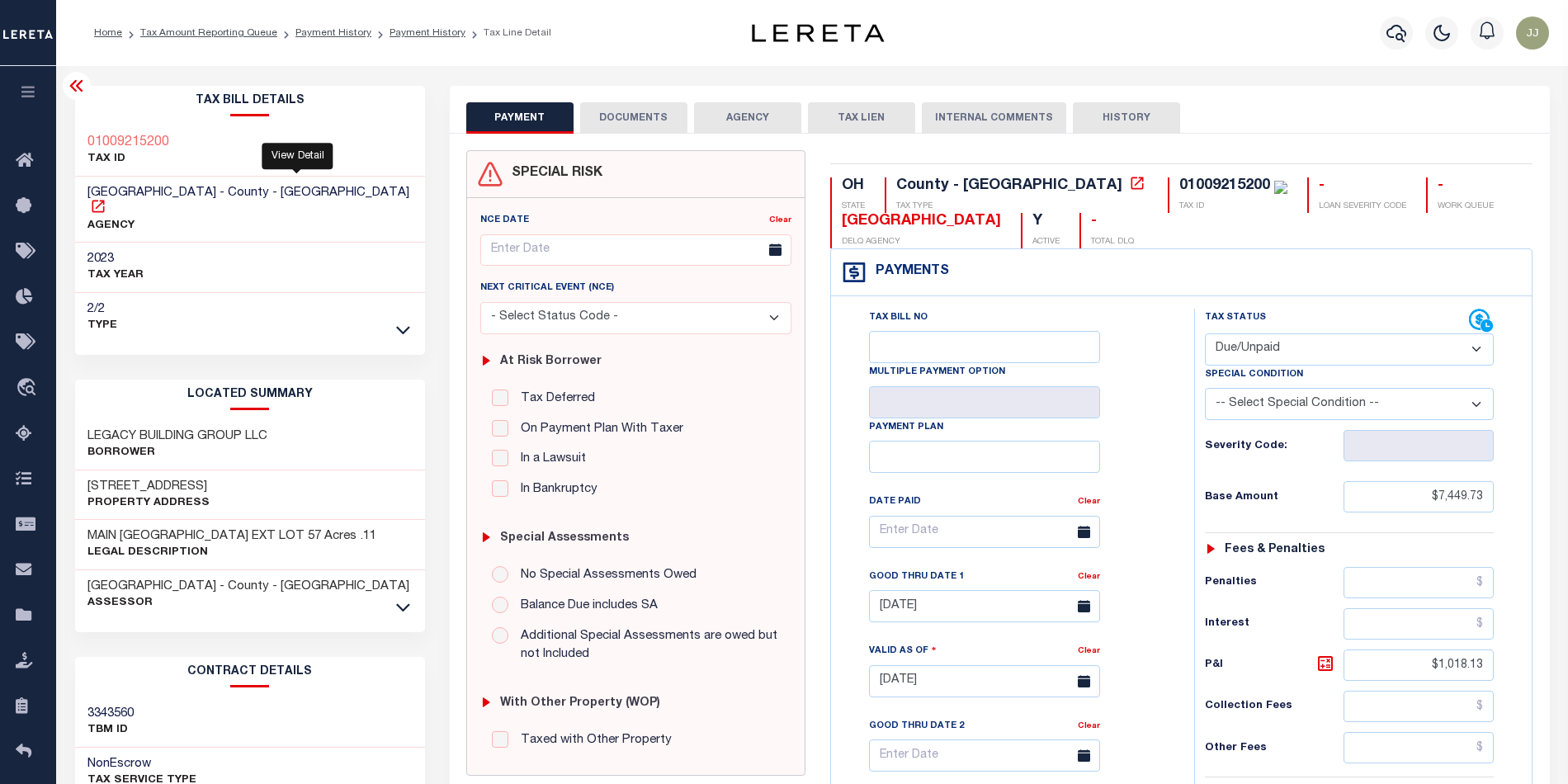
click at [107, 198] on icon at bounding box center [98, 206] width 16 height 16
click at [406, 598] on icon at bounding box center [403, 606] width 14 height 17
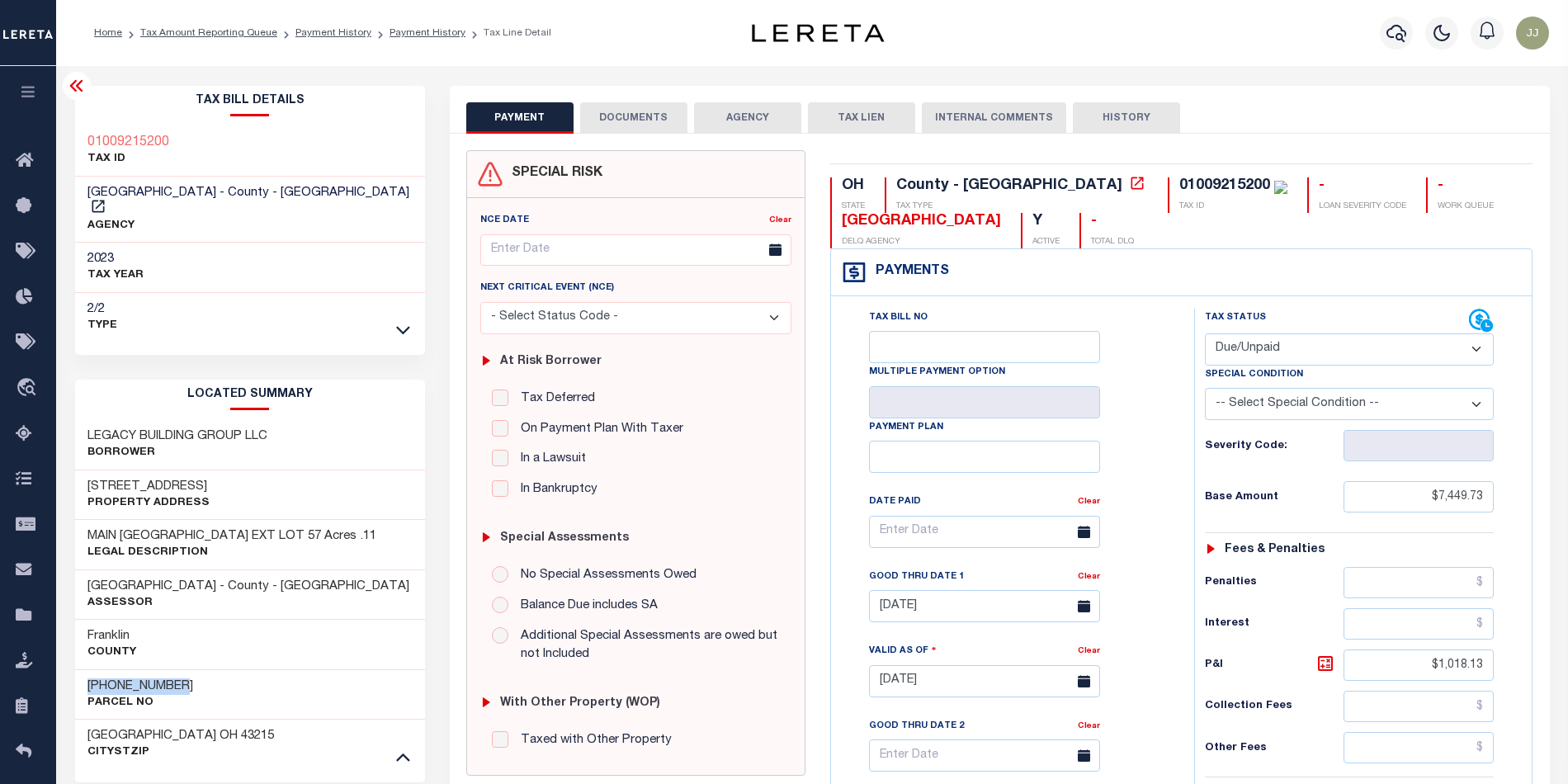
drag, startPoint x: 201, startPoint y: 668, endPoint x: 84, endPoint y: 671, distance: 117.0
click at [84, 671] on div "[PHONE_NUMBER] Parcel No" at bounding box center [250, 694] width 350 height 50
copy h3 "[PHONE_NUMBER]"
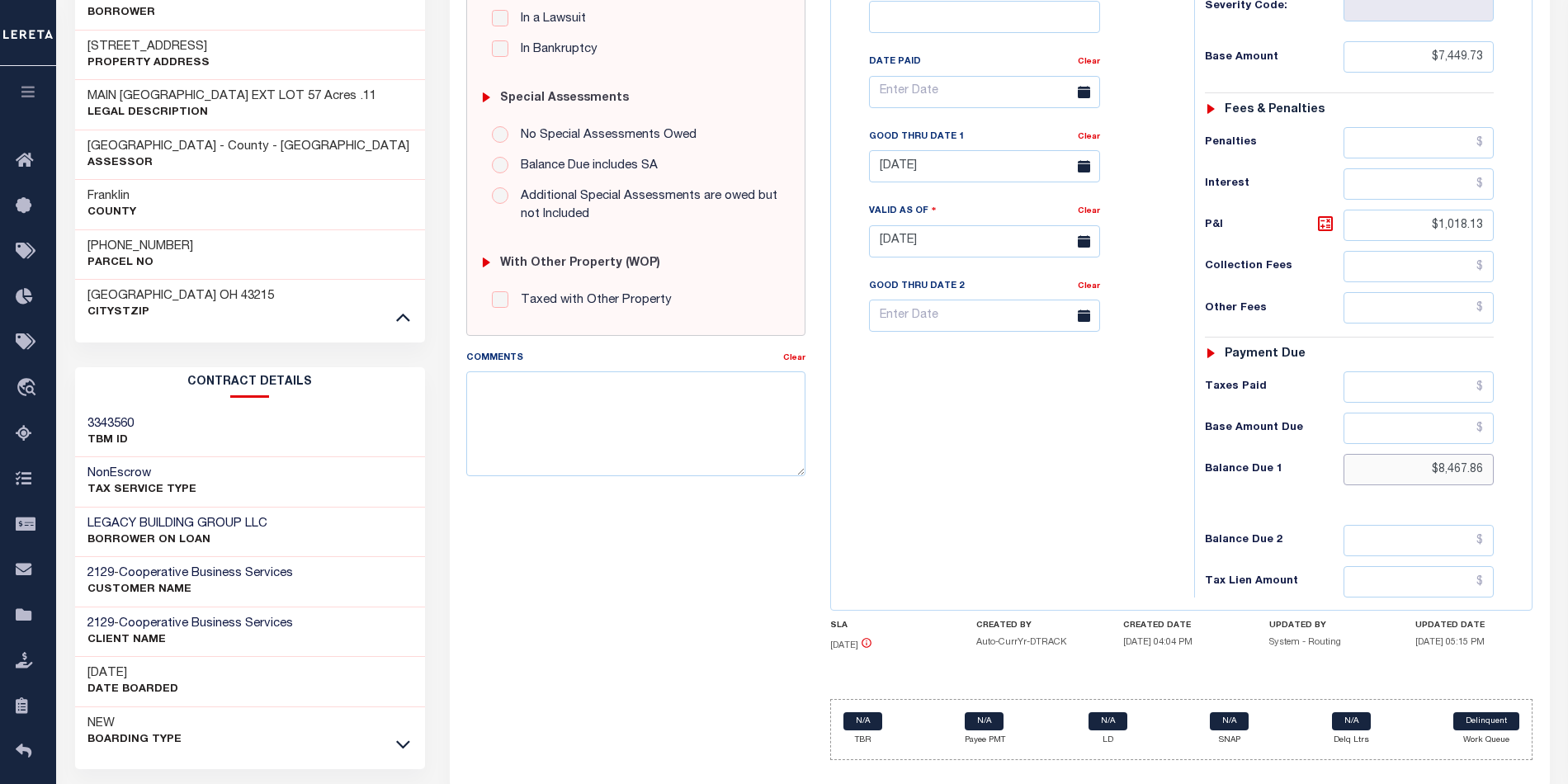
drag, startPoint x: 1483, startPoint y: 472, endPoint x: 1391, endPoint y: 477, distance: 92.1
click at [1391, 477] on input "$8,467.86" at bounding box center [1419, 469] width 150 height 31
paste input "text"
drag, startPoint x: 1488, startPoint y: 484, endPoint x: 1398, endPoint y: 484, distance: 90.0
click at [1398, 484] on input "$8,467.86" at bounding box center [1419, 469] width 150 height 31
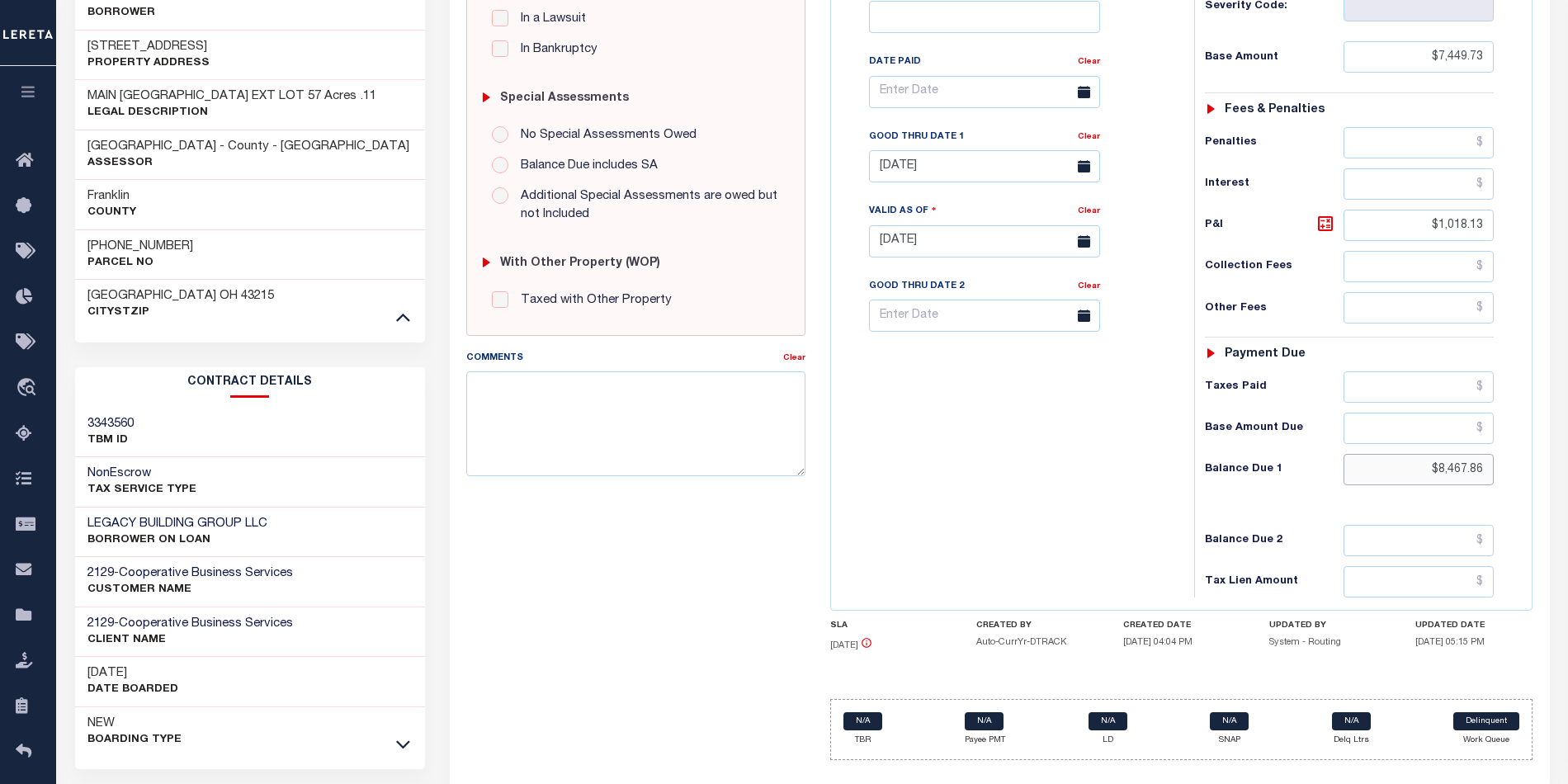
paste input "text"
type input "$8,467.86"
click at [1328, 229] on icon at bounding box center [1326, 224] width 20 height 20
click at [1091, 139] on link "Clear" at bounding box center [1089, 137] width 22 height 8
type input "[DATE]"
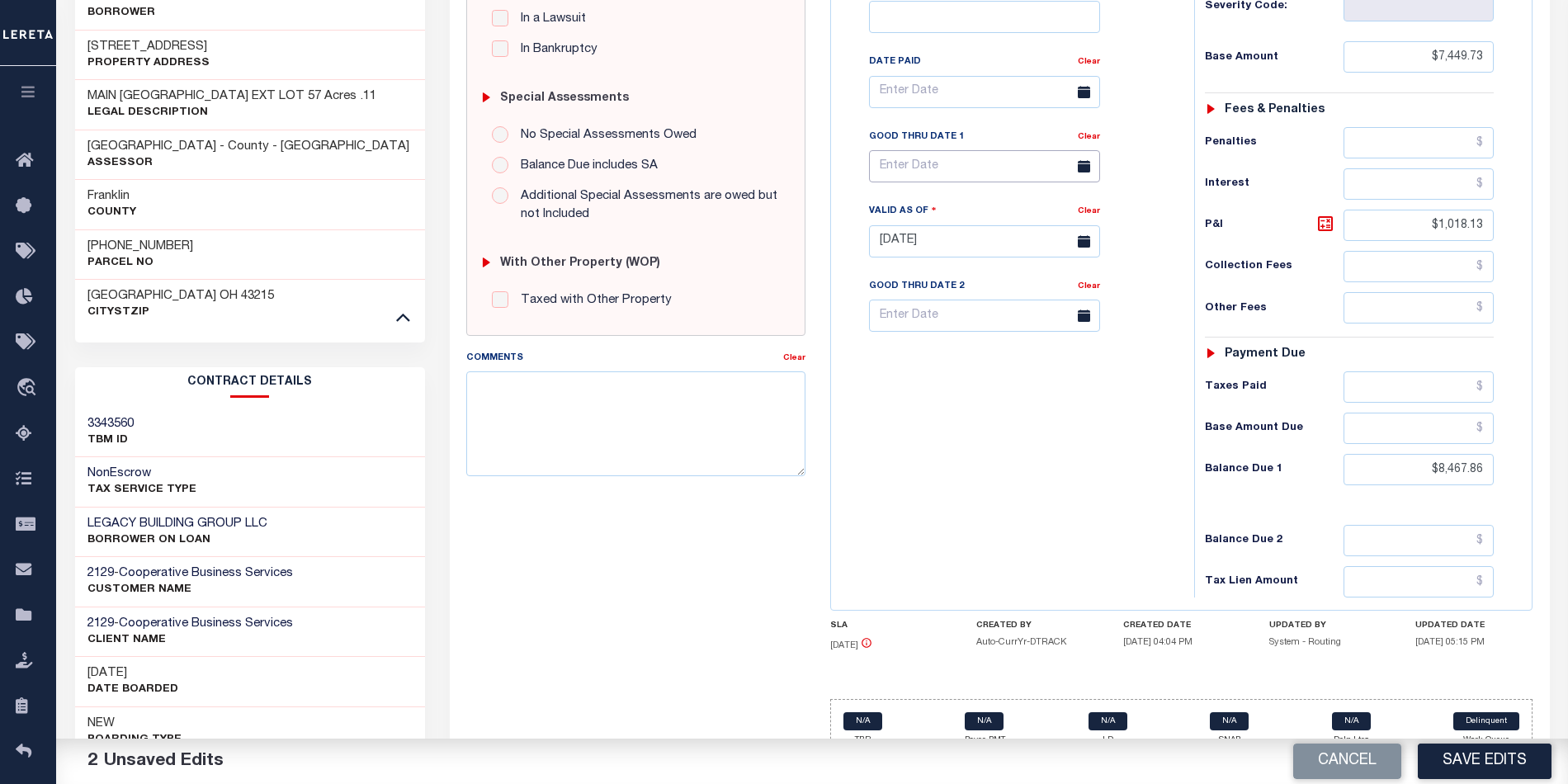
click at [926, 176] on input "text" at bounding box center [985, 166] width 231 height 32
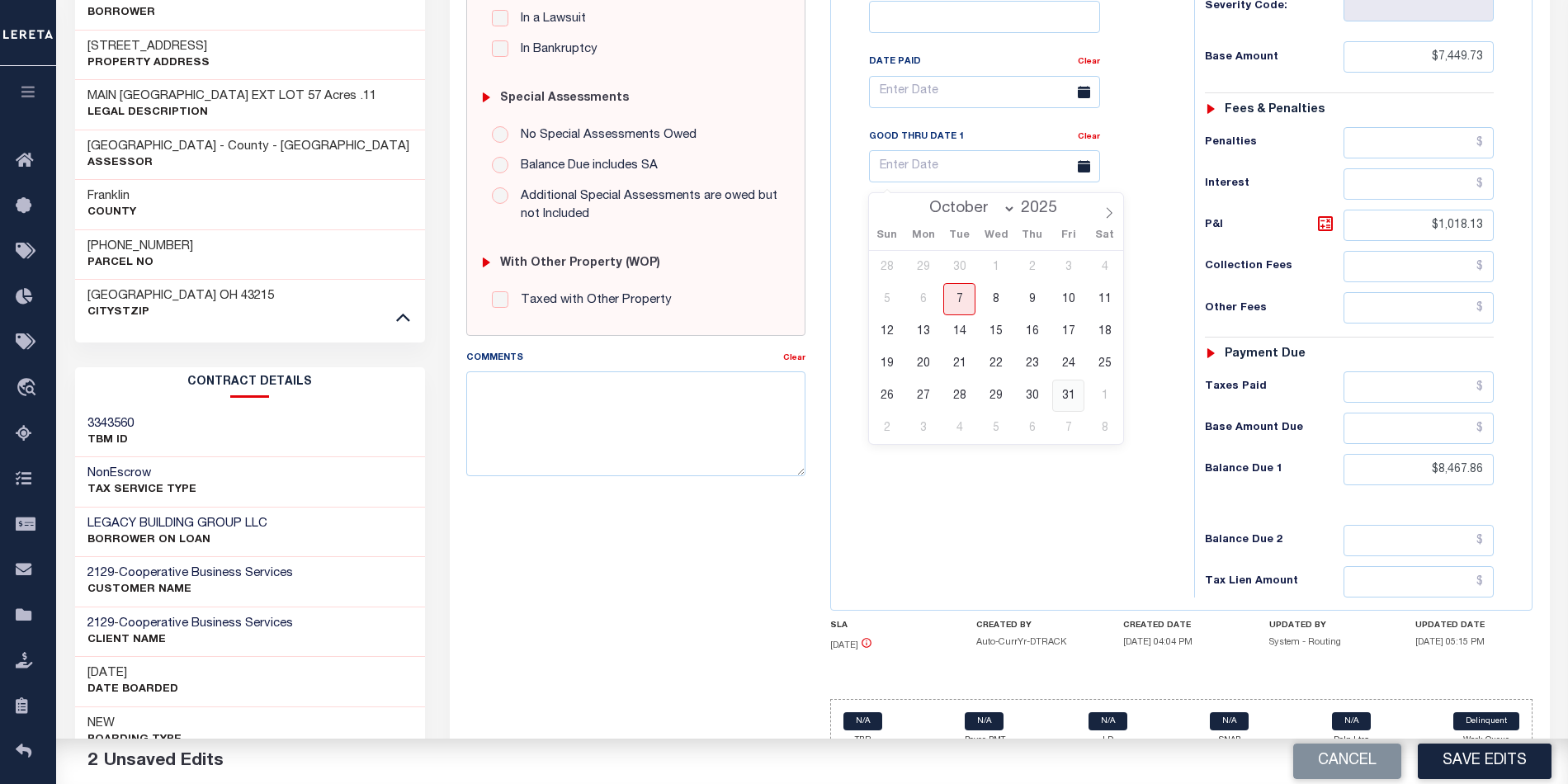
click at [1061, 391] on span "31" at bounding box center [1068, 395] width 32 height 32
type input "[DATE]"
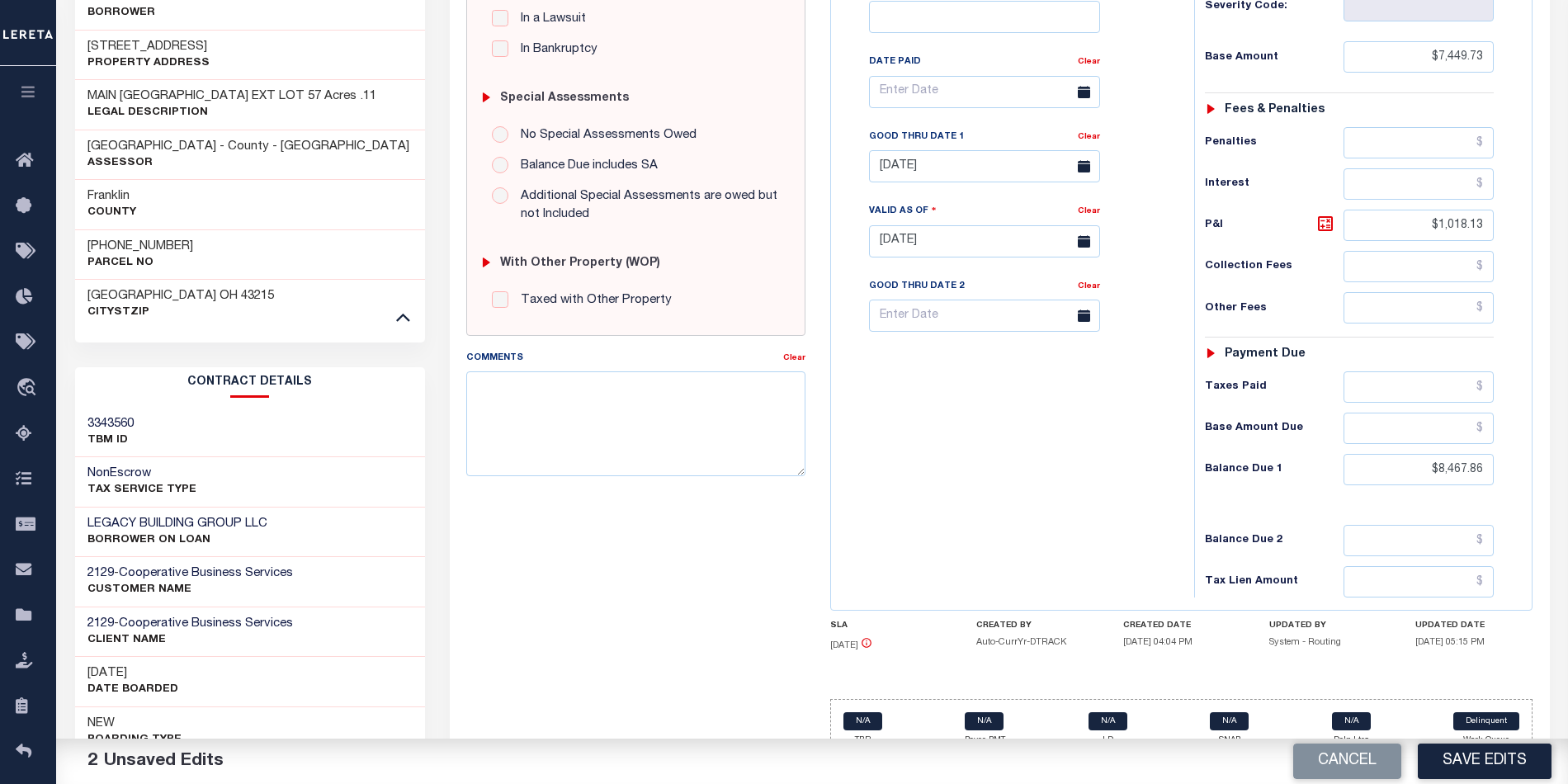
click at [997, 561] on div "Tax Bill No Multiple Payment Option Payment Plan Clear" at bounding box center [1009, 233] width 347 height 728
